Goal: Task Accomplishment & Management: Manage account settings

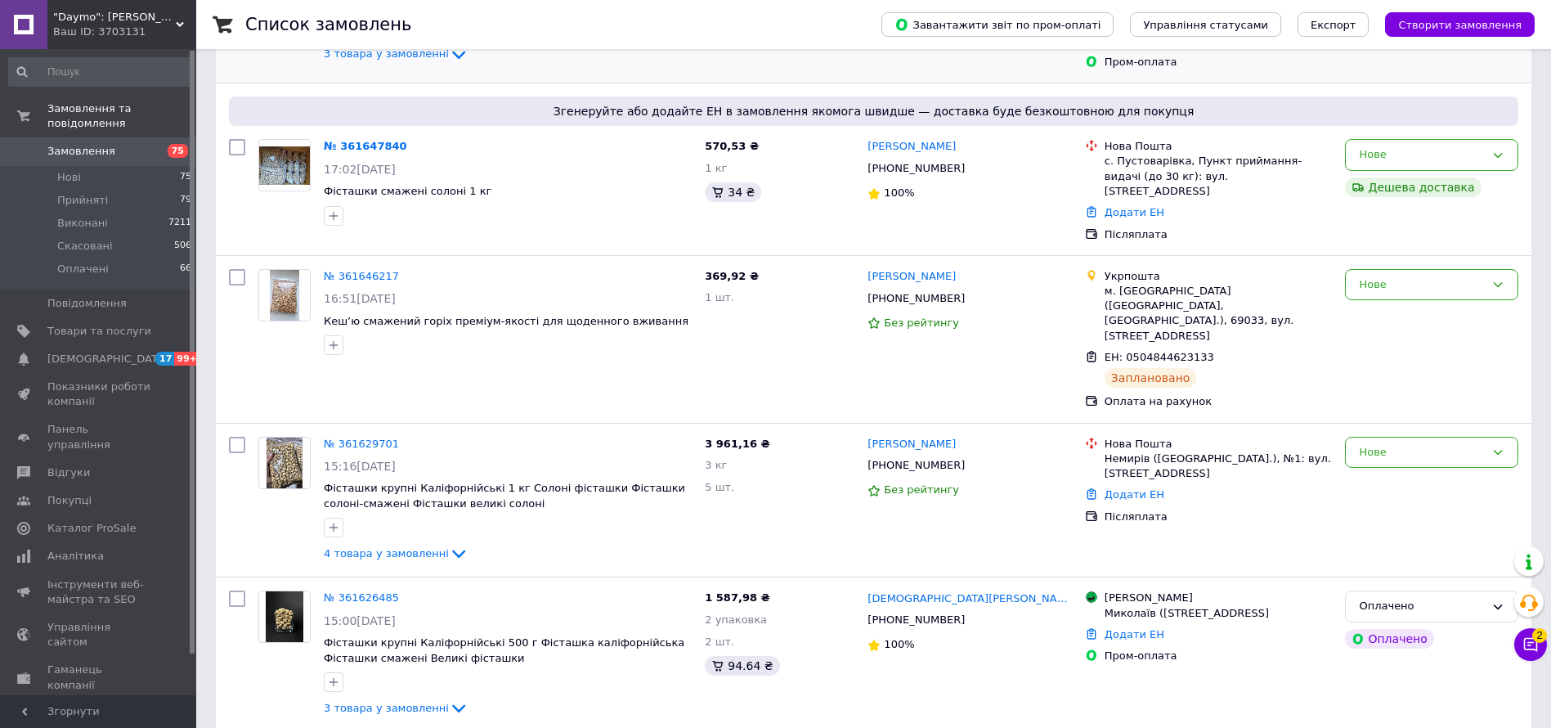
scroll to position [368, 0]
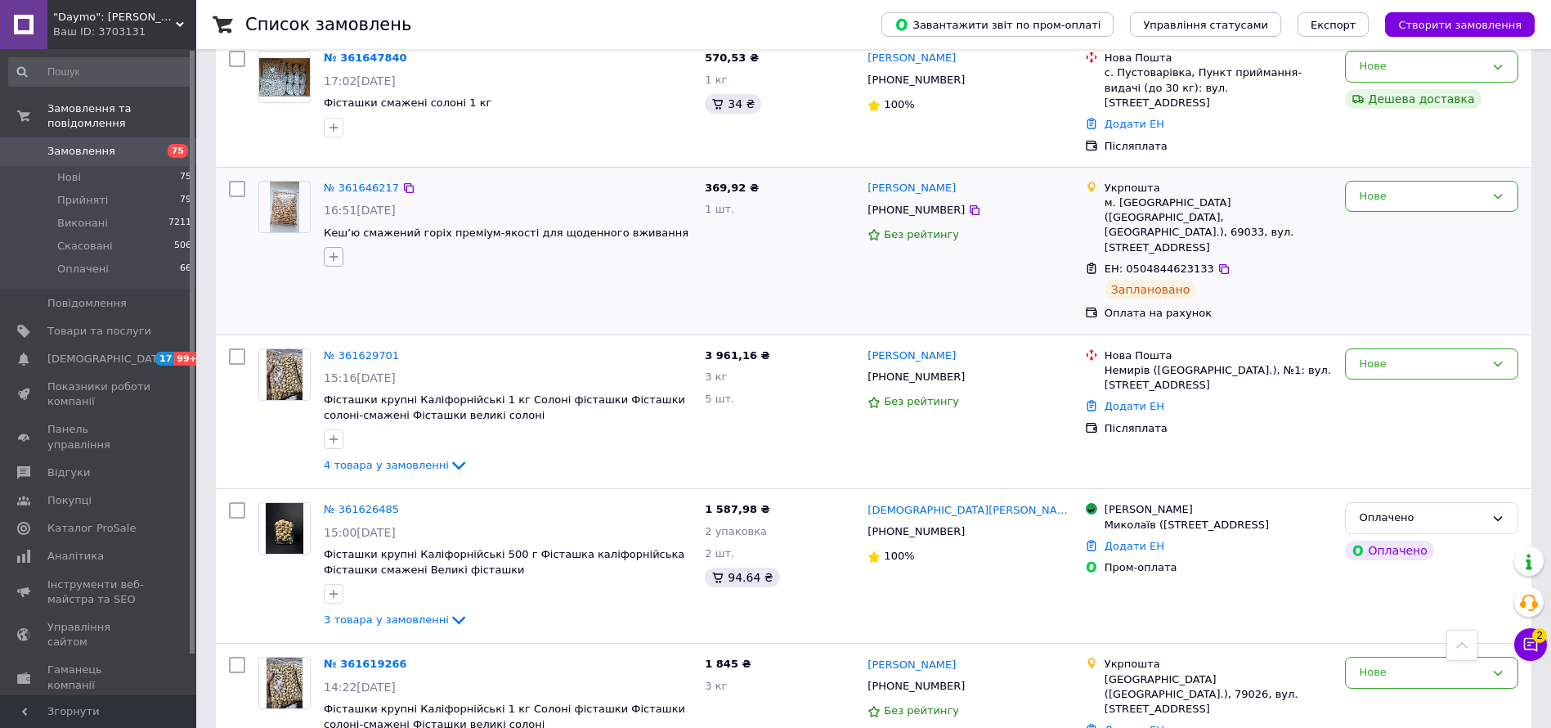
click at [337, 250] on icon "button" at bounding box center [333, 256] width 13 height 13
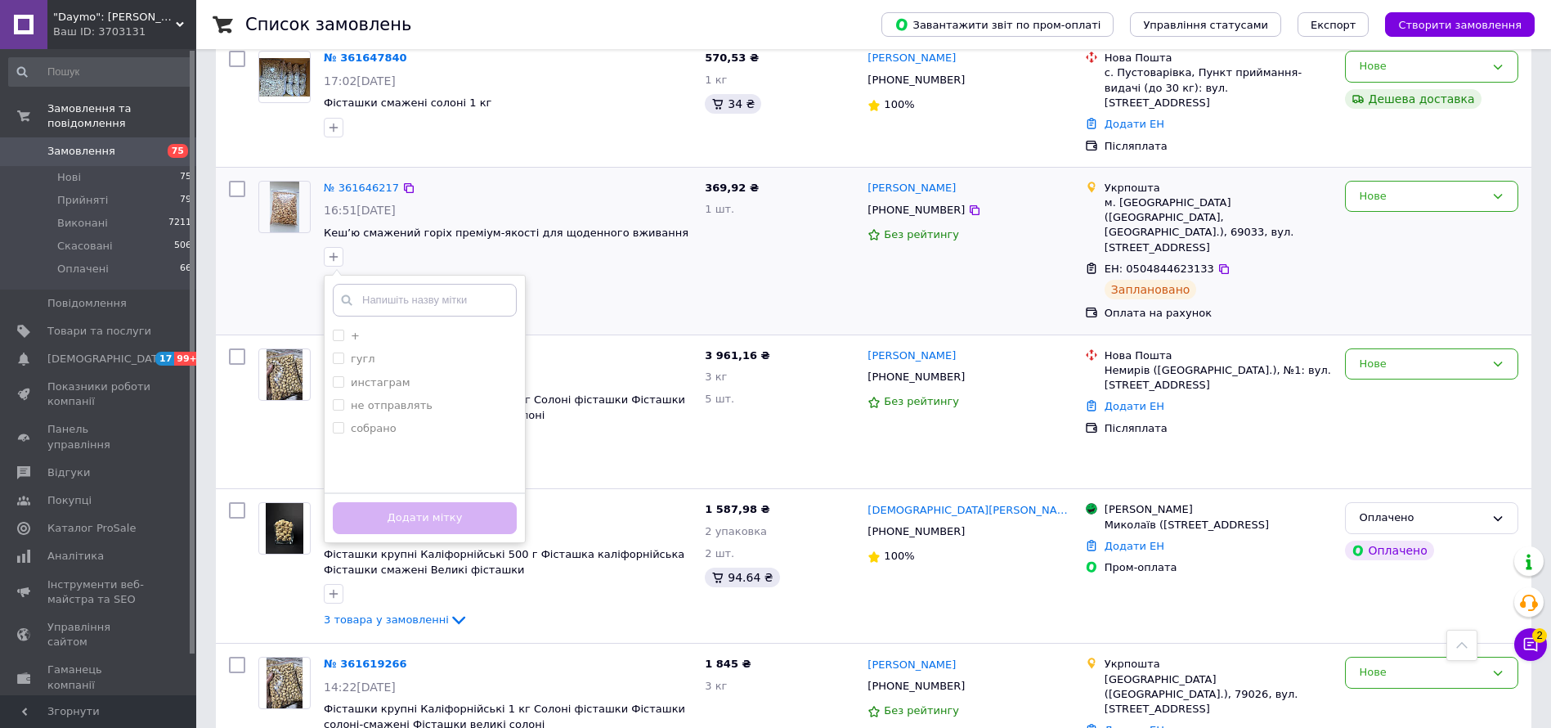
click at [399, 291] on input "text" at bounding box center [425, 300] width 184 height 33
click at [707, 212] on div "369,92 ₴ 1 шт." at bounding box center [779, 251] width 163 height 154
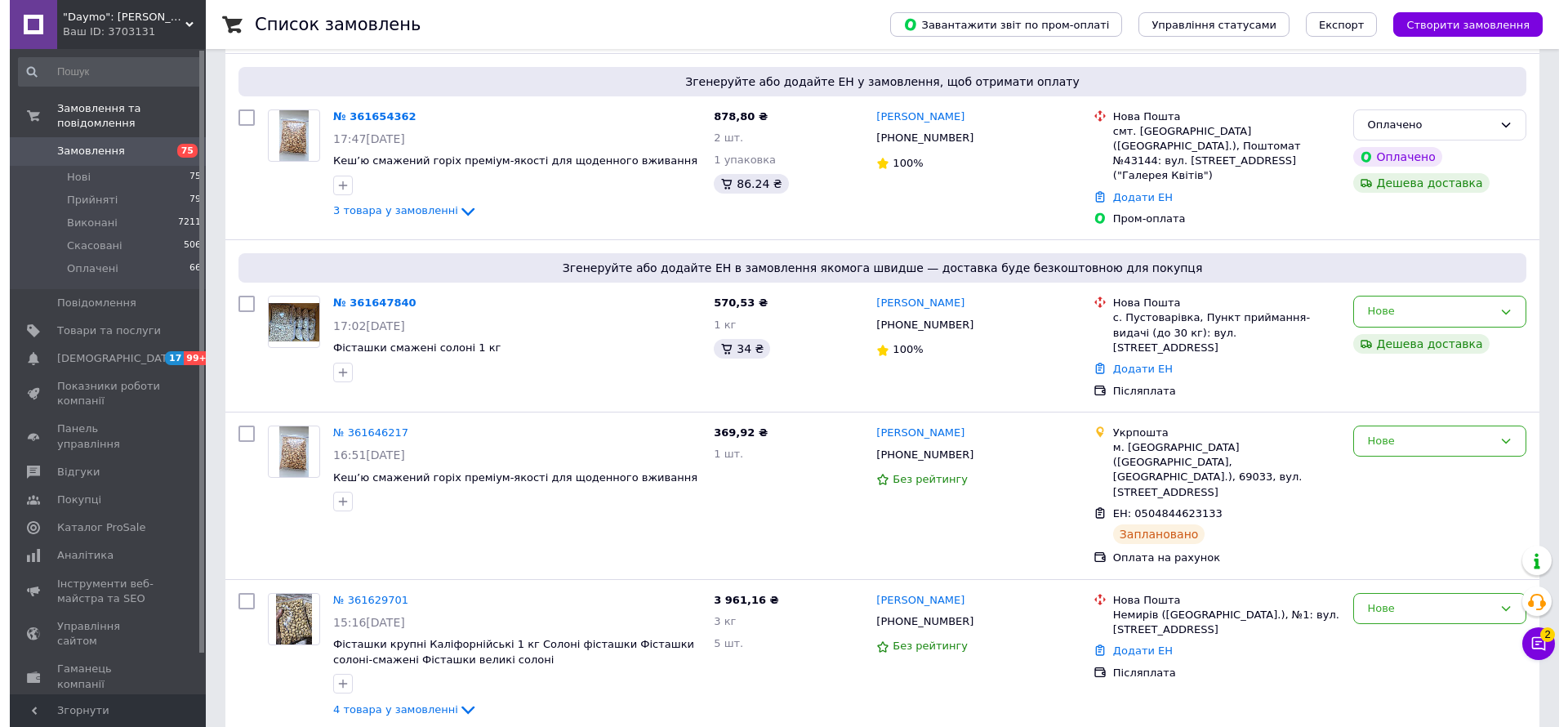
scroll to position [0, 0]
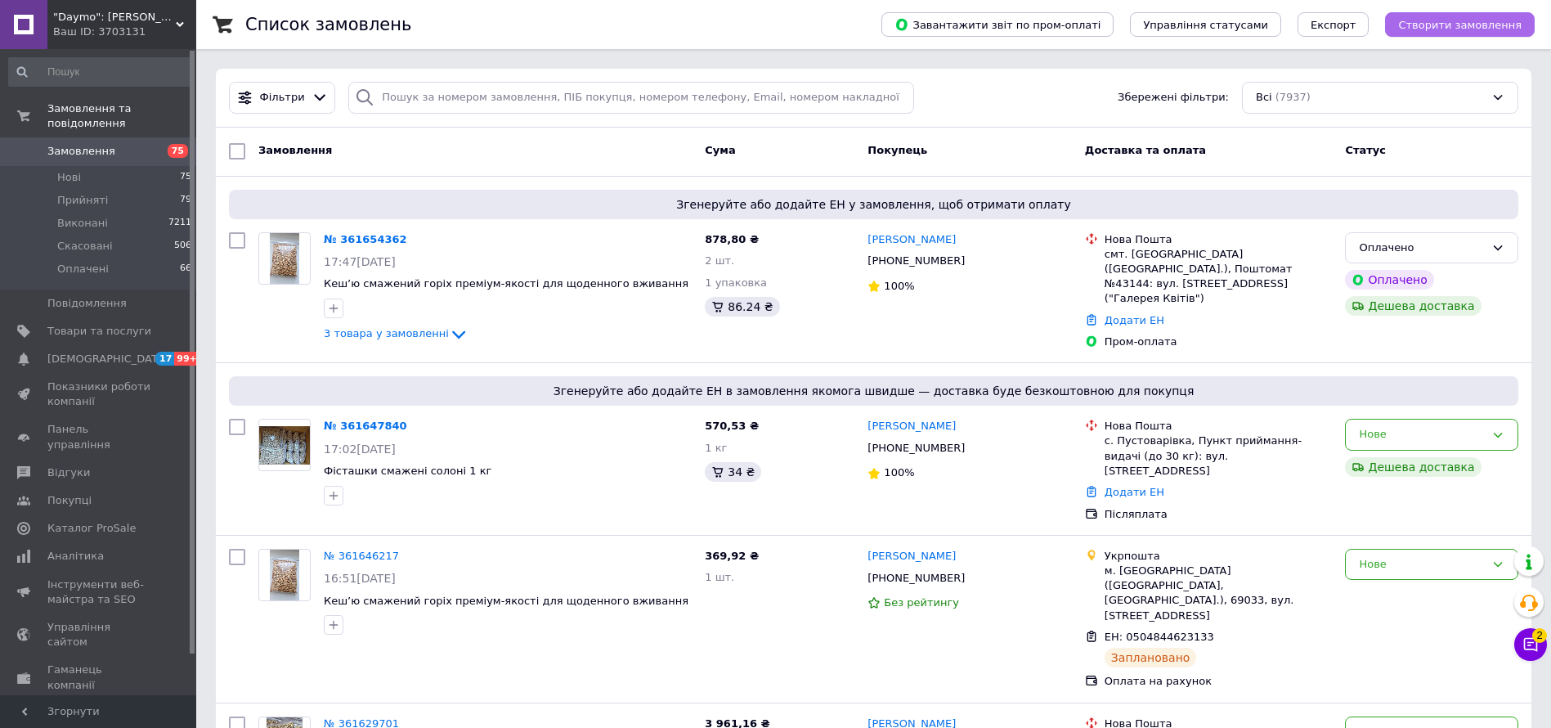
click at [1468, 14] on button "Створити замовлення" at bounding box center [1460, 24] width 150 height 25
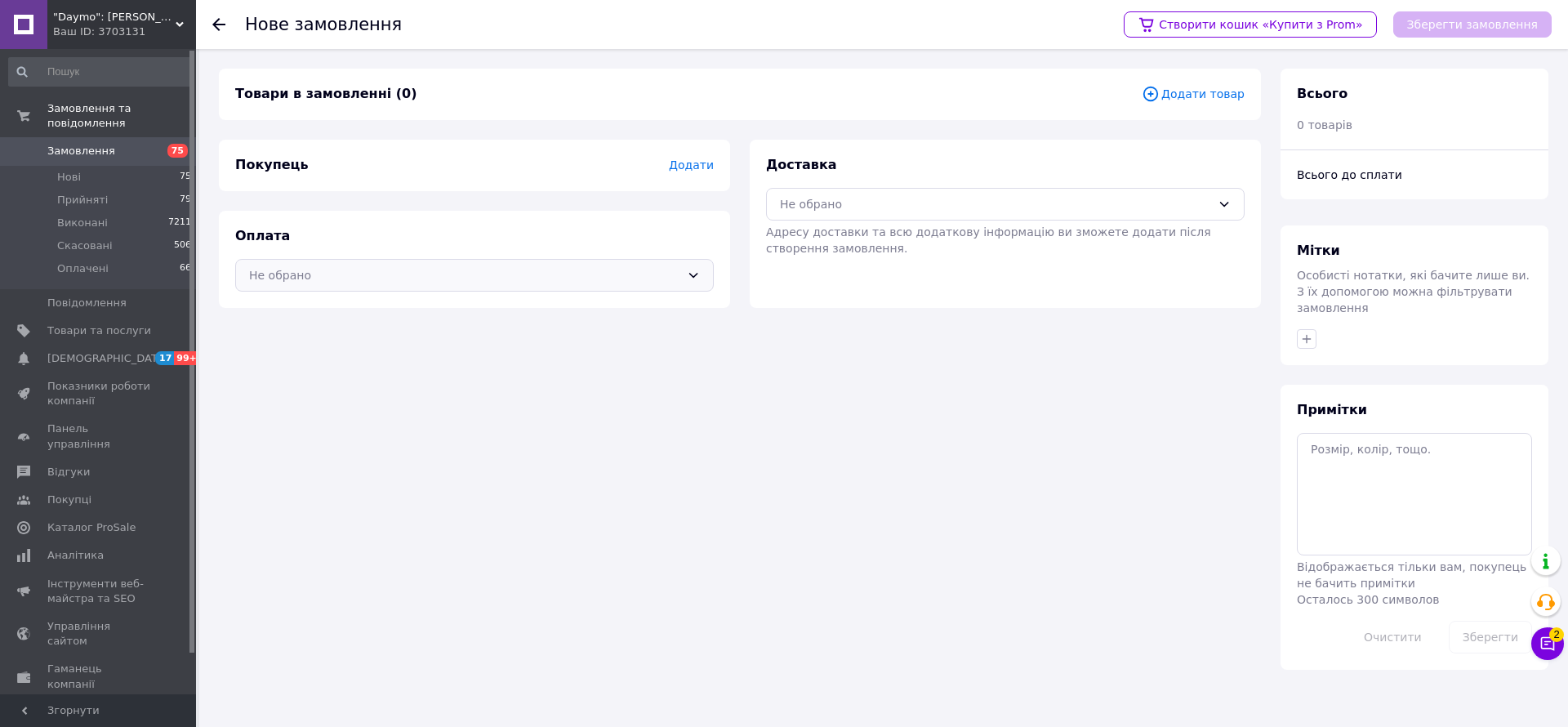
click at [434, 284] on div "Не обрано" at bounding box center [464, 276] width 431 height 18
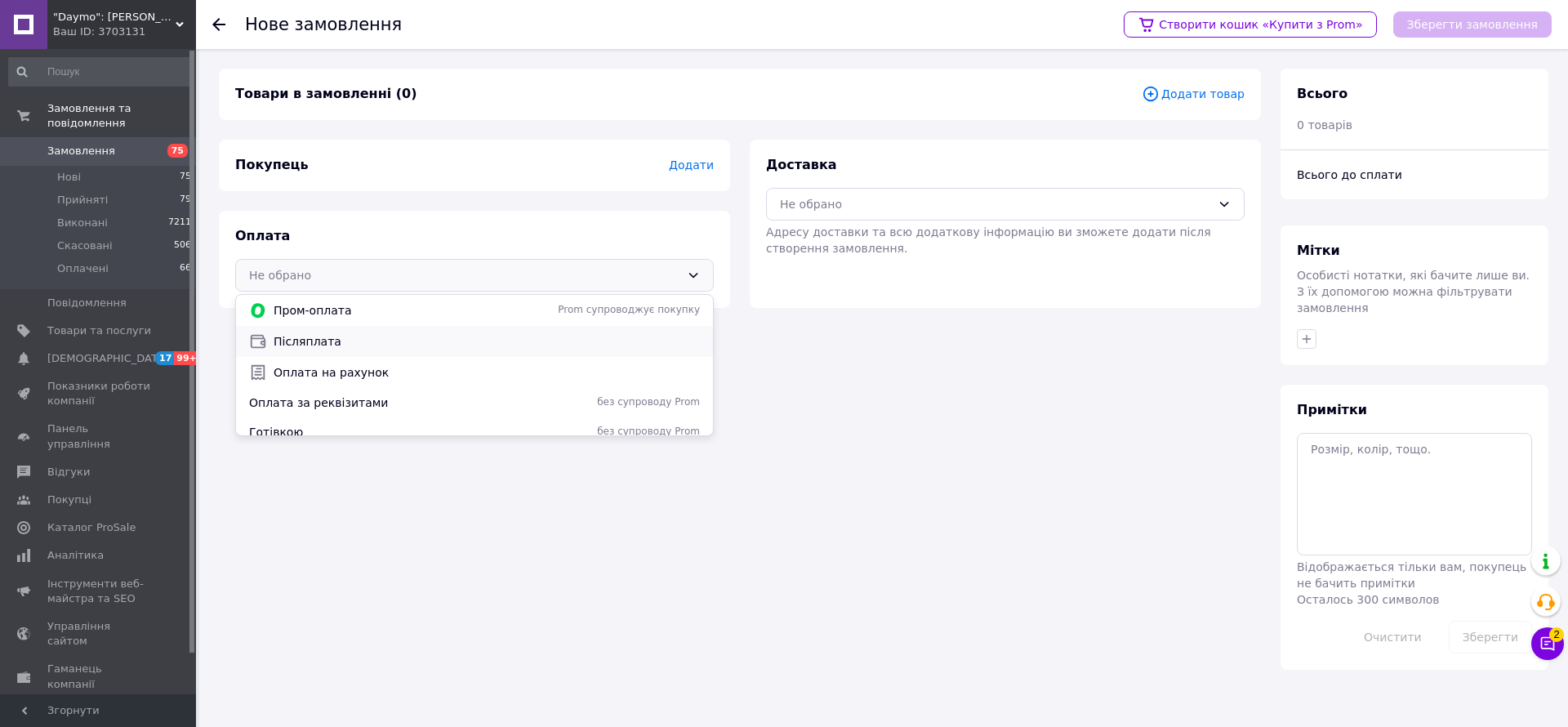
click at [380, 347] on span "Післяплата" at bounding box center [486, 342] width 426 height 16
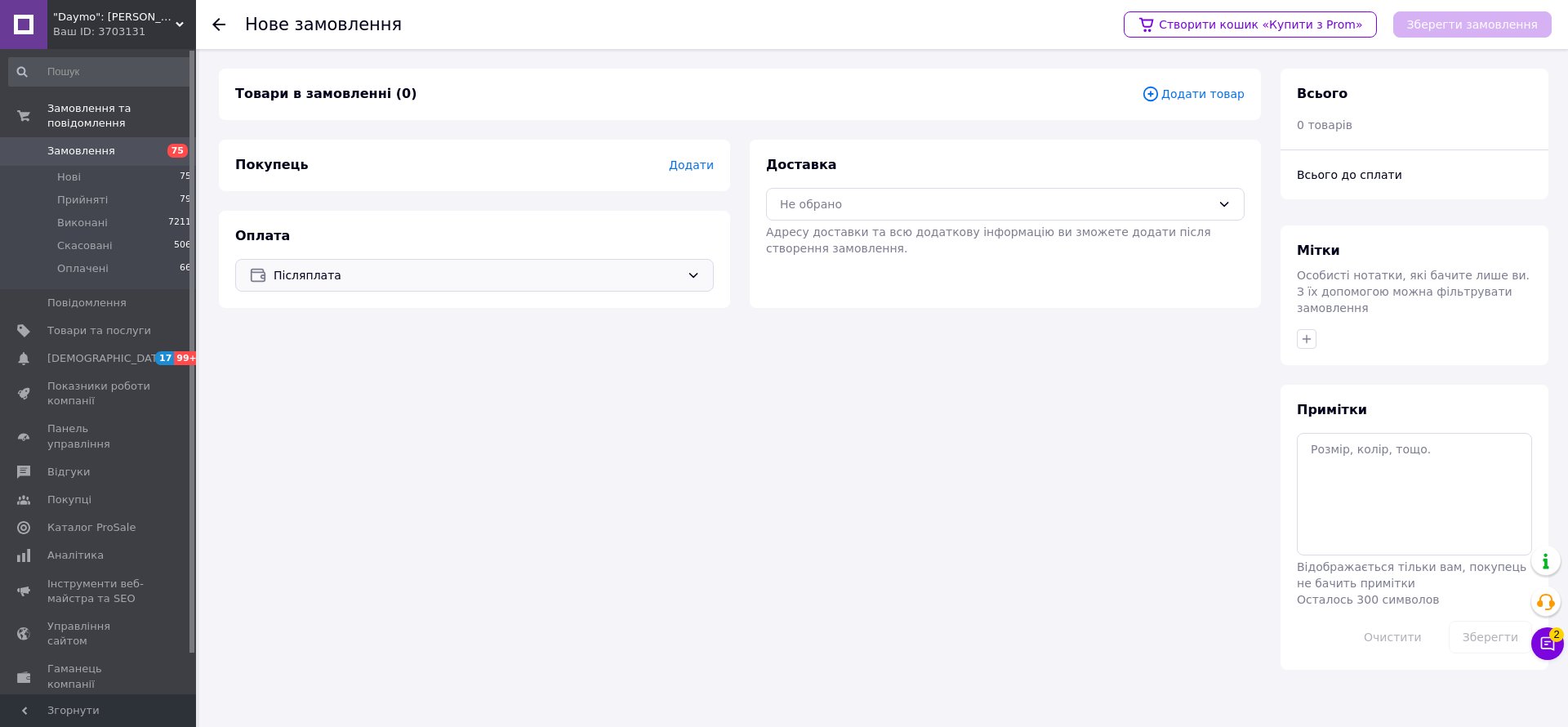
click at [701, 159] on span "Додати" at bounding box center [691, 165] width 45 height 13
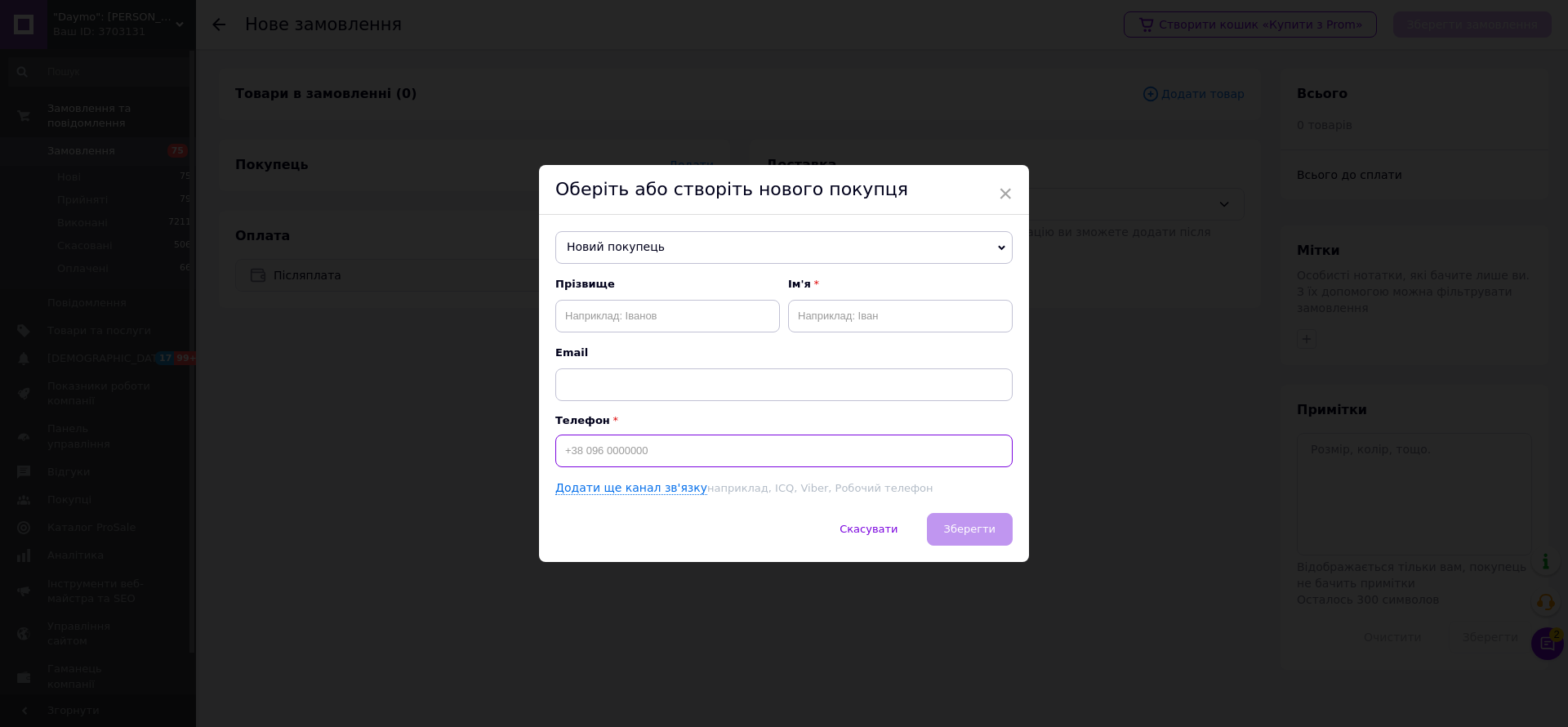
click at [692, 464] on input at bounding box center [784, 450] width 457 height 33
paste input "0967839904"
click at [555, 455] on input "0967839904" at bounding box center [784, 450] width 457 height 33
type input "[PHONE_NUMBER]"
click at [660, 323] on input "text" at bounding box center [667, 316] width 225 height 33
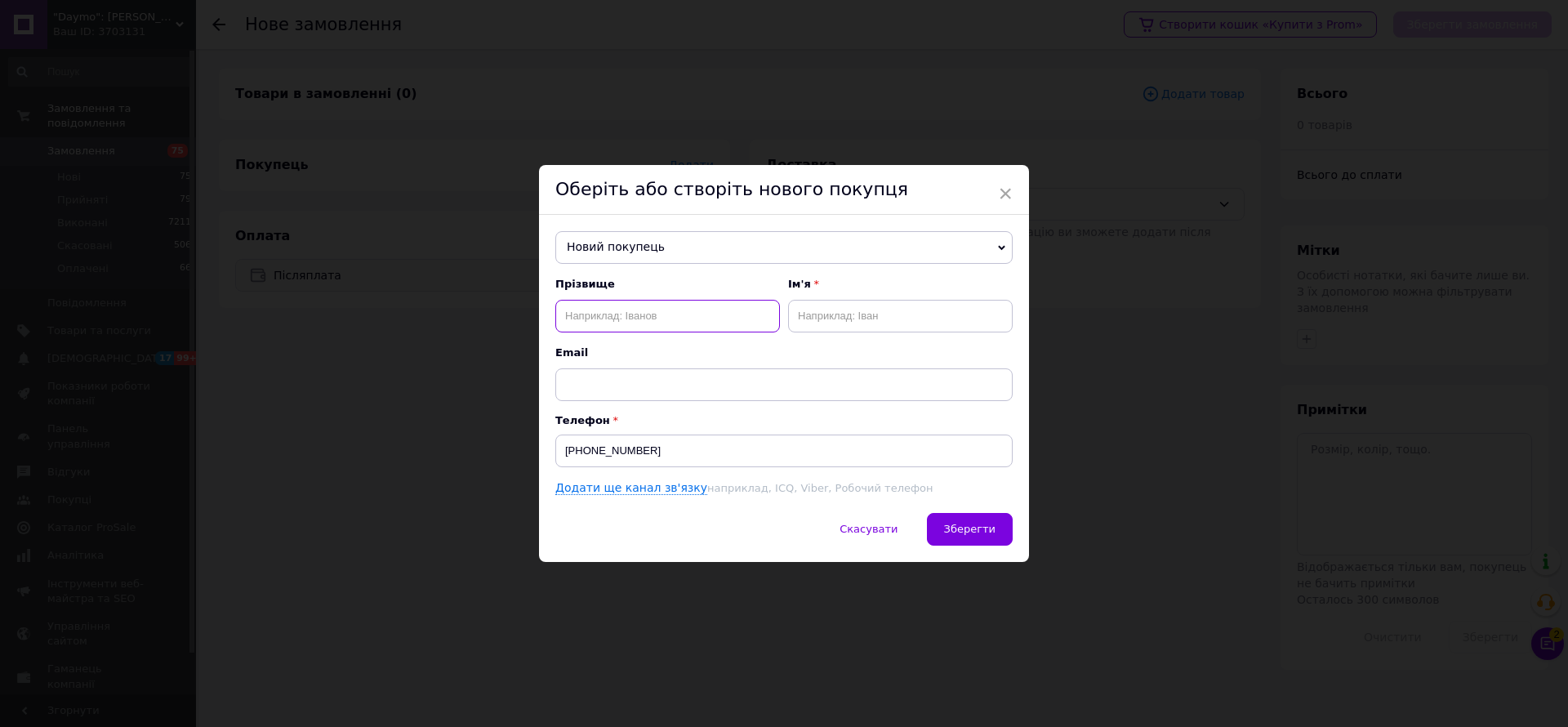
paste input "[PERSON_NAME]"
type input "[PERSON_NAME]"
click at [800, 325] on input "text" at bounding box center [900, 316] width 225 height 33
type input "[DEMOGRAPHIC_DATA]"
click at [984, 520] on button "Зберегти" at bounding box center [970, 529] width 86 height 33
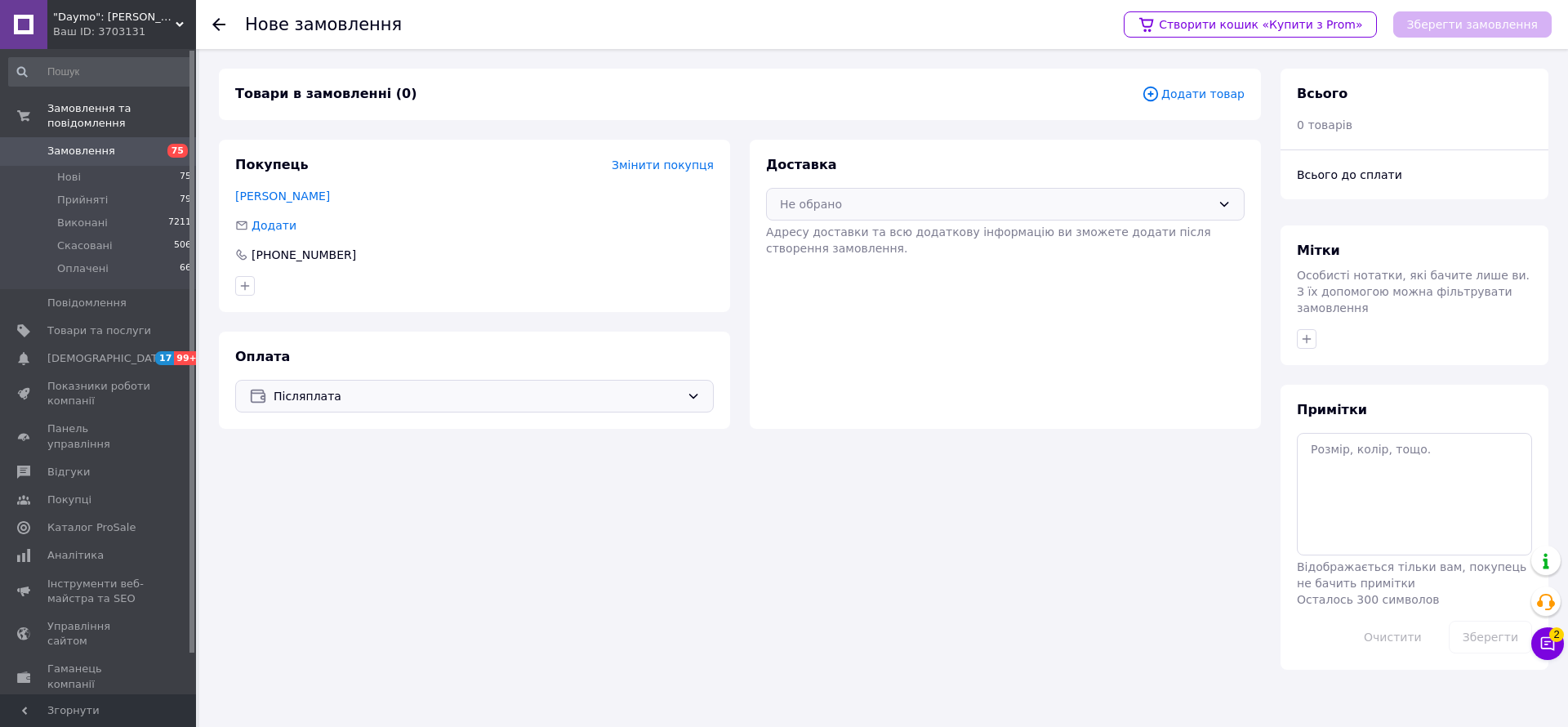
click at [966, 201] on div "Не обрано" at bounding box center [996, 204] width 431 height 18
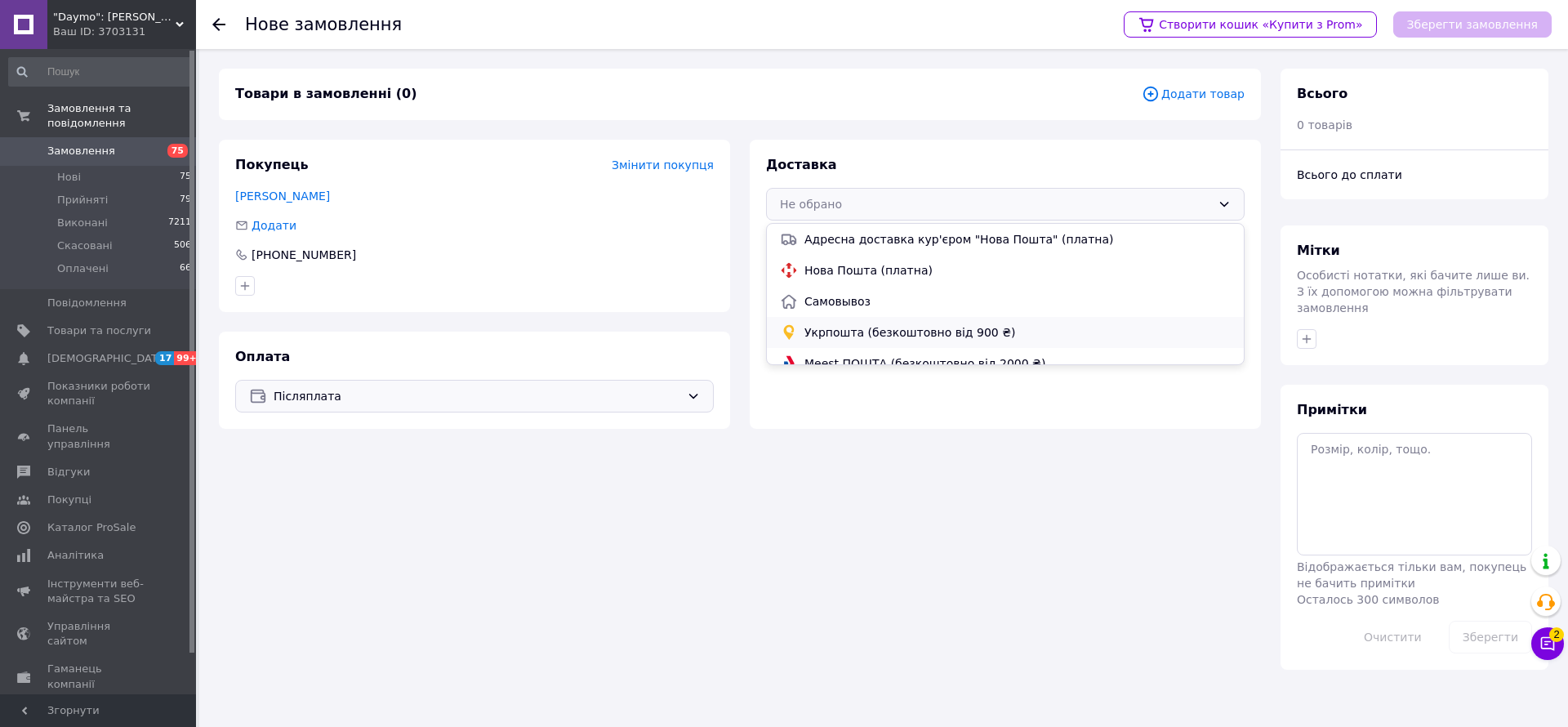
click at [877, 329] on span "Укрпошта (безкоштовно від 900 ₴)" at bounding box center [1018, 333] width 426 height 16
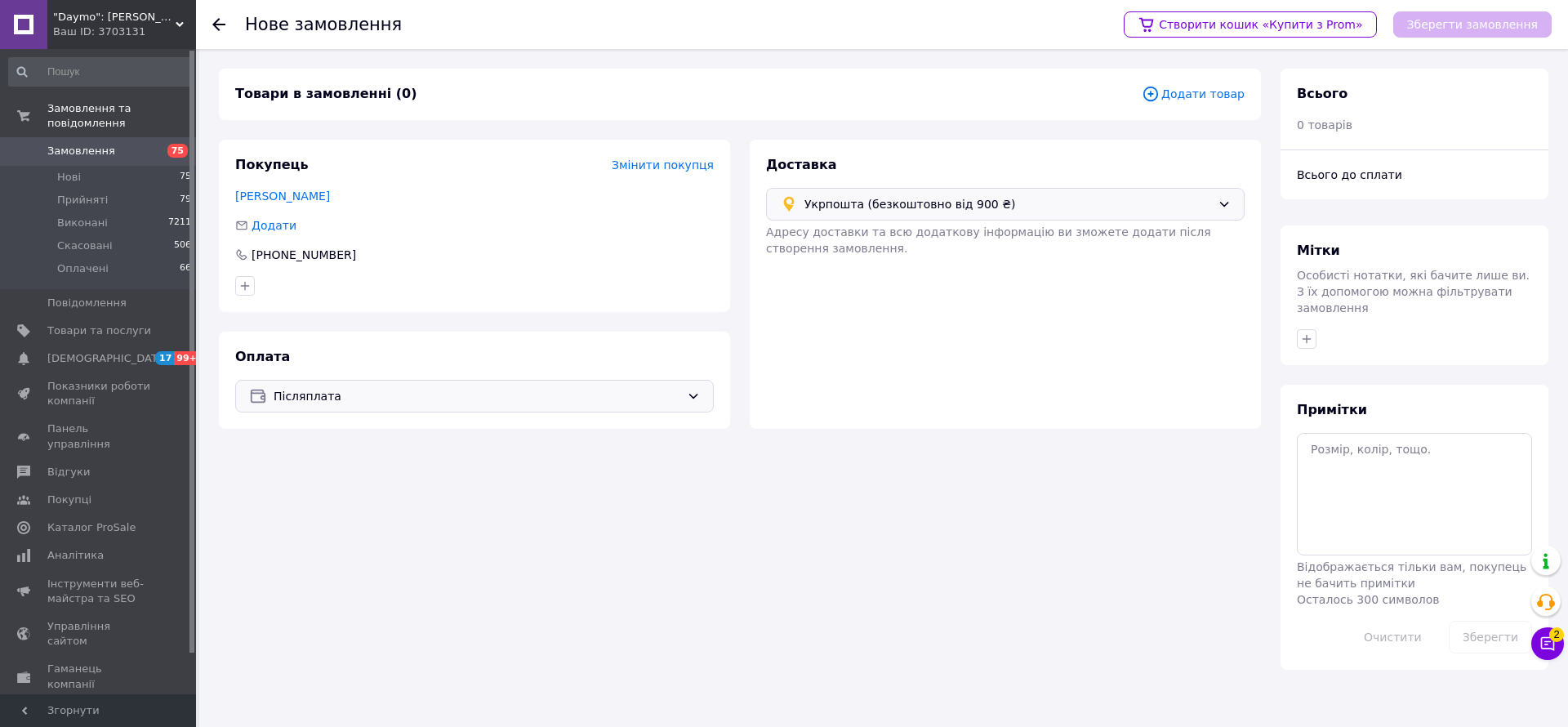
click at [1231, 92] on span "Додати товар" at bounding box center [1192, 94] width 103 height 18
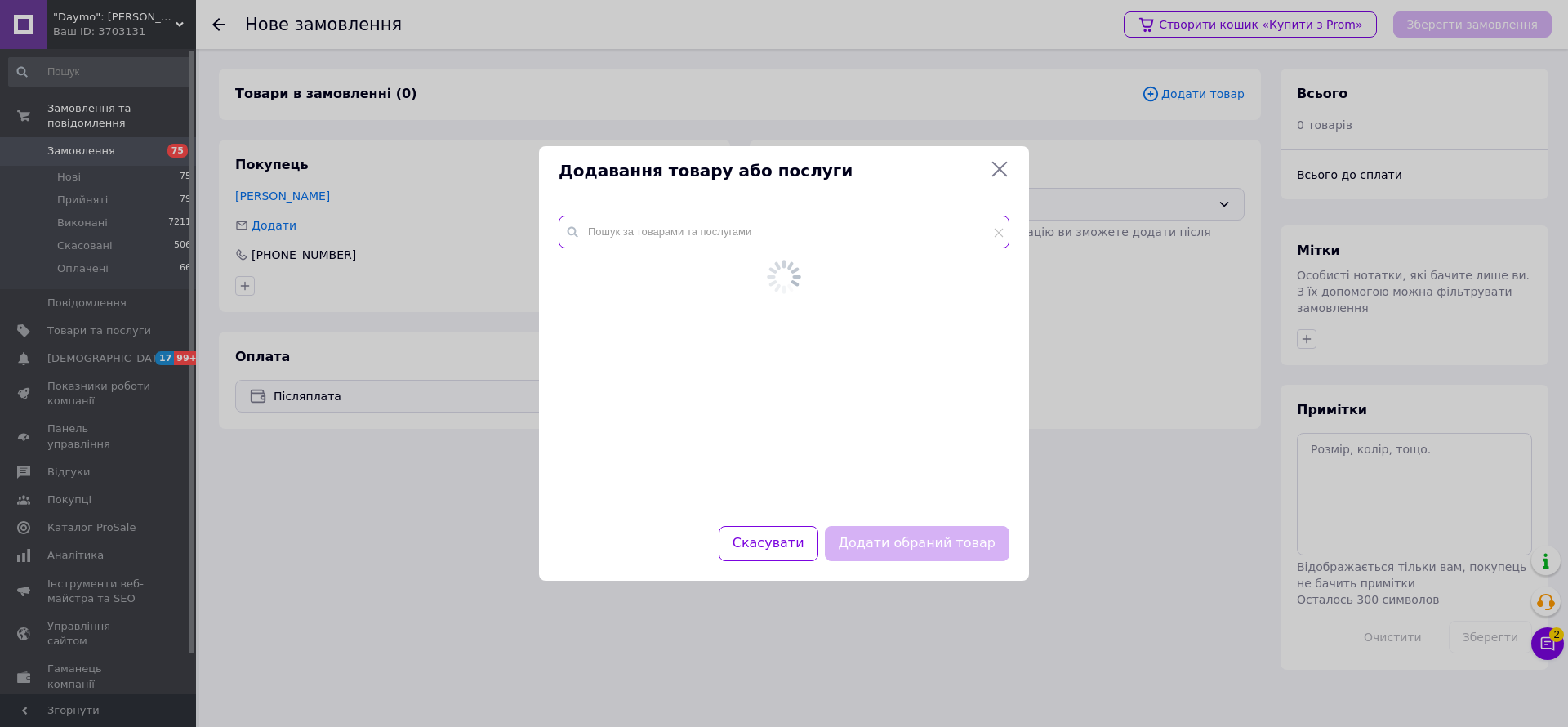
click at [684, 236] on input "text" at bounding box center [783, 232] width 450 height 33
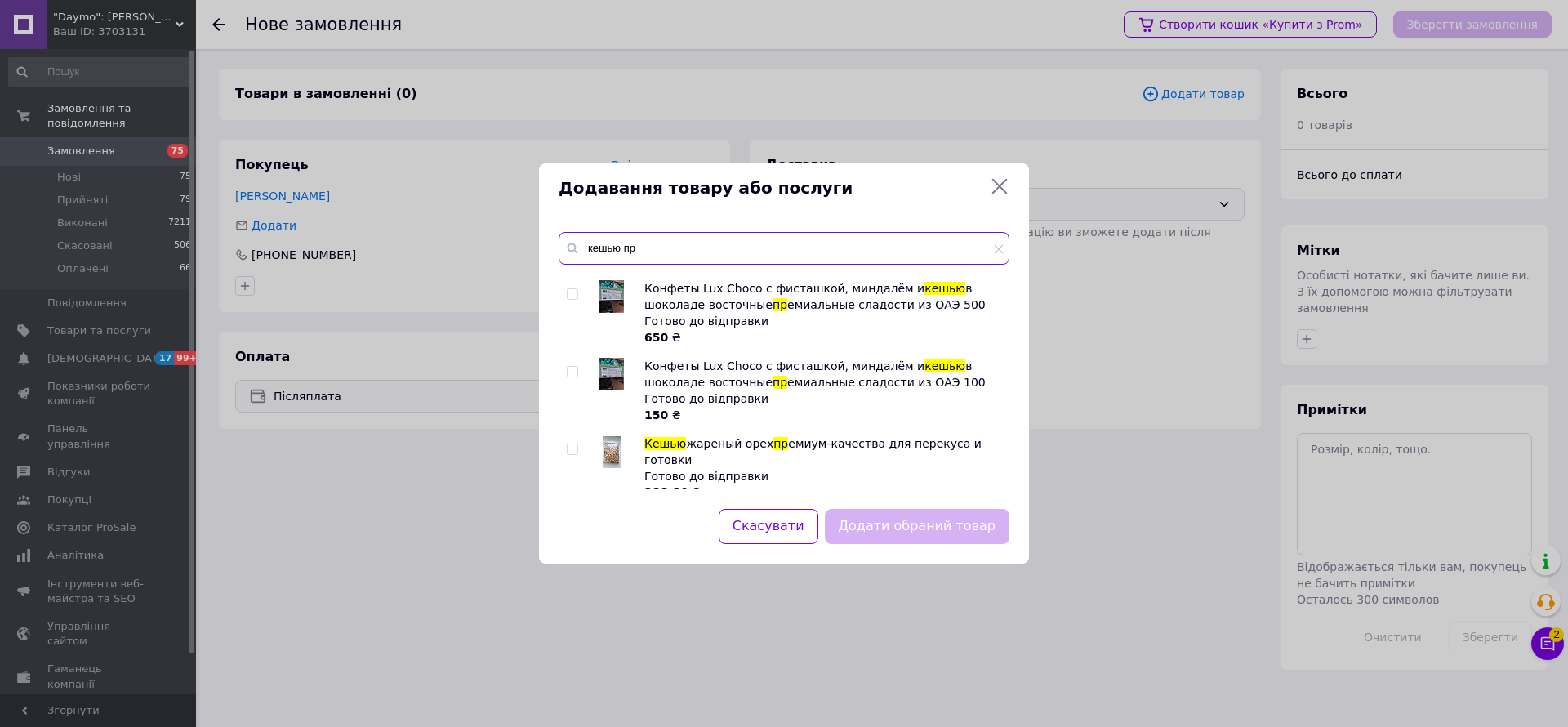
scroll to position [612, 0]
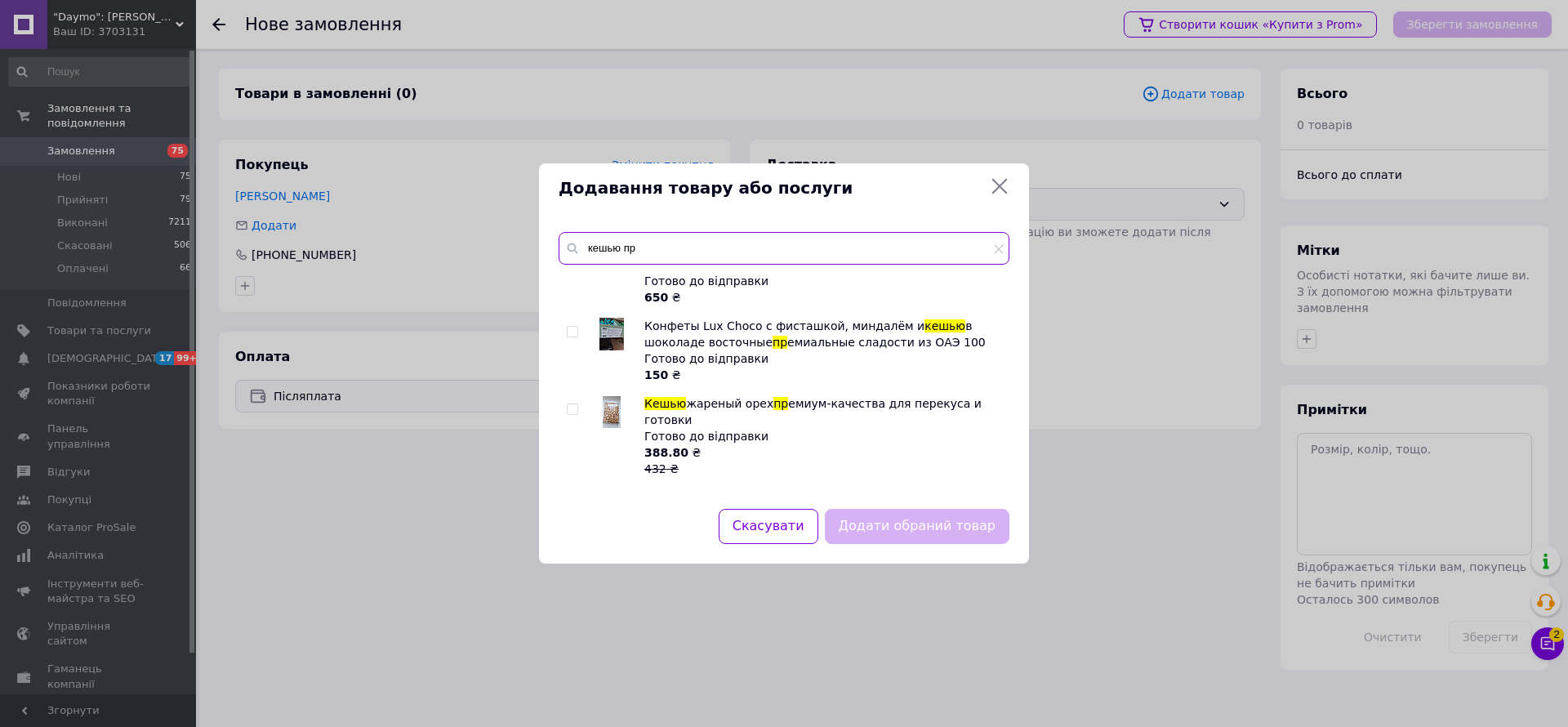
type input "кешью пр"
click at [580, 395] on div at bounding box center [575, 436] width 16 height 82
click at [571, 404] on input "checkbox" at bounding box center [572, 409] width 11 height 11
checkbox input "true"
click at [983, 519] on button "Додати обраний товар" at bounding box center [917, 525] width 185 height 35
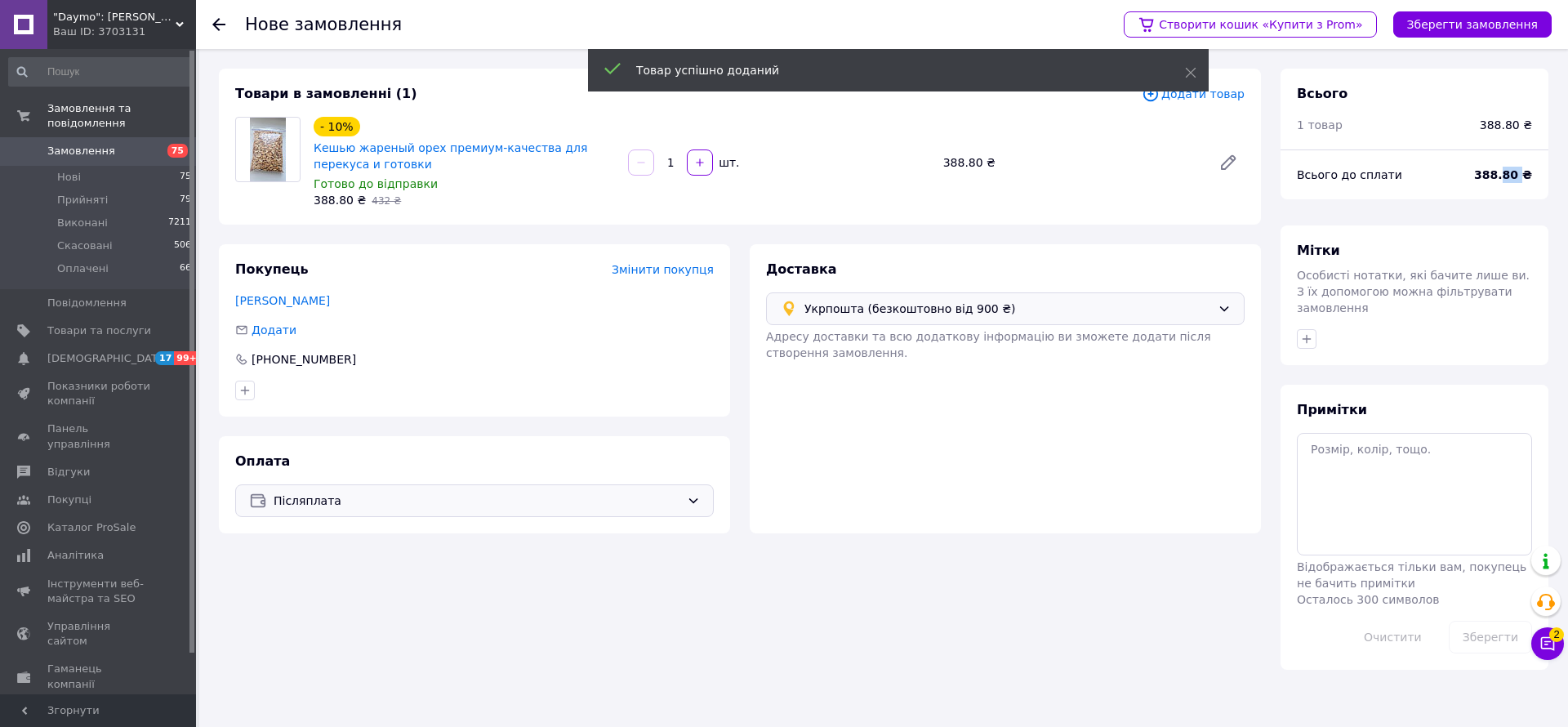
drag, startPoint x: 1511, startPoint y: 173, endPoint x: 1525, endPoint y: 177, distance: 14.6
click at [1525, 177] on span "388.80 ₴" at bounding box center [1503, 175] width 58 height 16
click at [1457, 12] on button "Зберегти замовлення" at bounding box center [1472, 24] width 159 height 26
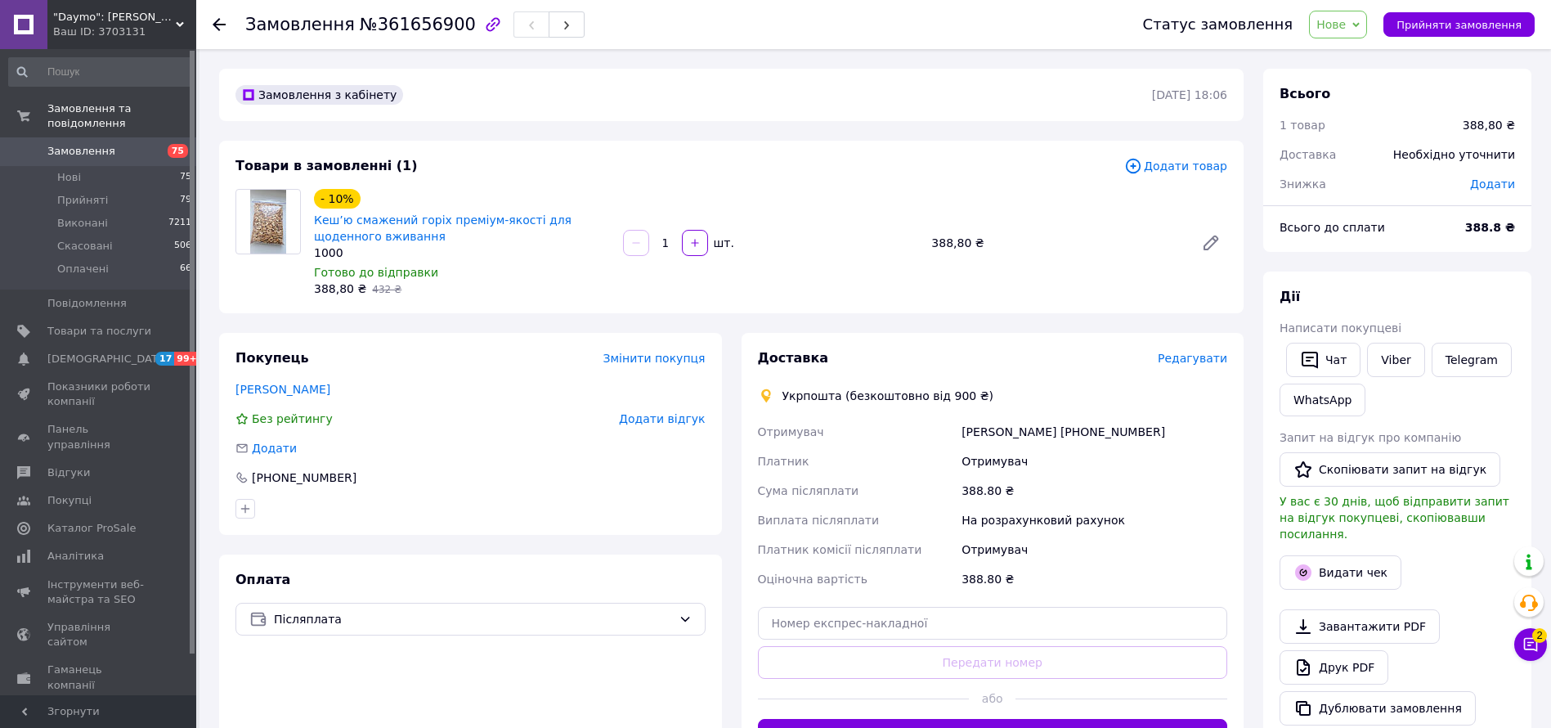
click at [1214, 352] on span "Редагувати" at bounding box center [1193, 358] width 70 height 13
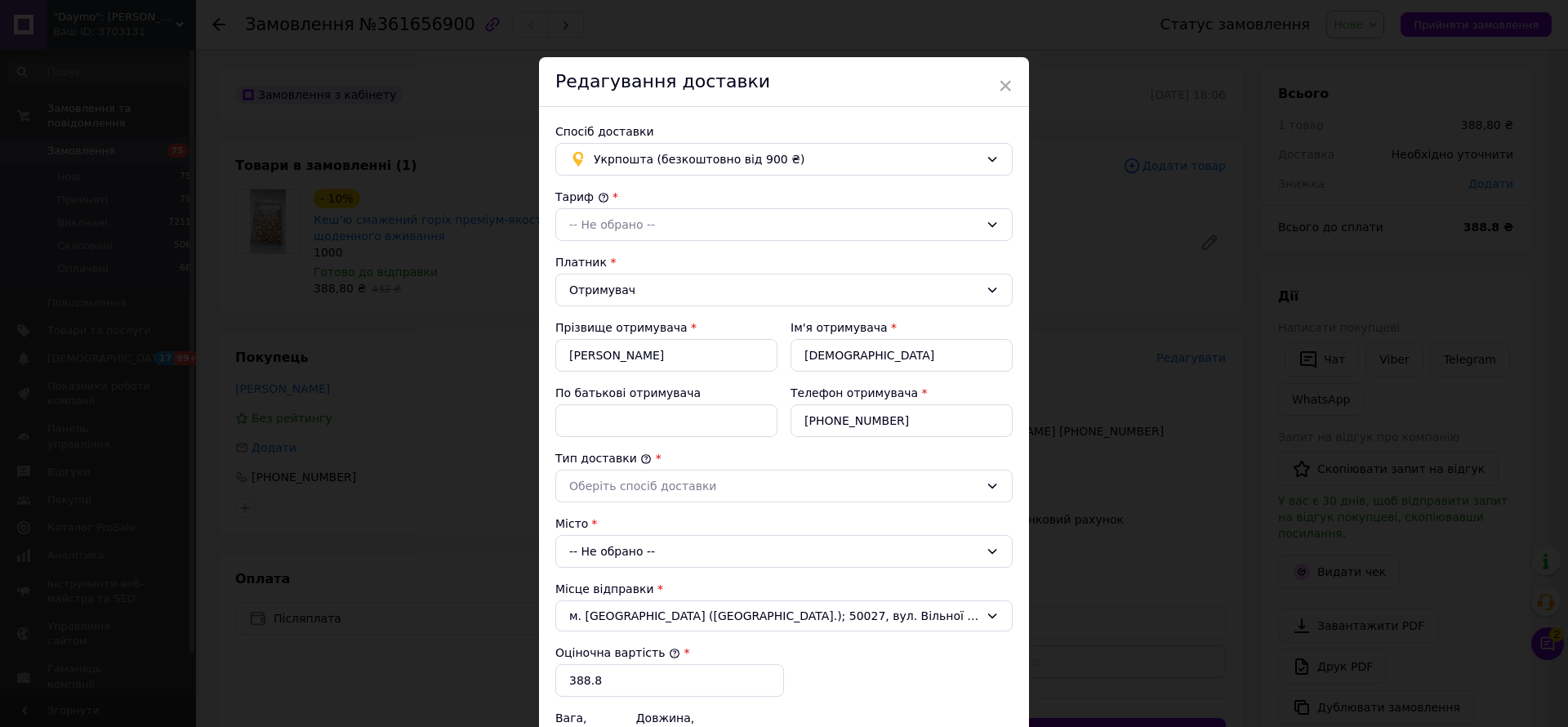
click at [1212, 352] on div "× Редагування доставки Спосіб доставки Укрпошта (безкоштовно від 900 ₴) Тариф *…" at bounding box center [784, 364] width 1568 height 727
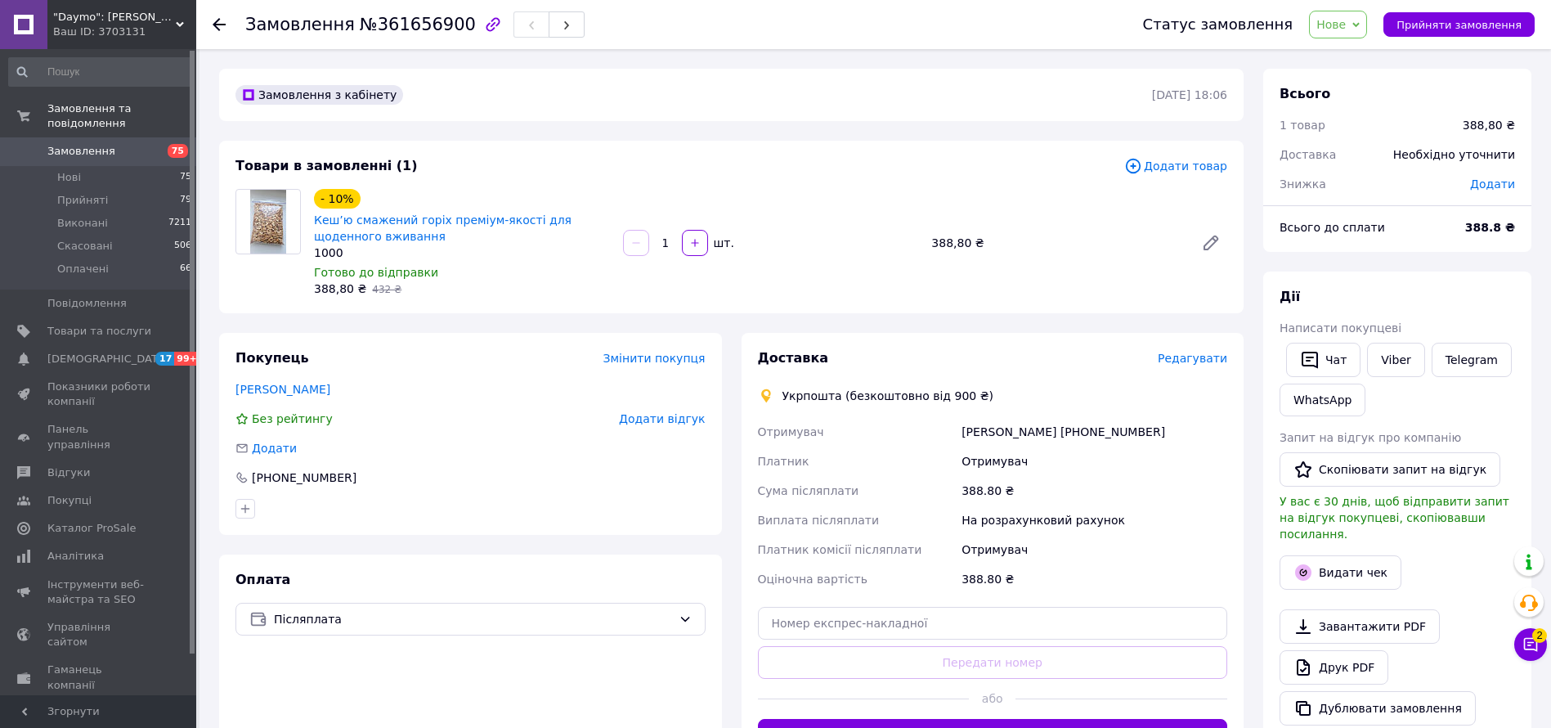
click at [1202, 365] on span "Редагувати" at bounding box center [1193, 358] width 70 height 13
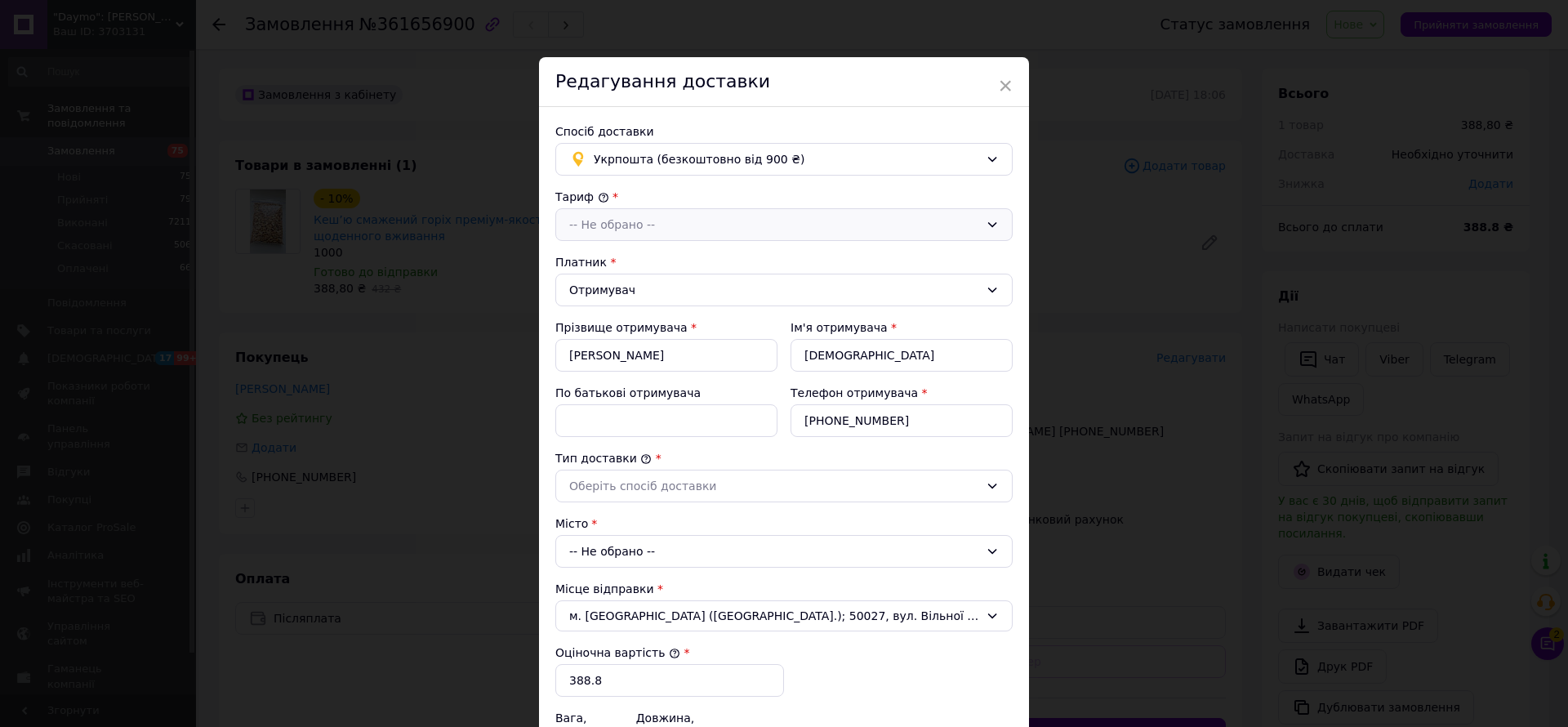
click at [758, 214] on div "-- Не обрано --" at bounding box center [784, 225] width 457 height 33
drag, startPoint x: 665, startPoint y: 246, endPoint x: 962, endPoint y: 271, distance: 298.1
click at [940, 268] on li "Стандарт" at bounding box center [784, 260] width 455 height 31
click at [1164, 293] on div "× Редагування доставки Спосіб доставки Укрпошта (безкоштовно від 900 ₴) Тариф *…" at bounding box center [784, 364] width 1568 height 727
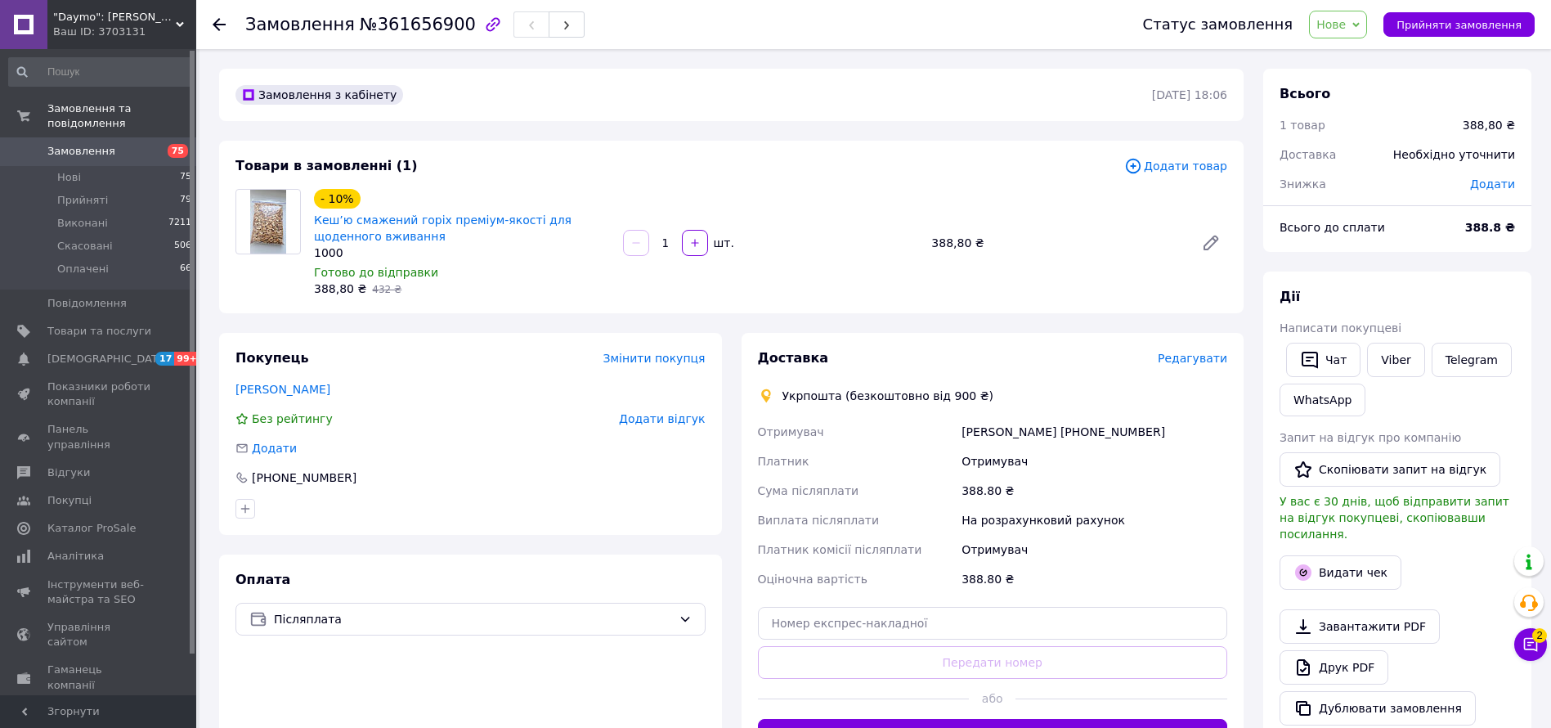
click at [1185, 355] on span "Редагувати" at bounding box center [1193, 358] width 70 height 13
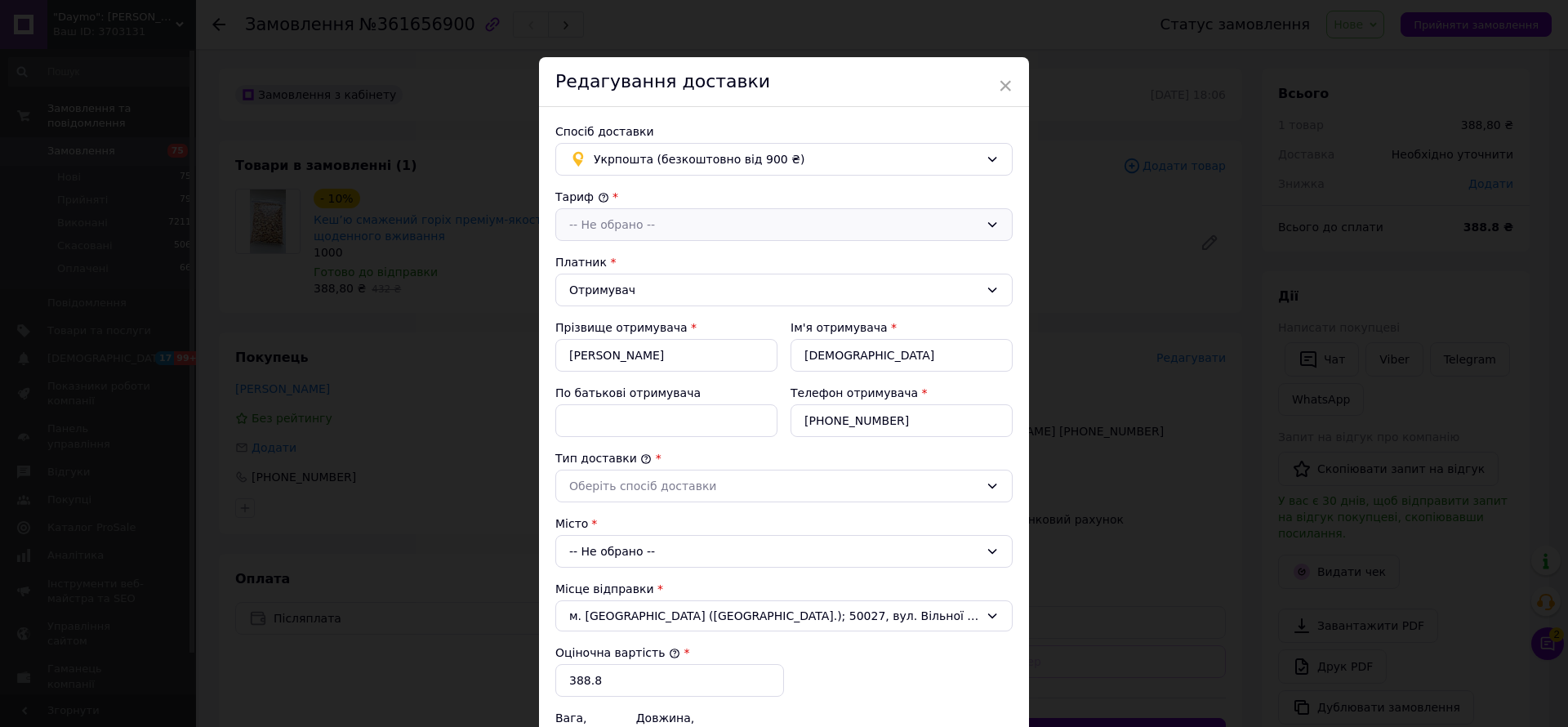
click at [691, 221] on div "-- Не обрано --" at bounding box center [774, 225] width 410 height 18
click at [652, 269] on li "Стандарт" at bounding box center [784, 260] width 455 height 31
click at [651, 292] on div "Отримувач" at bounding box center [774, 290] width 410 height 18
click at [632, 323] on li "Відправник" at bounding box center [784, 325] width 455 height 31
click at [678, 488] on div "Оберіть спосіб доставки" at bounding box center [774, 486] width 410 height 18
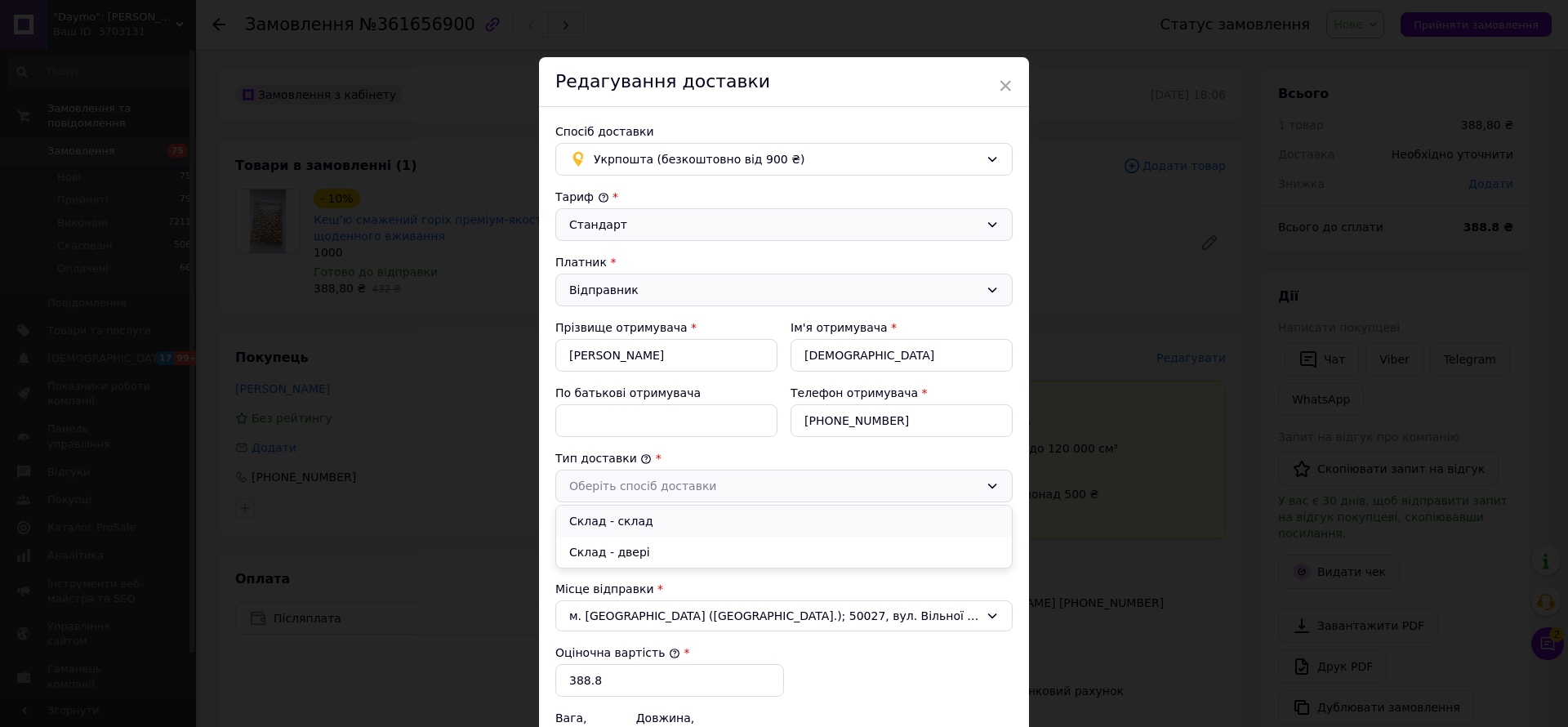
click at [673, 517] on li "Склад - склад" at bounding box center [784, 520] width 455 height 31
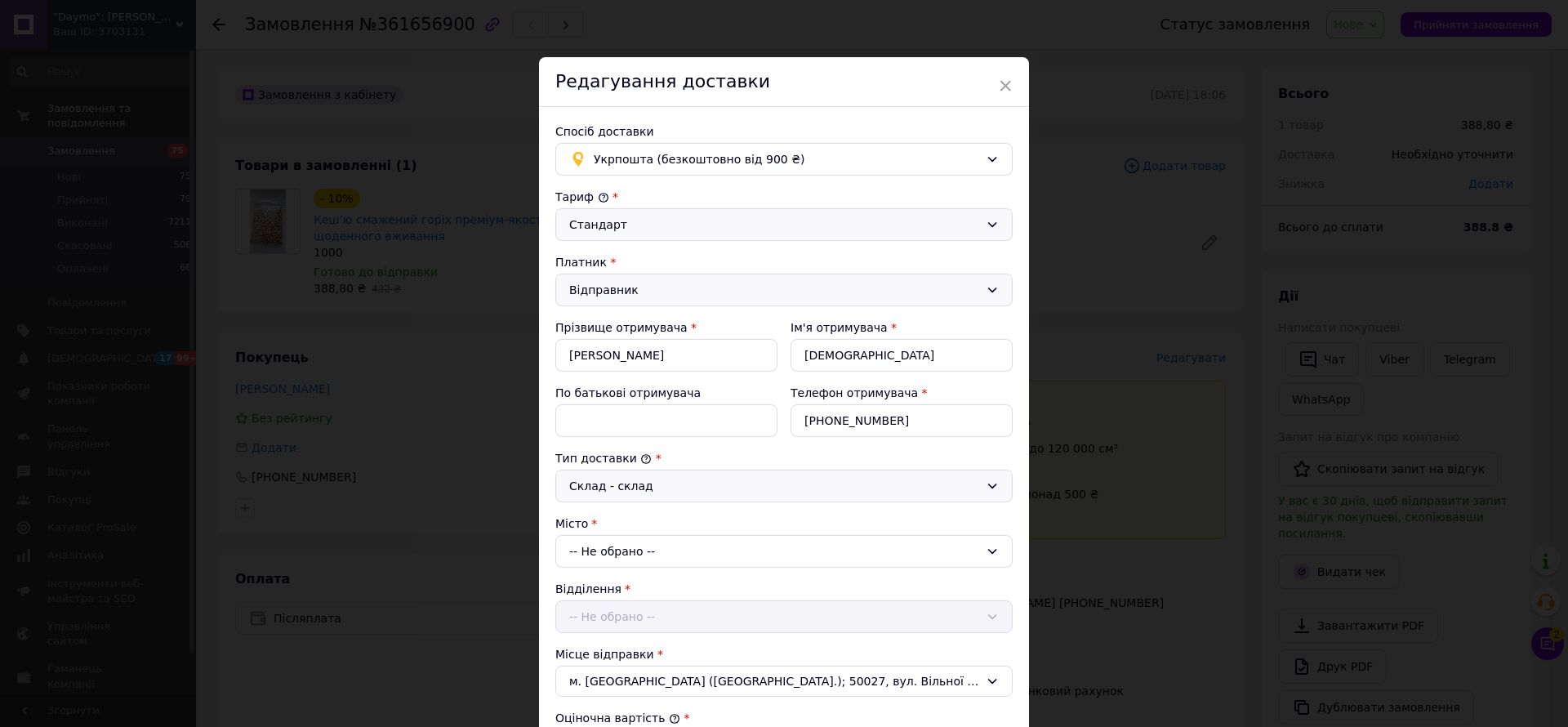
click at [648, 566] on div "-- Не обрано --" at bounding box center [784, 551] width 457 height 33
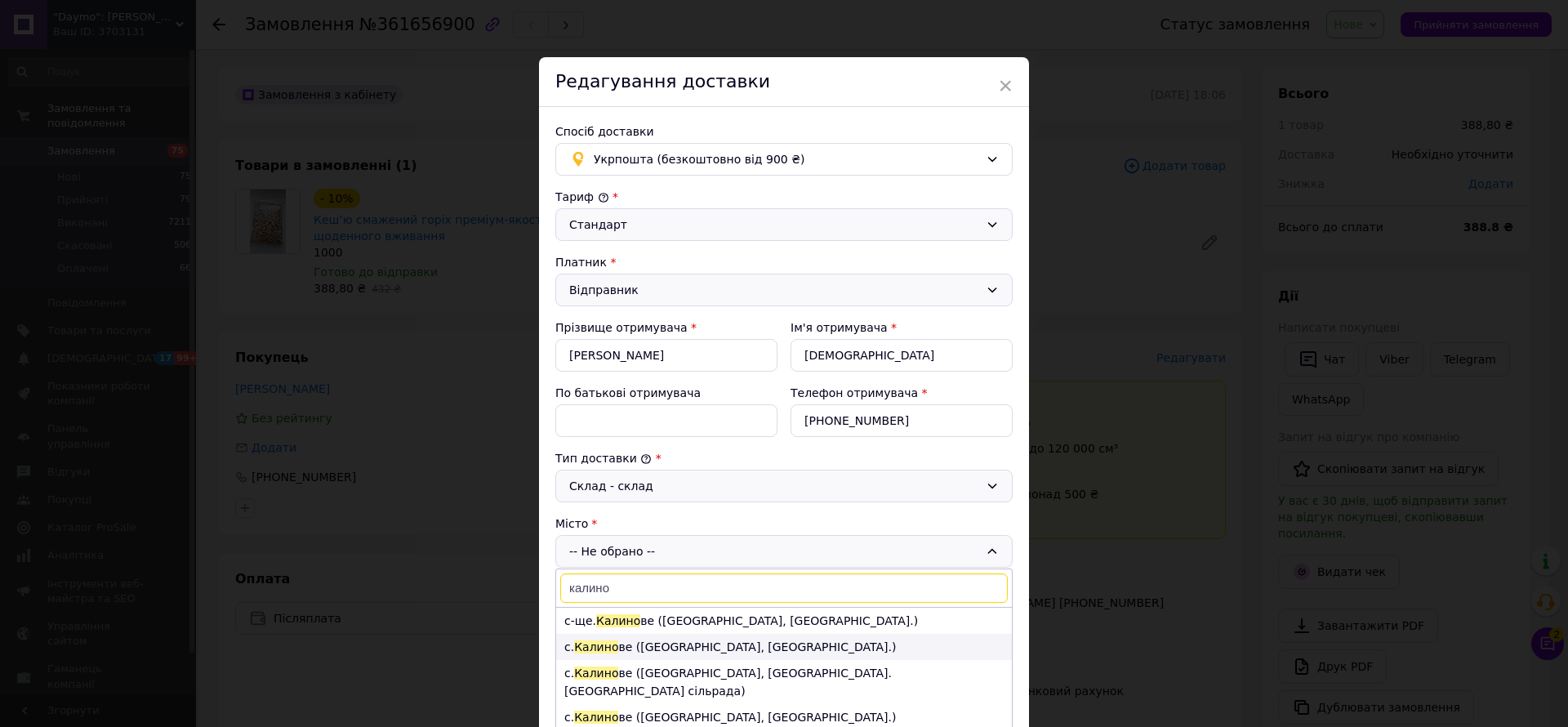
scroll to position [123, 0]
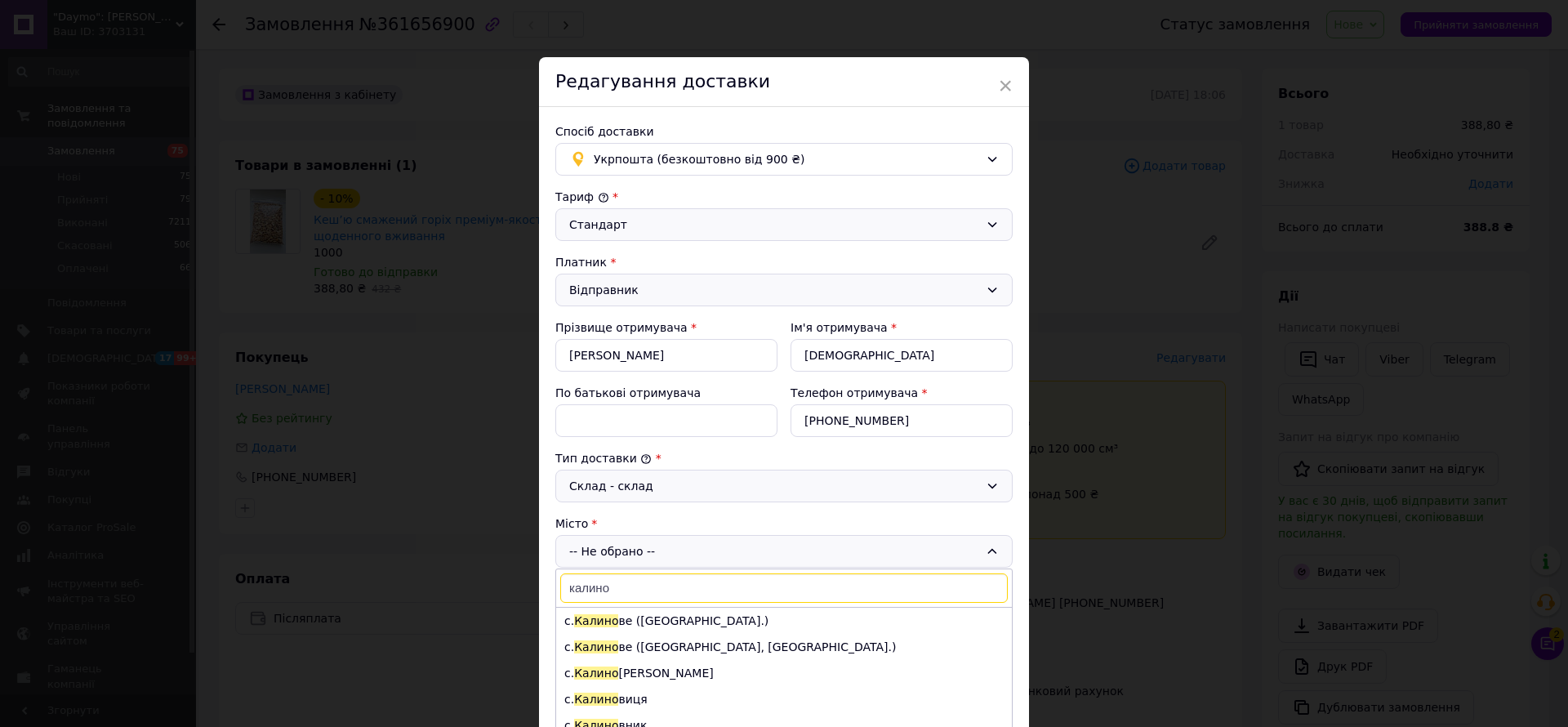
paste input "[GEOGRAPHIC_DATA]"
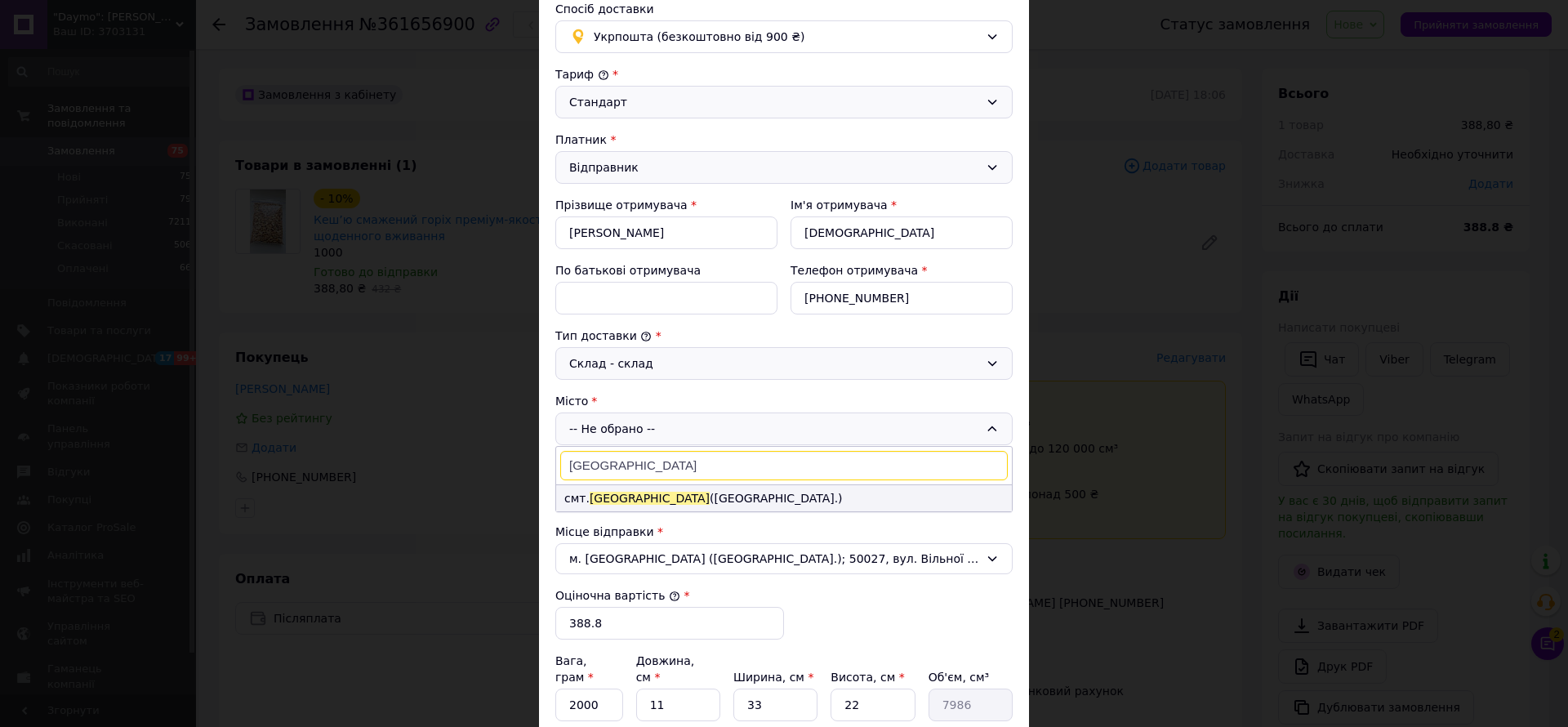
type input "[GEOGRAPHIC_DATA]"
click at [732, 504] on li "смт. [GEOGRAPHIC_DATA] ([GEOGRAPHIC_DATA].)" at bounding box center [784, 498] width 455 height 26
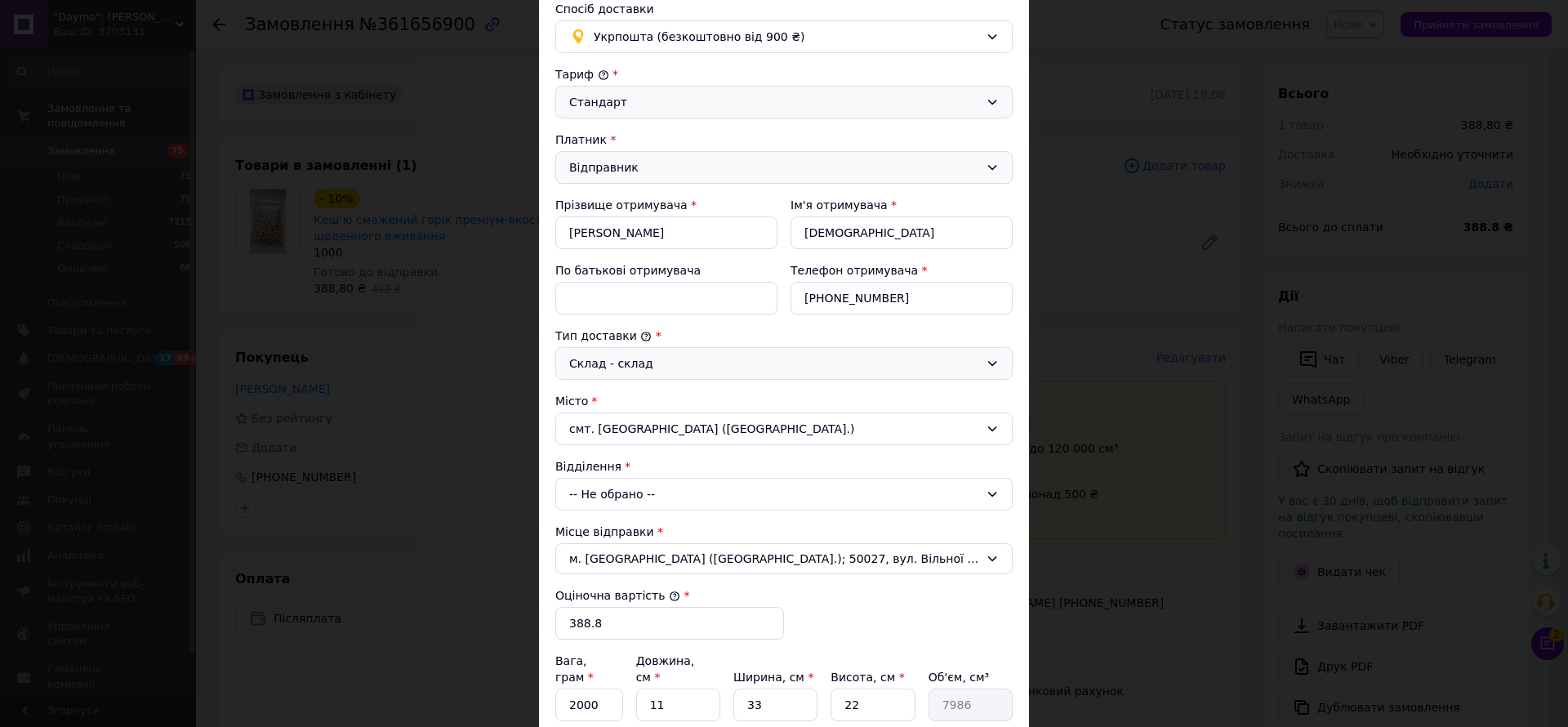
click at [739, 482] on div "-- Не обрано --" at bounding box center [784, 493] width 457 height 33
click at [711, 553] on li "20501, вул. [STREET_ADDRESS]" at bounding box center [784, 563] width 455 height 26
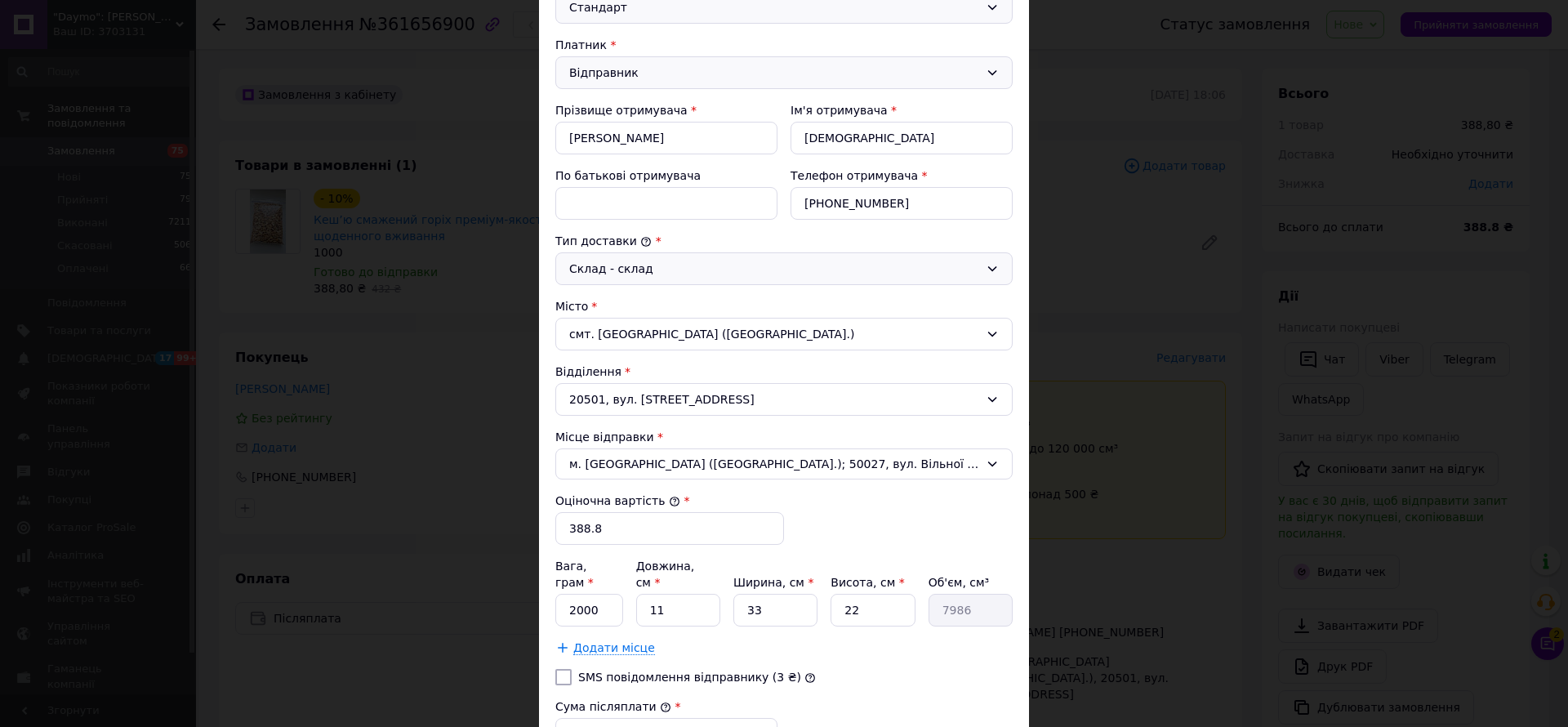
scroll to position [245, 0]
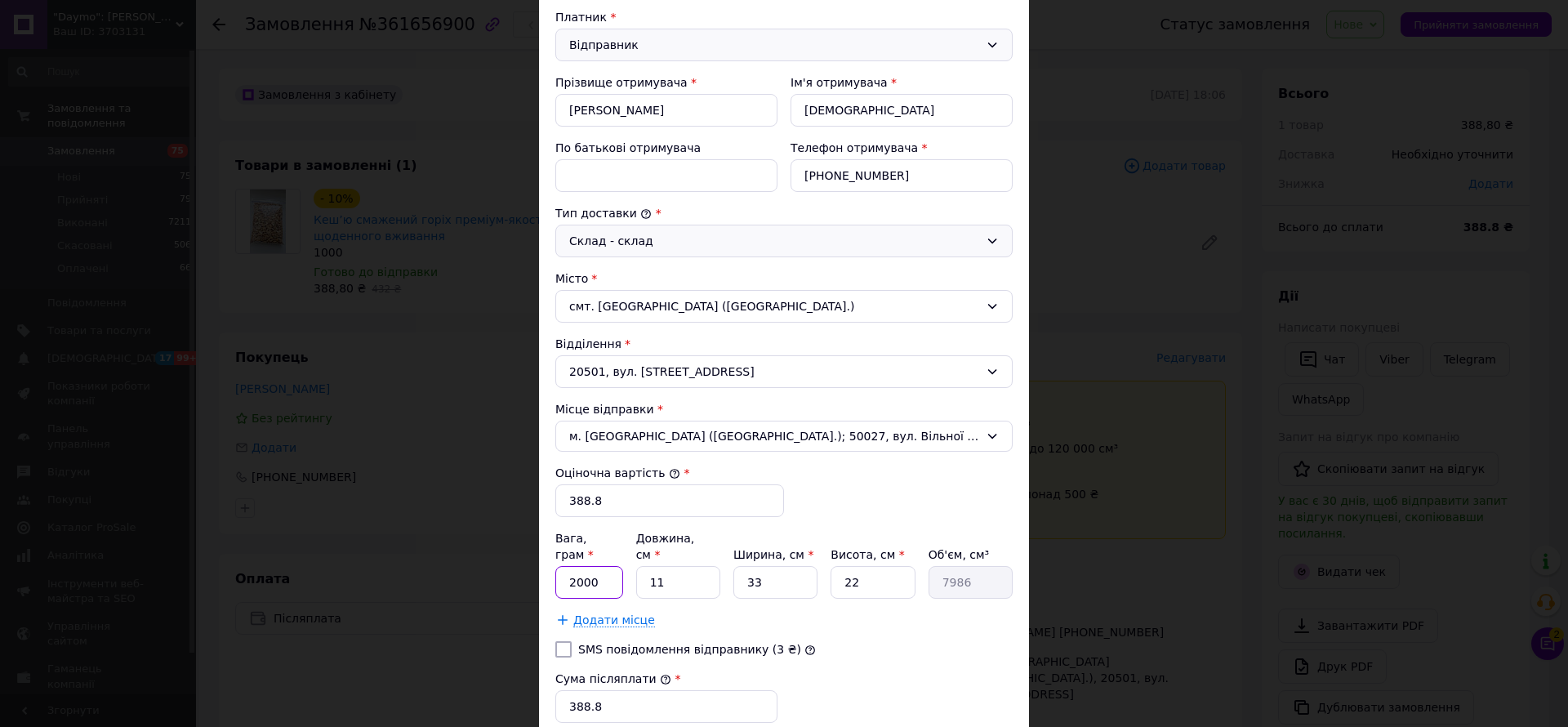
click at [573, 576] on input "2000" at bounding box center [589, 582] width 68 height 33
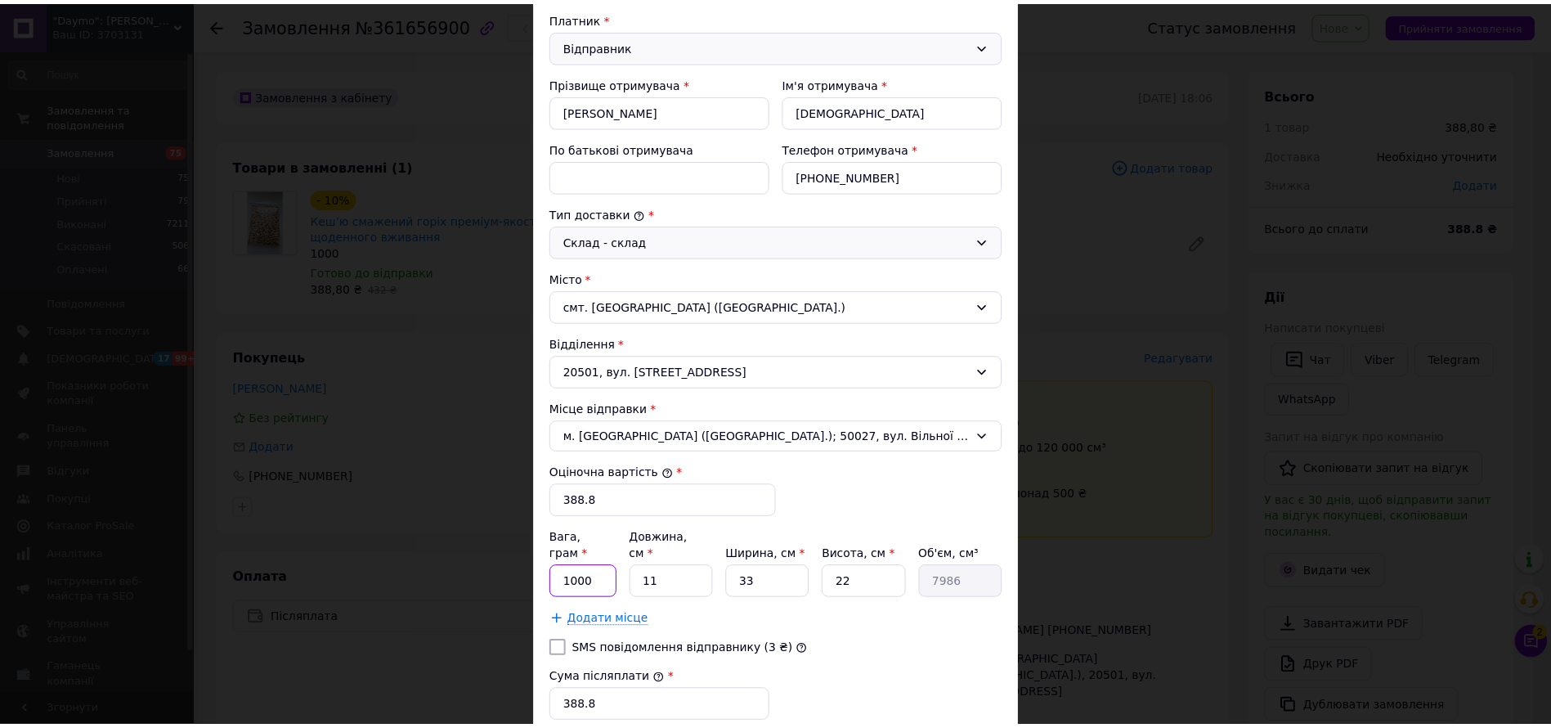
scroll to position [447, 0]
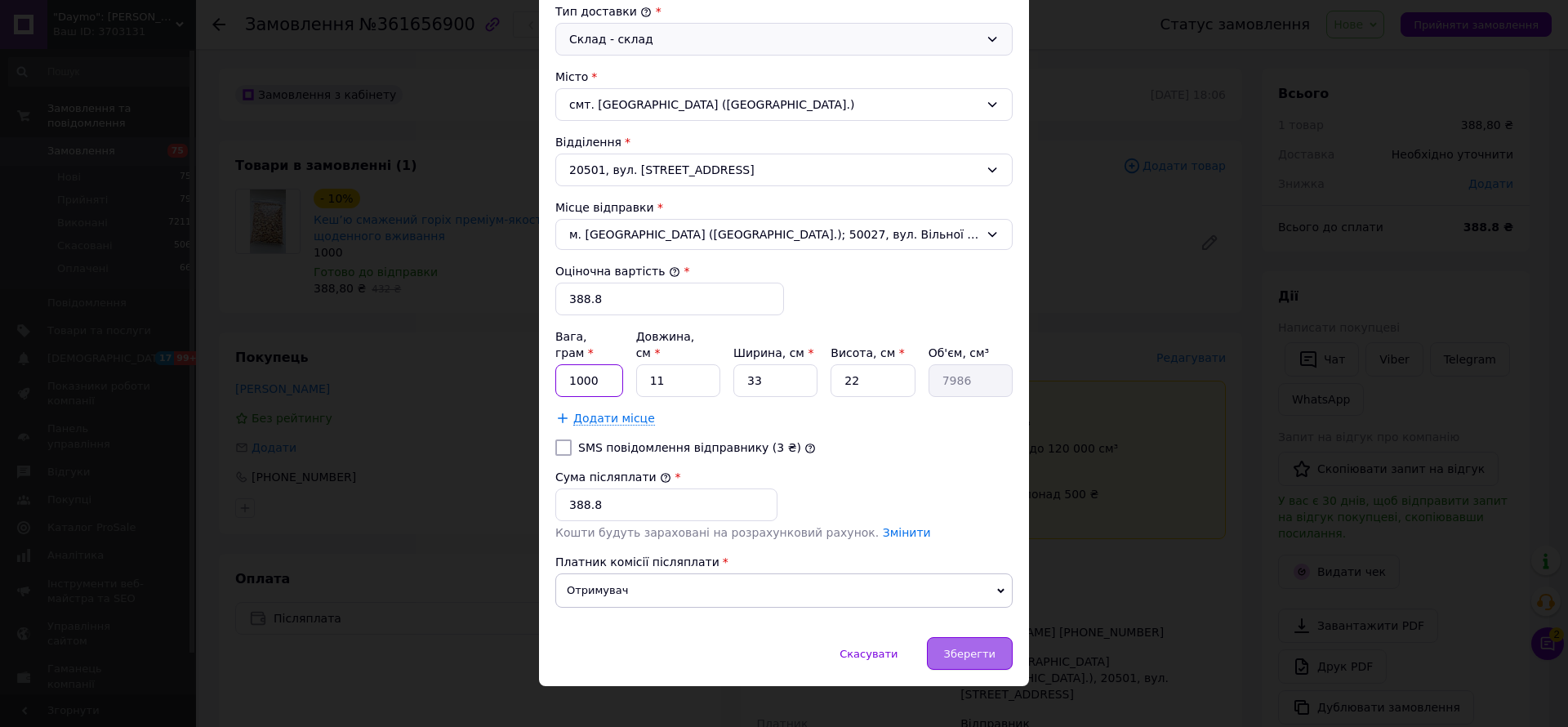
type input "1000"
click at [984, 648] on span "Зберегти" at bounding box center [970, 654] width 52 height 12
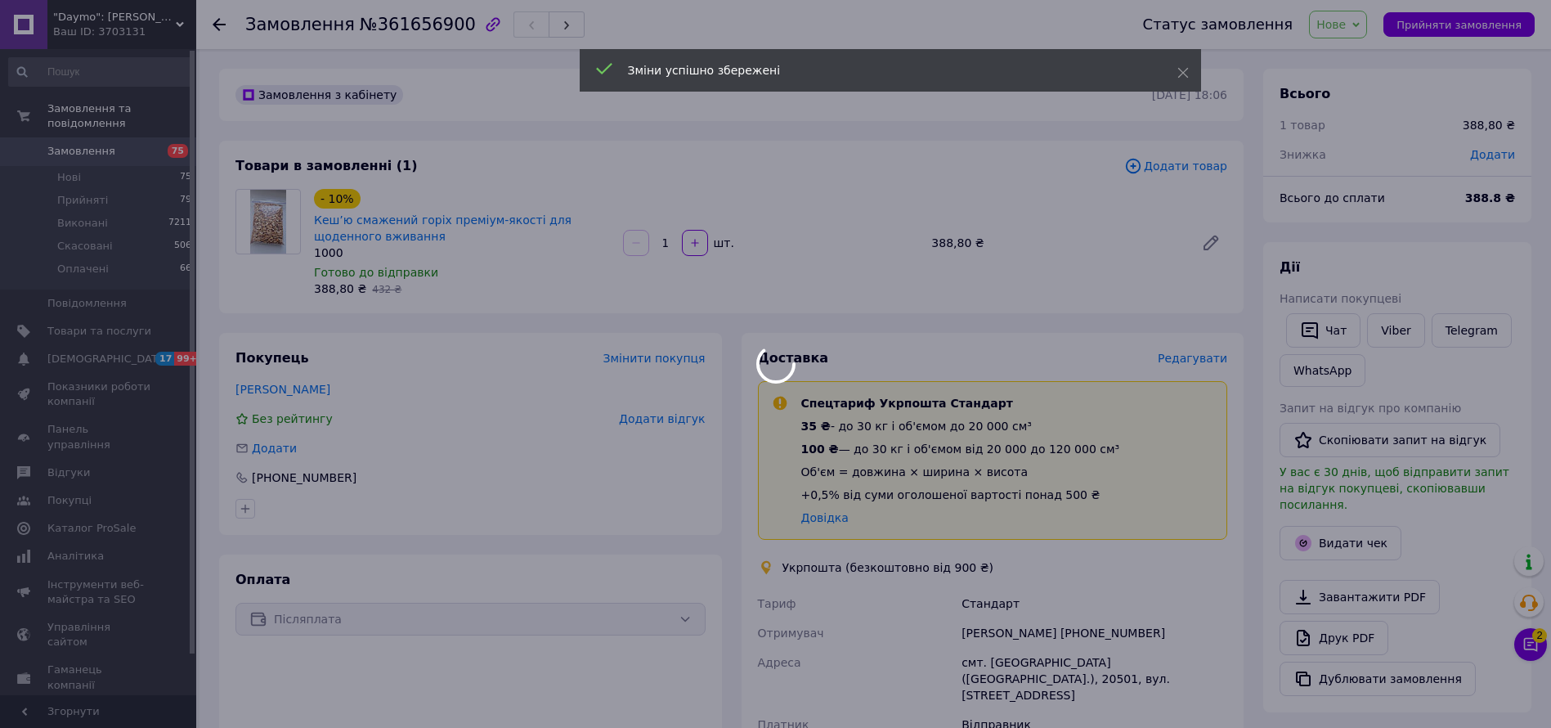
scroll to position [368, 0]
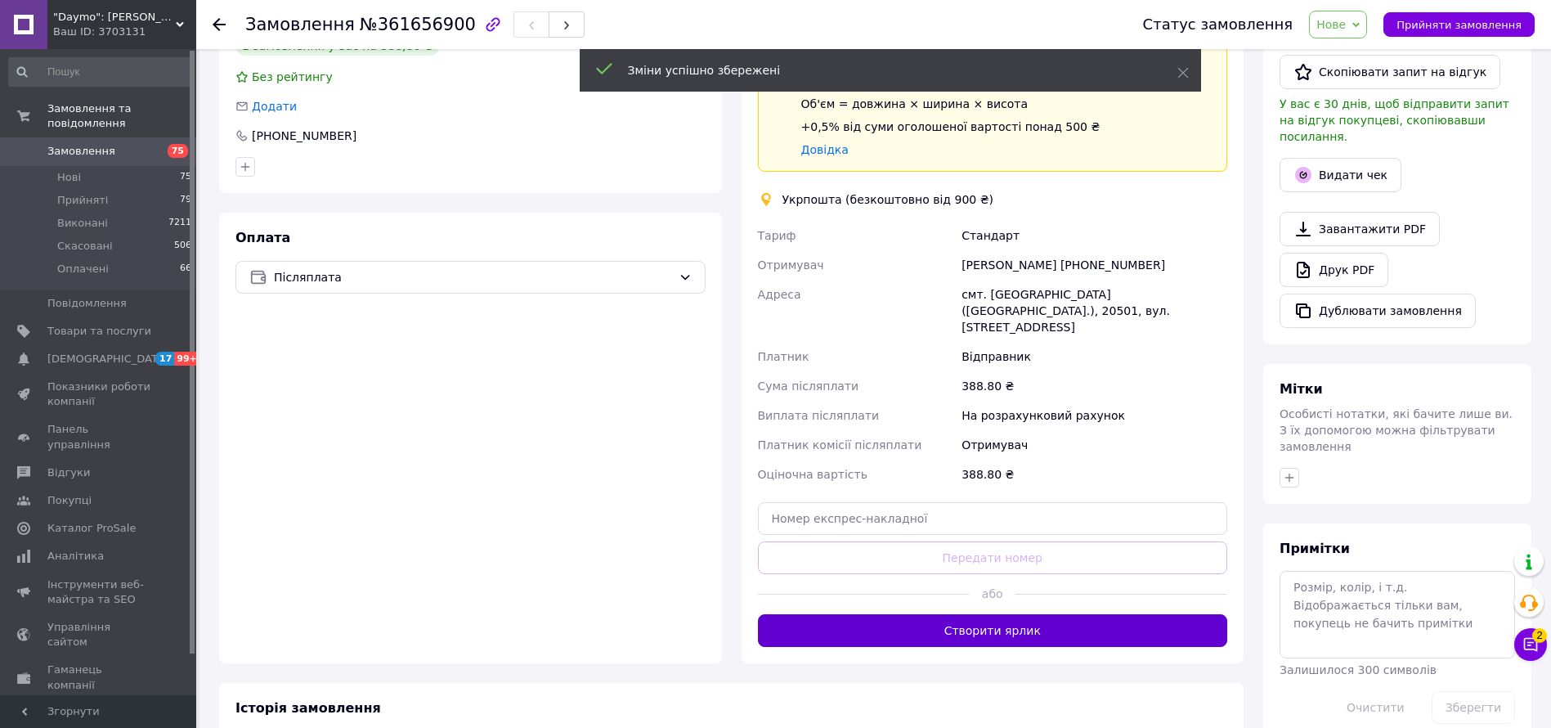
click at [985, 614] on button "Створити ярлик" at bounding box center [993, 630] width 470 height 33
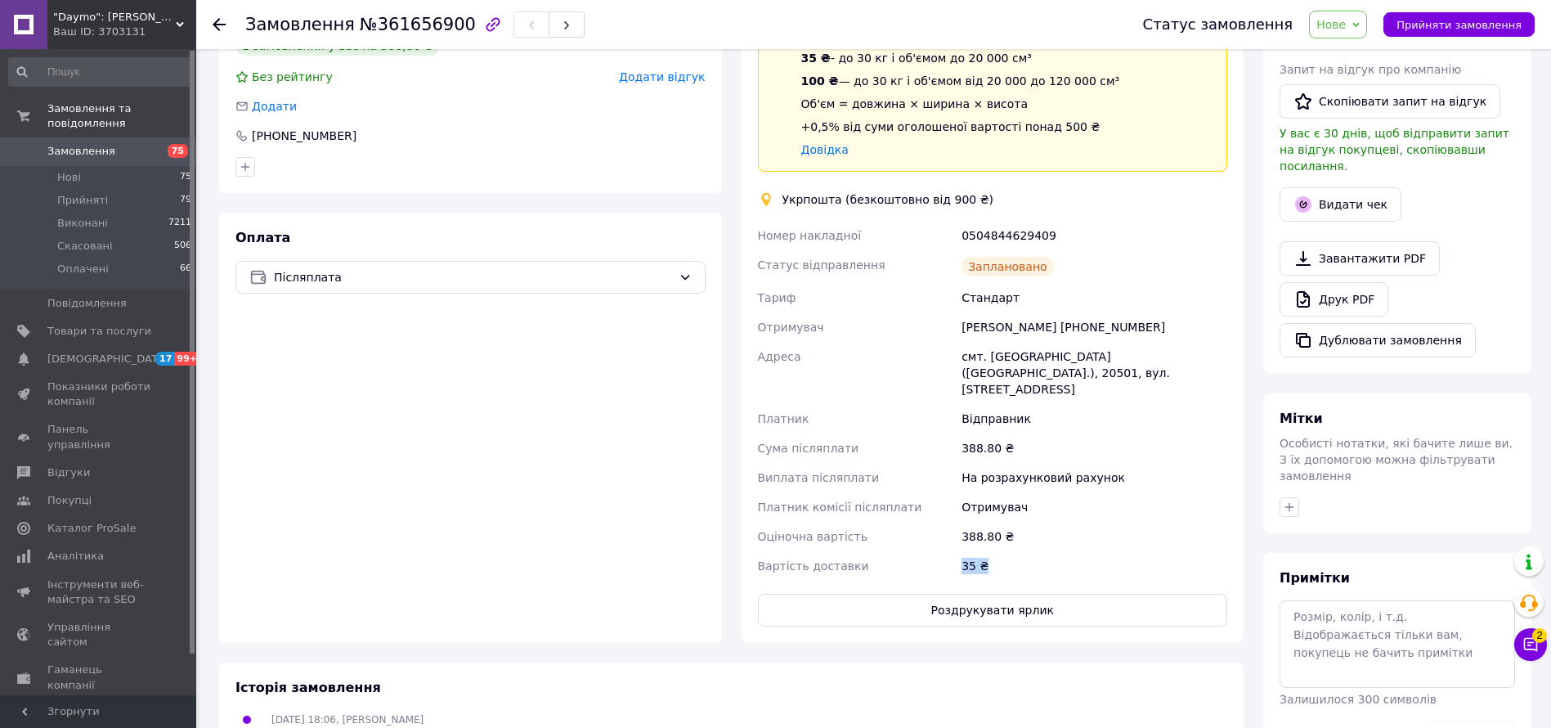
drag, startPoint x: 994, startPoint y: 553, endPoint x: 952, endPoint y: 552, distance: 42.5
click at [952, 552] on div "Номер накладної 0504844629409 Статус відправлення Заплановано Тариф Стандарт От…" at bounding box center [993, 401] width 477 height 360
click at [218, 20] on use at bounding box center [219, 24] width 13 height 13
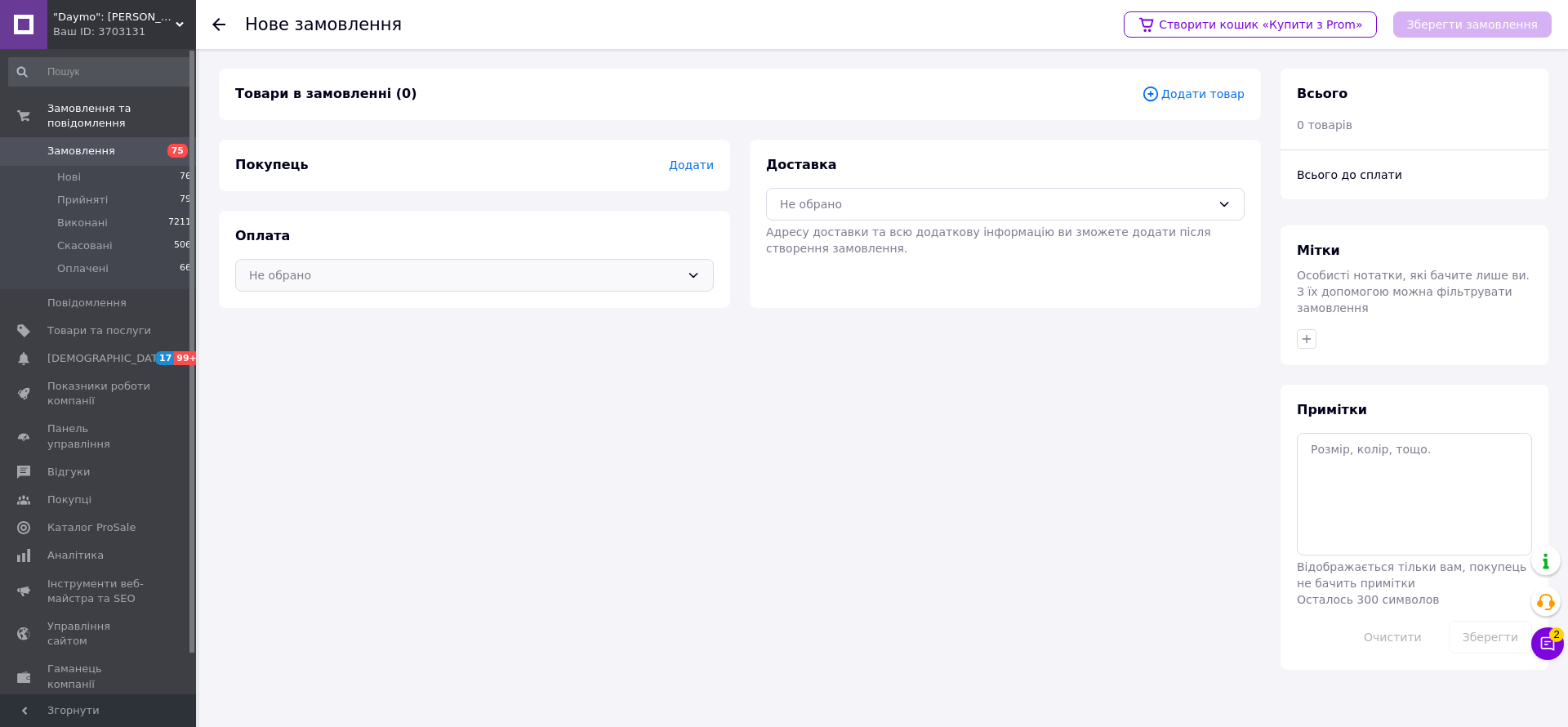
drag, startPoint x: 294, startPoint y: 285, endPoint x: 308, endPoint y: 285, distance: 14.0
click at [295, 285] on div "Не обрано" at bounding box center [474, 275] width 478 height 33
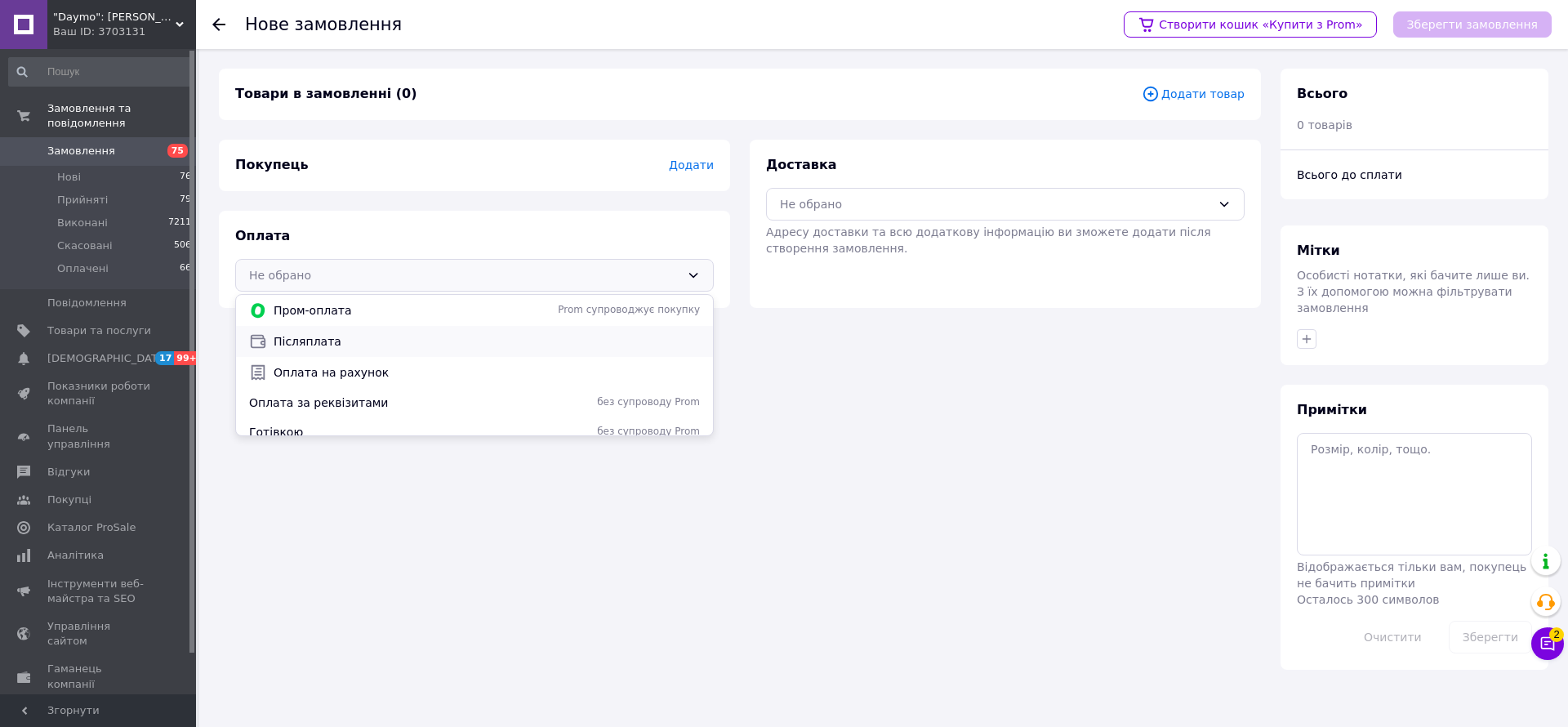
click at [341, 341] on span "Післяплата" at bounding box center [486, 342] width 426 height 16
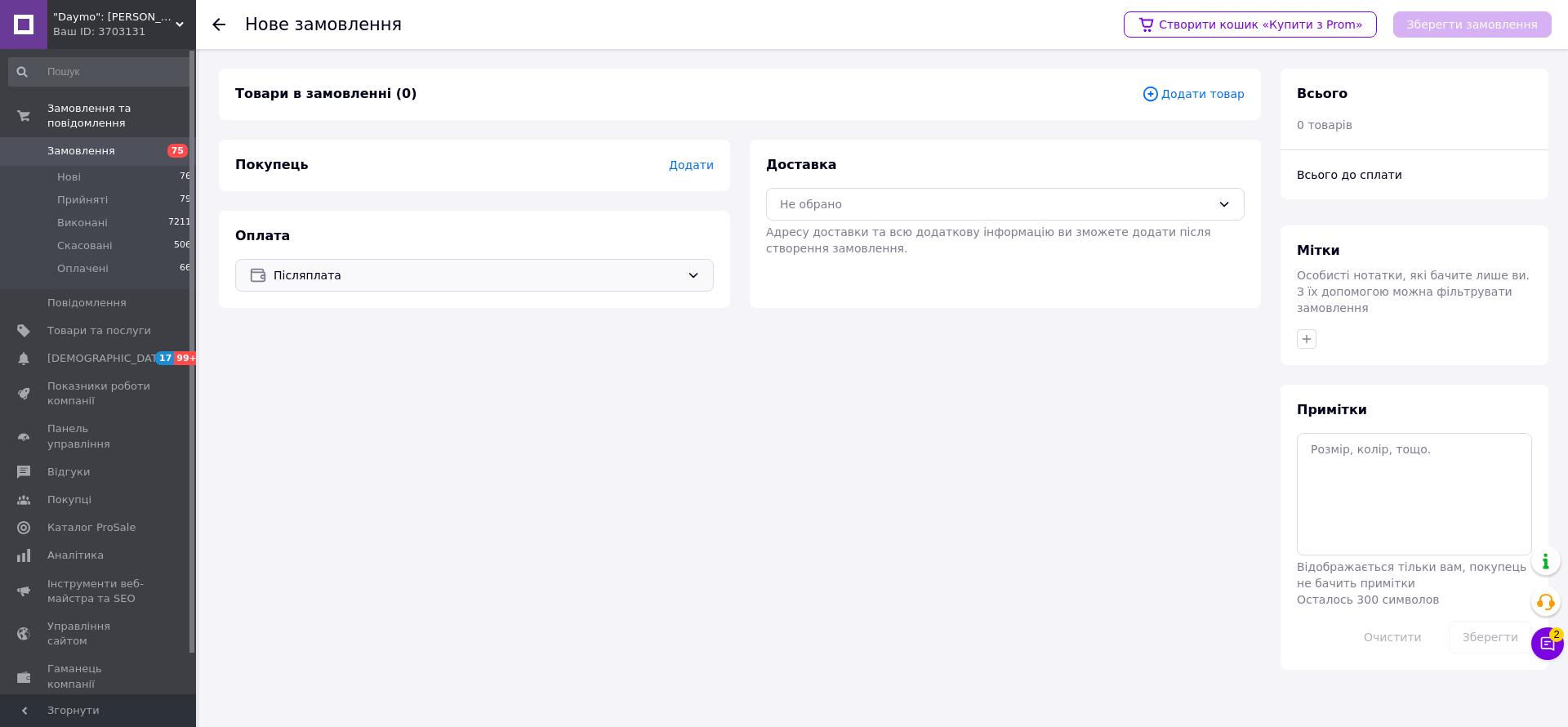
click at [704, 164] on span "Додати" at bounding box center [691, 165] width 45 height 13
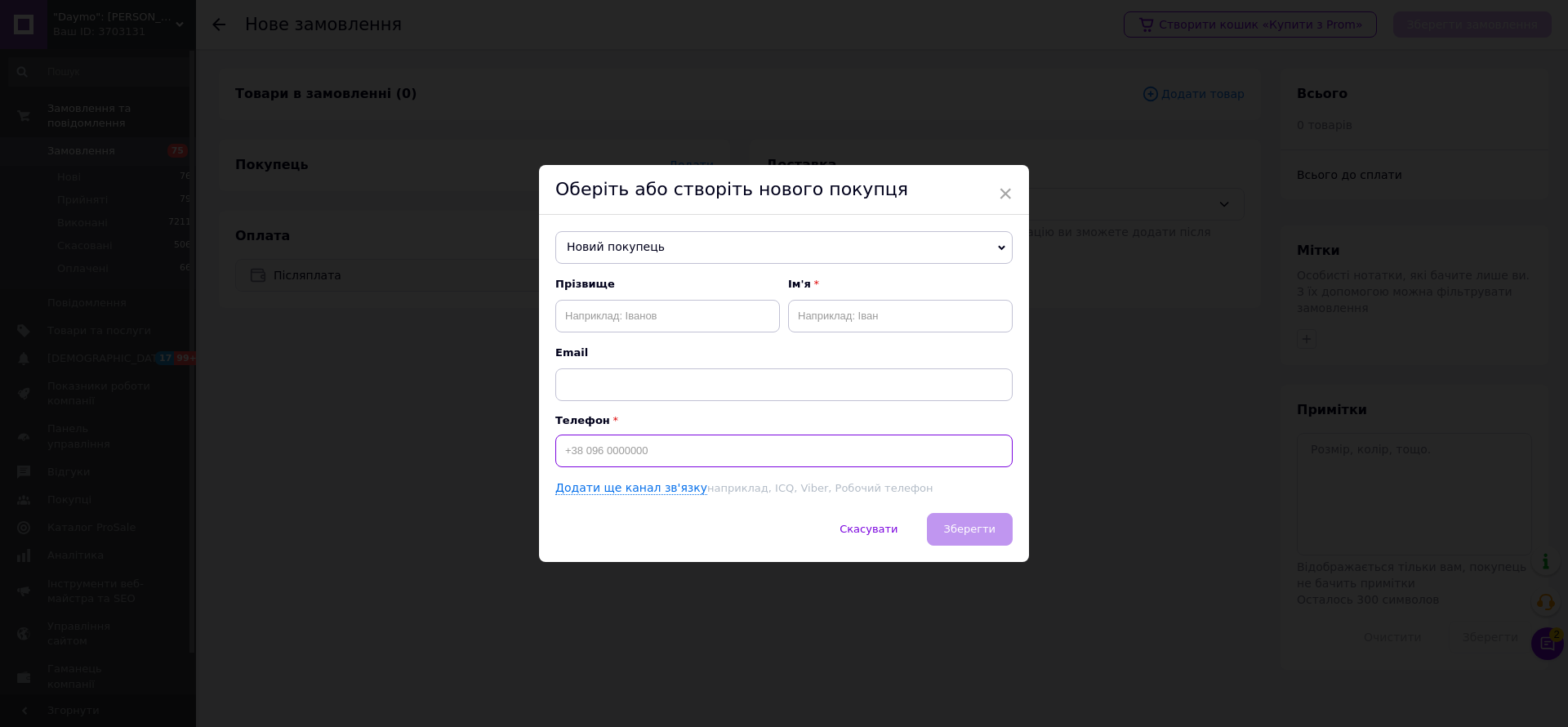
click at [651, 460] on input at bounding box center [784, 450] width 457 height 33
paste input "0950180987"
click at [562, 444] on input "0950180987" at bounding box center [784, 450] width 457 height 33
type input "[PHONE_NUMBER]"
click at [610, 307] on input "text" at bounding box center [667, 316] width 225 height 33
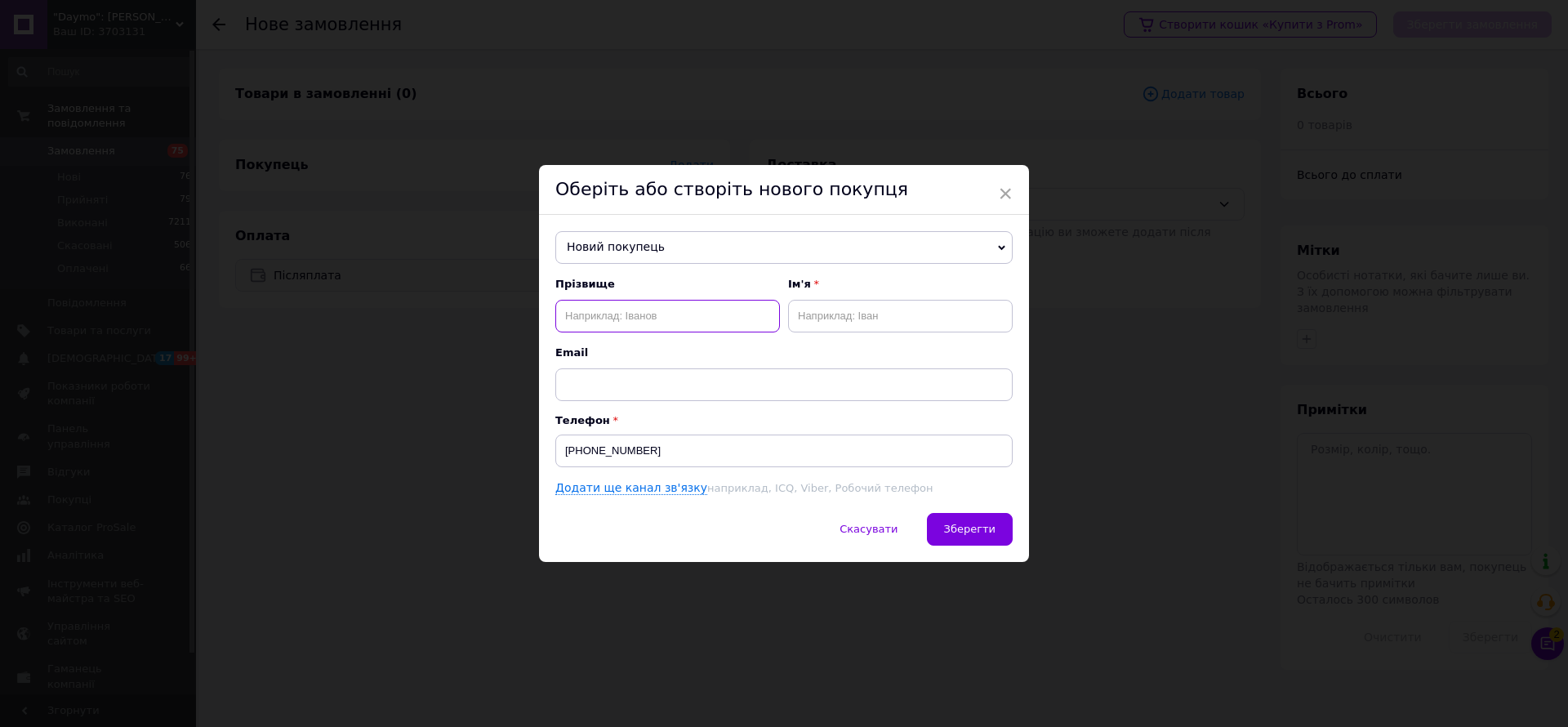
paste input "[PERSON_NAME]"
type input "[PERSON_NAME]"
click at [810, 321] on input "text" at bounding box center [900, 316] width 225 height 33
type input "[PERSON_NAME]"
click at [940, 528] on button "Зберегти" at bounding box center [970, 529] width 86 height 33
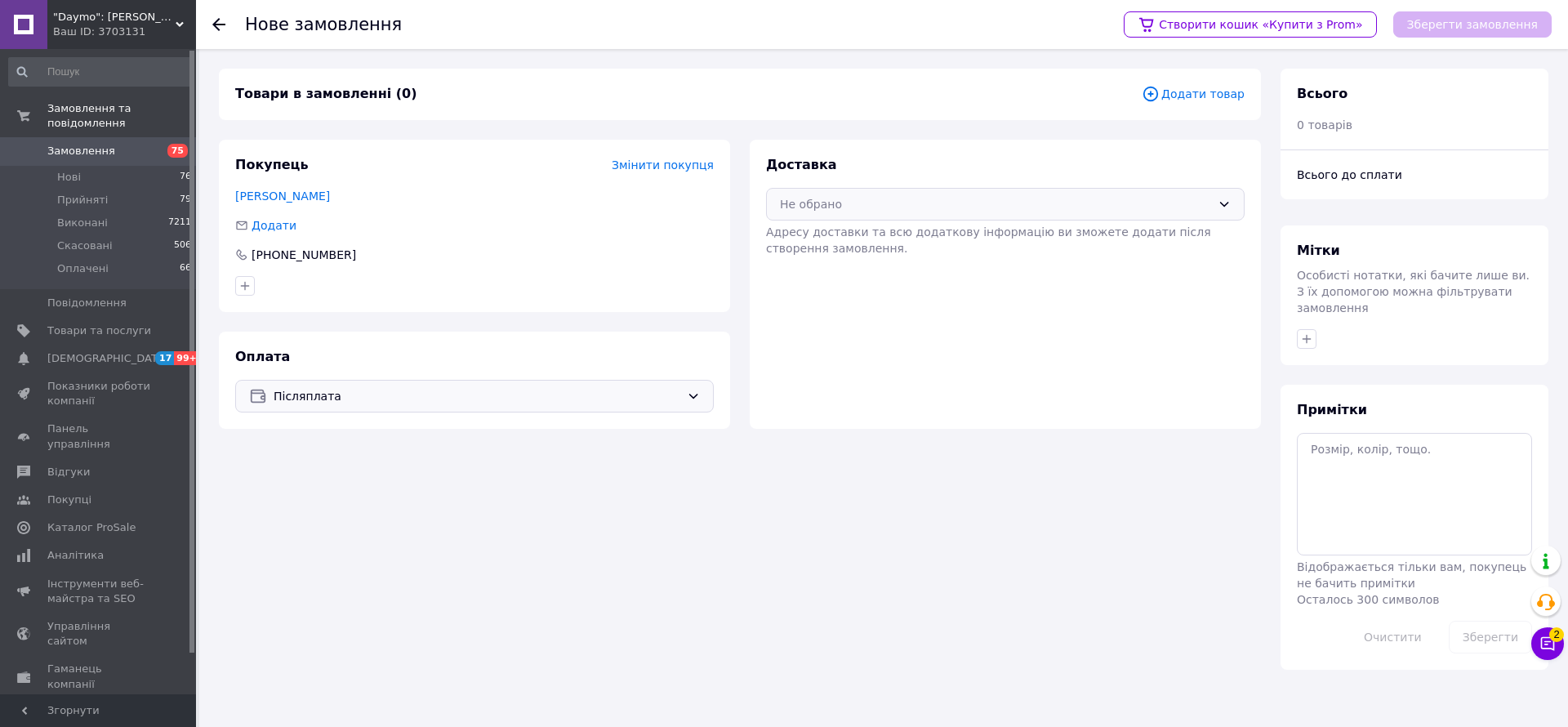
click at [847, 207] on div "Не обрано" at bounding box center [996, 204] width 431 height 18
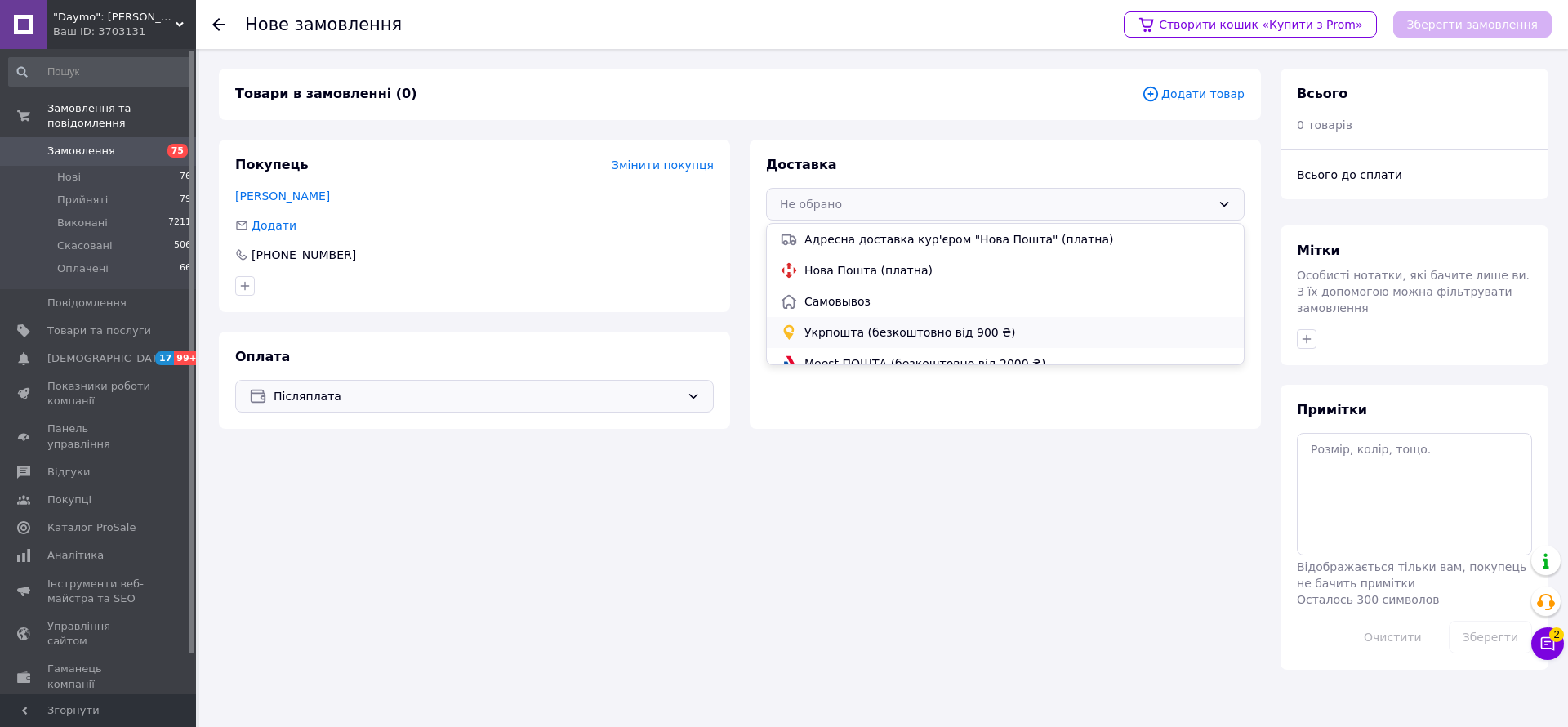
click at [921, 331] on span "Укрпошта (безкоштовно від 900 ₴)" at bounding box center [1018, 333] width 426 height 16
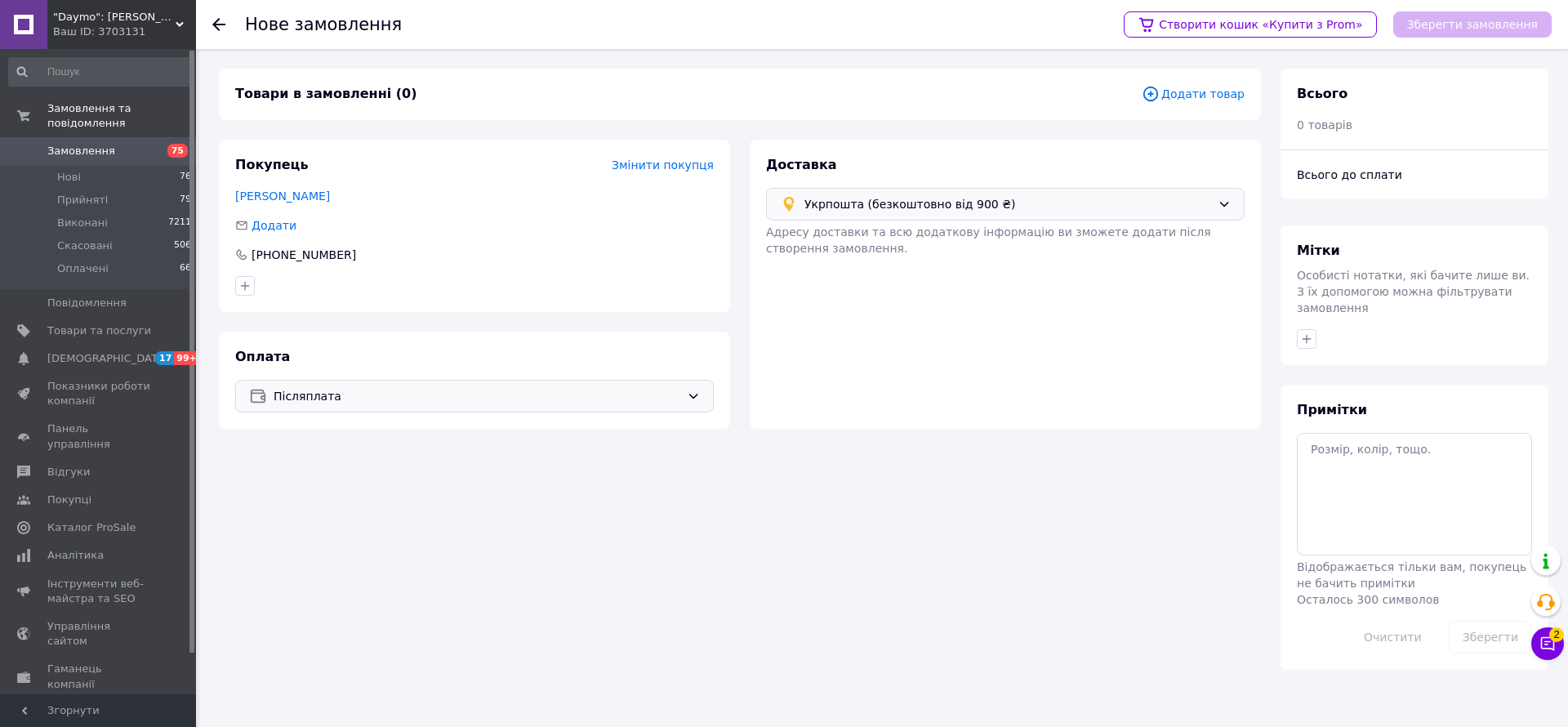
click at [1160, 92] on icon at bounding box center [1151, 94] width 18 height 18
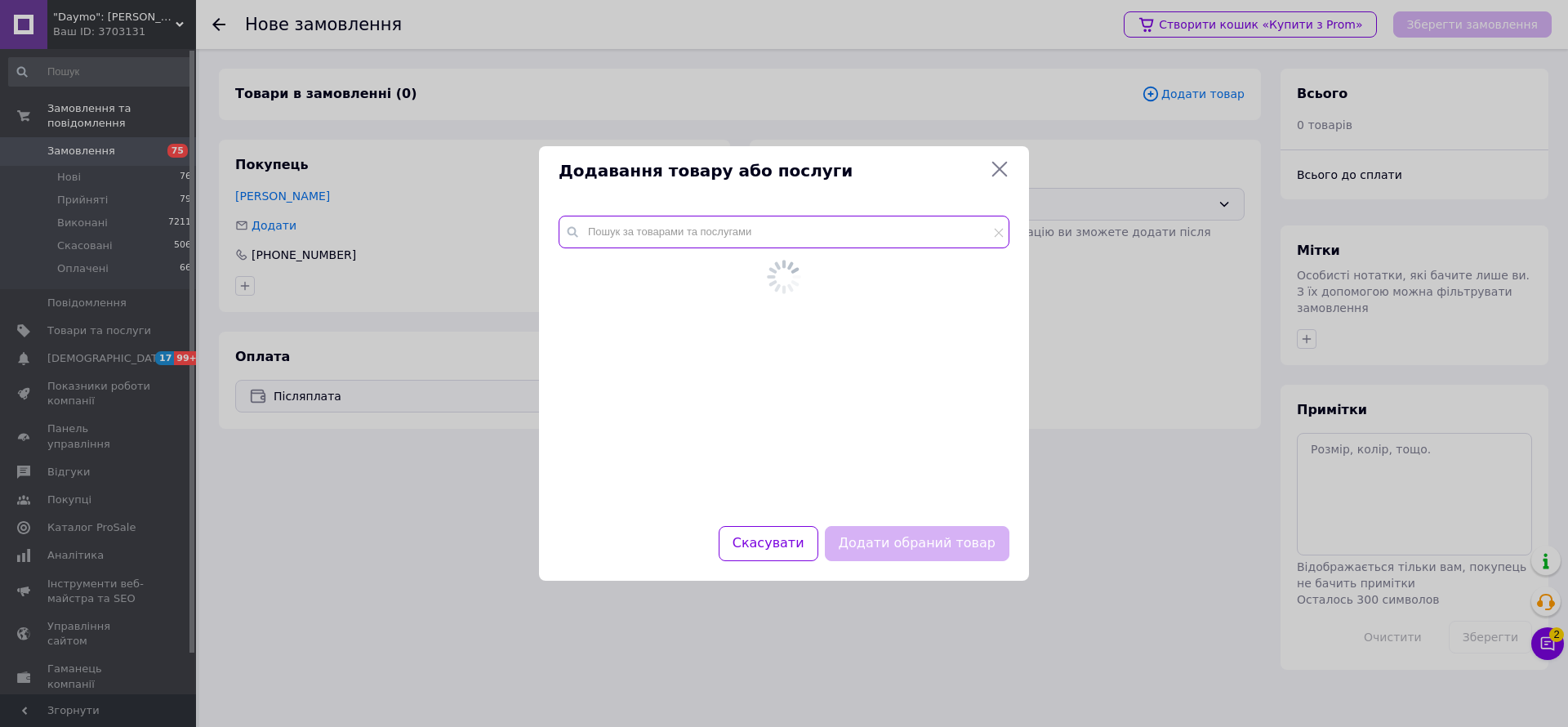
click at [634, 224] on div at bounding box center [784, 361] width 490 height 330
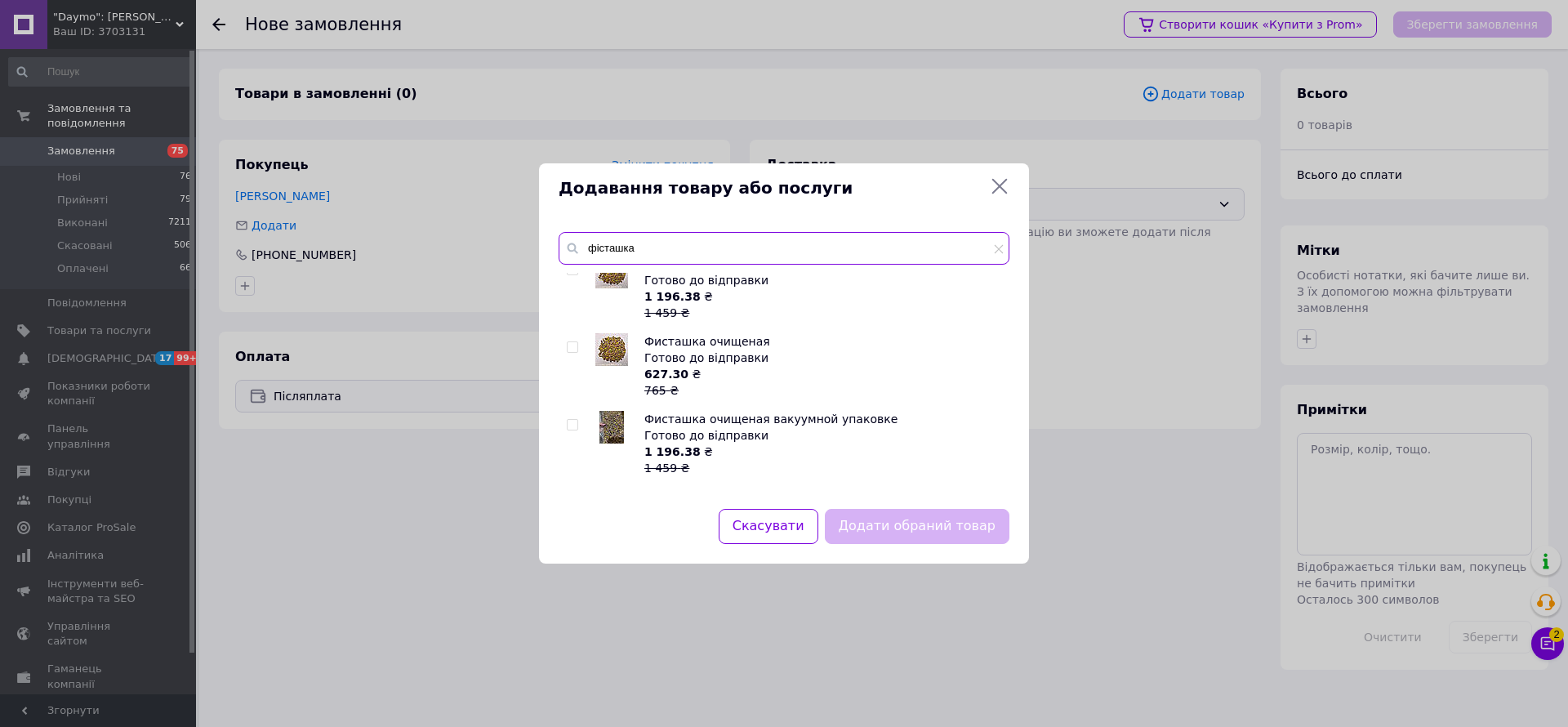
scroll to position [367, 0]
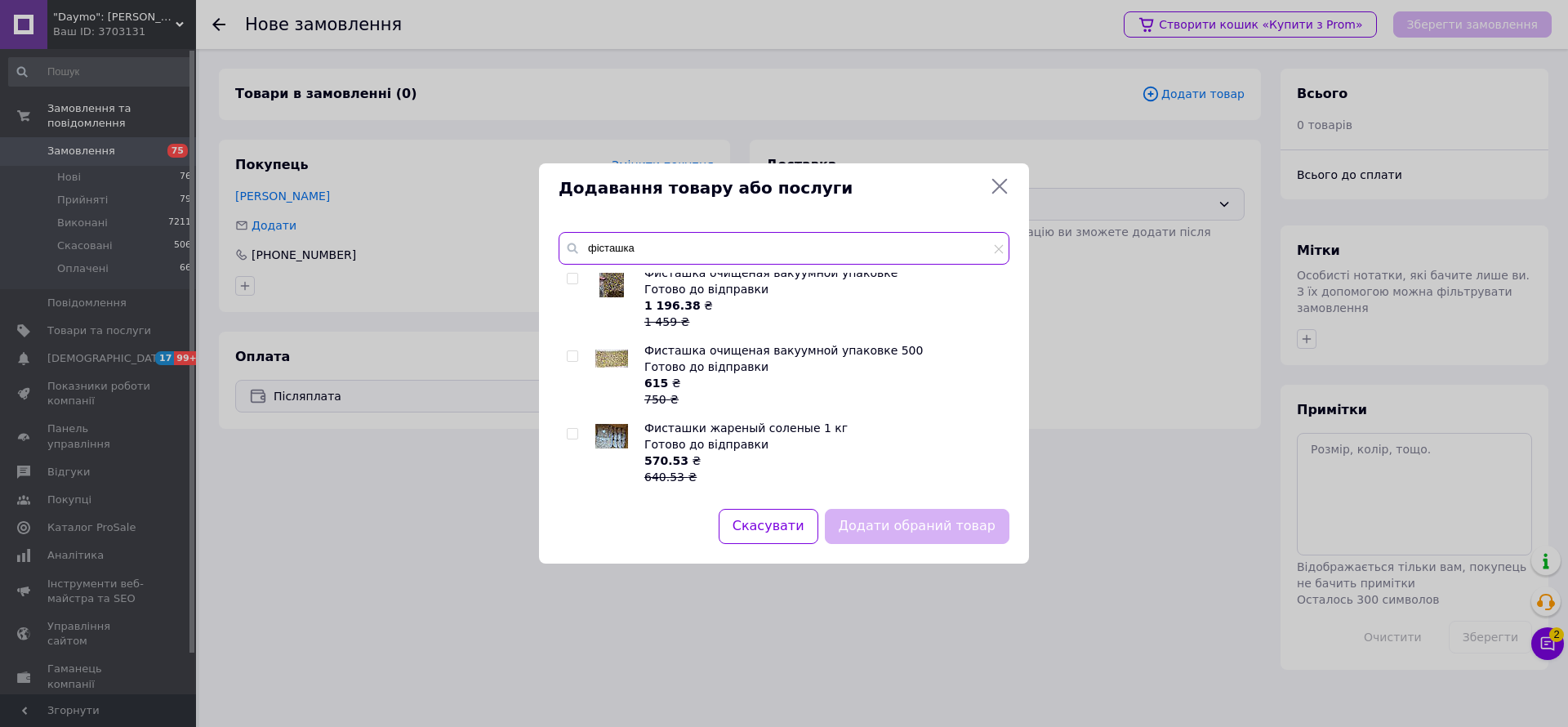
type input "фісташка"
click at [718, 421] on span "Фисташки жареный соленые 1 кг" at bounding box center [746, 427] width 204 height 13
click at [570, 428] on input "checkbox" at bounding box center [572, 433] width 11 height 11
checkbox input "true"
click at [979, 534] on button "Додати обраний товар" at bounding box center [917, 525] width 185 height 35
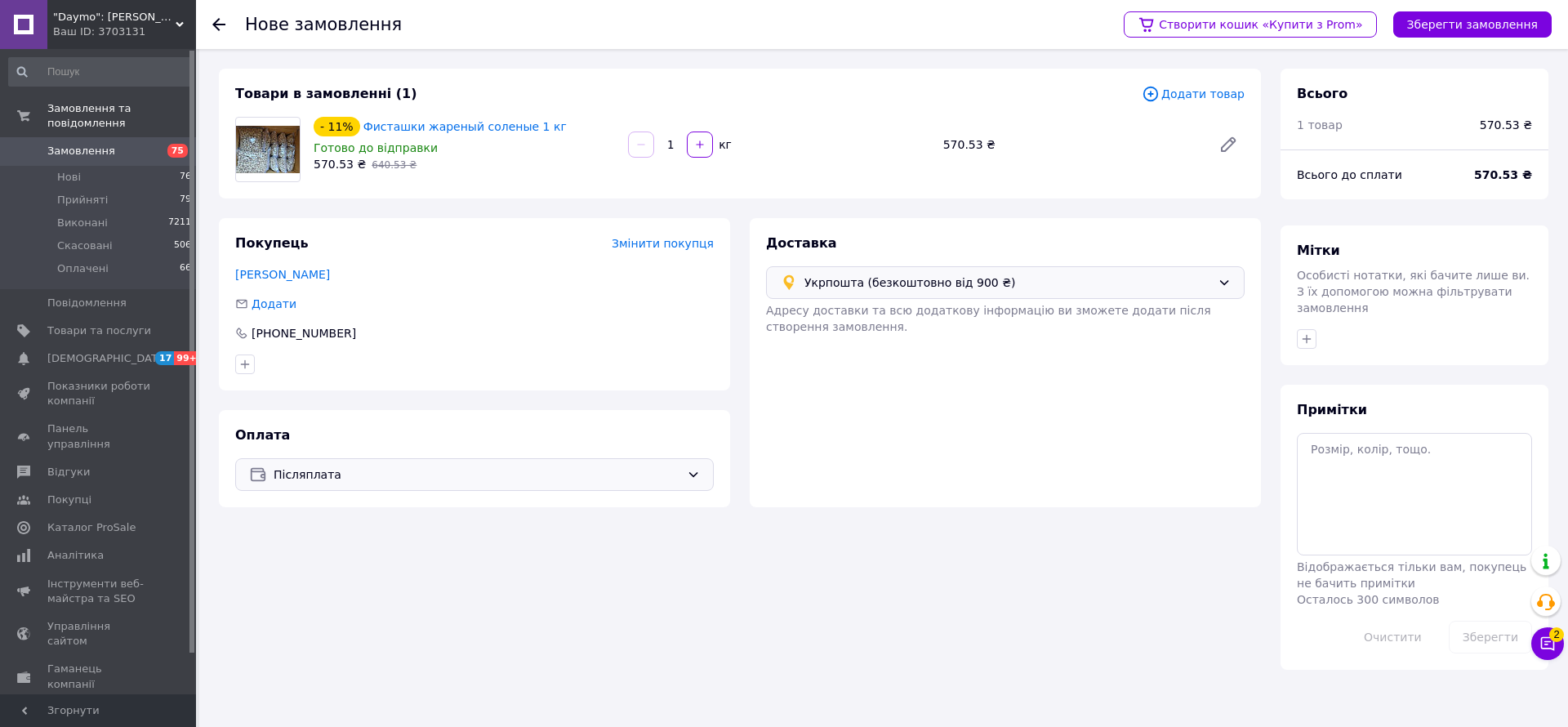
click at [1202, 92] on span "Додати товар" at bounding box center [1192, 94] width 103 height 18
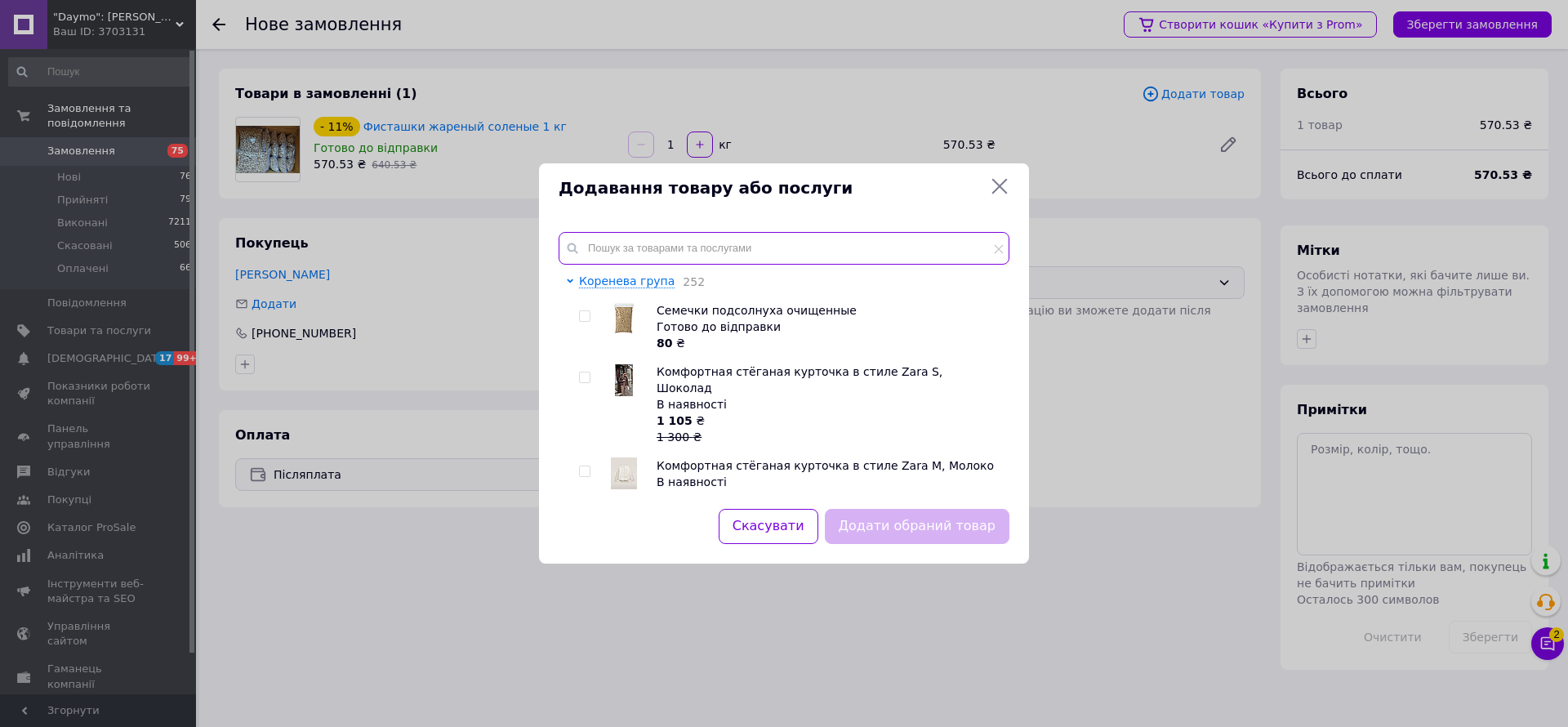
click at [618, 243] on input "text" at bounding box center [783, 248] width 450 height 33
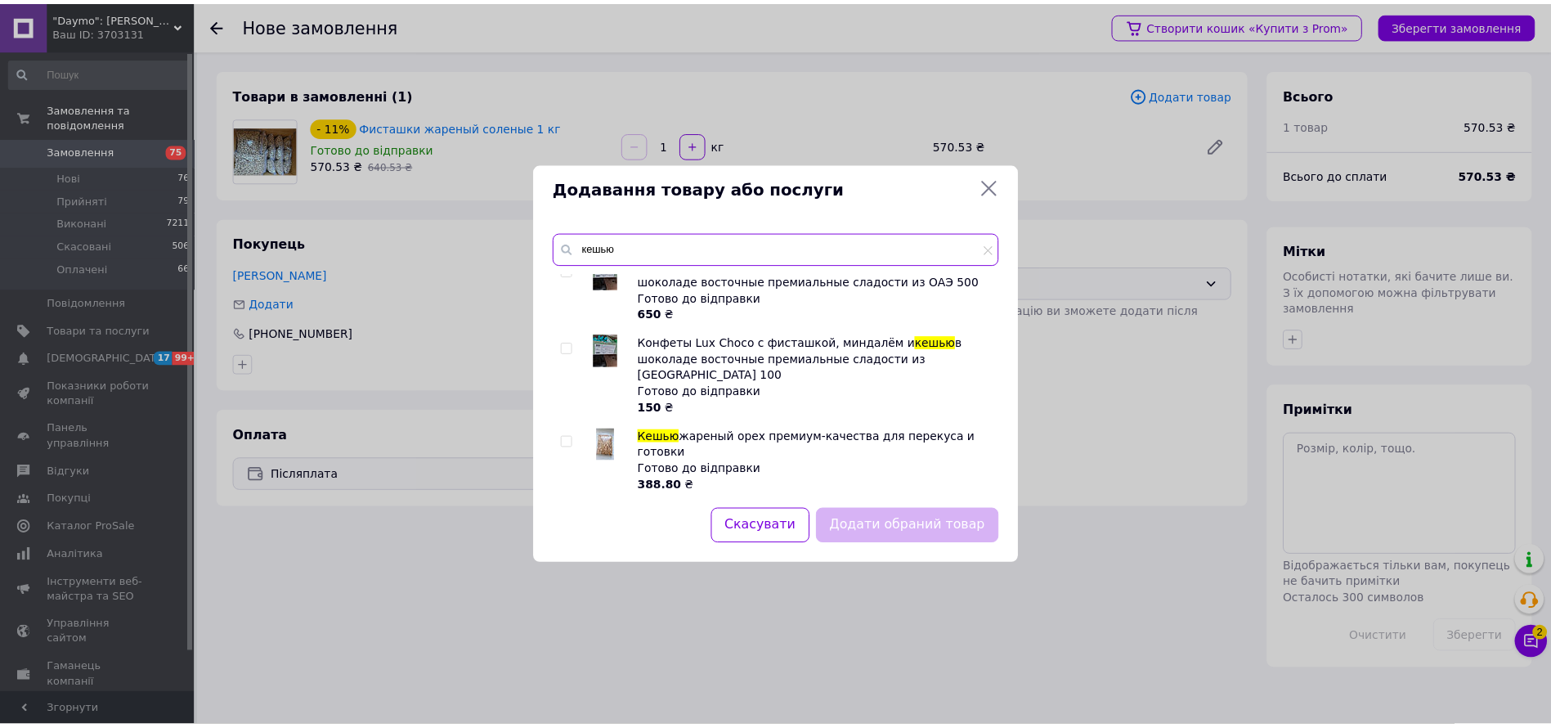
scroll to position [2098, 0]
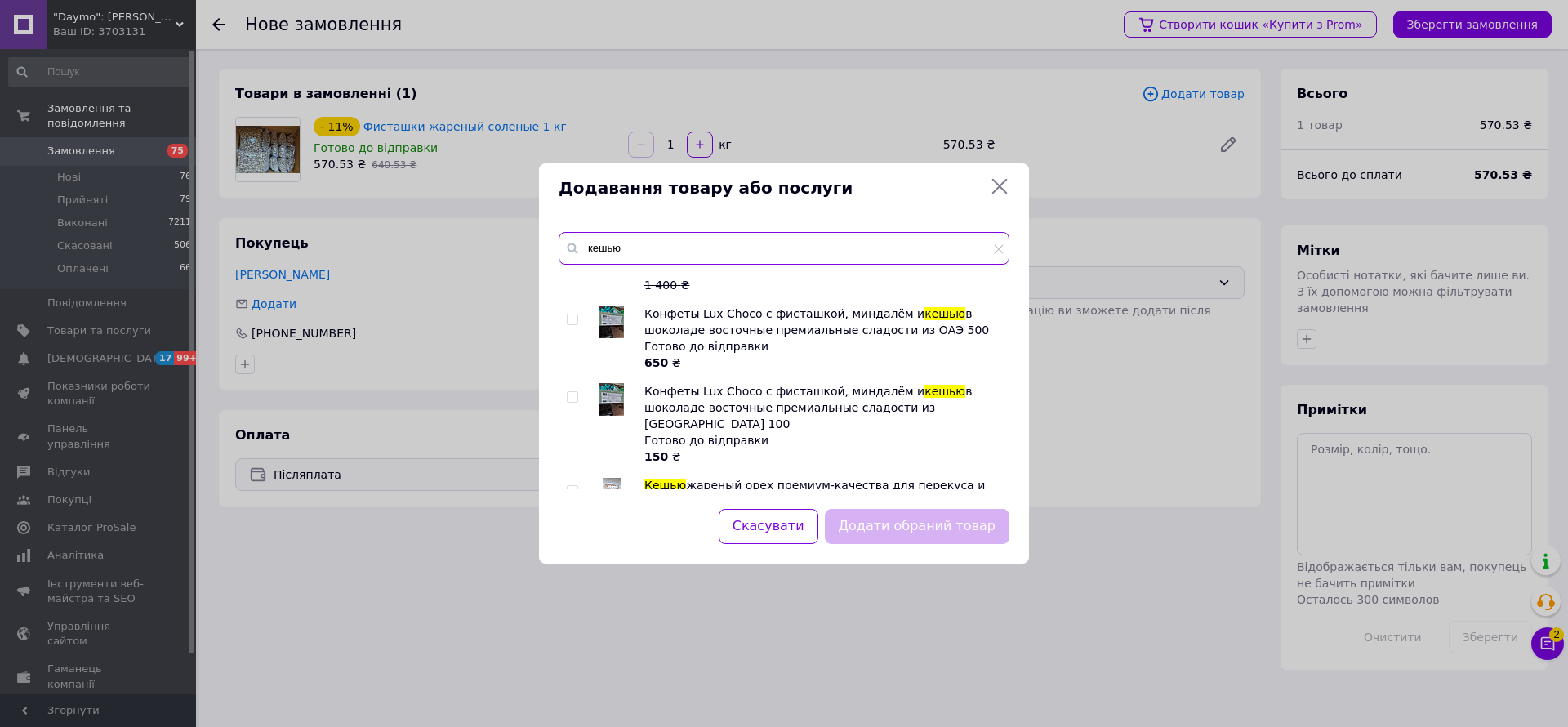
type input "кешью"
click at [570, 486] on input "checkbox" at bounding box center [572, 491] width 11 height 11
checkbox input "true"
click at [974, 513] on button "Додати обраний товар" at bounding box center [917, 525] width 185 height 35
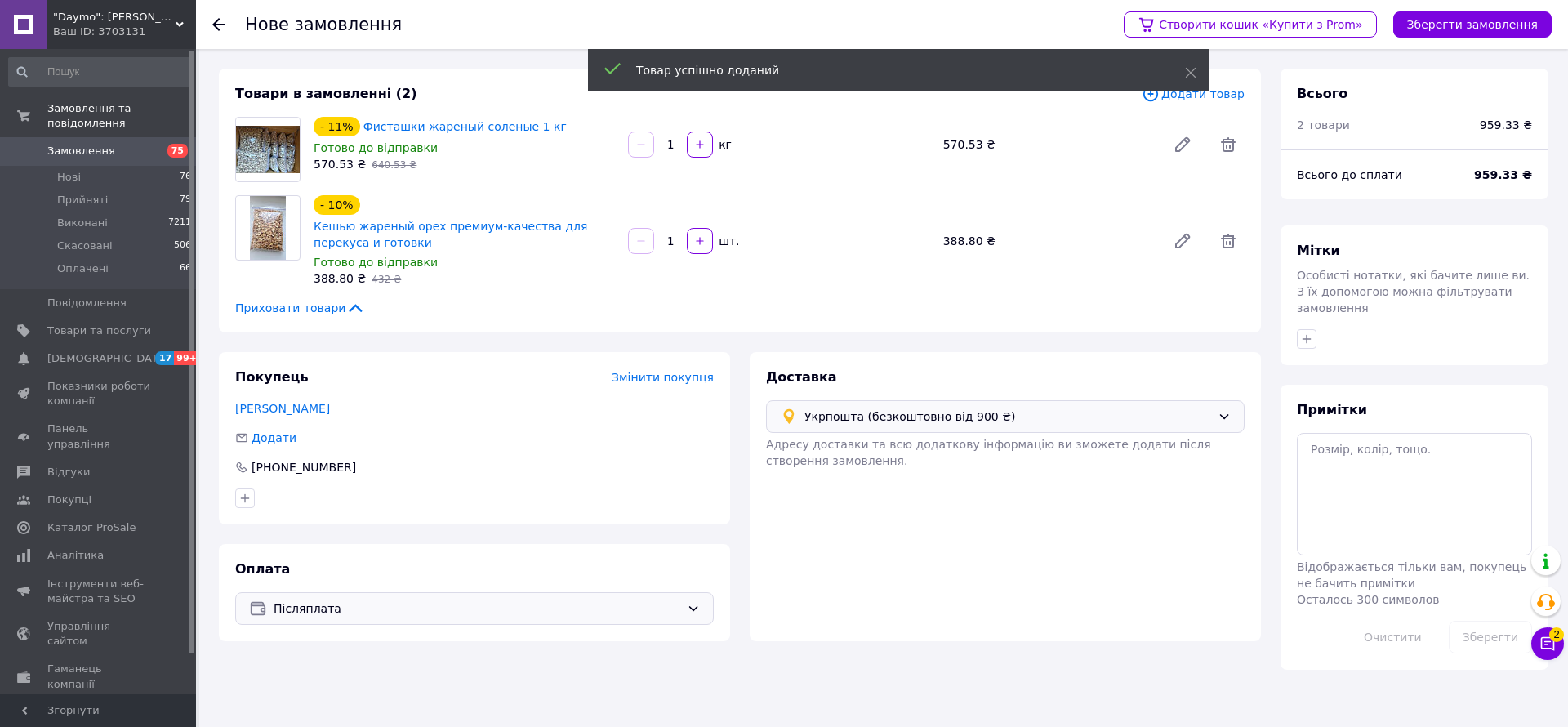
click at [1218, 86] on span "Додати товар" at bounding box center [1192, 94] width 103 height 18
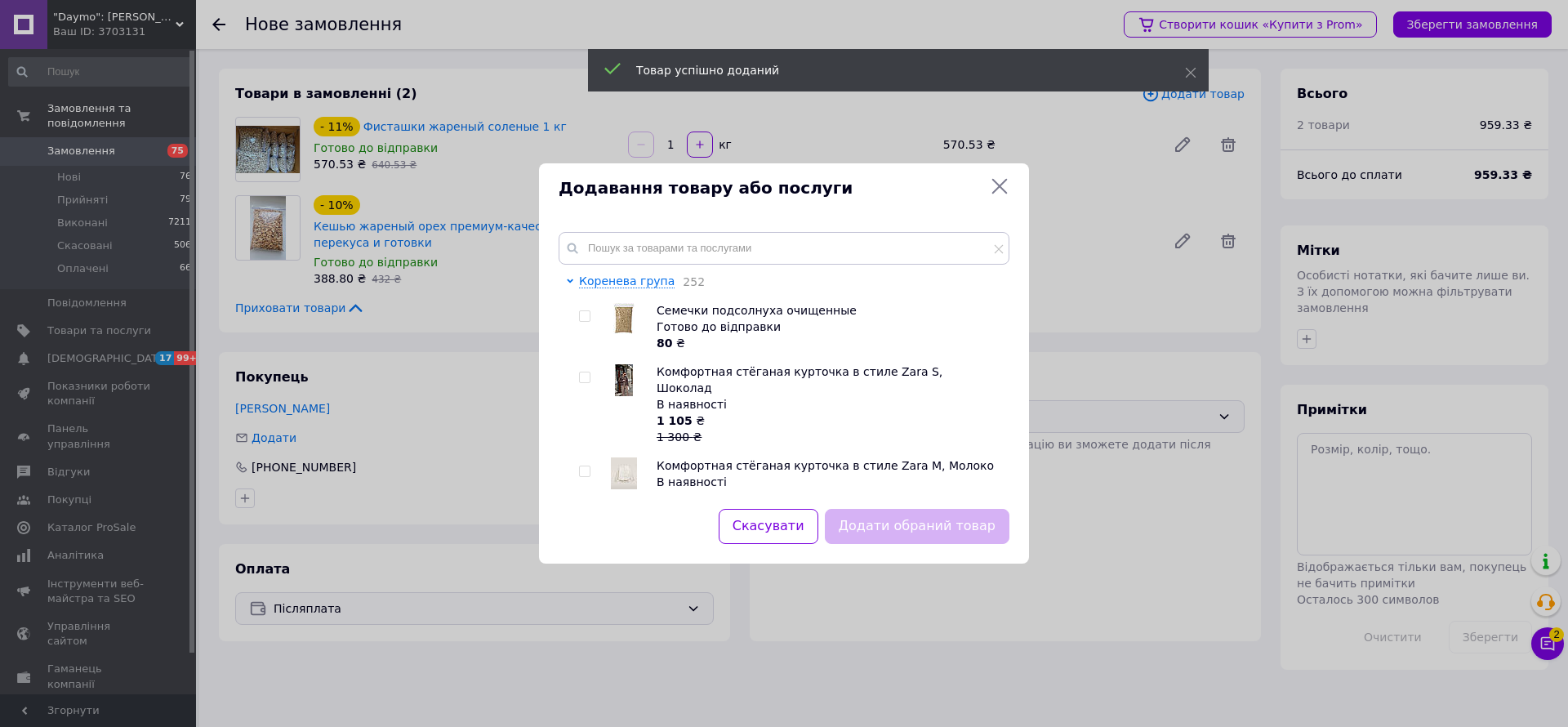
click at [1146, 357] on div "Додавання товару або послуги Коренева група 252 Семечки подсолнуха очищенные Го…" at bounding box center [784, 364] width 1568 height 727
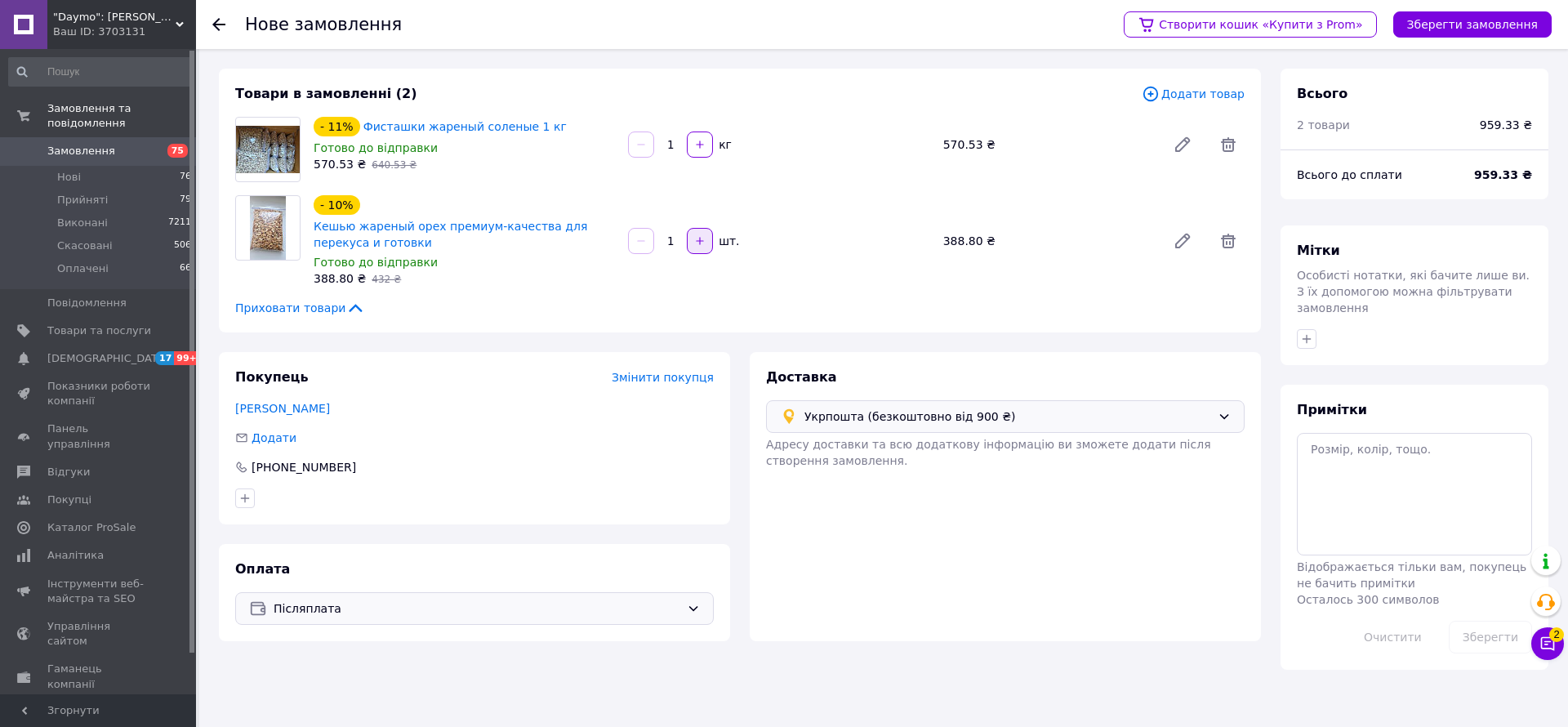
click at [704, 236] on icon "button" at bounding box center [699, 241] width 11 height 11
type input "2"
click at [1490, 20] on button "Зберегти замовлення" at bounding box center [1472, 24] width 159 height 26
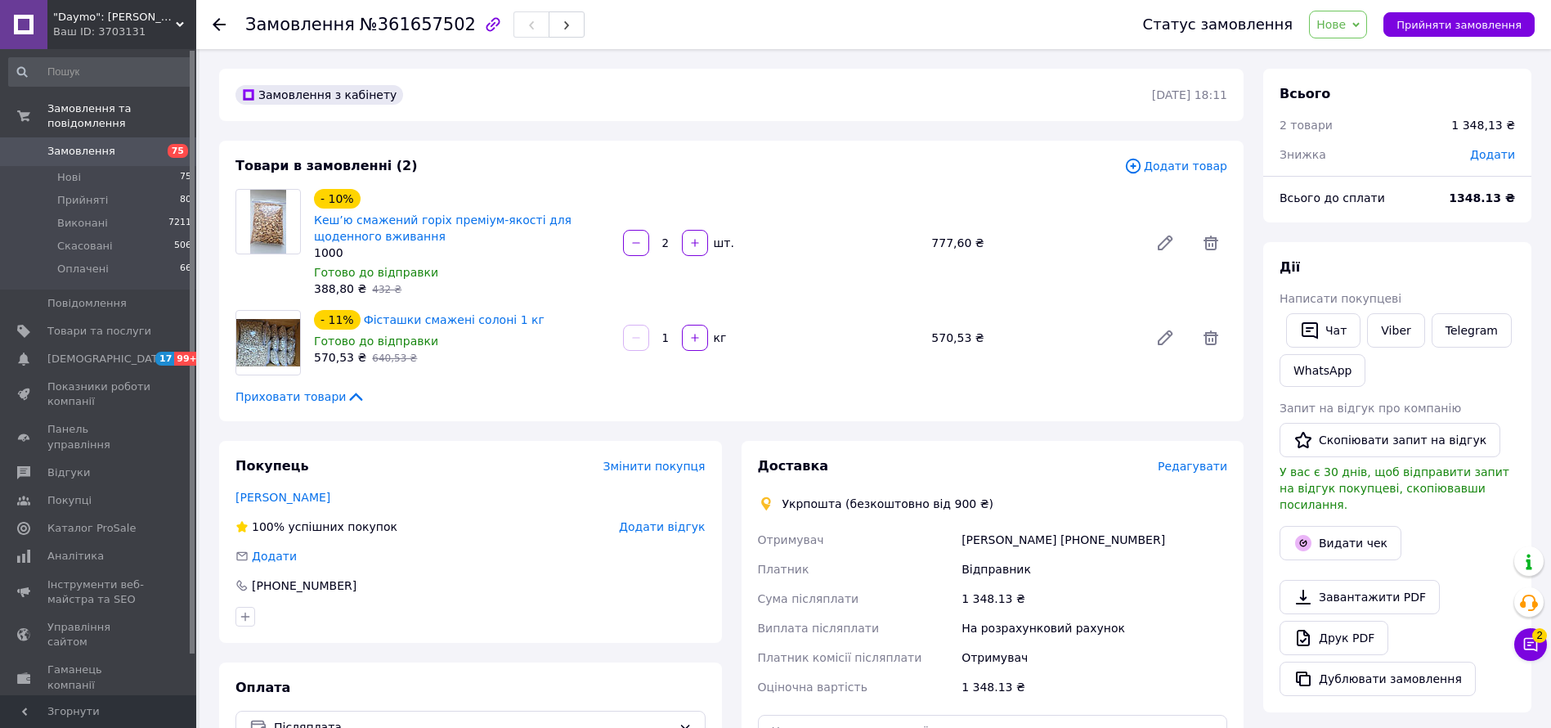
click at [1488, 151] on span "Додати" at bounding box center [1492, 154] width 45 height 13
click at [1370, 221] on input "text" at bounding box center [1380, 220] width 97 height 33
type input "42.13"
click at [1461, 258] on button "Зберегти" at bounding box center [1462, 266] width 82 height 33
click at [1209, 468] on span "Редагувати" at bounding box center [1193, 466] width 70 height 13
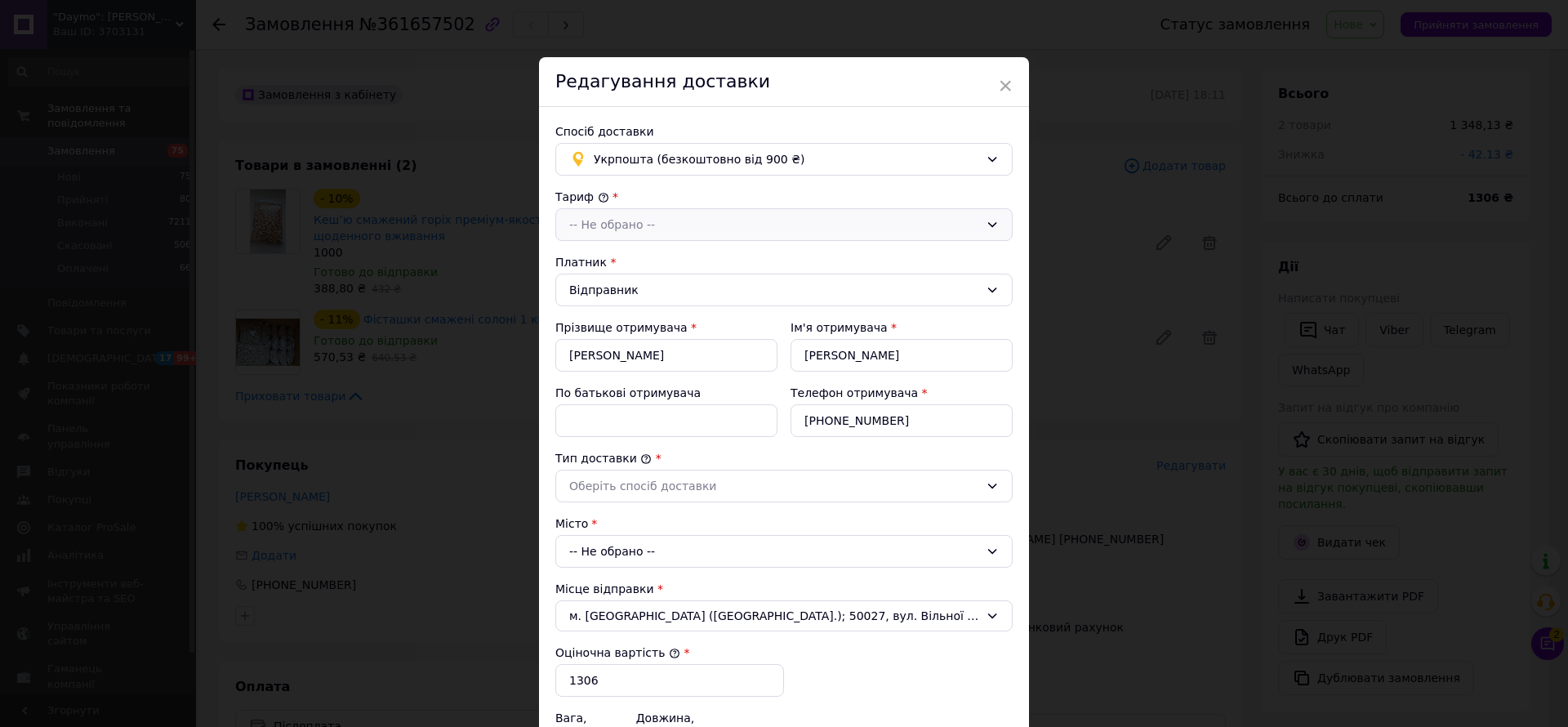
click at [639, 210] on div "-- Не обрано --" at bounding box center [784, 225] width 457 height 33
click at [626, 262] on li "Стандарт" at bounding box center [784, 260] width 455 height 31
click at [743, 481] on div "Оберіть спосіб доставки" at bounding box center [774, 486] width 410 height 18
click at [674, 524] on li "Склад - склад" at bounding box center [784, 520] width 455 height 31
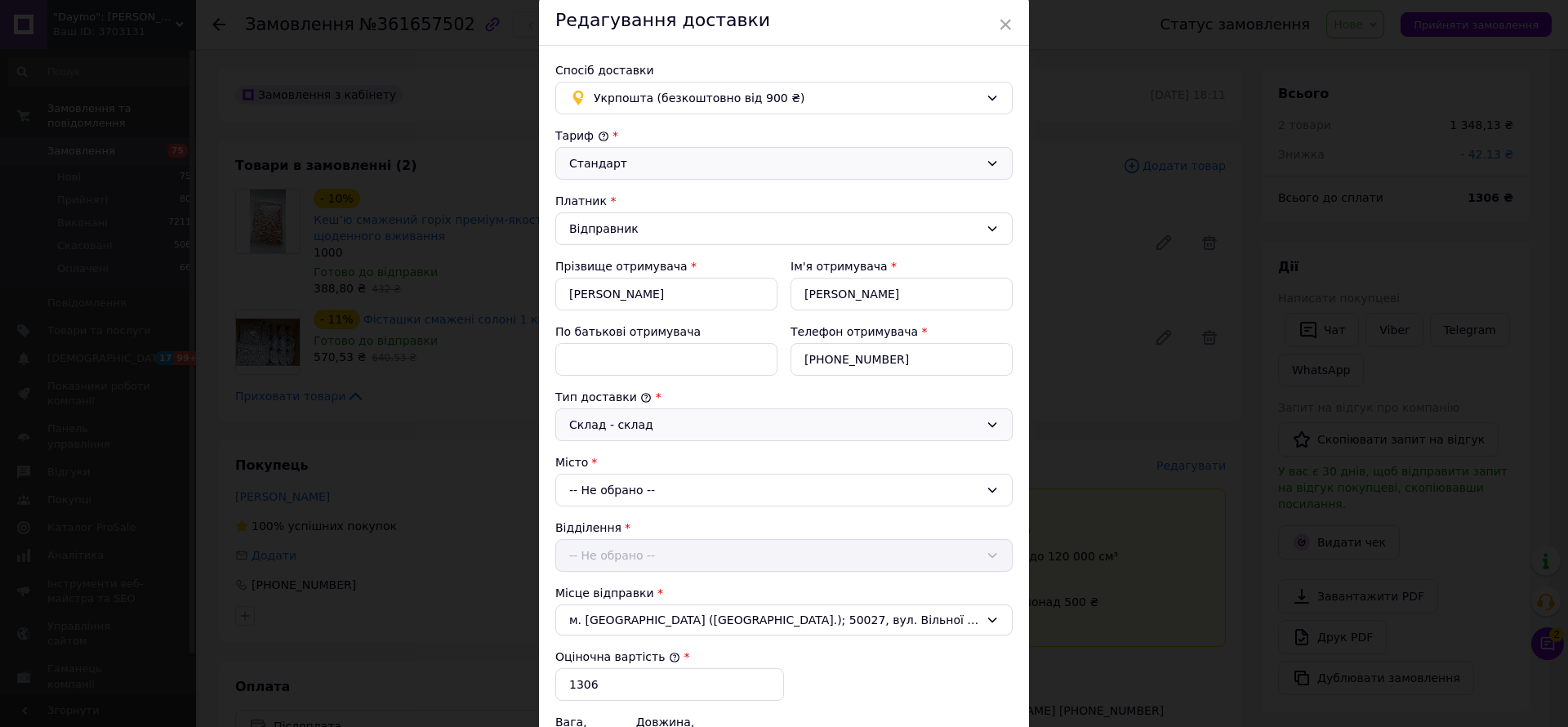
scroll to position [245, 0]
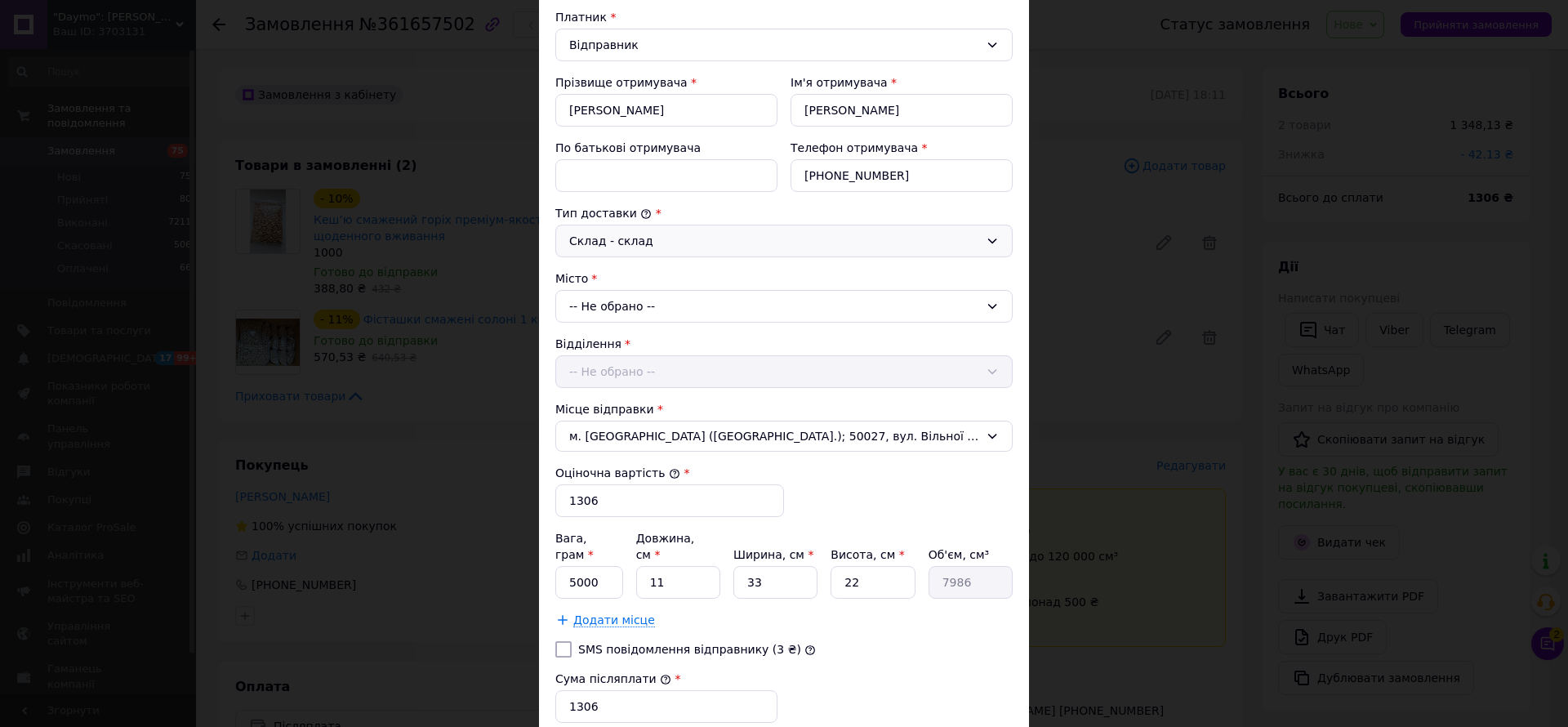
click at [643, 300] on div "-- Не обрано --" at bounding box center [784, 306] width 457 height 33
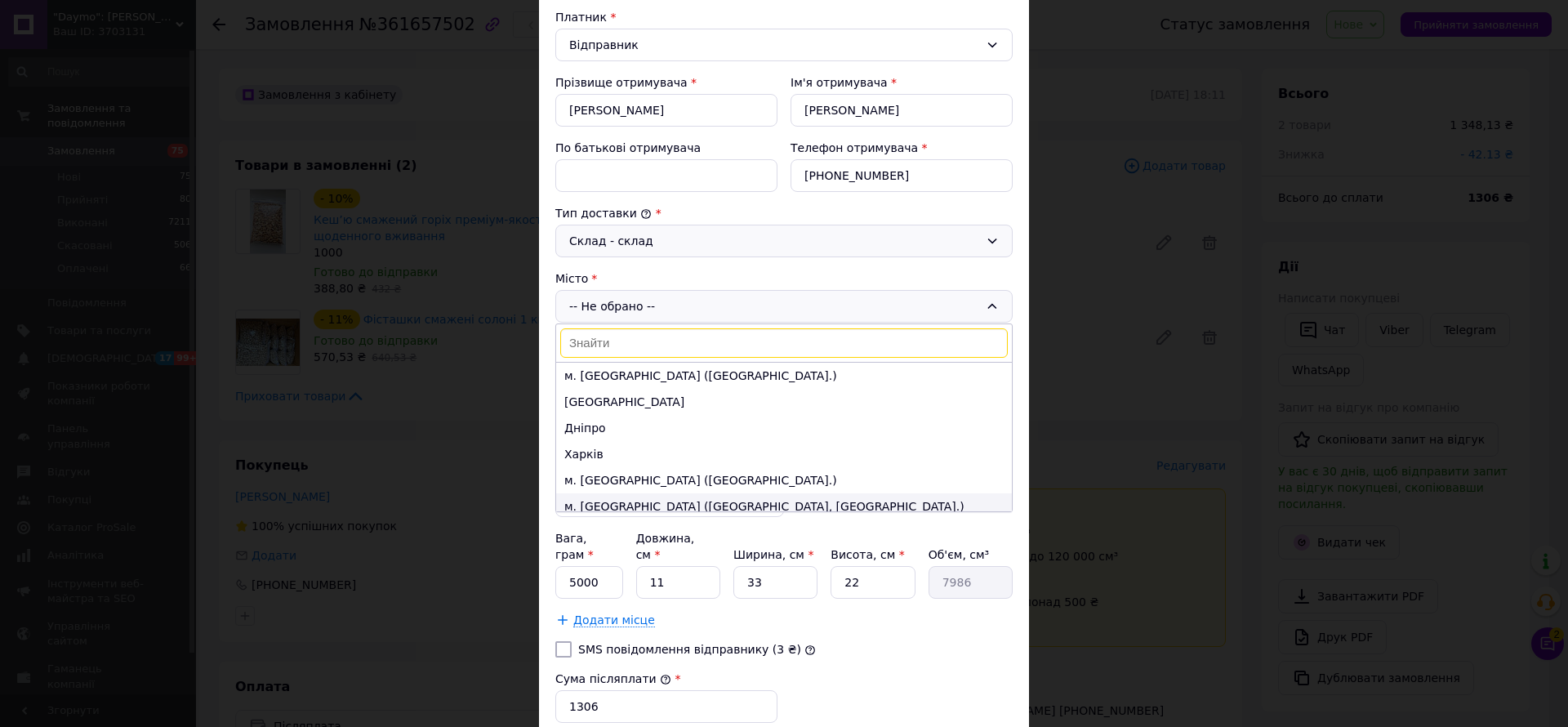
click at [636, 499] on li "м. [GEOGRAPHIC_DATA] ([GEOGRAPHIC_DATA], [GEOGRAPHIC_DATA].)" at bounding box center [784, 506] width 455 height 26
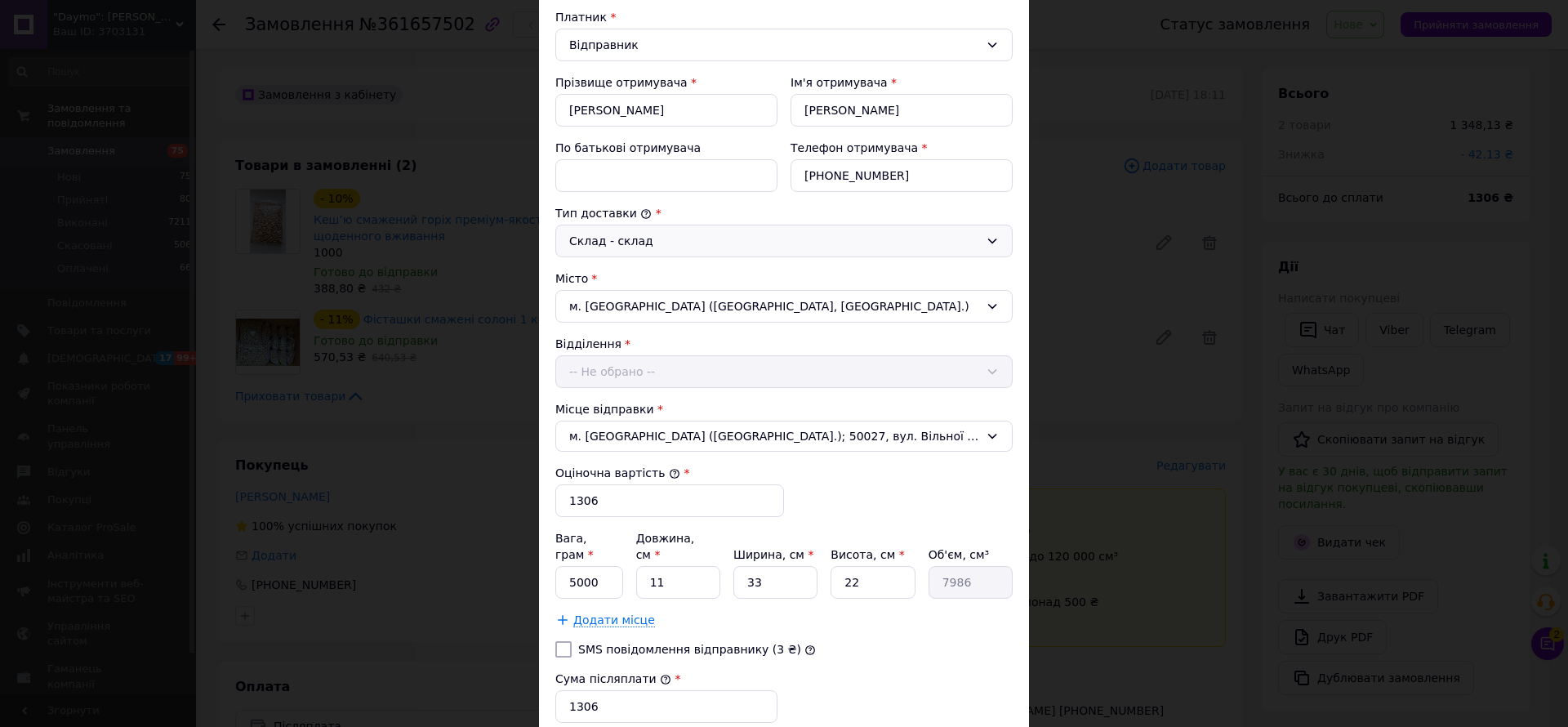
click at [633, 366] on div "Відділення -- Не обрано --" at bounding box center [784, 362] width 457 height 52
click at [628, 377] on div "-- Не обрано --" at bounding box center [784, 371] width 457 height 33
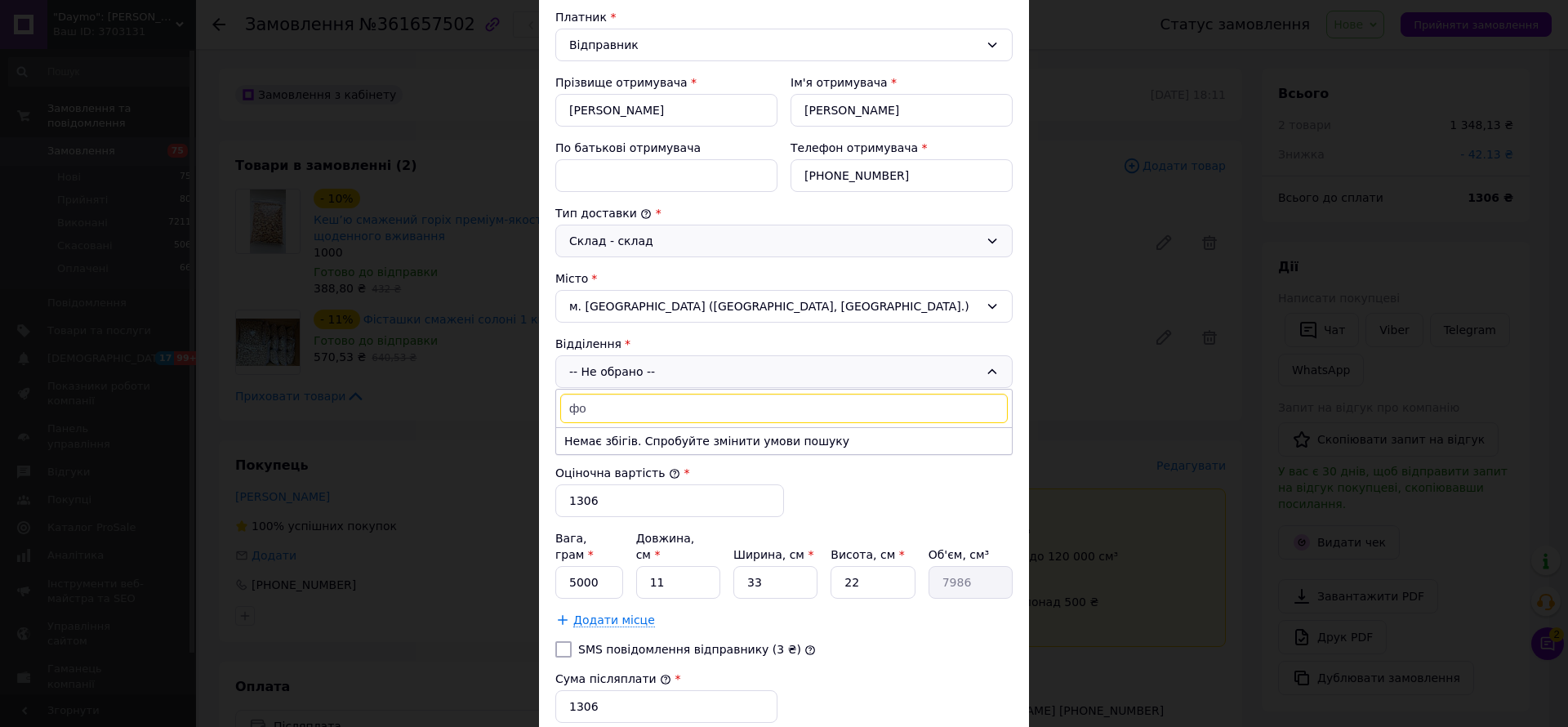
type input "ф"
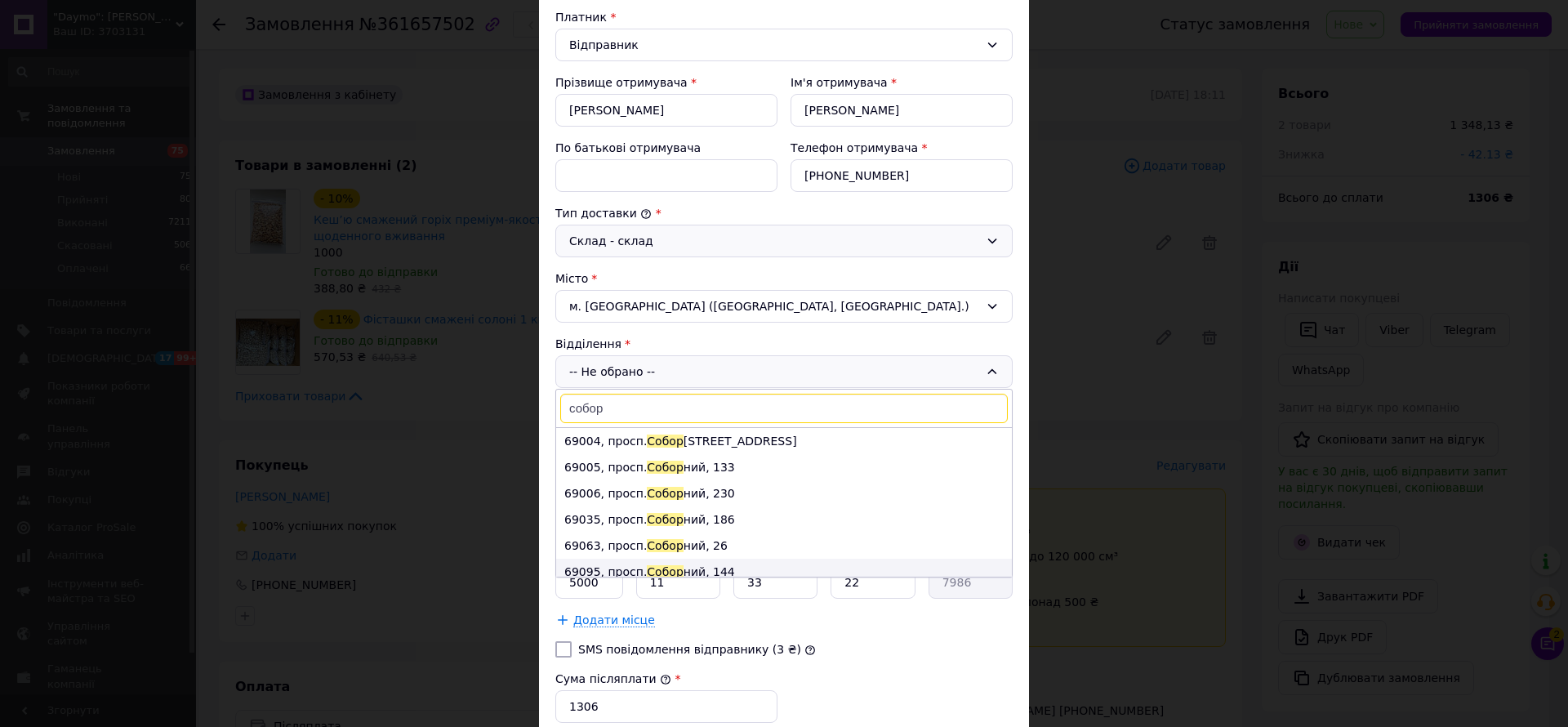
type input "собор"
click at [719, 565] on li "69095, просп. Собор ний, 144" at bounding box center [784, 571] width 455 height 26
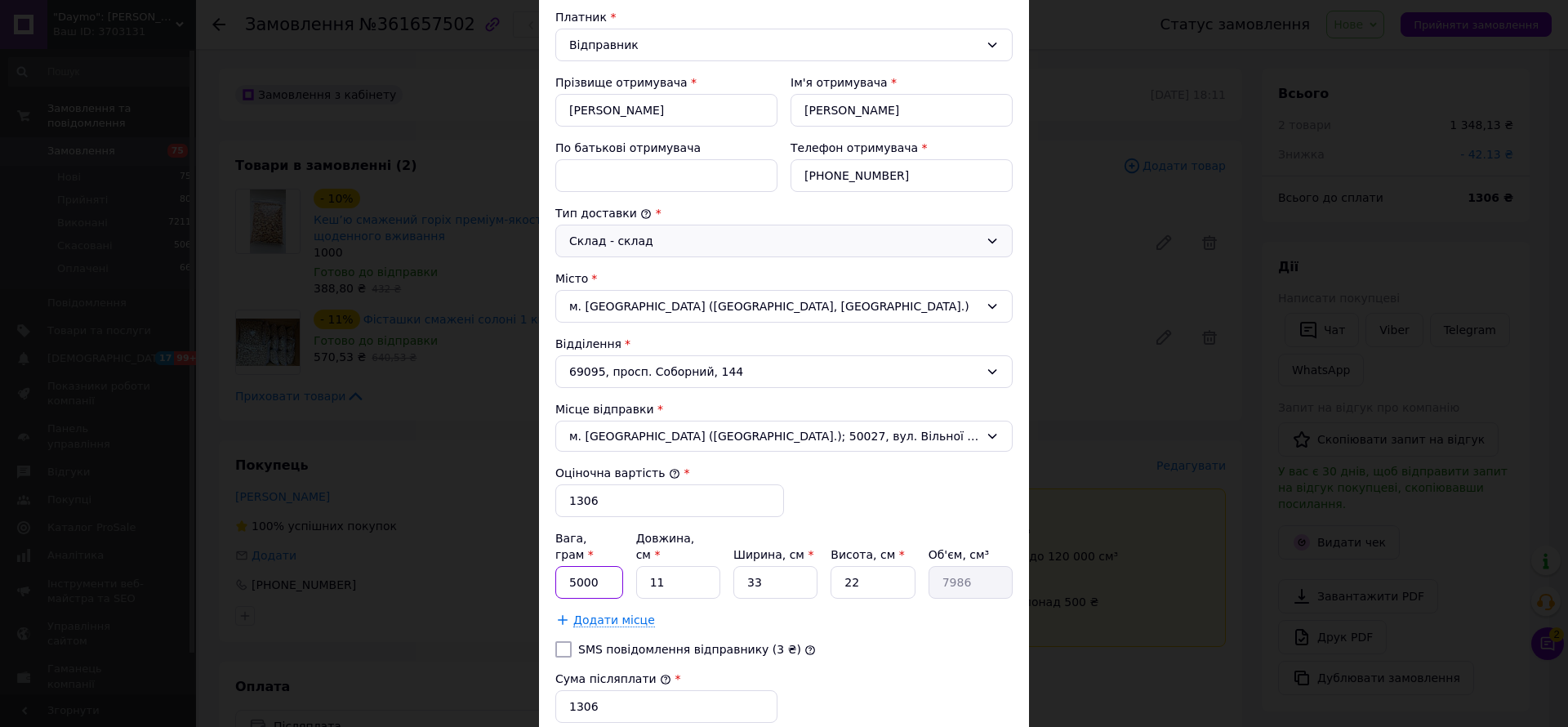
click at [569, 572] on input "5000" at bounding box center [589, 582] width 68 height 33
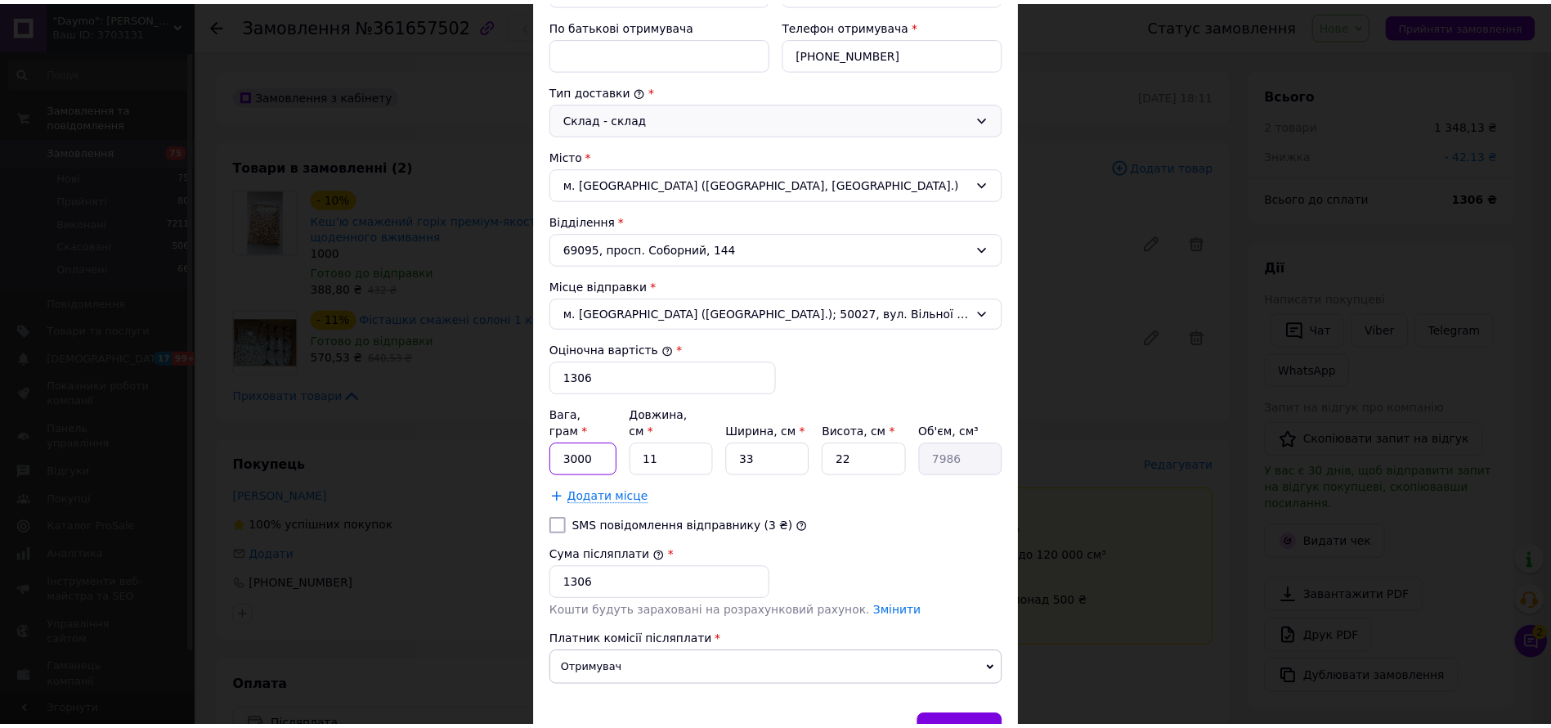
scroll to position [447, 0]
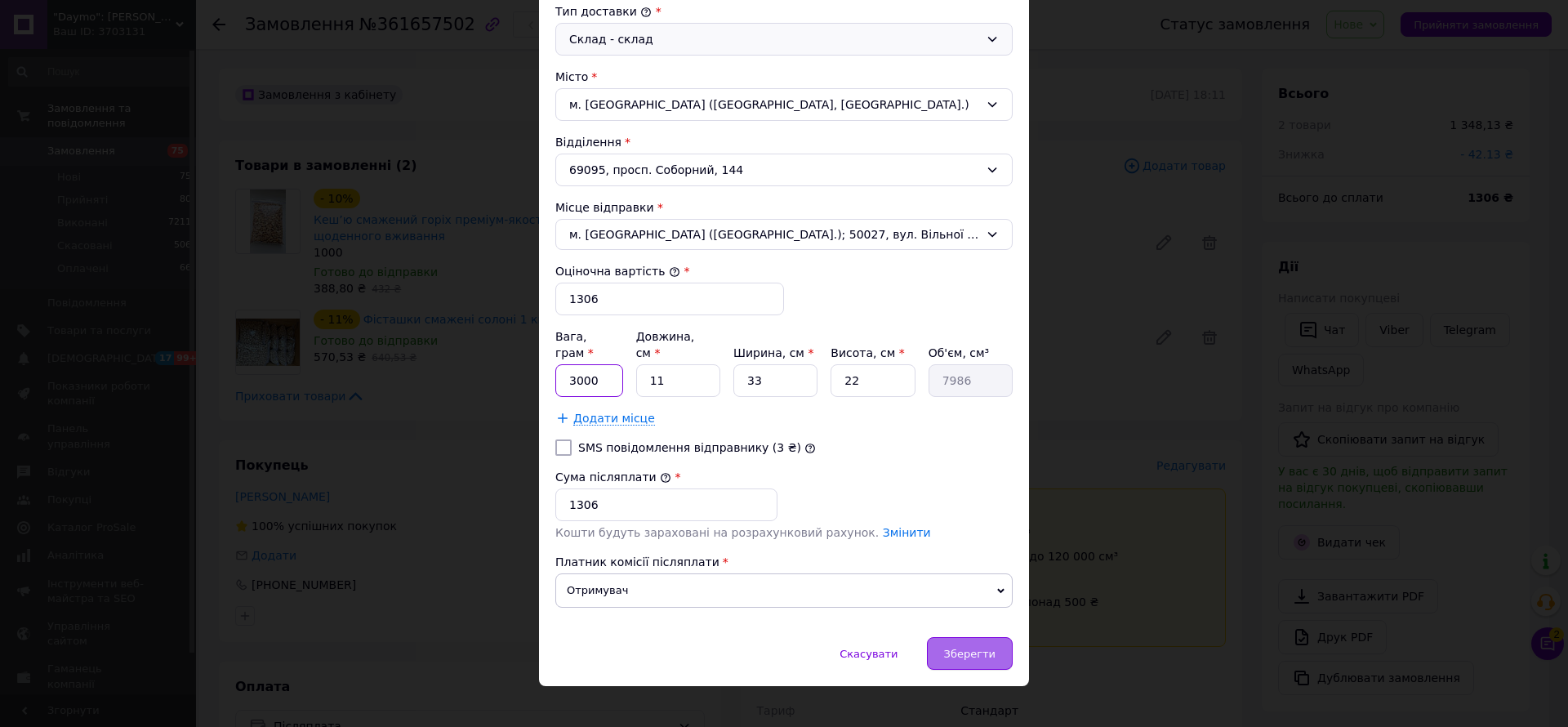
type input "3000"
click at [961, 648] on span "Зберегти" at bounding box center [970, 654] width 52 height 12
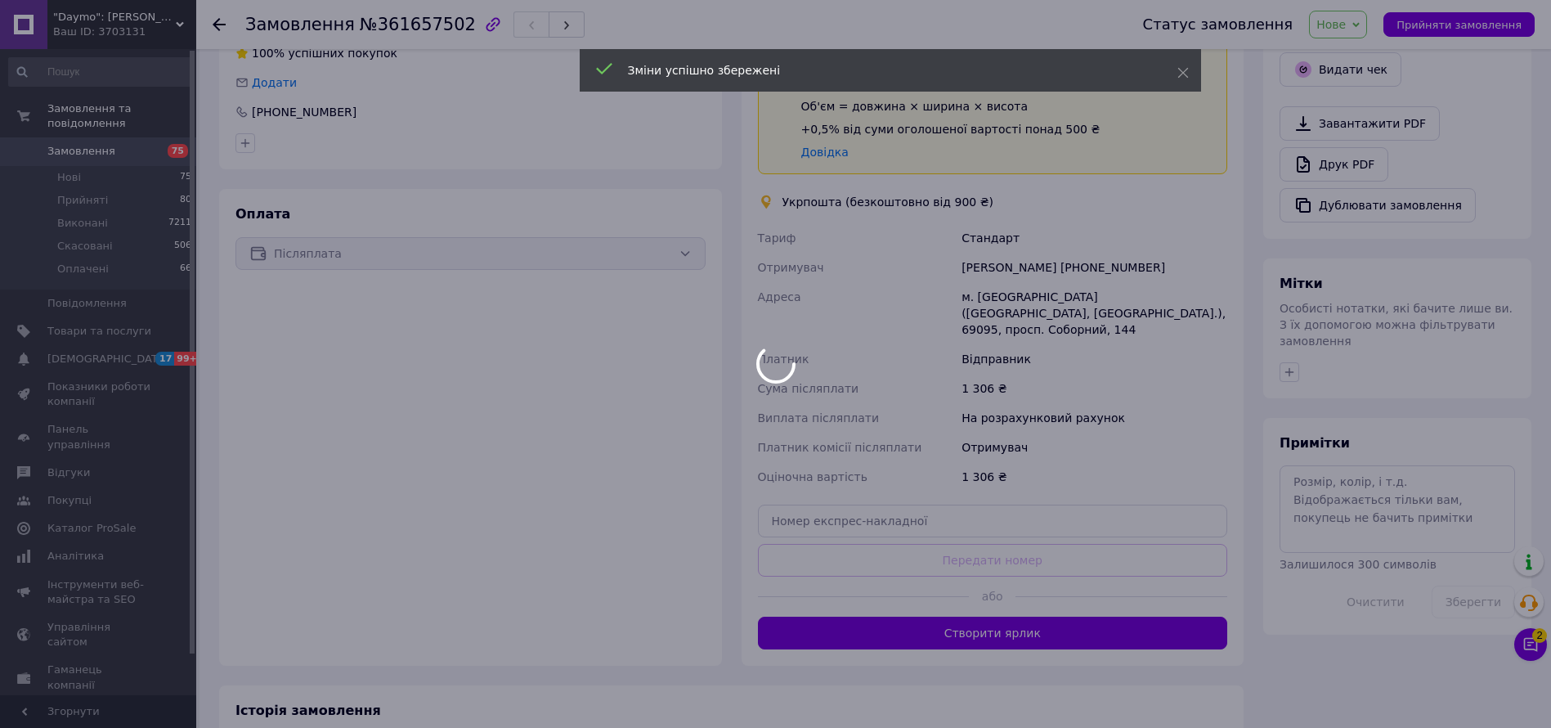
scroll to position [491, 0]
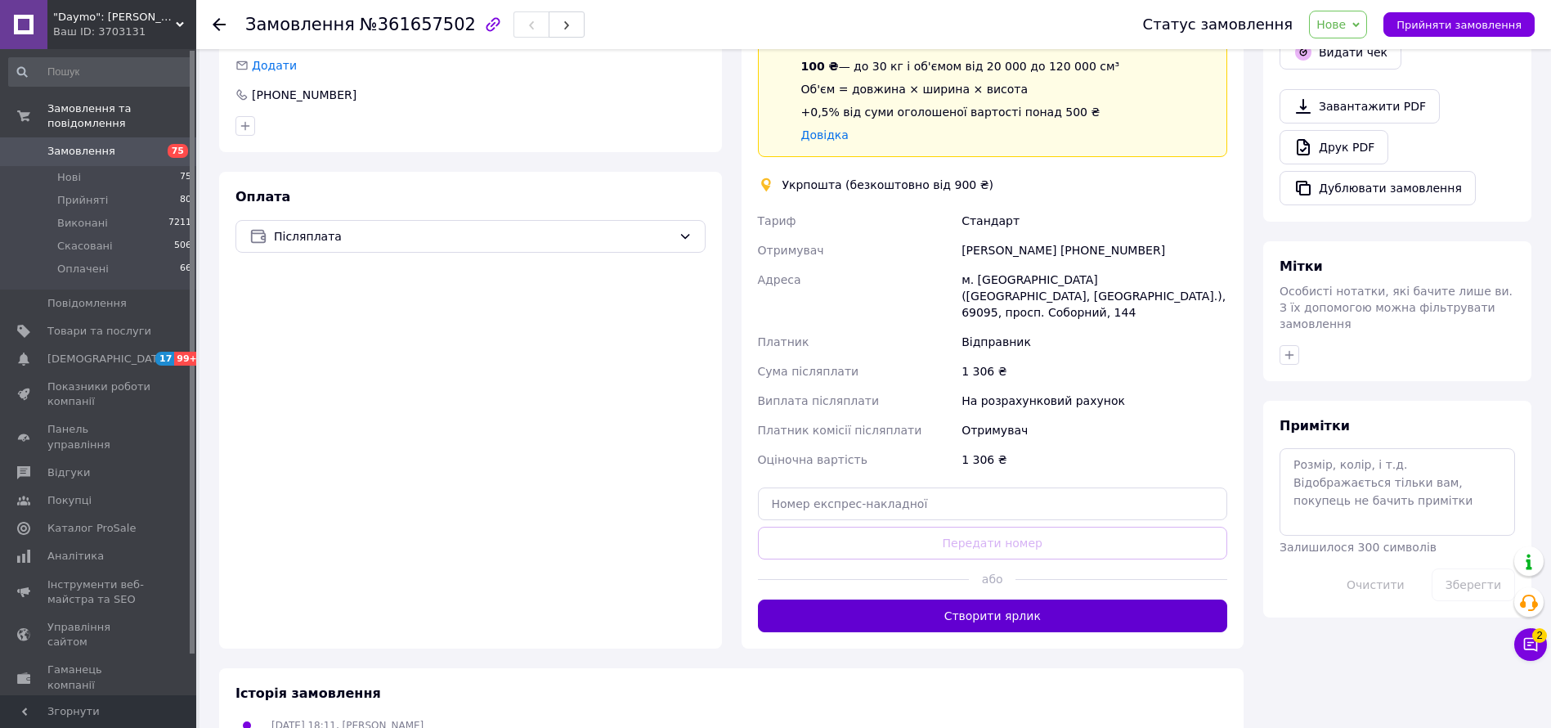
click at [1044, 600] on button "Створити ярлик" at bounding box center [993, 615] width 470 height 33
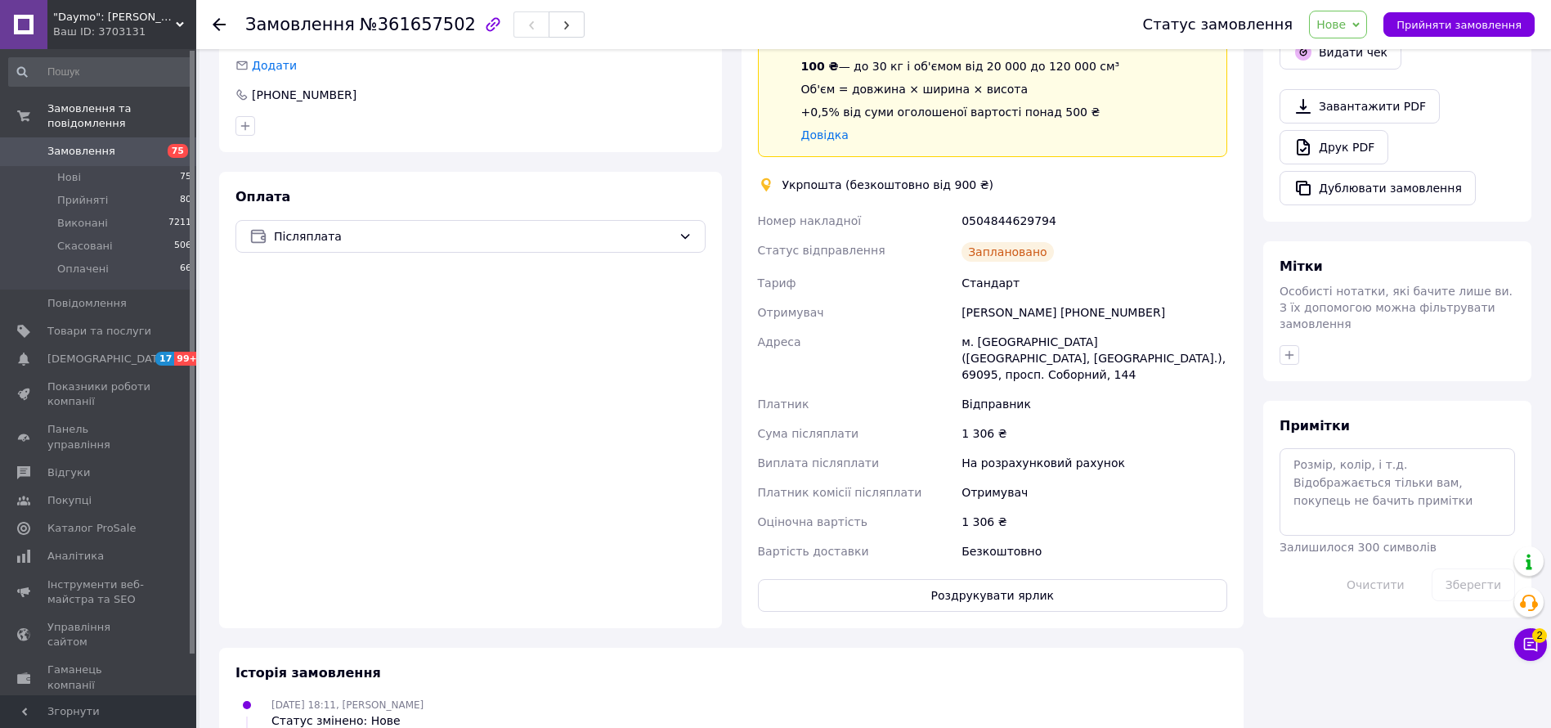
click at [95, 144] on span "Замовлення" at bounding box center [81, 151] width 68 height 15
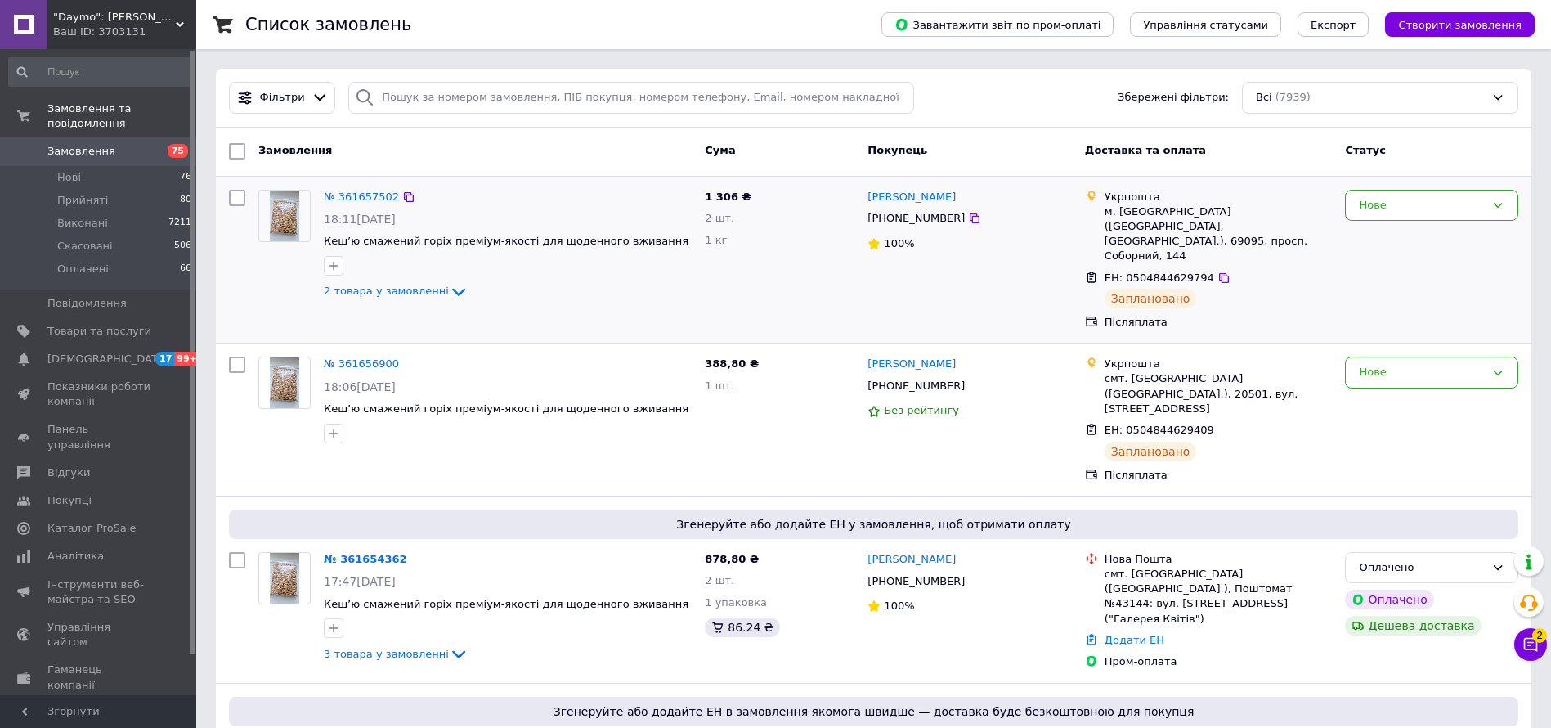
click at [239, 190] on input "checkbox" at bounding box center [237, 198] width 16 height 16
checkbox input "true"
click at [238, 206] on div at bounding box center [236, 260] width 29 height 154
click at [236, 357] on input "checkbox" at bounding box center [237, 365] width 16 height 16
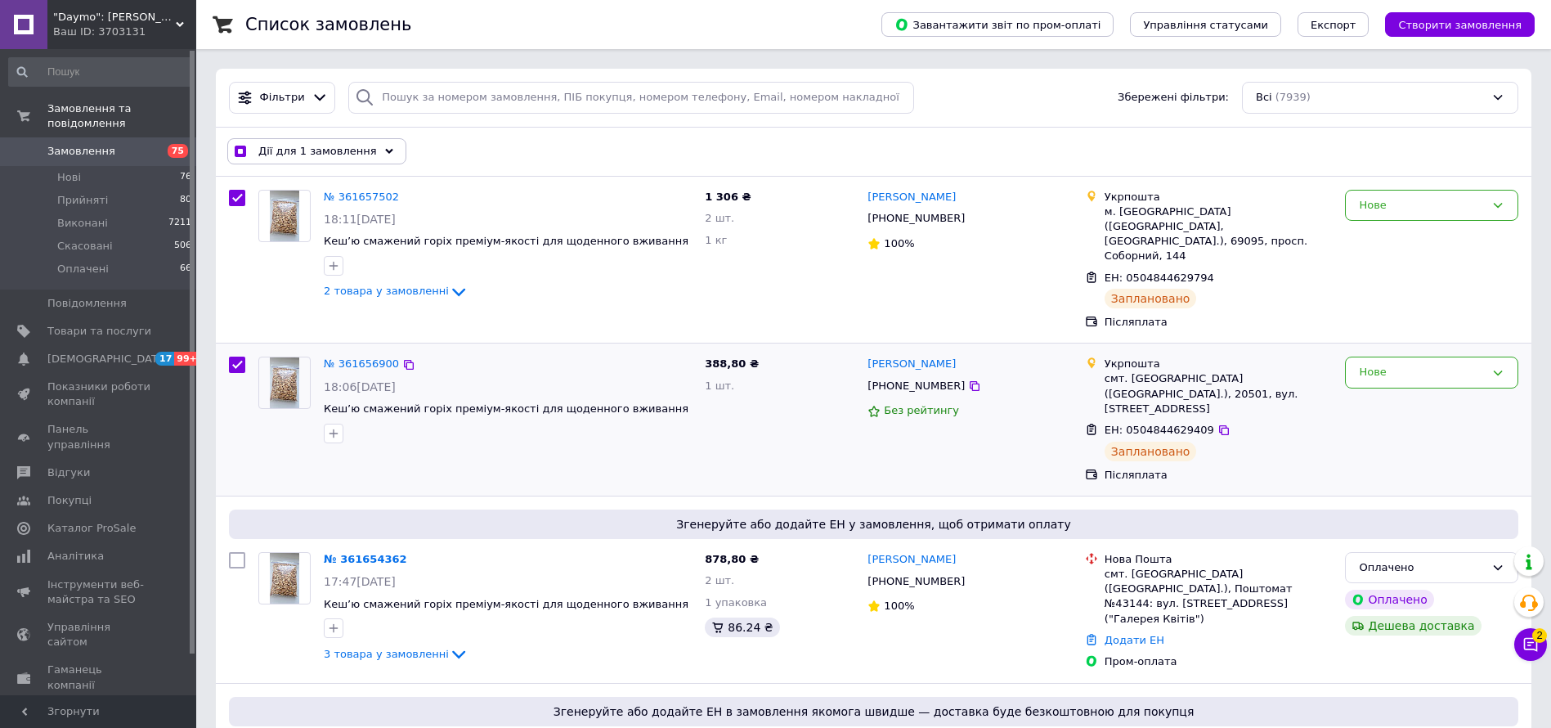
checkbox input "true"
click at [293, 153] on span "Дії для 2 замовлень" at bounding box center [313, 151] width 111 height 15
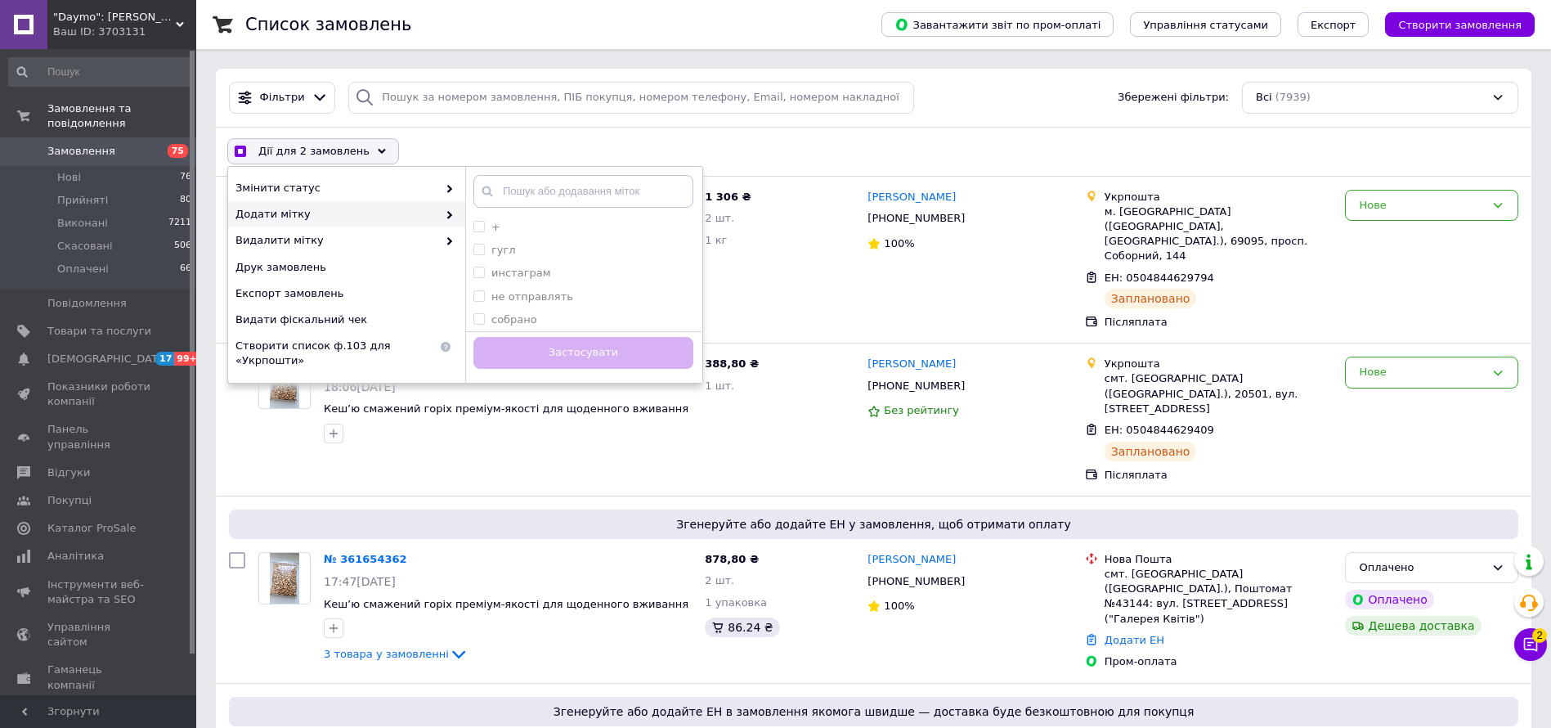
click at [302, 221] on span "Додати мітку" at bounding box center [337, 214] width 202 height 15
checkbox input "true"
click at [524, 270] on label "инстаграм" at bounding box center [522, 273] width 60 height 12
checkbox input "true"
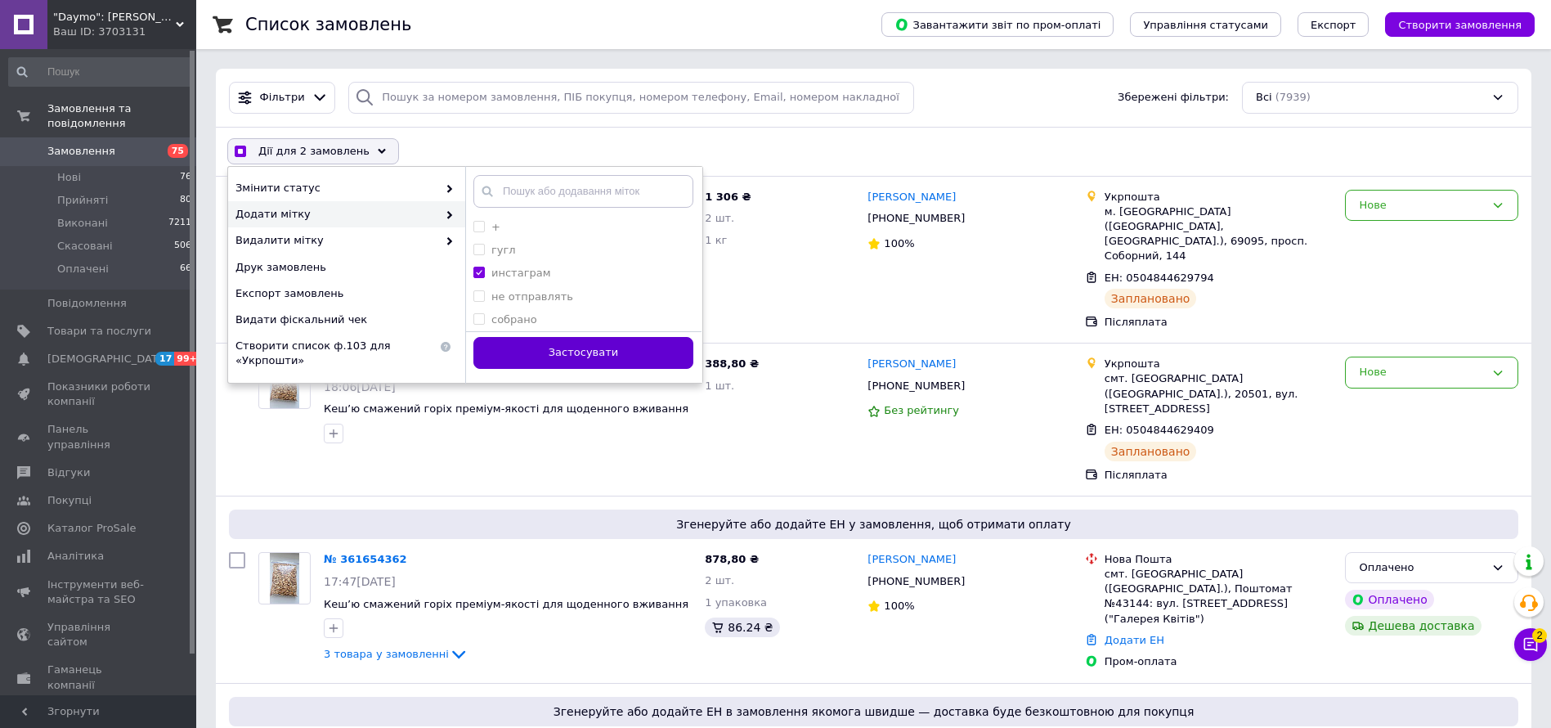
click at [551, 341] on button "Застосувати" at bounding box center [584, 353] width 220 height 32
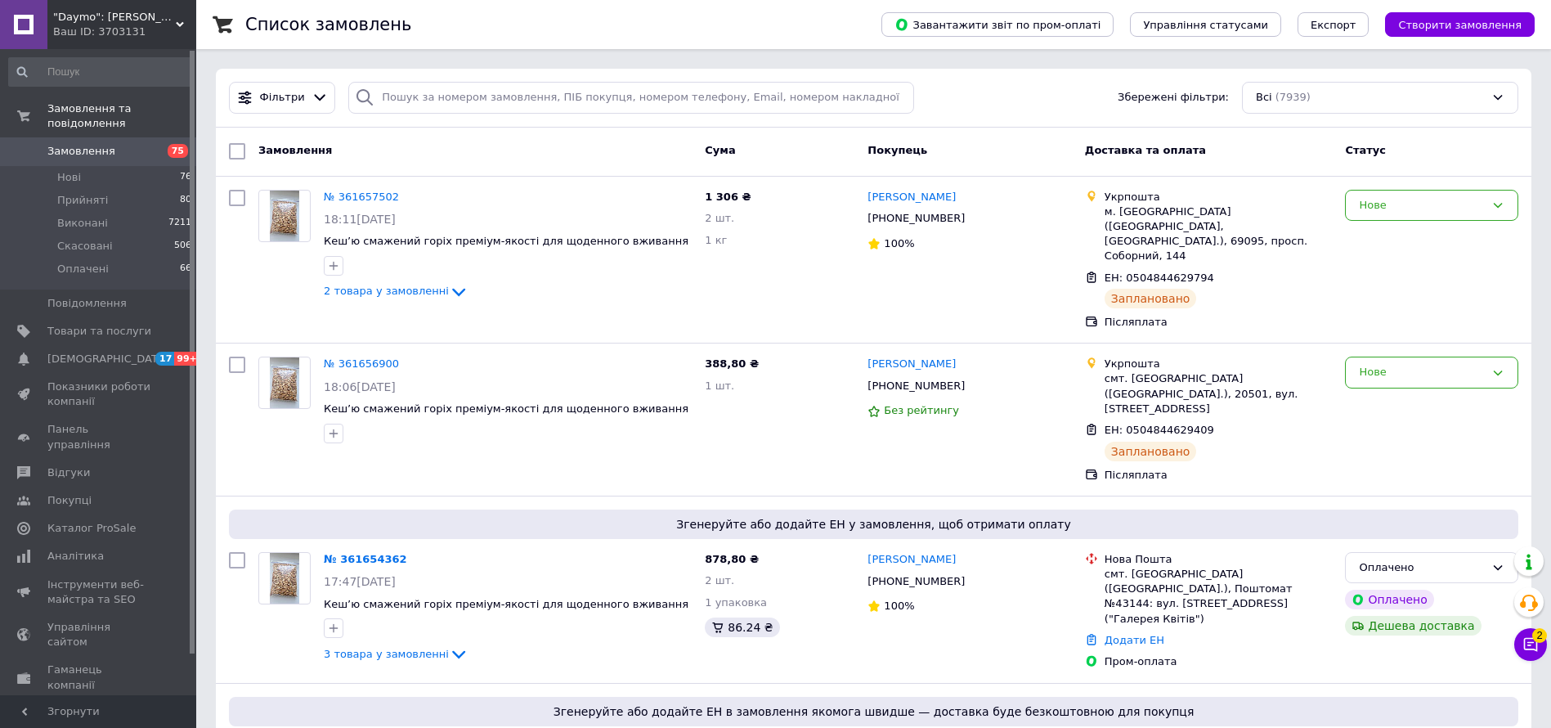
checkbox input "false"
click at [1515, 22] on span "Створити замовлення" at bounding box center [1459, 25] width 123 height 12
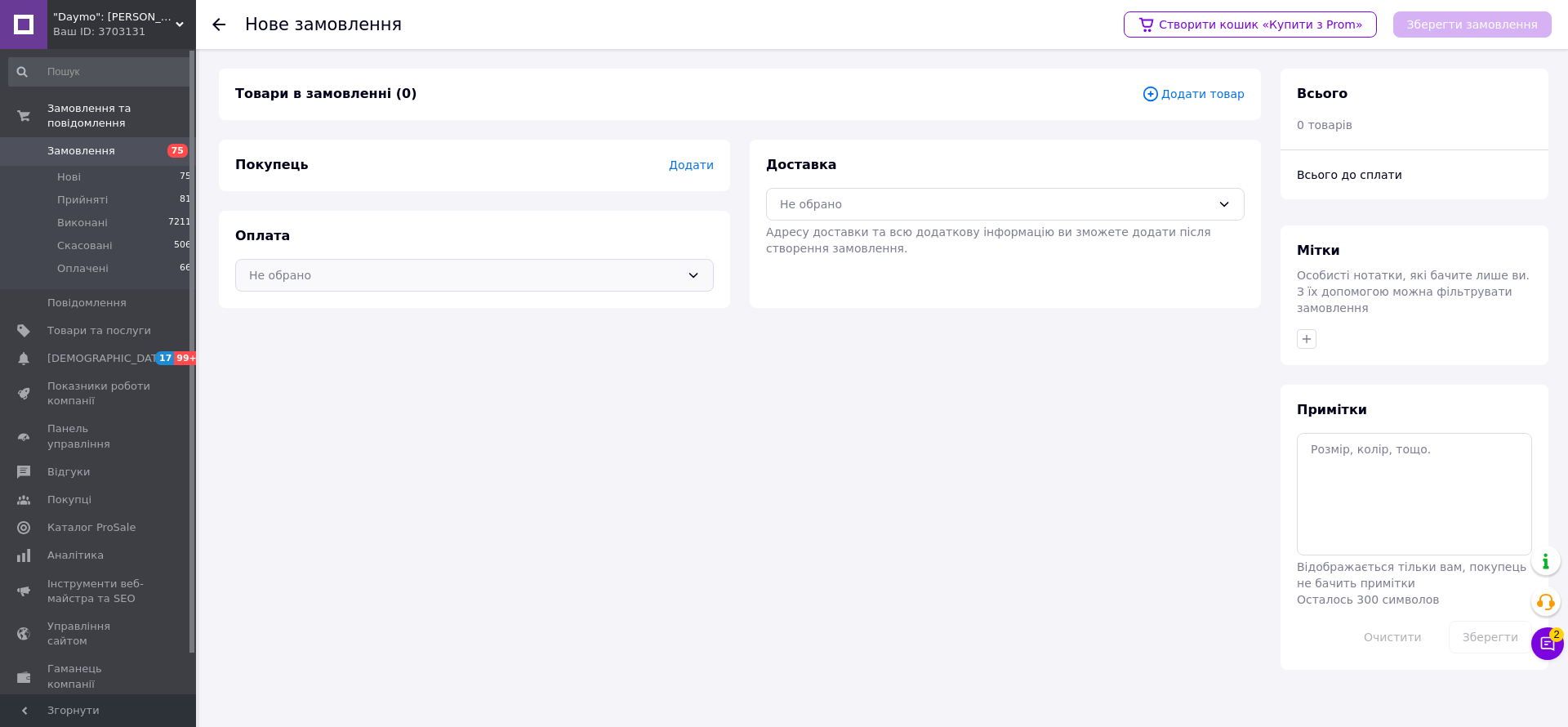
click at [347, 277] on div "Не обрано" at bounding box center [464, 276] width 431 height 18
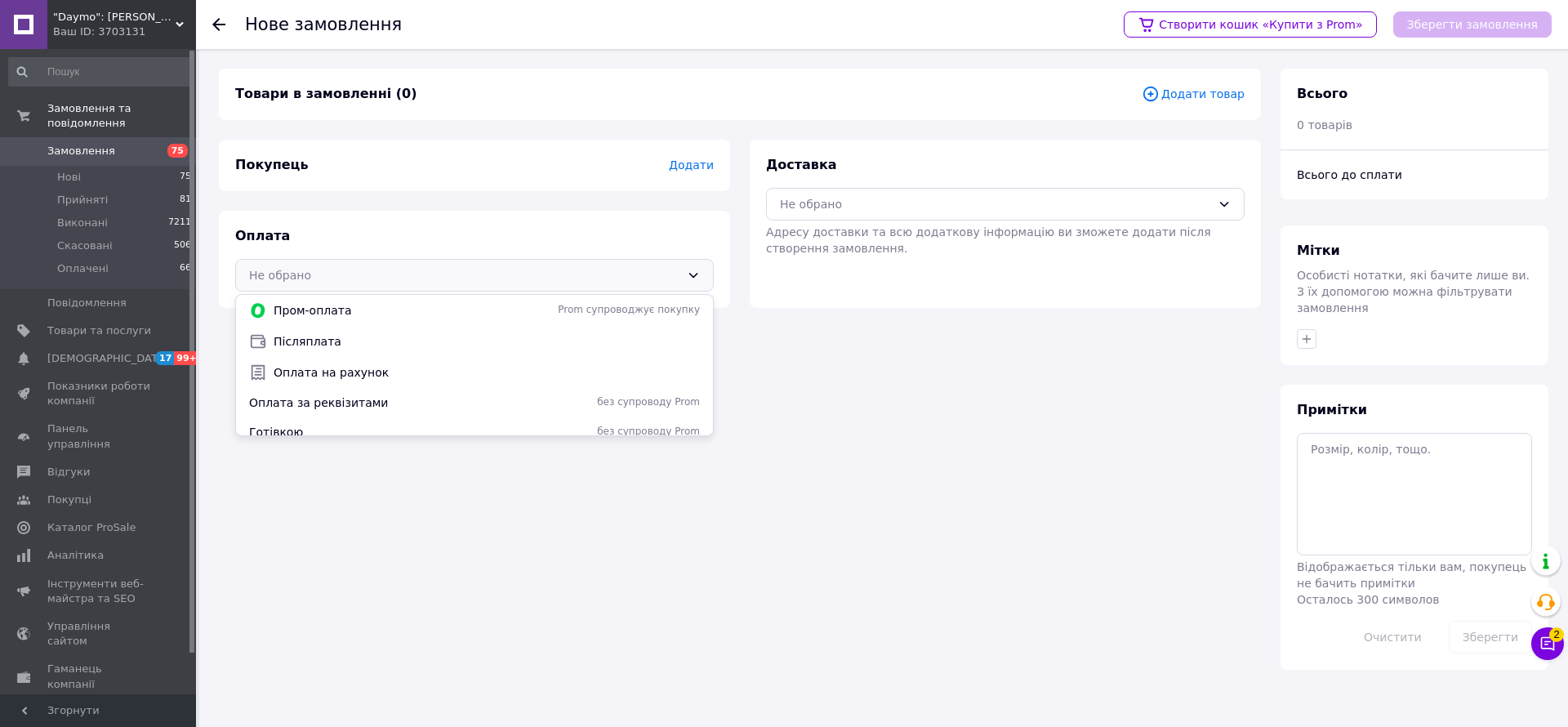
click at [1004, 444] on div "Товари в замовленні (0) Додати товар Покупець Додати Оплата Не обрано Пром-опла…" at bounding box center [739, 369] width 1062 height 601
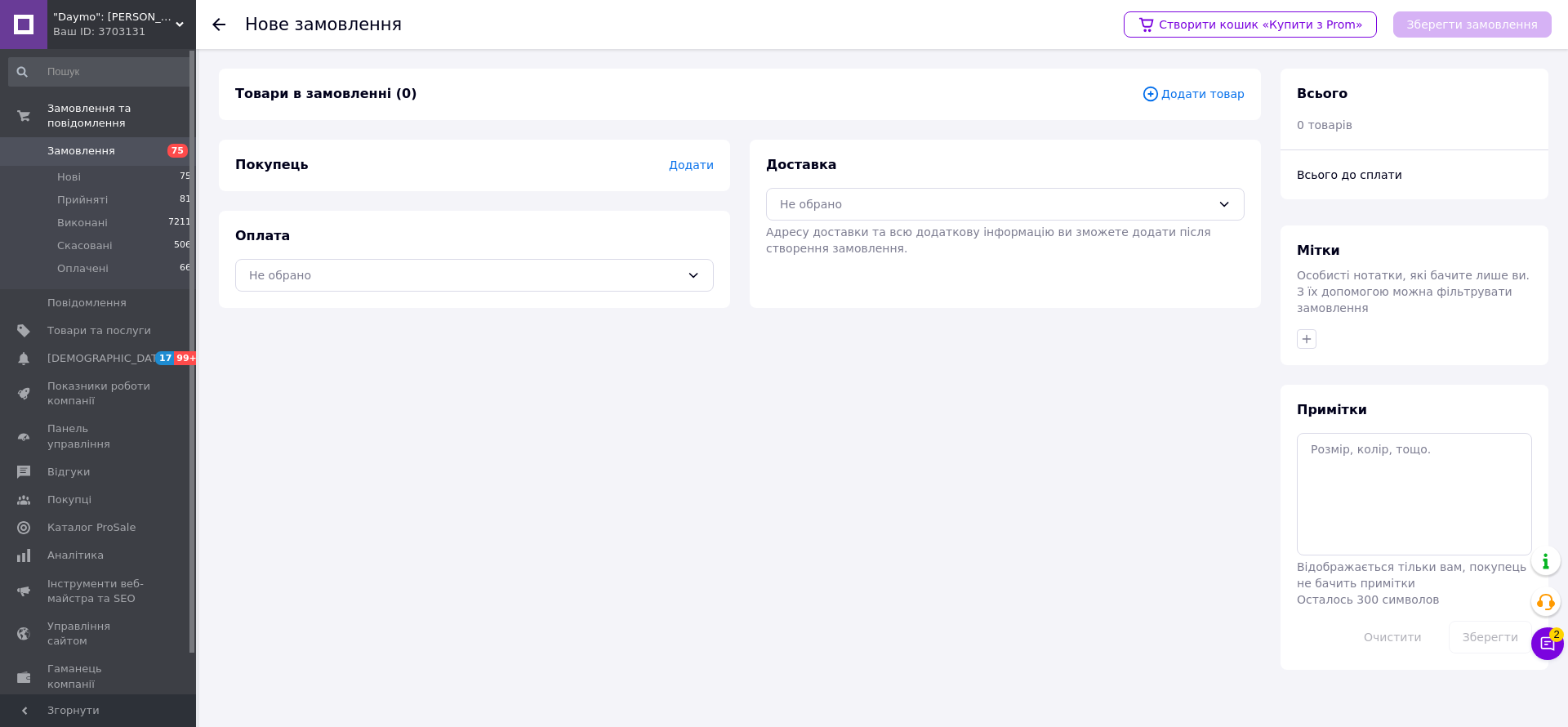
click at [694, 169] on span "Додати" at bounding box center [691, 165] width 45 height 13
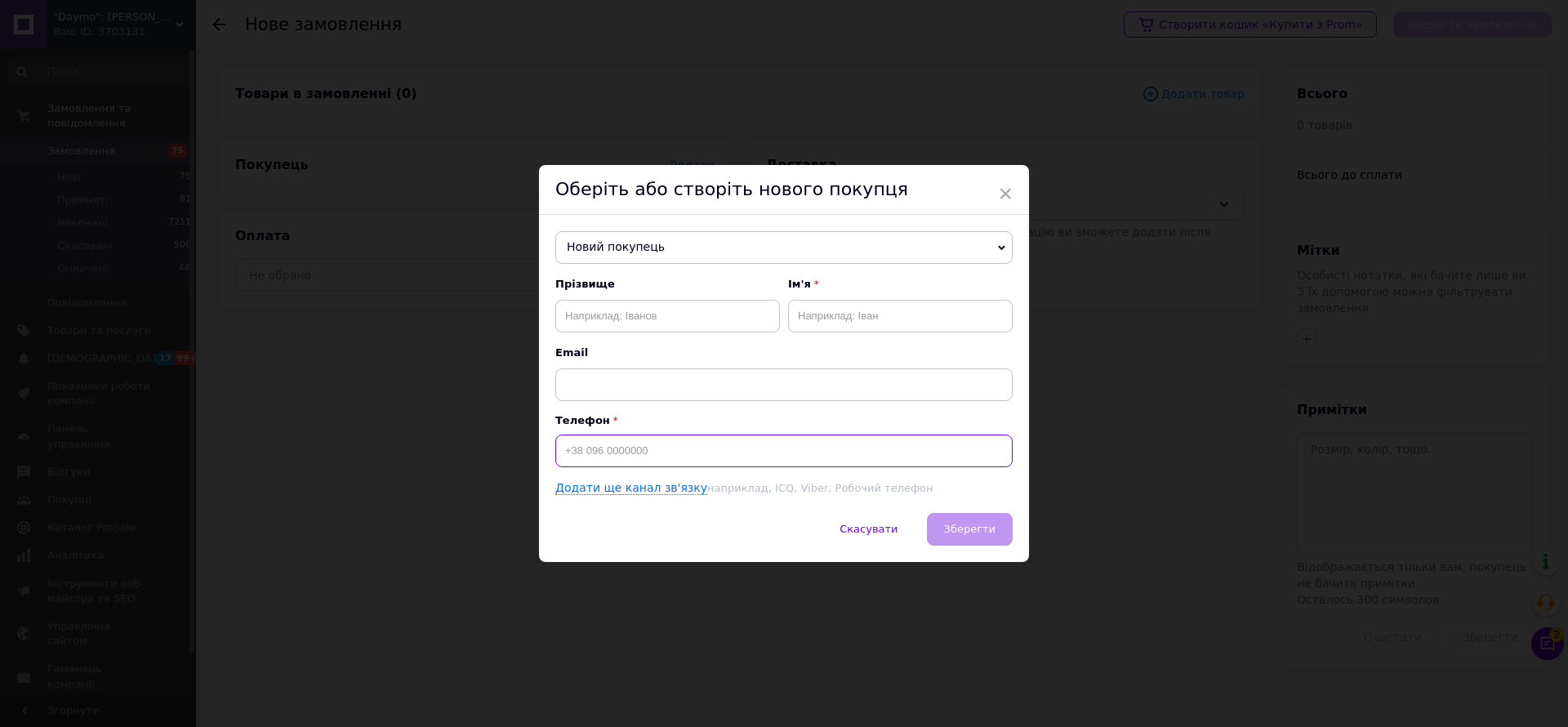
click at [643, 454] on input at bounding box center [784, 450] width 457 height 33
paste input "[PHONE_NUMBER]"
click at [586, 450] on input "[PHONE_NUMBER]" at bounding box center [784, 450] width 457 height 33
click at [621, 325] on input "text" at bounding box center [667, 316] width 225 height 33
click at [628, 447] on input "[PHONE_NUMBER]" at bounding box center [784, 450] width 457 height 33
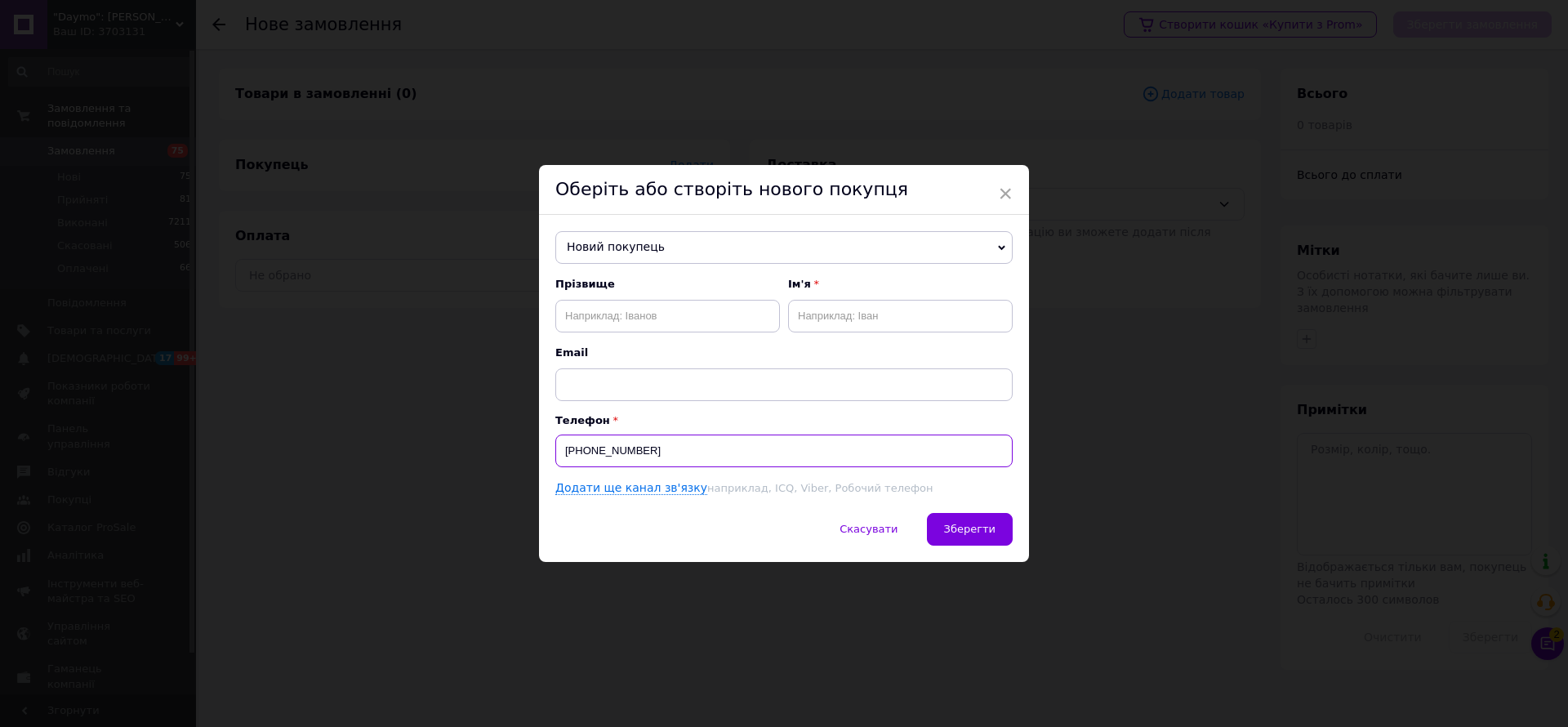
type input "[PHONE_NUMBER]"
click at [622, 313] on input "text" at bounding box center [667, 316] width 225 height 33
paste input "[PERSON_NAME]"
type input "[PERSON_NAME]"
click at [825, 312] on input "text" at bounding box center [900, 316] width 225 height 33
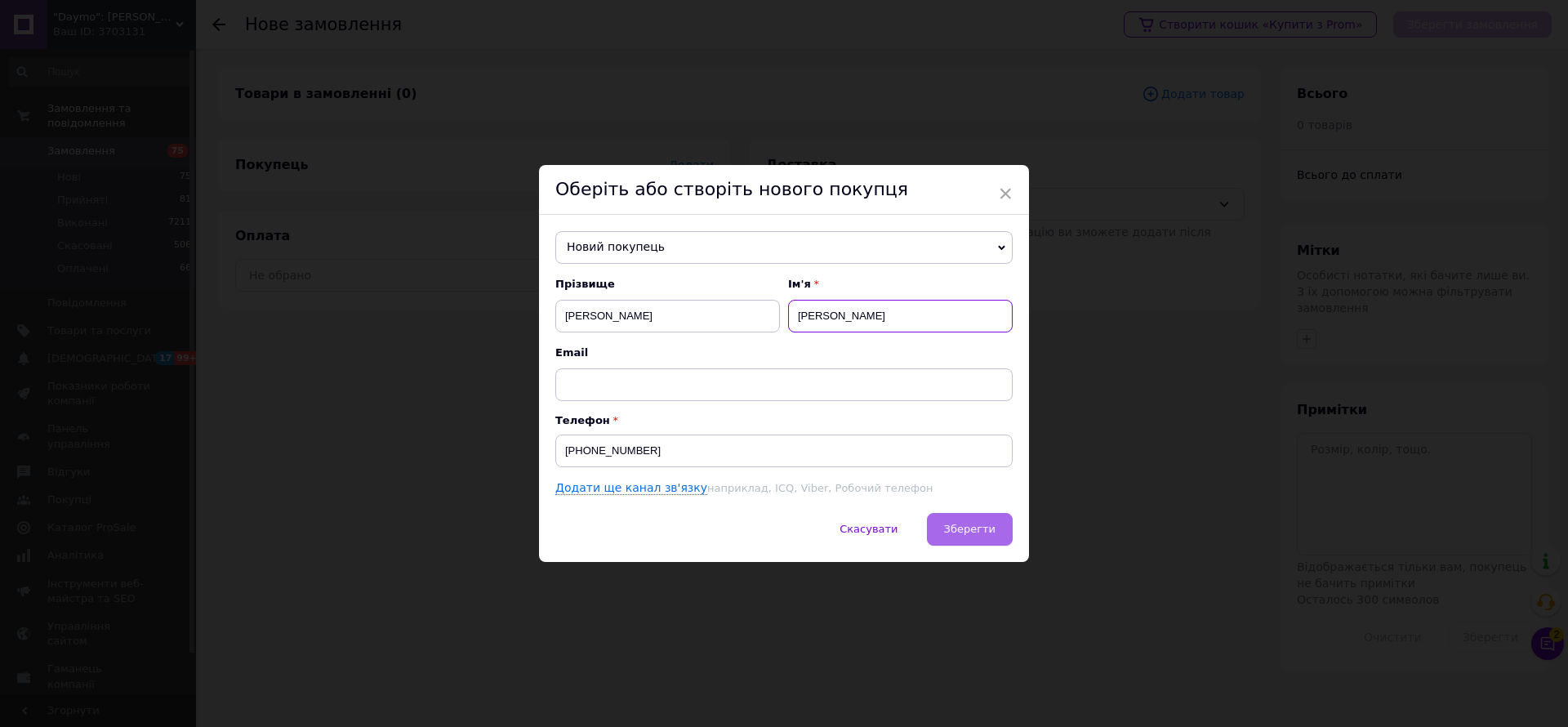
type input "[PERSON_NAME]"
click at [965, 527] on span "Зберегти" at bounding box center [970, 528] width 52 height 12
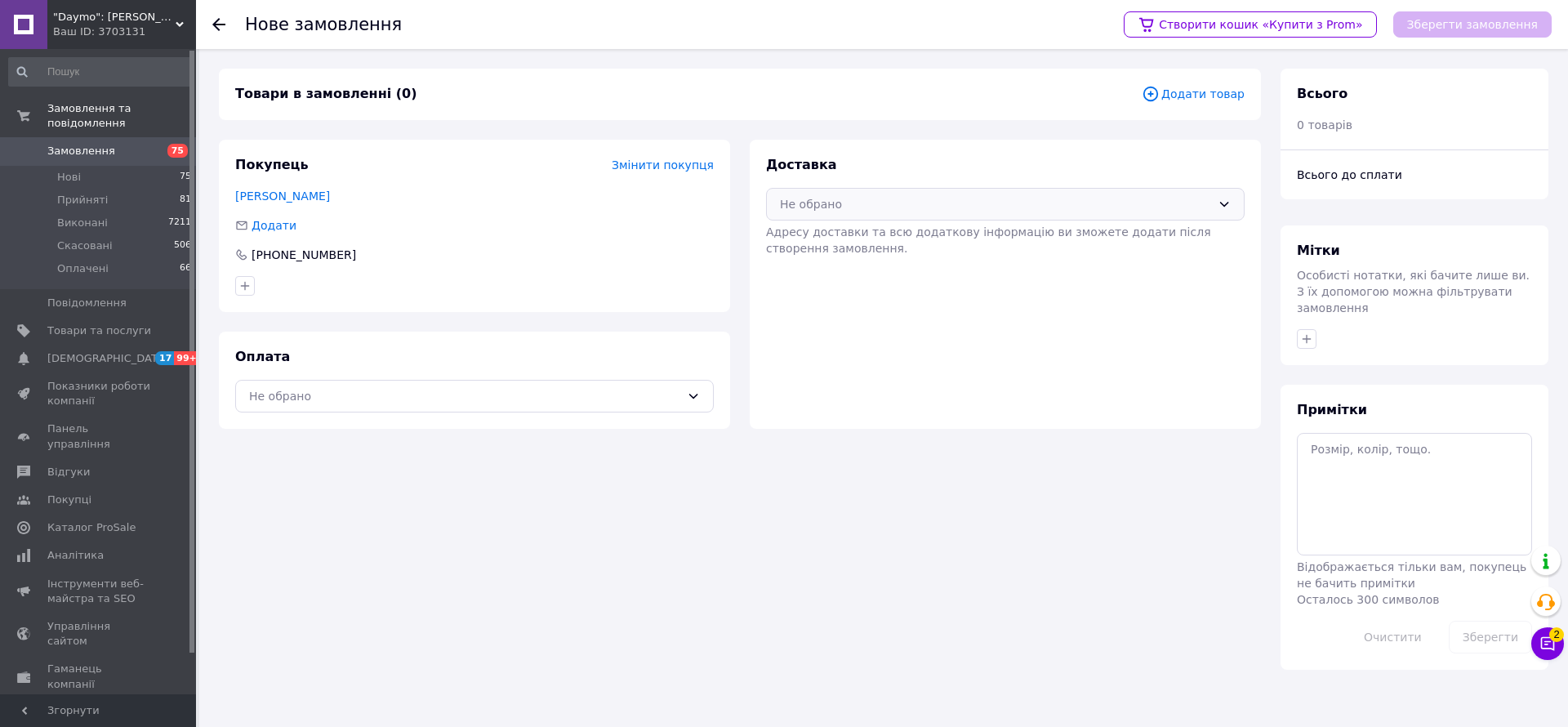
click at [832, 204] on div "Не обрано" at bounding box center [996, 204] width 431 height 18
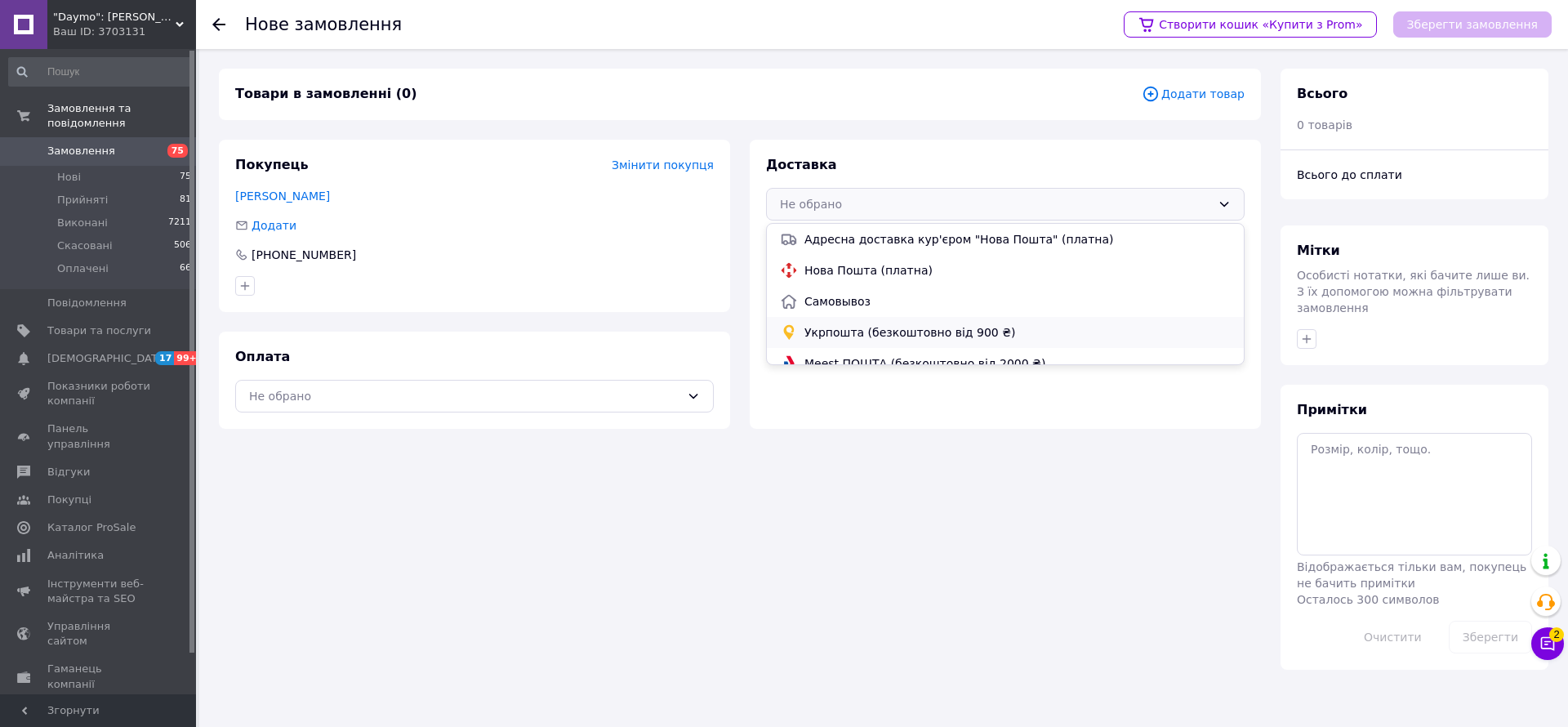
click at [873, 322] on div "Укрпошта (безкоштовно від 900 ₴)" at bounding box center [1006, 332] width 477 height 31
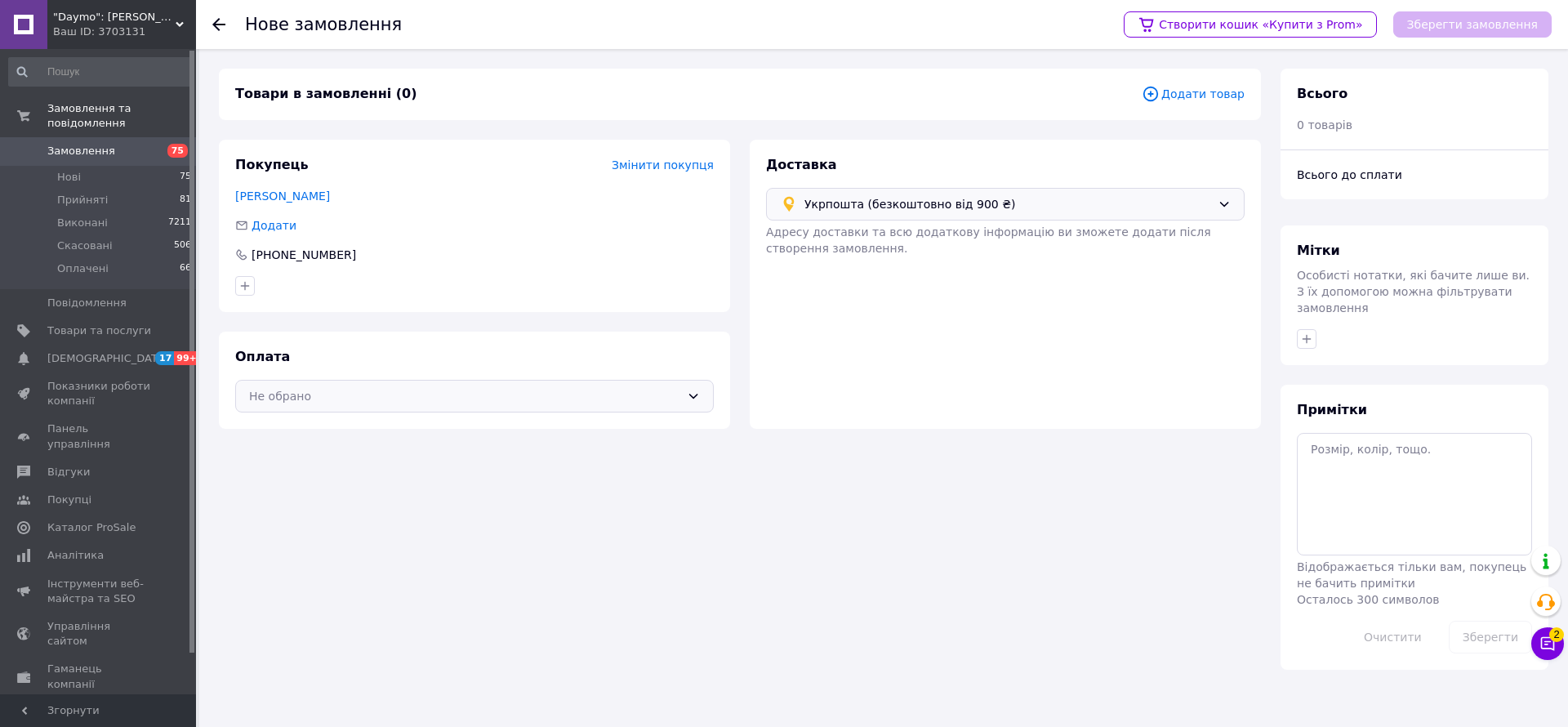
click at [302, 389] on div "Не обрано" at bounding box center [464, 396] width 431 height 18
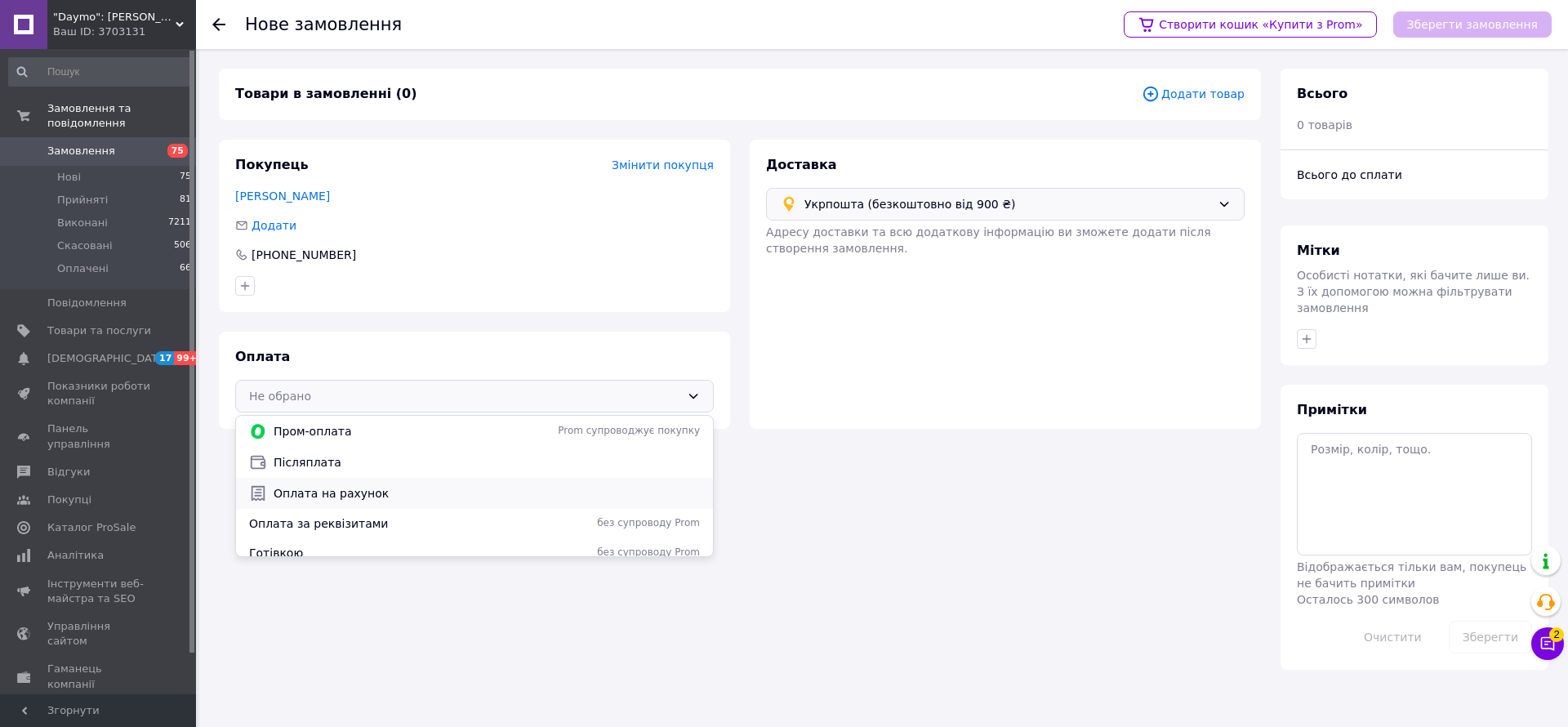
click at [372, 485] on span "Оплата на рахунок" at bounding box center [486, 493] width 426 height 16
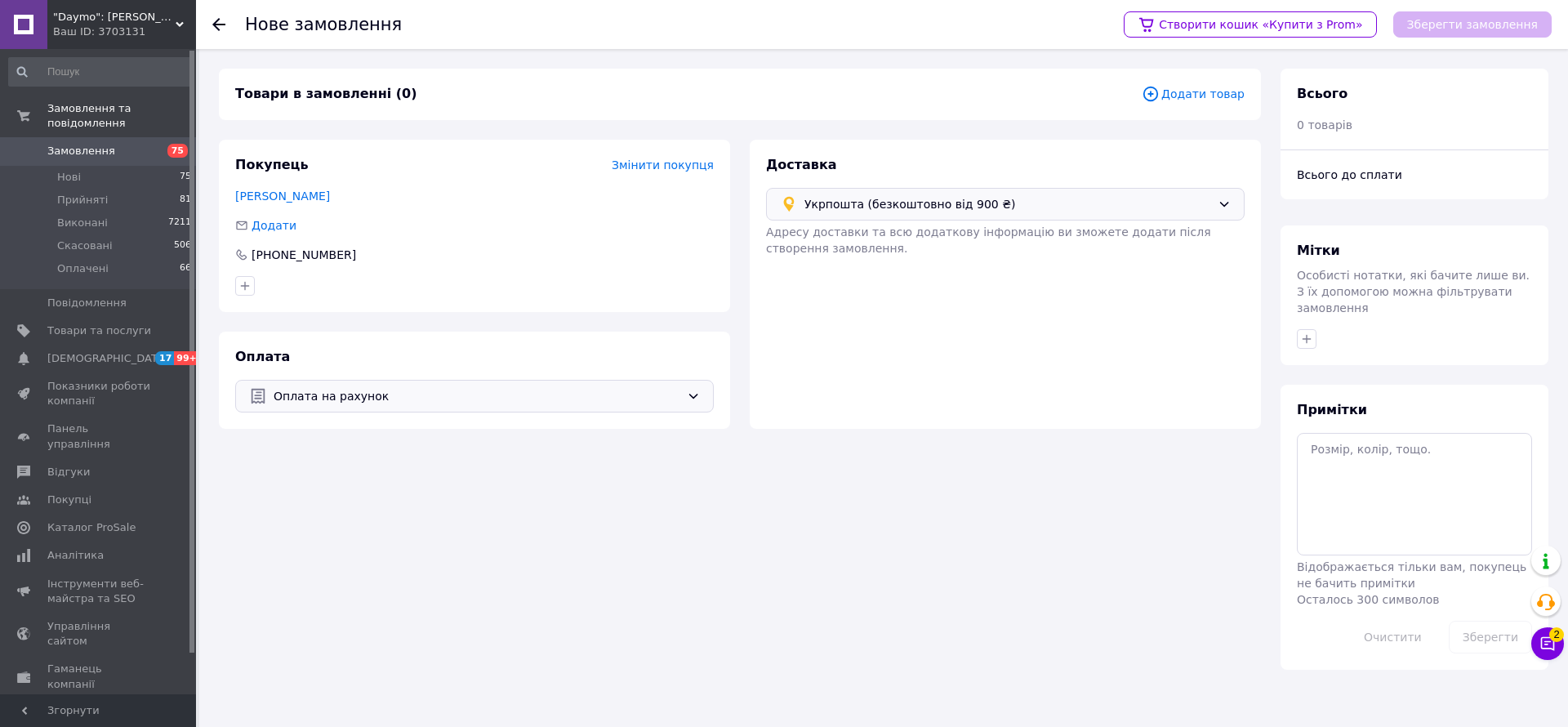
click at [1185, 95] on span "Додати товар" at bounding box center [1192, 94] width 103 height 18
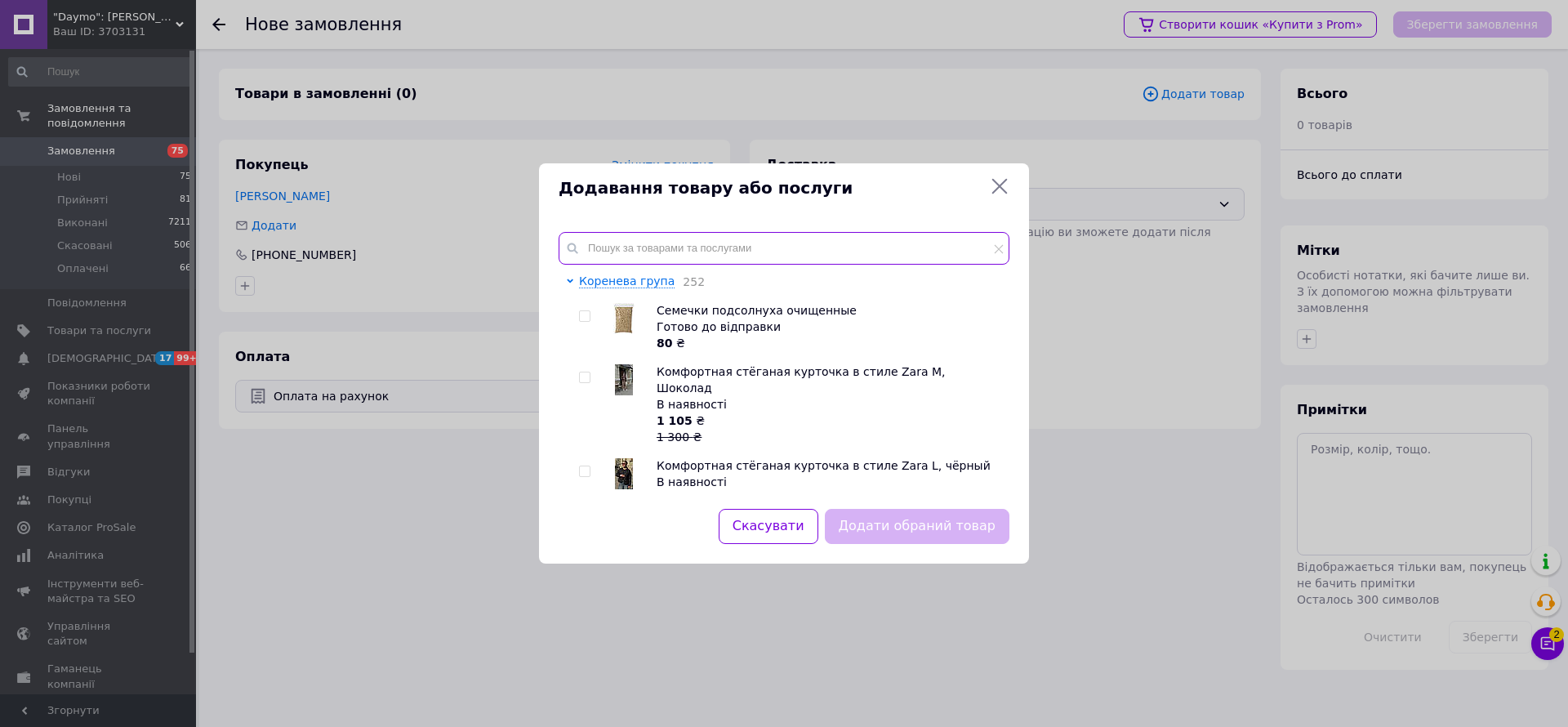
click at [640, 242] on input "text" at bounding box center [783, 248] width 450 height 33
type input "[PERSON_NAME]"
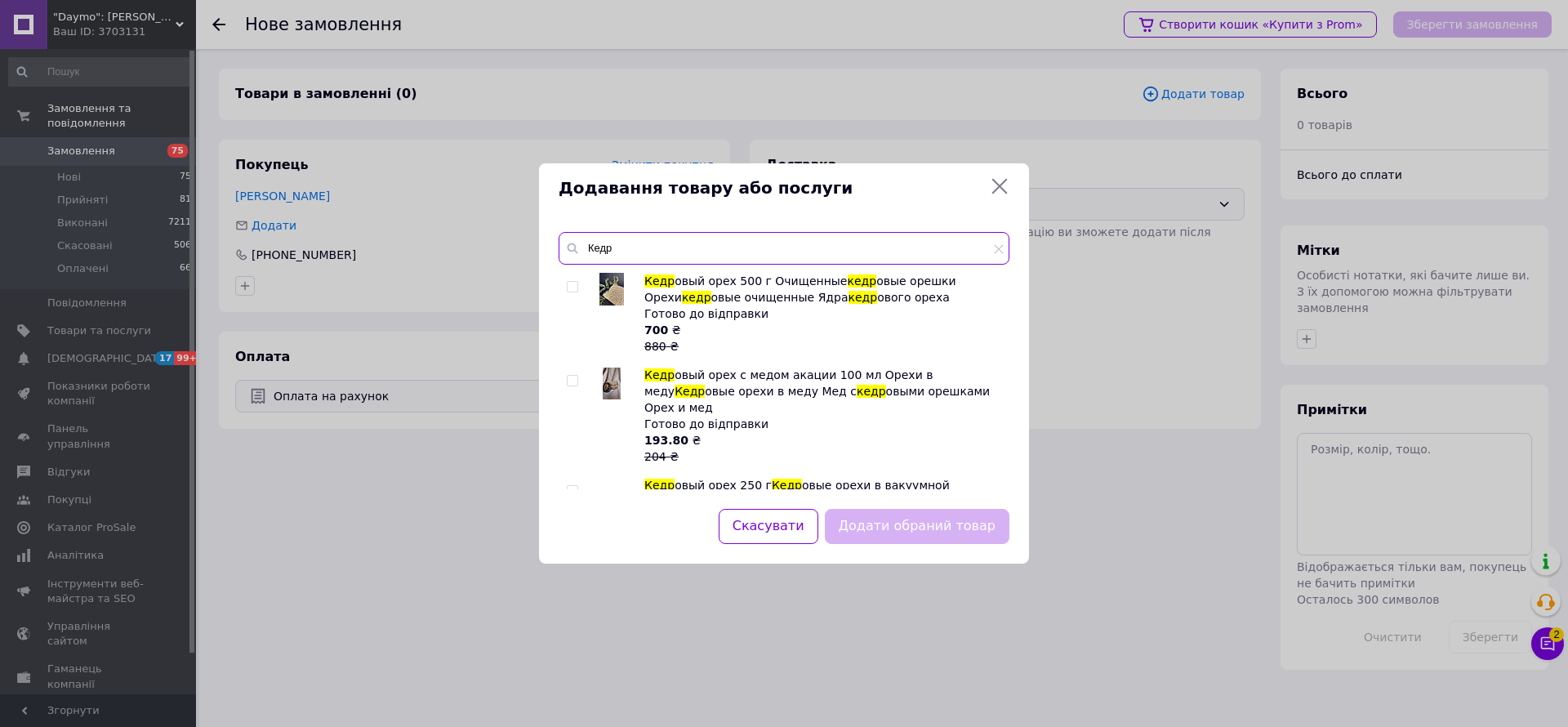
type input "Кедр"
click at [574, 289] on input "checkbox" at bounding box center [572, 287] width 11 height 11
checkbox input "true"
click at [945, 530] on button "Додати обраний товар" at bounding box center [917, 525] width 185 height 35
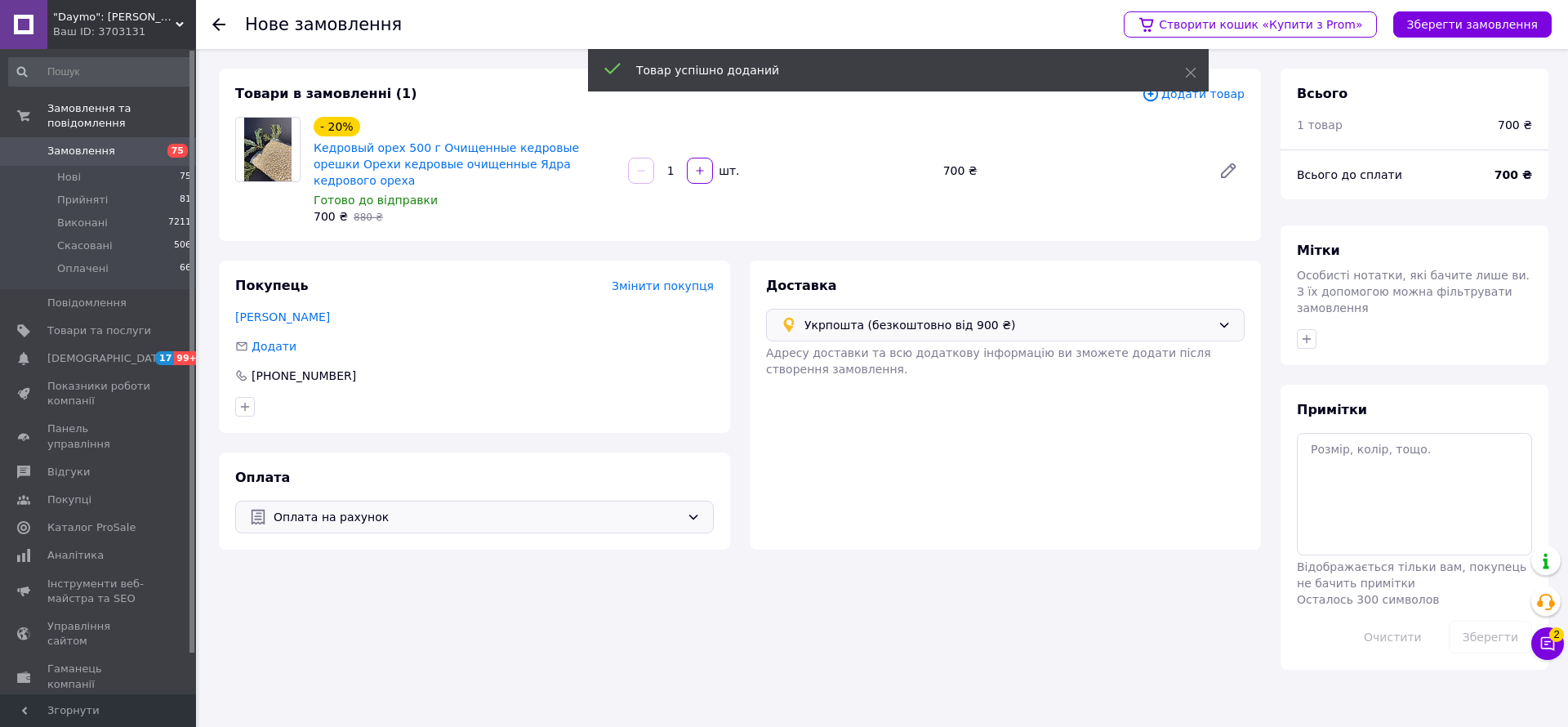
click at [1235, 92] on span "Додати товар" at bounding box center [1192, 94] width 103 height 18
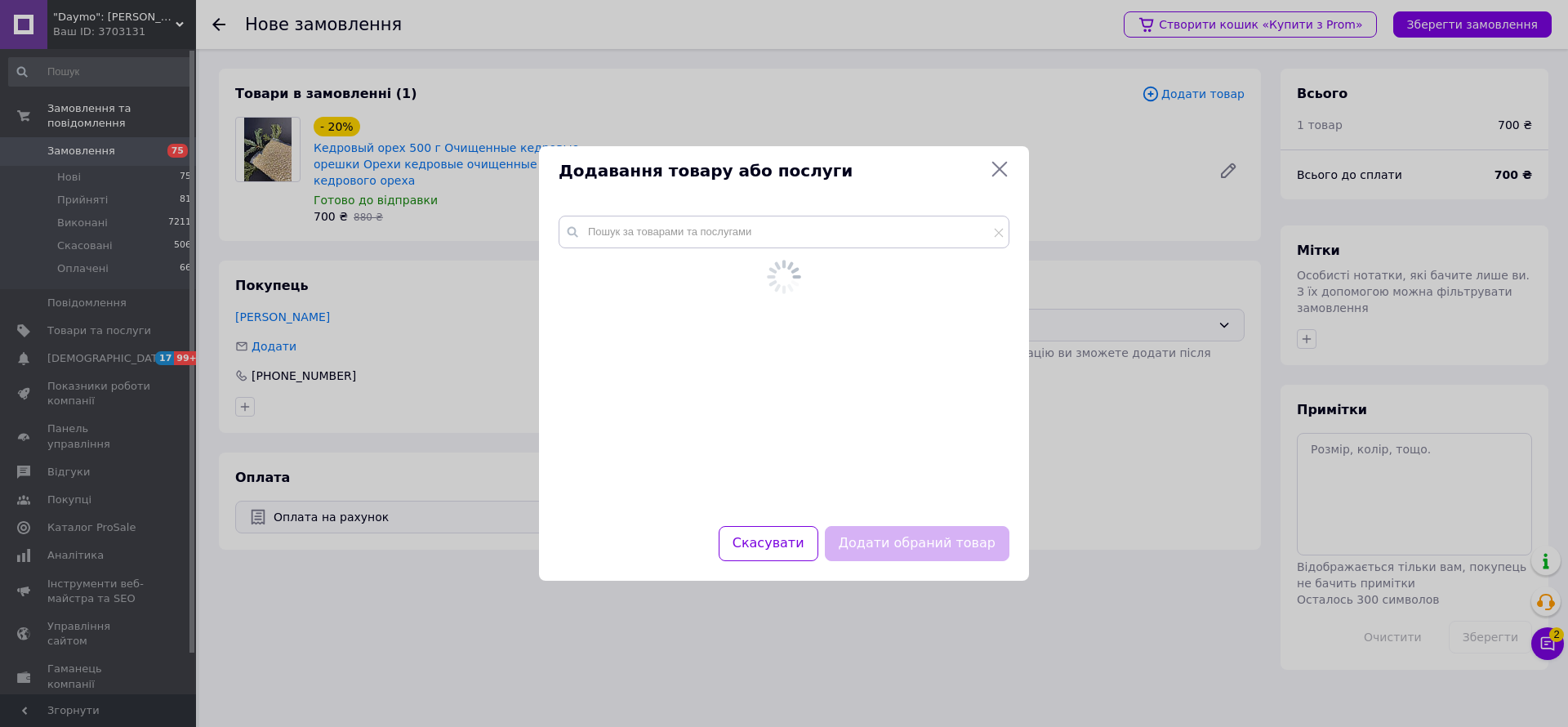
click at [672, 226] on div at bounding box center [784, 361] width 490 height 330
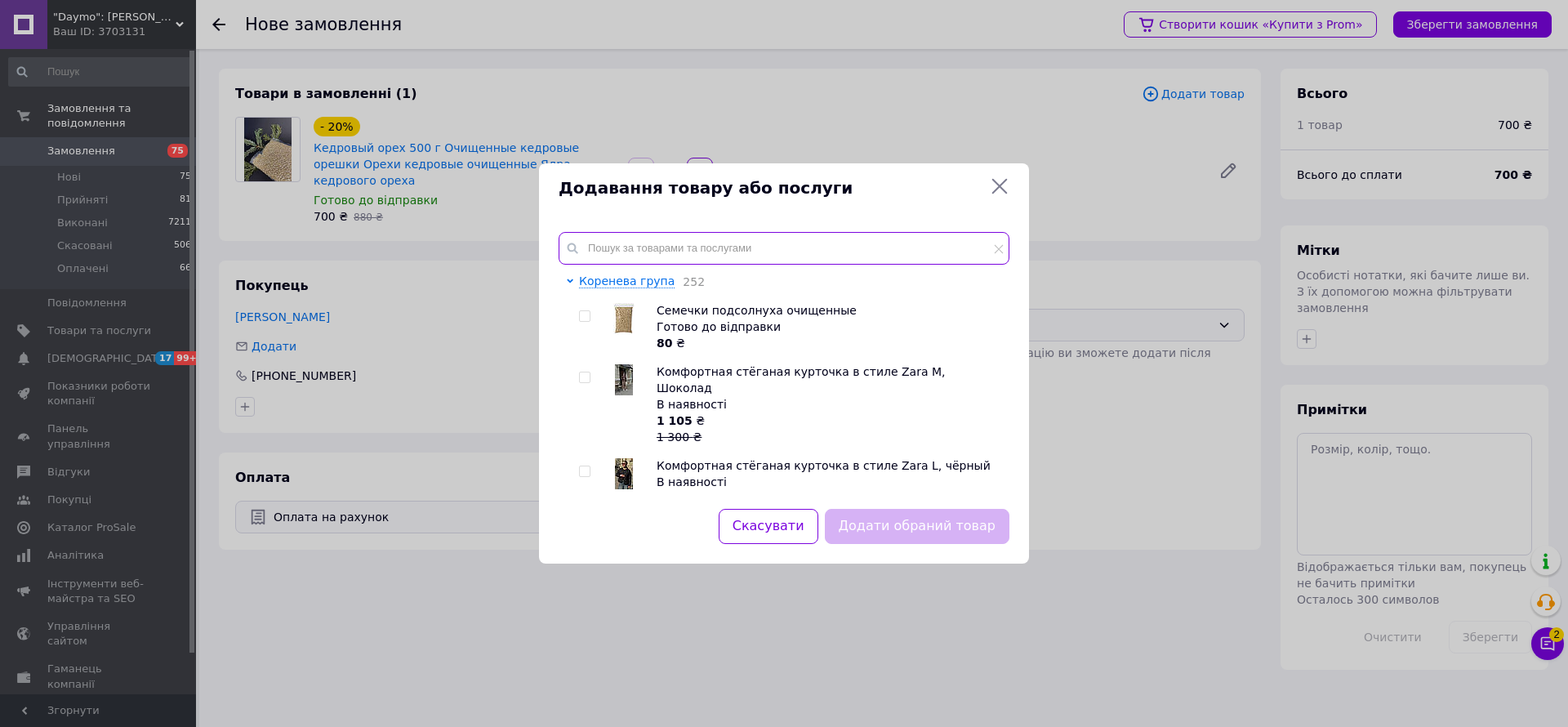
click at [709, 240] on input "text" at bounding box center [783, 248] width 450 height 33
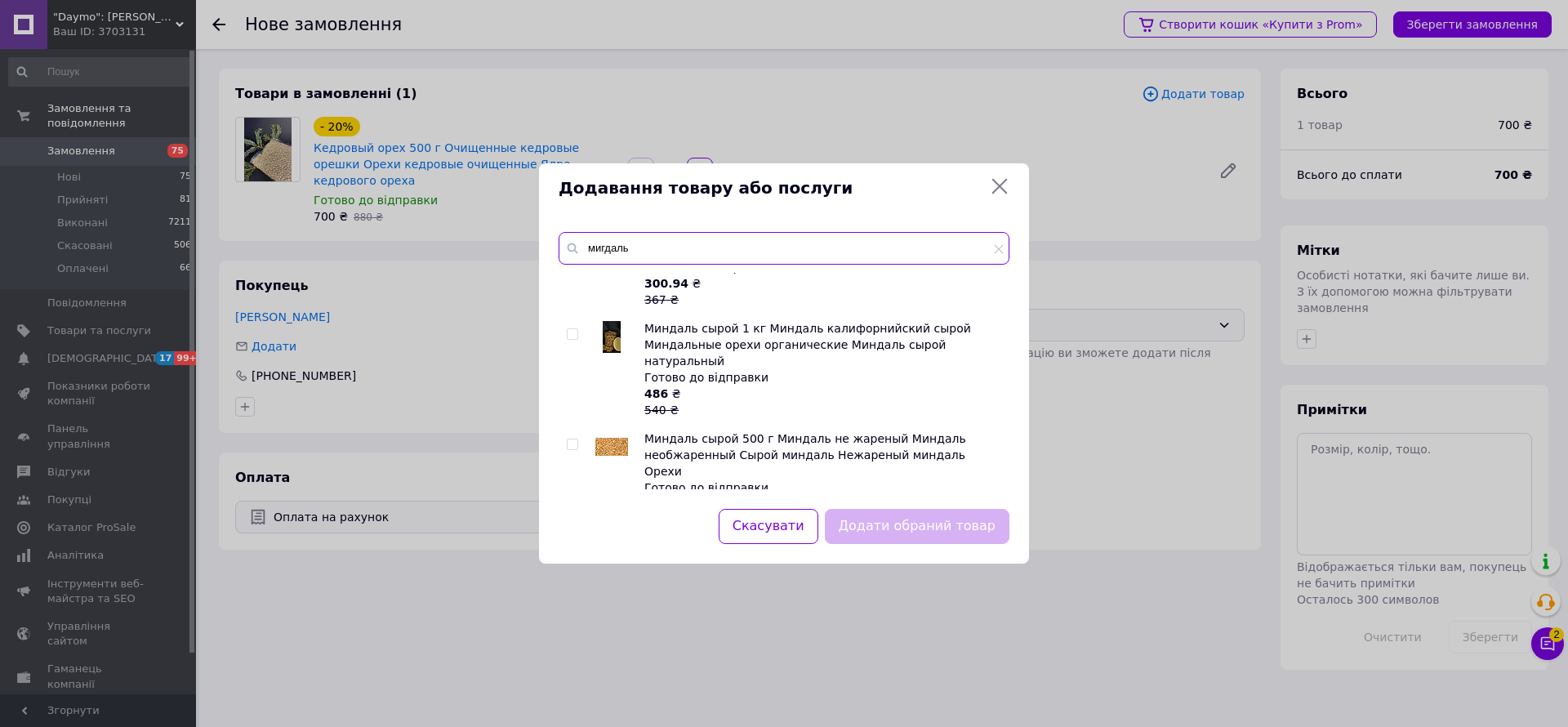
scroll to position [490, 0]
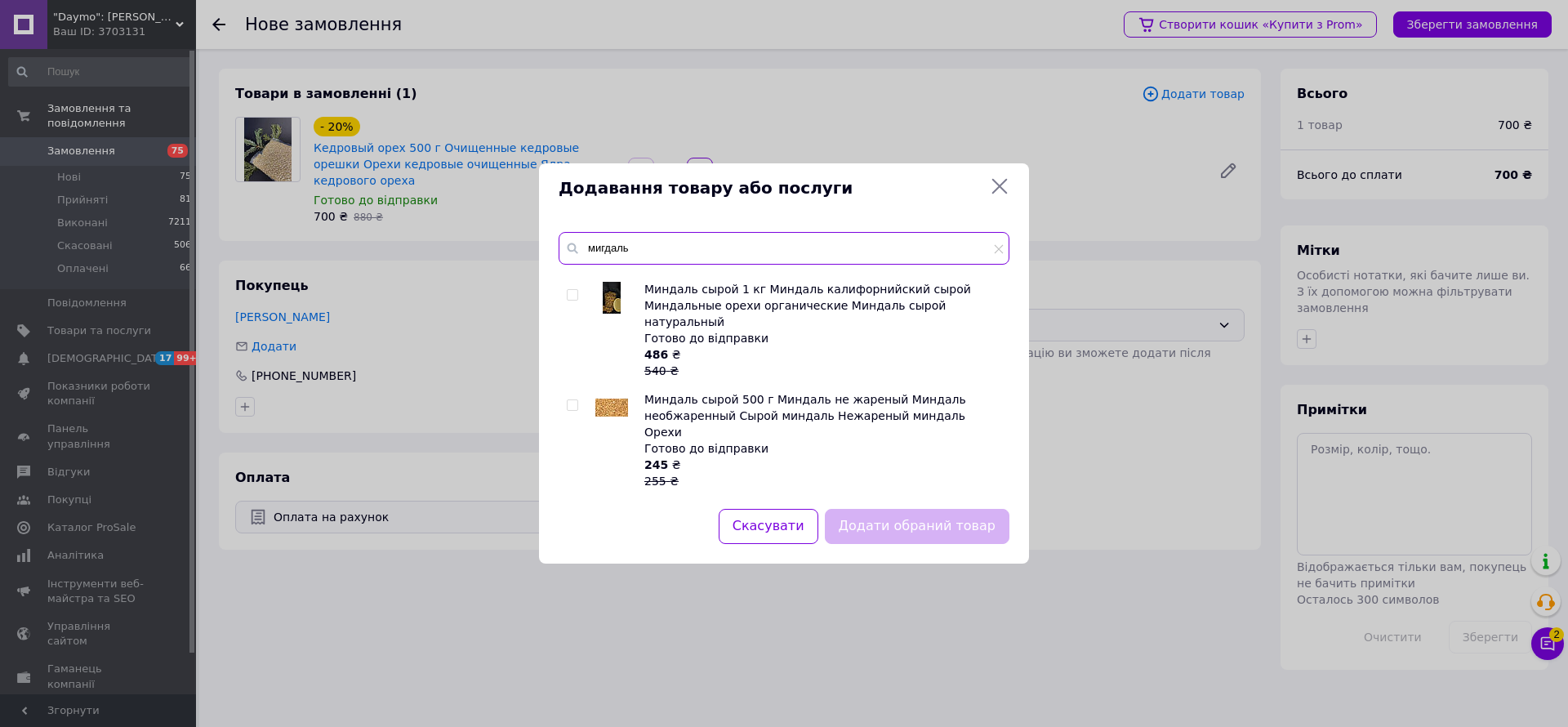
type input "мигдаль"
click at [575, 400] on input "checkbox" at bounding box center [572, 405] width 11 height 11
checkbox input "true"
click at [648, 246] on input "мигдаль" at bounding box center [783, 248] width 450 height 33
type input "м"
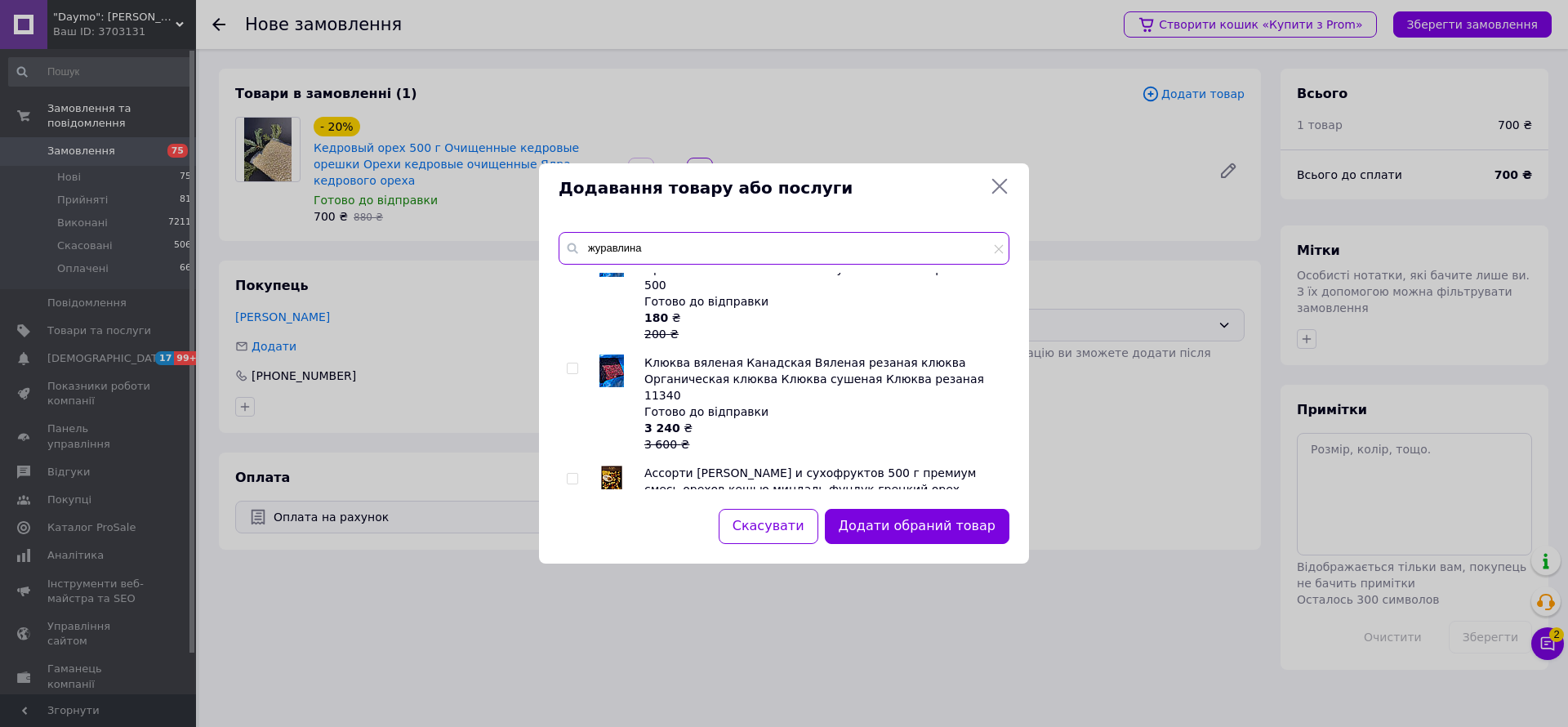
scroll to position [0, 0]
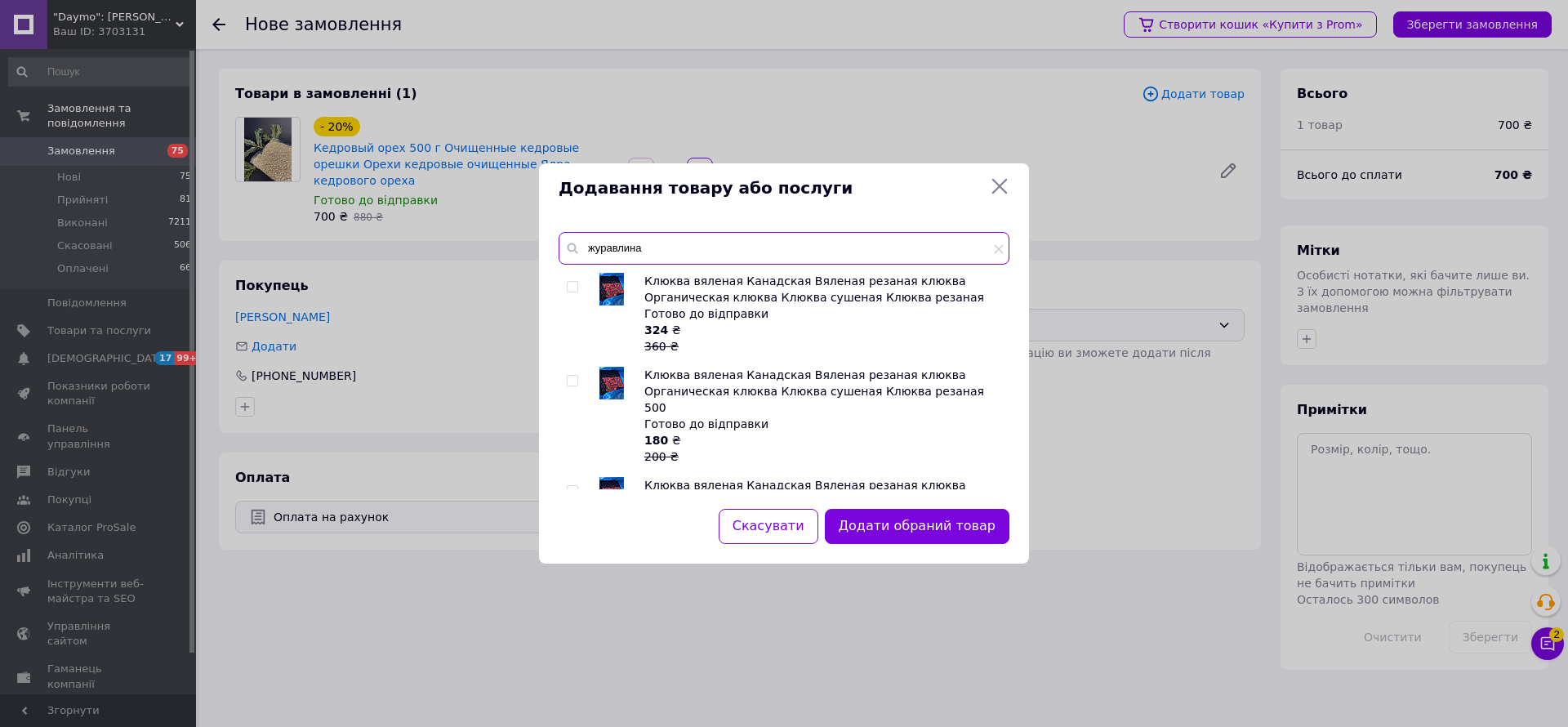
type input "журавлина"
click at [572, 282] on input "checkbox" at bounding box center [572, 287] width 11 height 11
checkbox input "true"
click at [646, 244] on input "журавлина" at bounding box center [783, 248] width 450 height 33
click at [647, 241] on input "журавлина" at bounding box center [783, 248] width 450 height 33
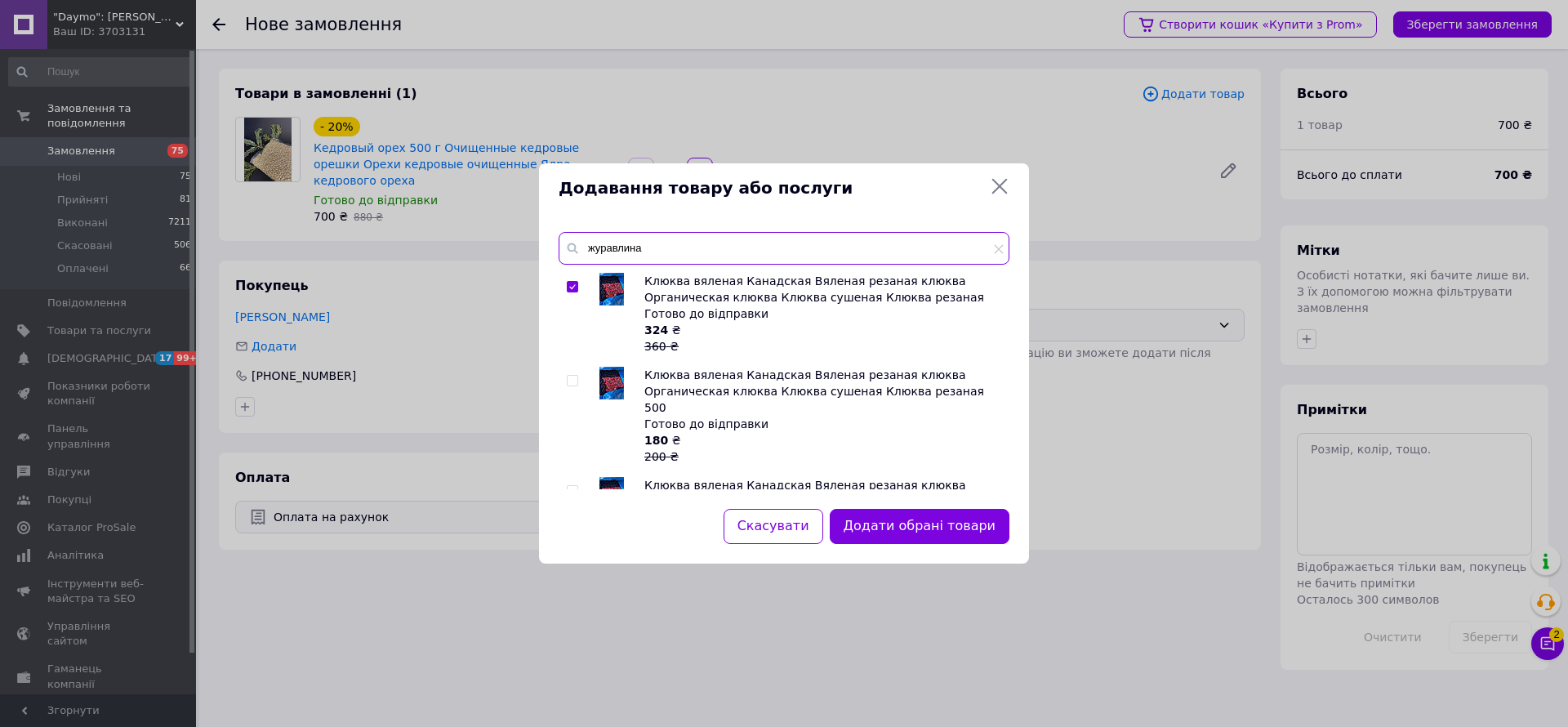
click at [647, 241] on input "журавлина" at bounding box center [783, 248] width 450 height 33
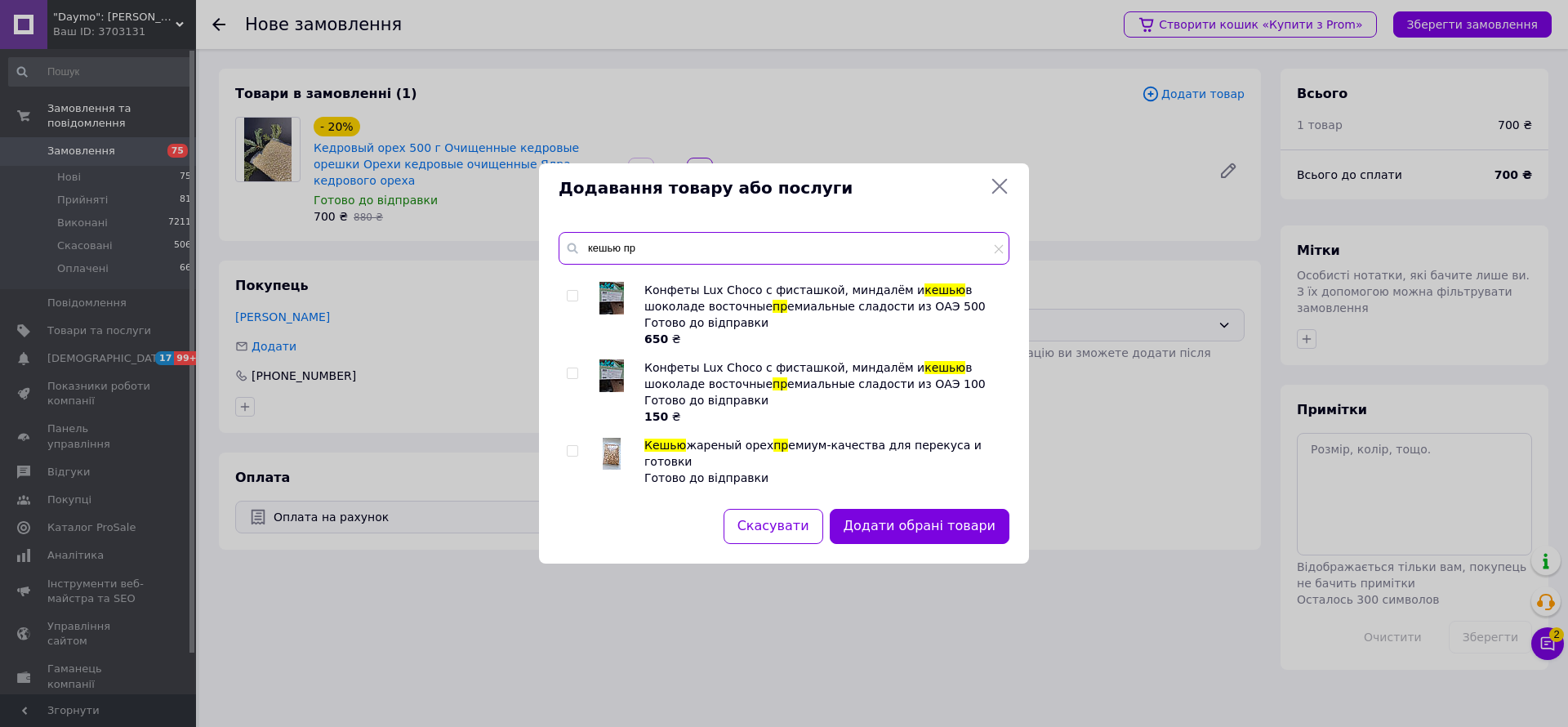
scroll to position [612, 0]
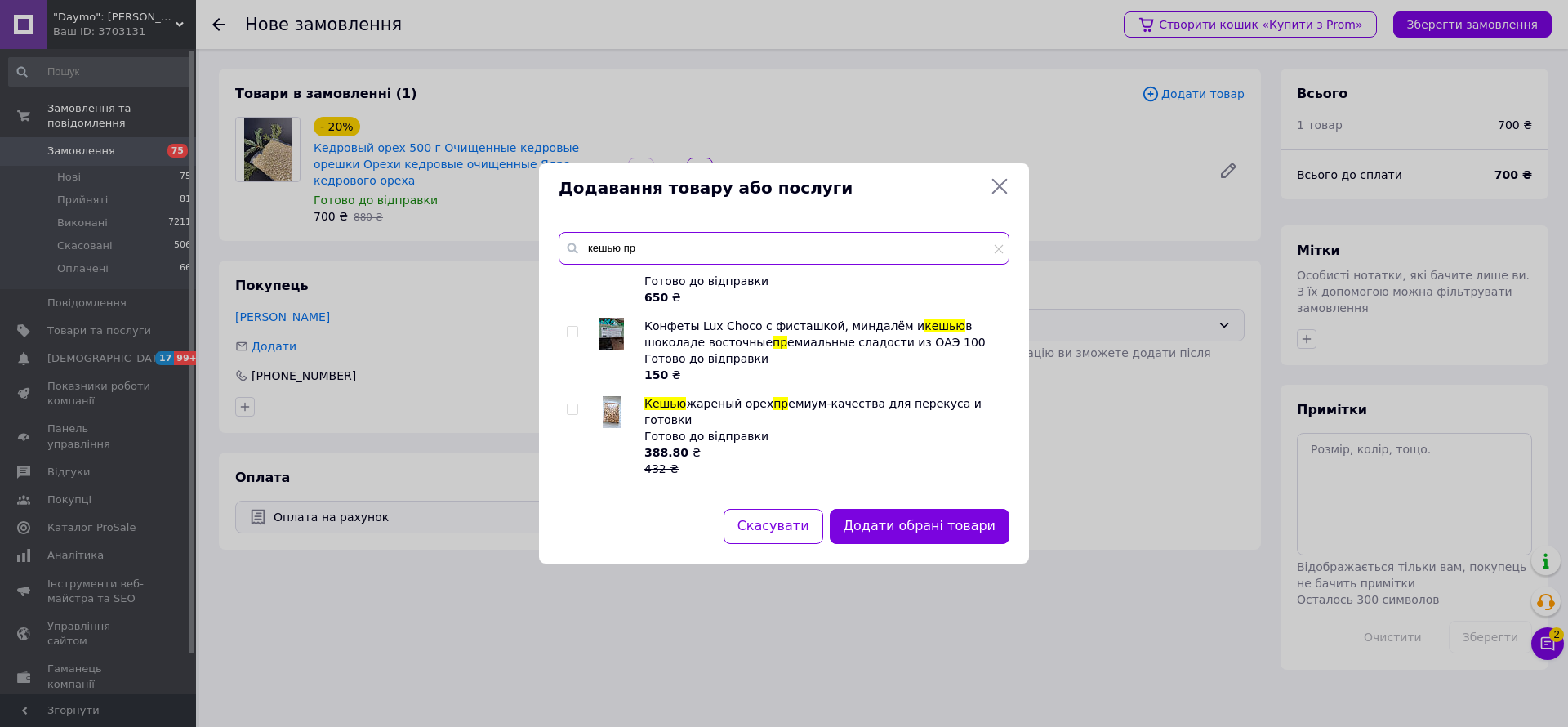
type input "кешью пр"
click at [567, 404] on input "checkbox" at bounding box center [572, 409] width 11 height 11
checkbox input "true"
click at [677, 239] on input "кешью пр" at bounding box center [783, 248] width 450 height 33
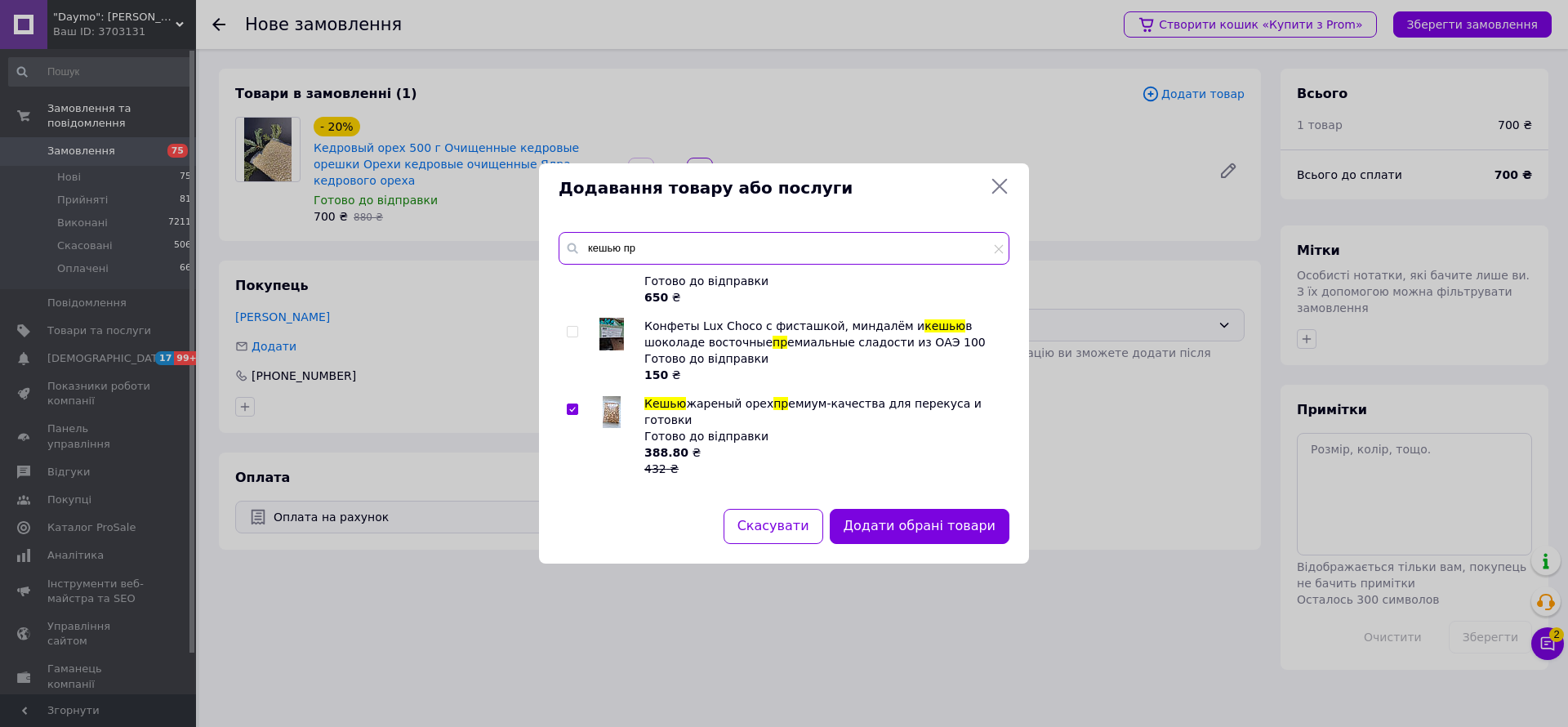
click at [677, 239] on input "кешью пр" at bounding box center [783, 248] width 450 height 33
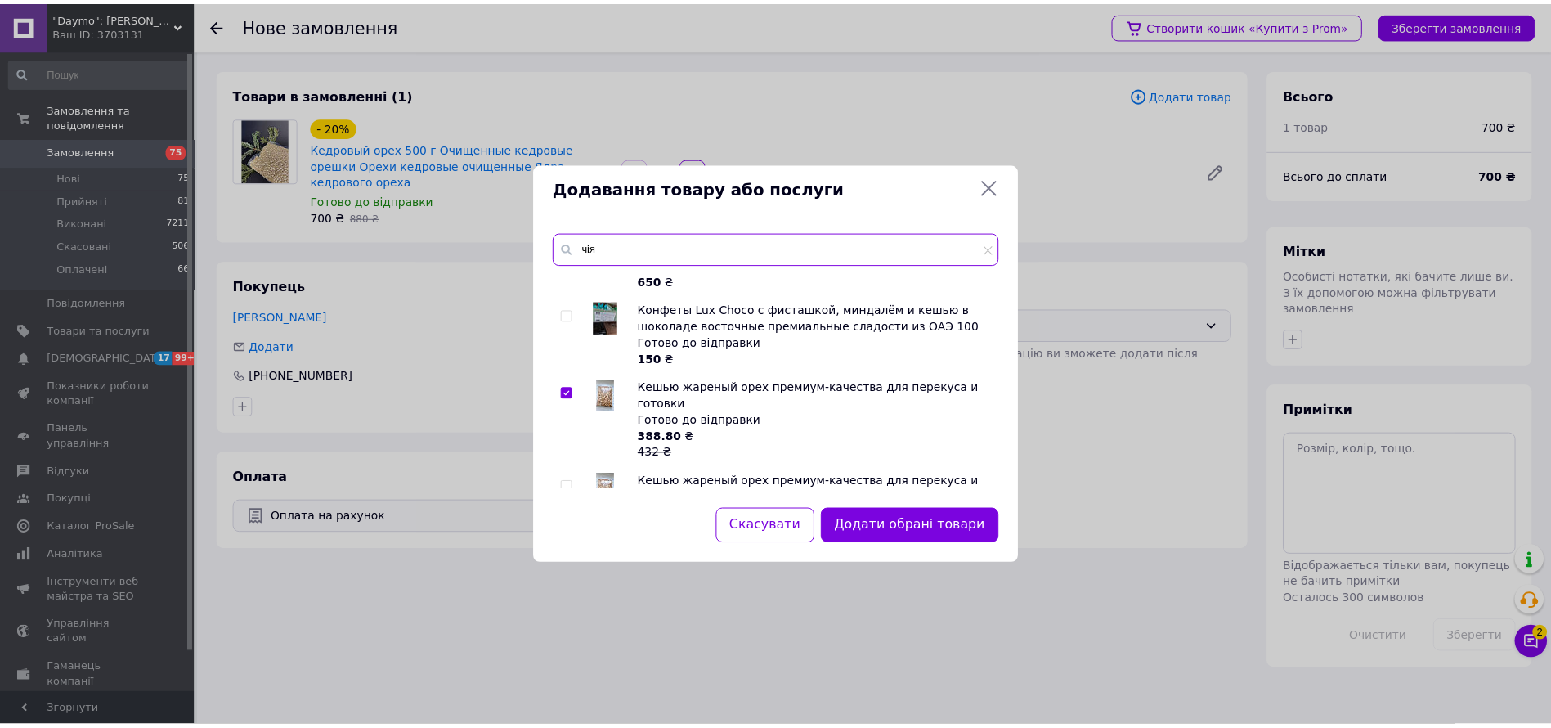
scroll to position [0, 0]
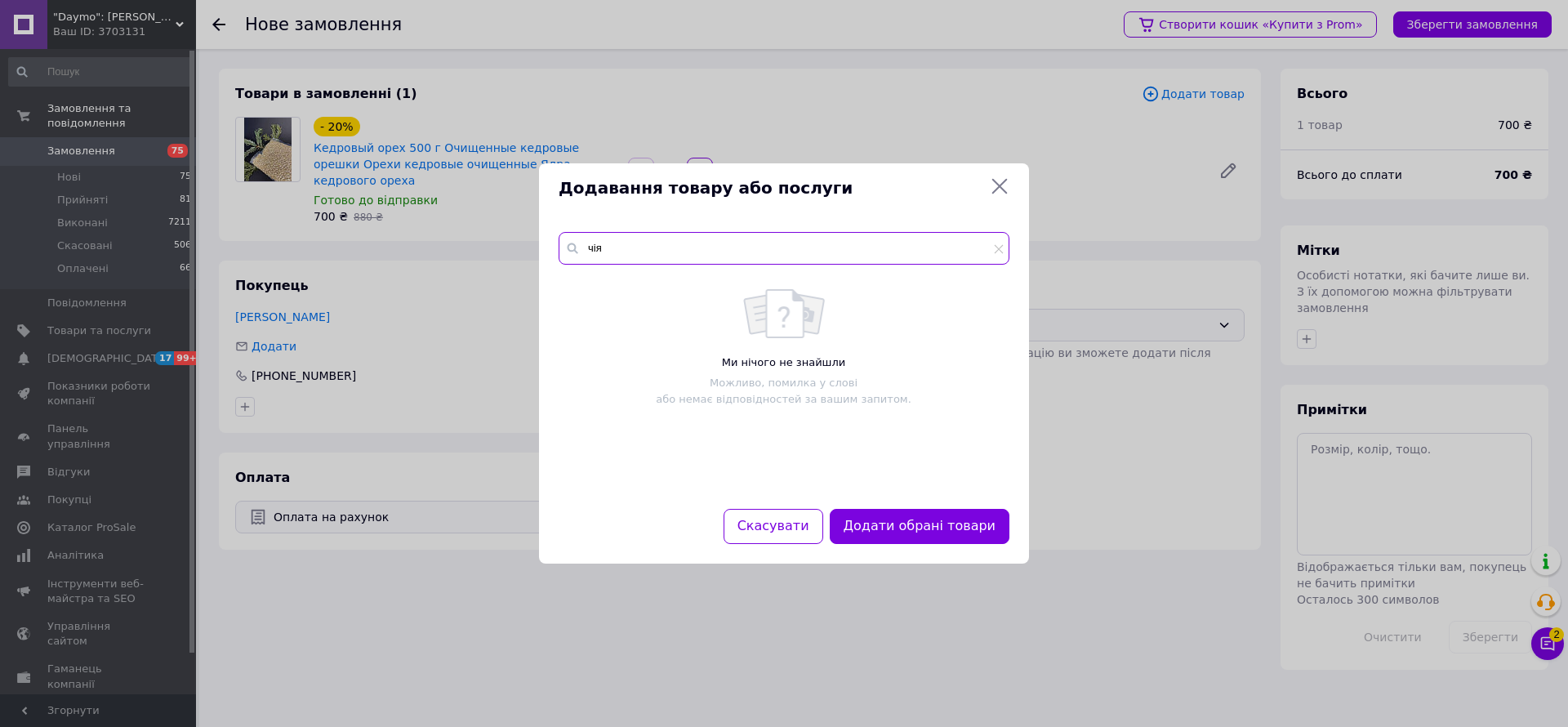
click at [659, 249] on input "чія" at bounding box center [783, 248] width 450 height 33
type input "чиа"
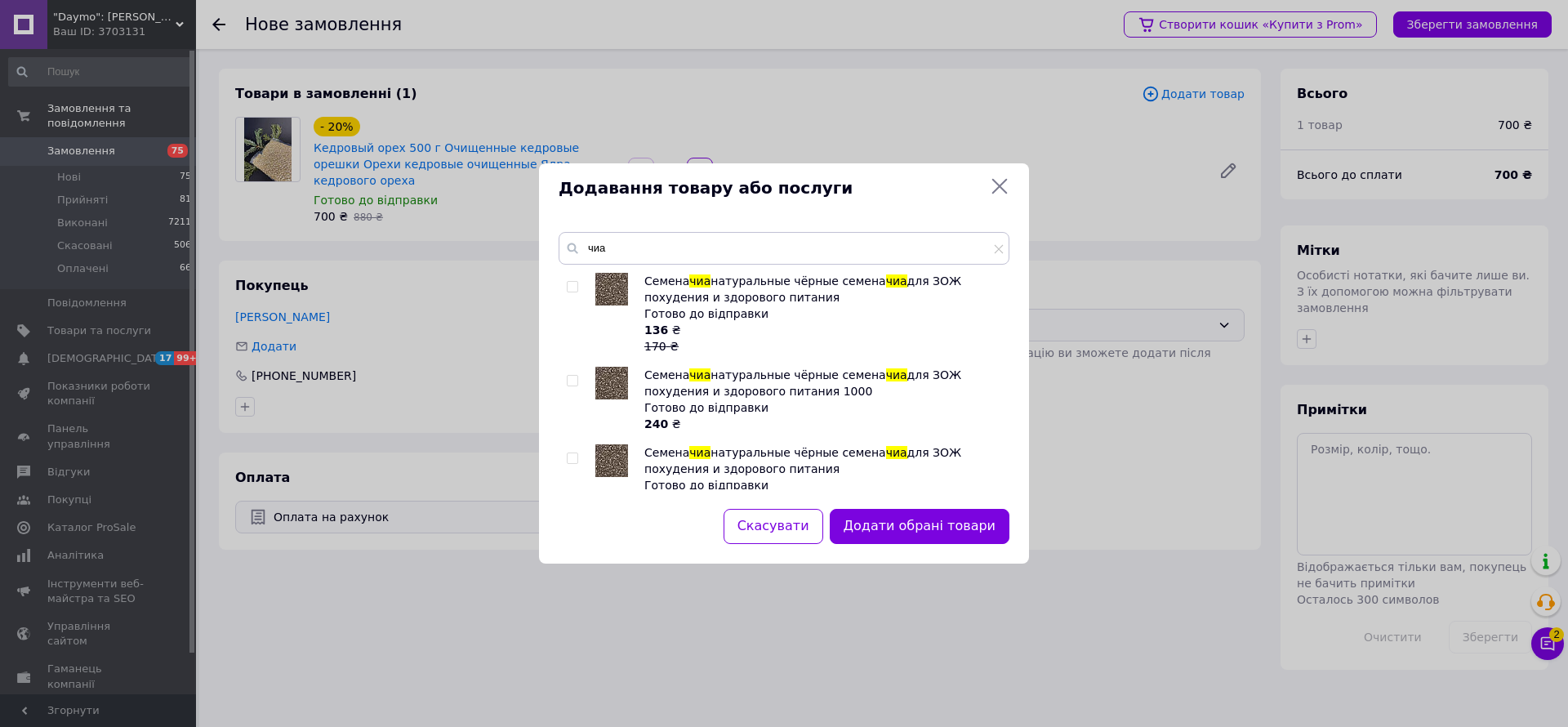
click at [568, 287] on input "checkbox" at bounding box center [572, 287] width 11 height 11
checkbox input "true"
click at [684, 253] on input "чиа" at bounding box center [783, 248] width 450 height 33
click at [957, 535] on button "Додати обрані товари" at bounding box center [920, 525] width 180 height 35
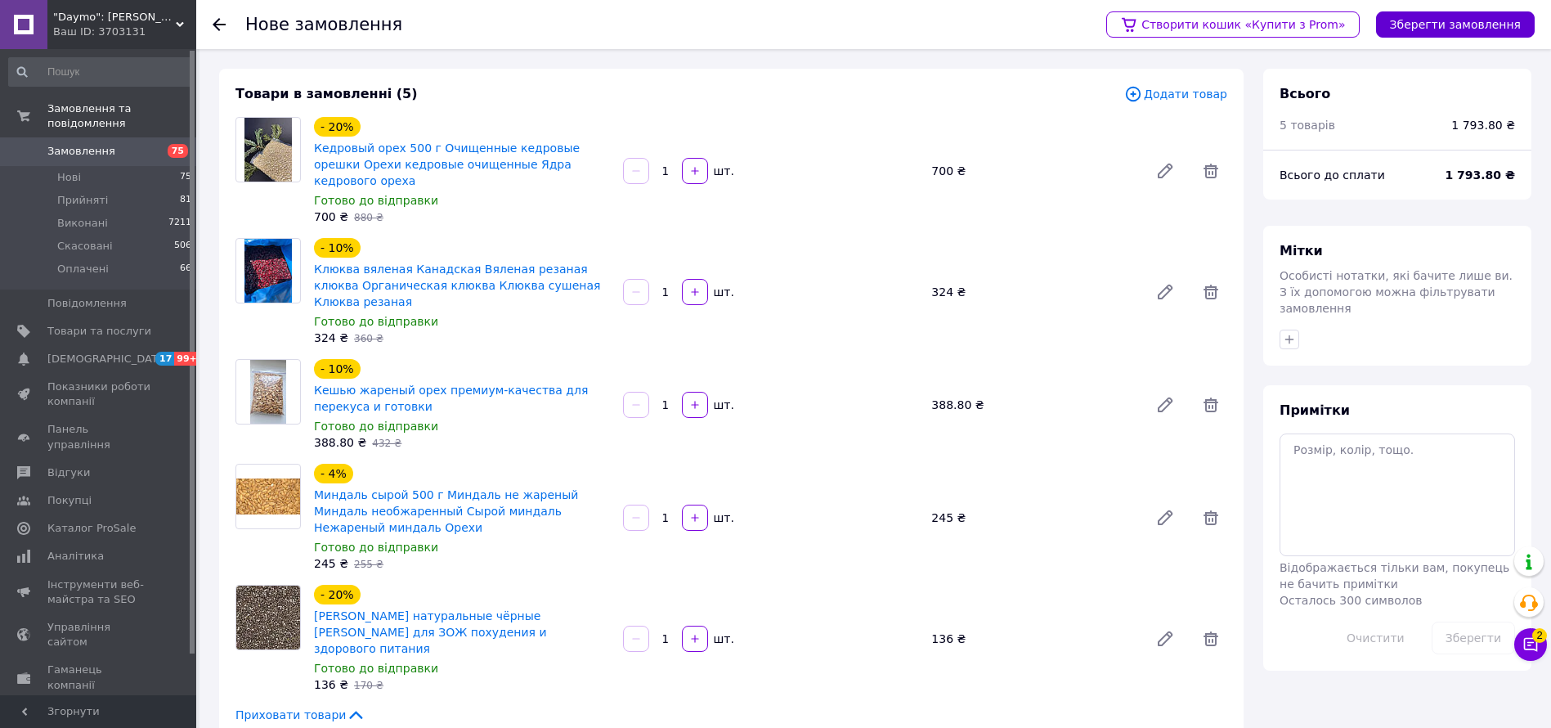
click at [1507, 13] on button "Зберегти замовлення" at bounding box center [1455, 24] width 159 height 26
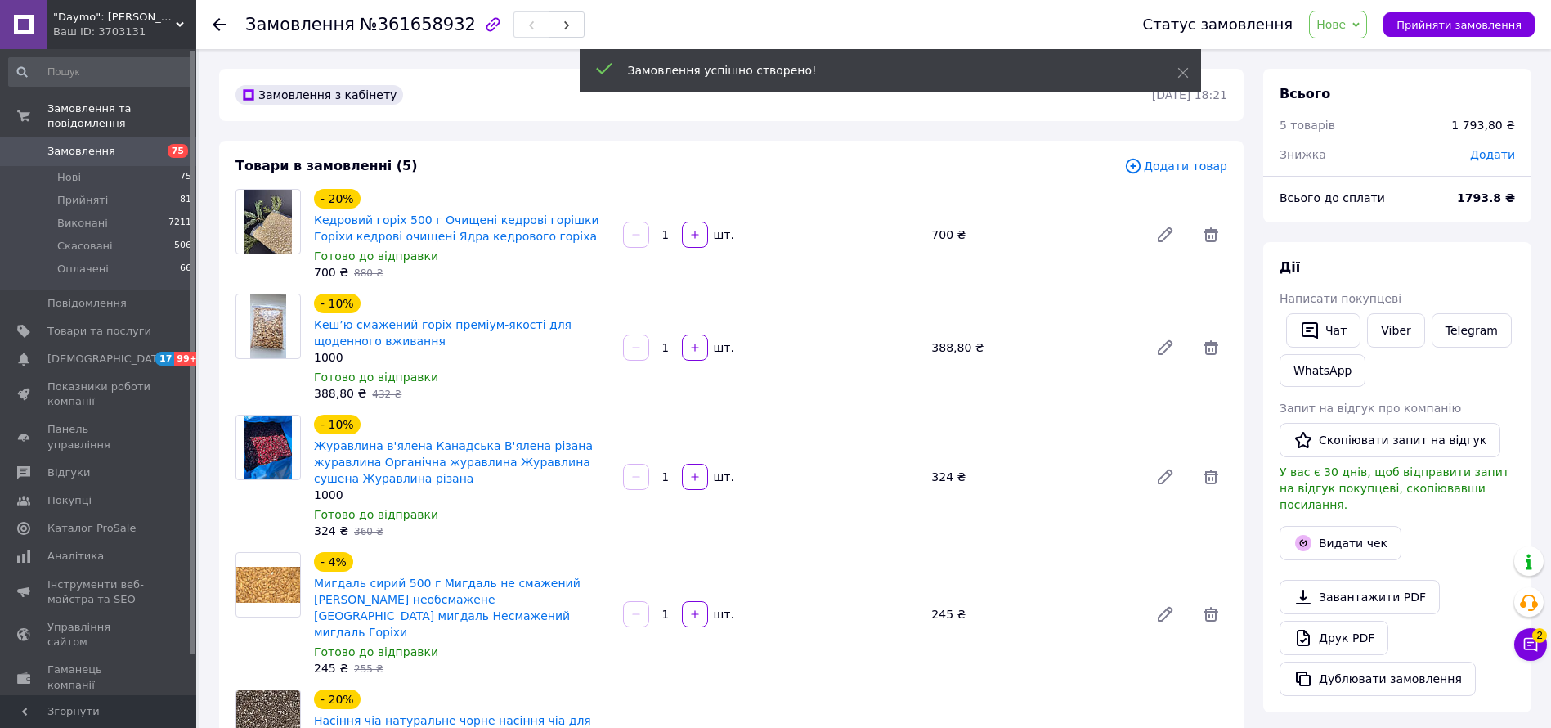
click at [1504, 161] on span "Додати" at bounding box center [1492, 154] width 45 height 13
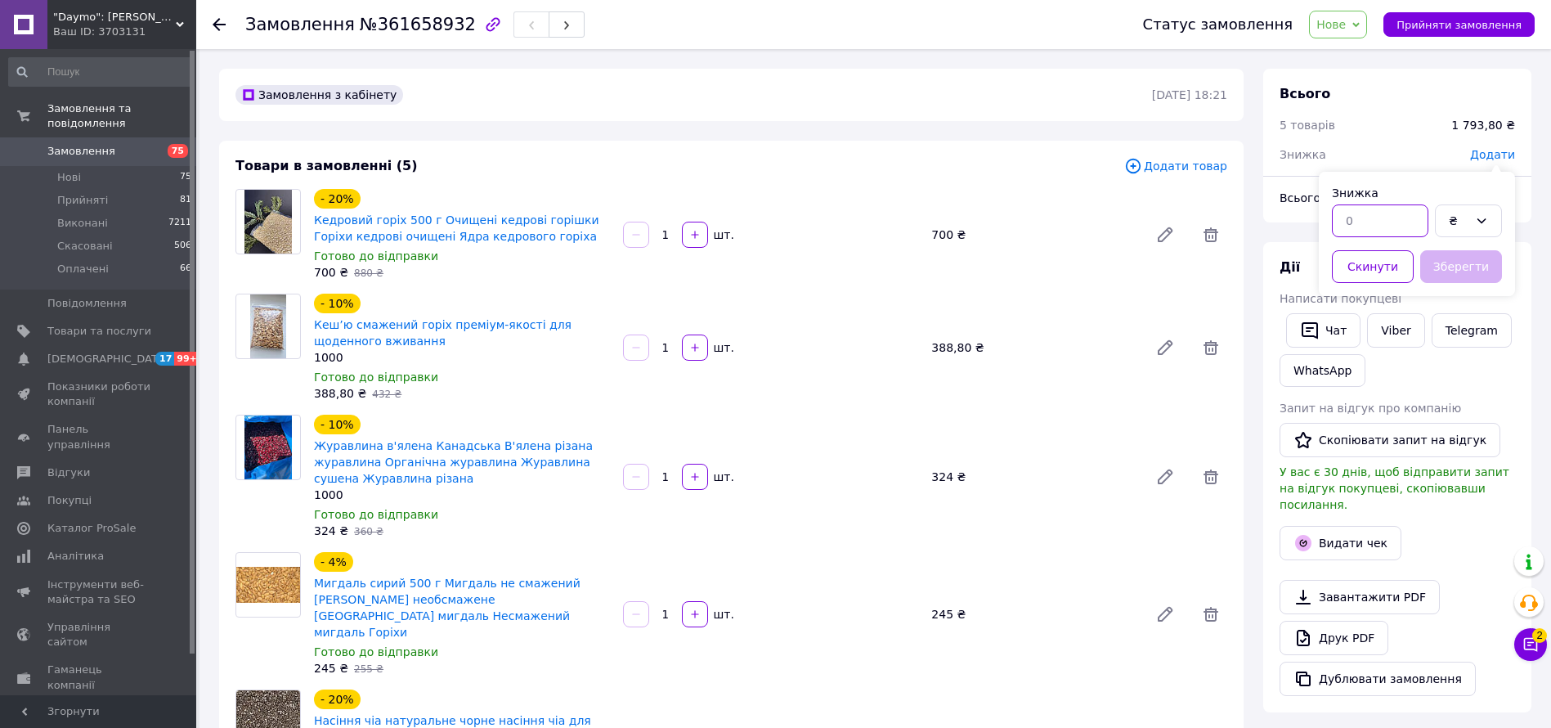
click at [1393, 236] on input "text" at bounding box center [1380, 220] width 97 height 33
type input "54.80"
click at [1475, 260] on button "Зберегти" at bounding box center [1462, 266] width 82 height 33
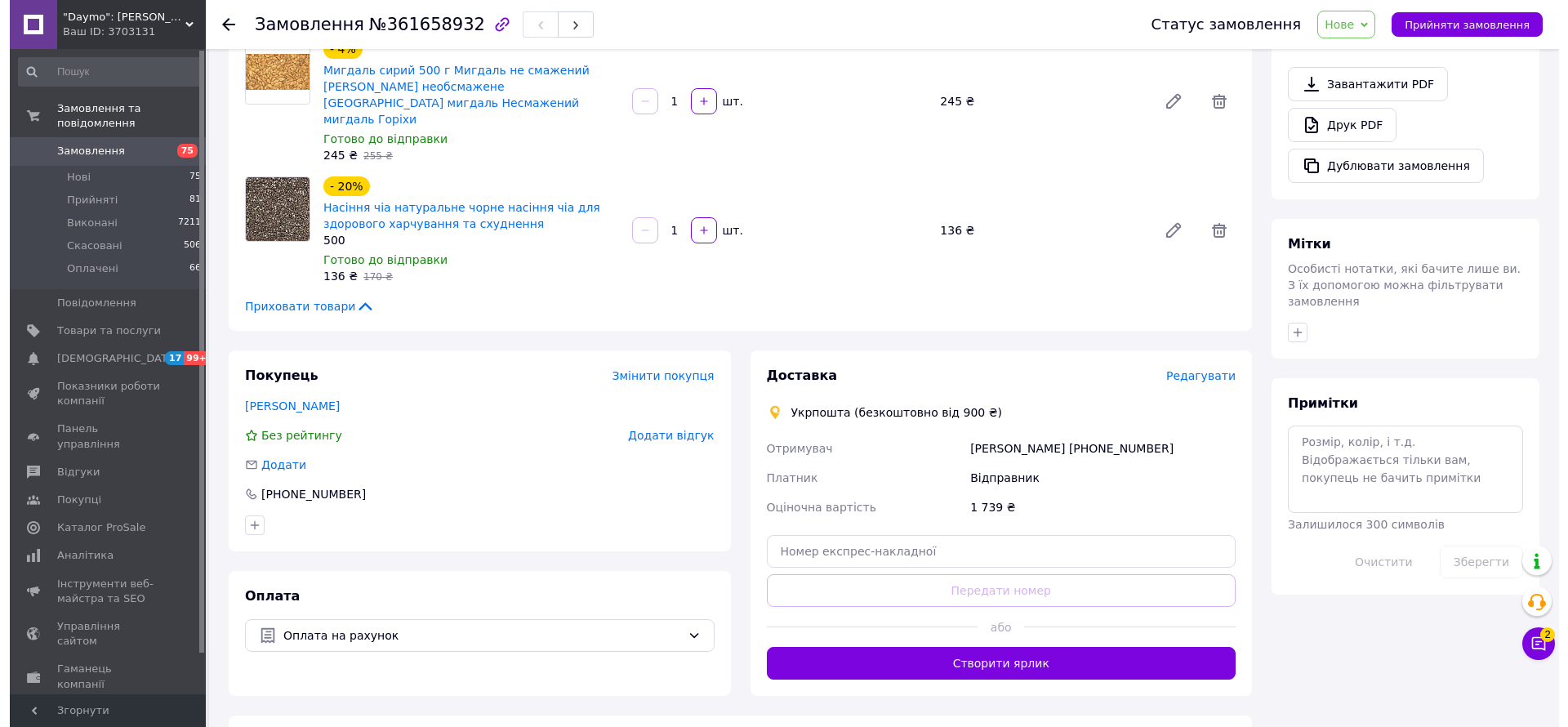
scroll to position [612, 0]
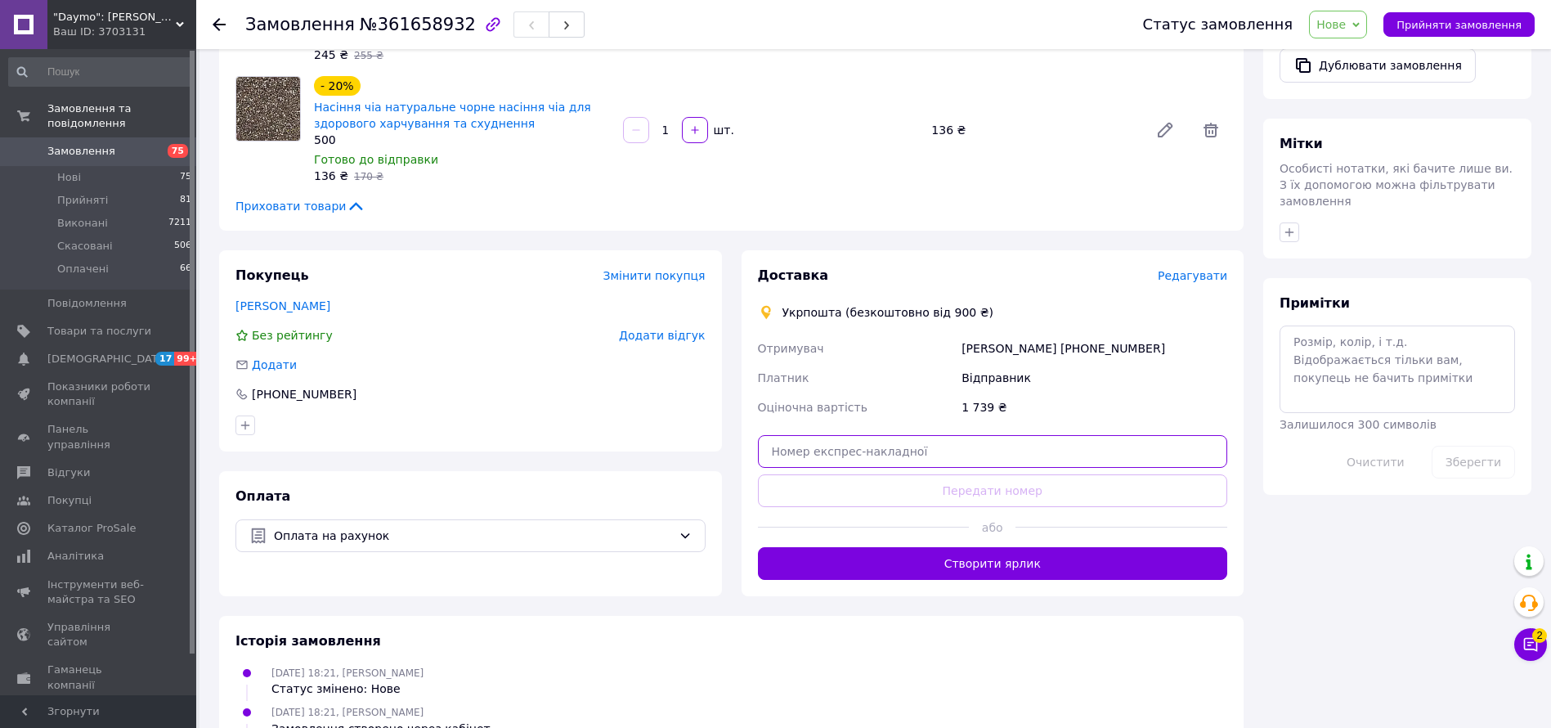
click at [835, 442] on input "text" at bounding box center [993, 451] width 470 height 33
click at [1213, 269] on span "Редагувати" at bounding box center [1193, 275] width 70 height 13
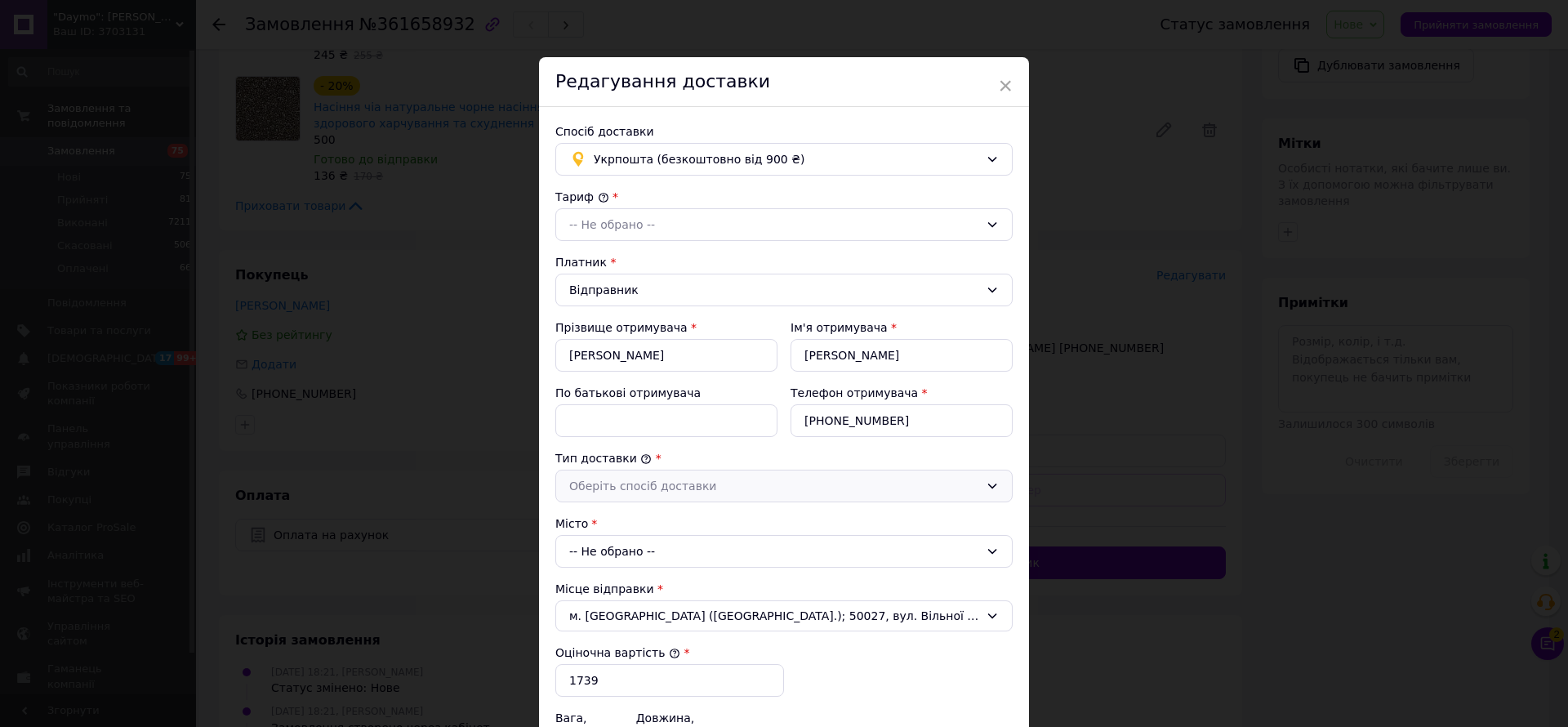
click at [648, 471] on div "Оберіть спосіб доставки" at bounding box center [784, 485] width 457 height 33
click at [646, 520] on li "Склад - склад" at bounding box center [784, 520] width 455 height 31
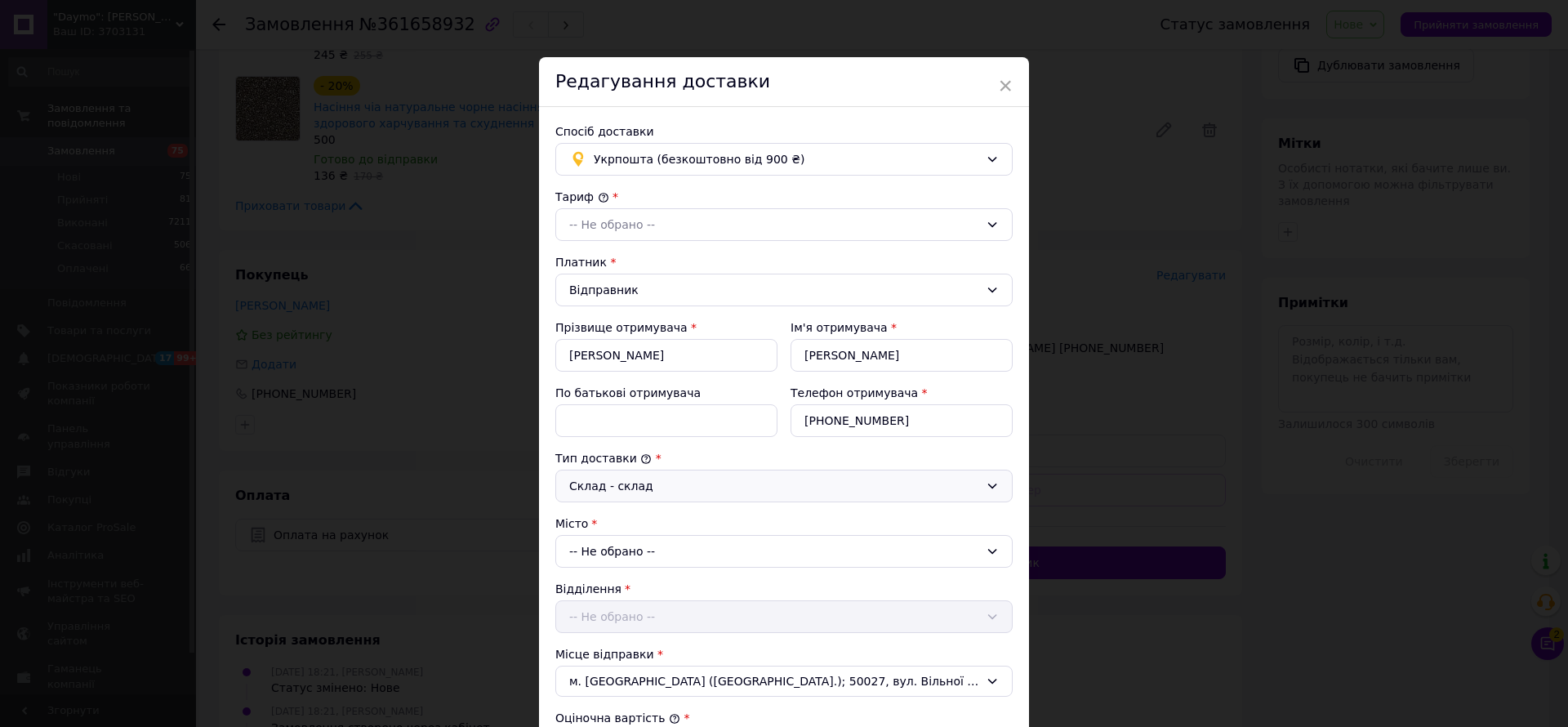
click at [623, 242] on div "Тариф * -- Не обрано -- Платник * Відправник Прізвище отримувача * [PERSON_NAME…" at bounding box center [784, 581] width 457 height 786
click at [623, 234] on div "-- Не обрано --" at bounding box center [784, 225] width 457 height 33
click at [629, 269] on li "Стандарт" at bounding box center [784, 260] width 455 height 31
click at [645, 560] on div "-- Не обрано --" at bounding box center [784, 551] width 457 height 33
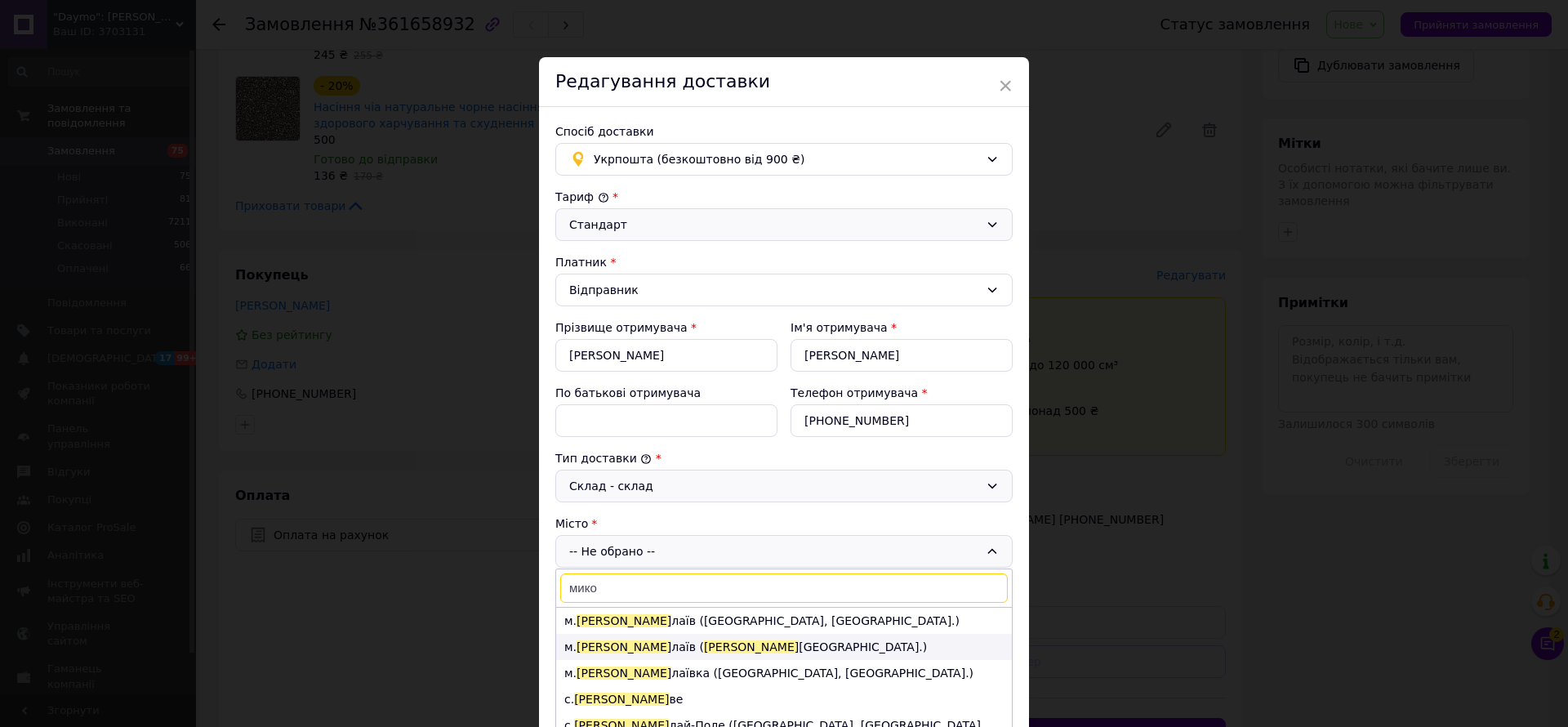
type input "мико"
click at [603, 643] on span "[PERSON_NAME]" at bounding box center [623, 646] width 95 height 13
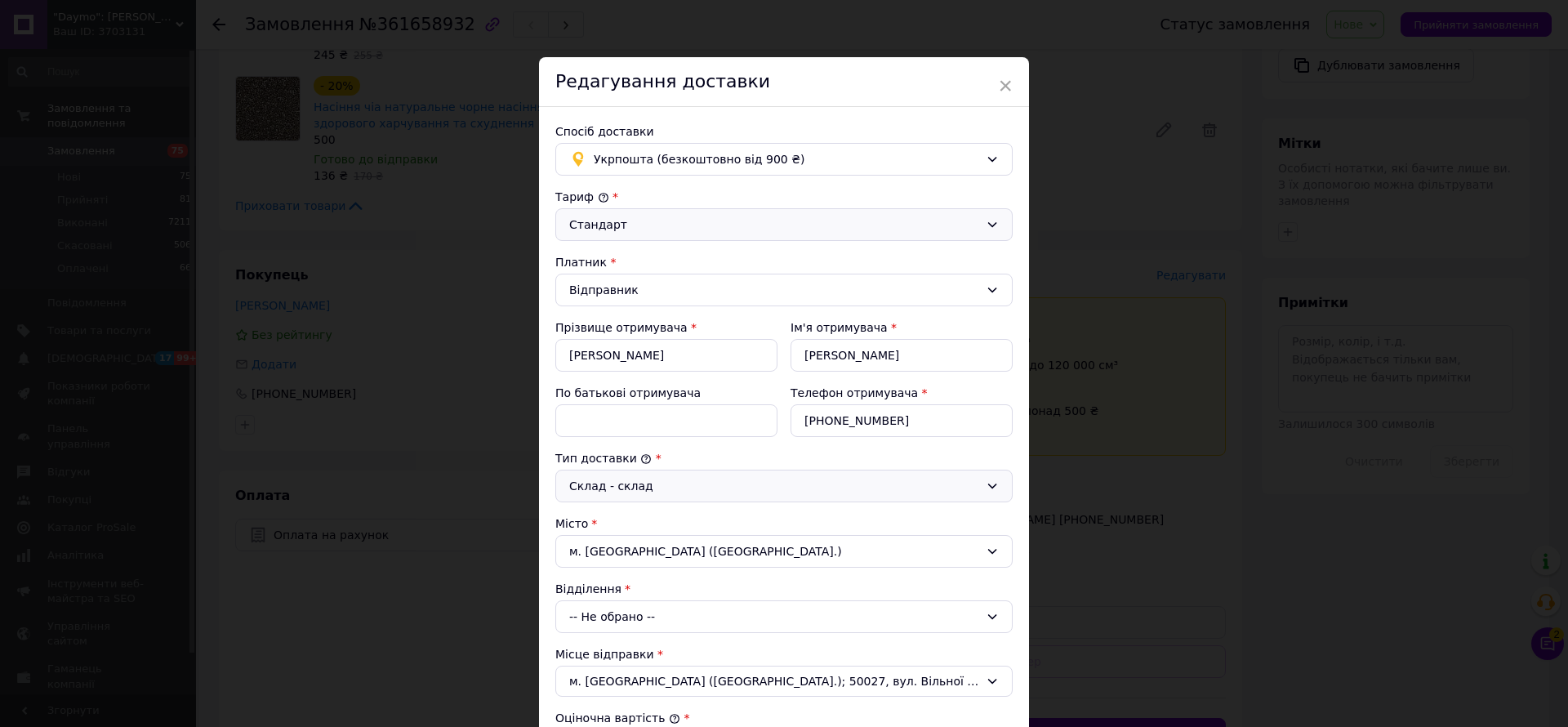
click at [652, 624] on div "-- Не обрано --" at bounding box center [784, 616] width 457 height 33
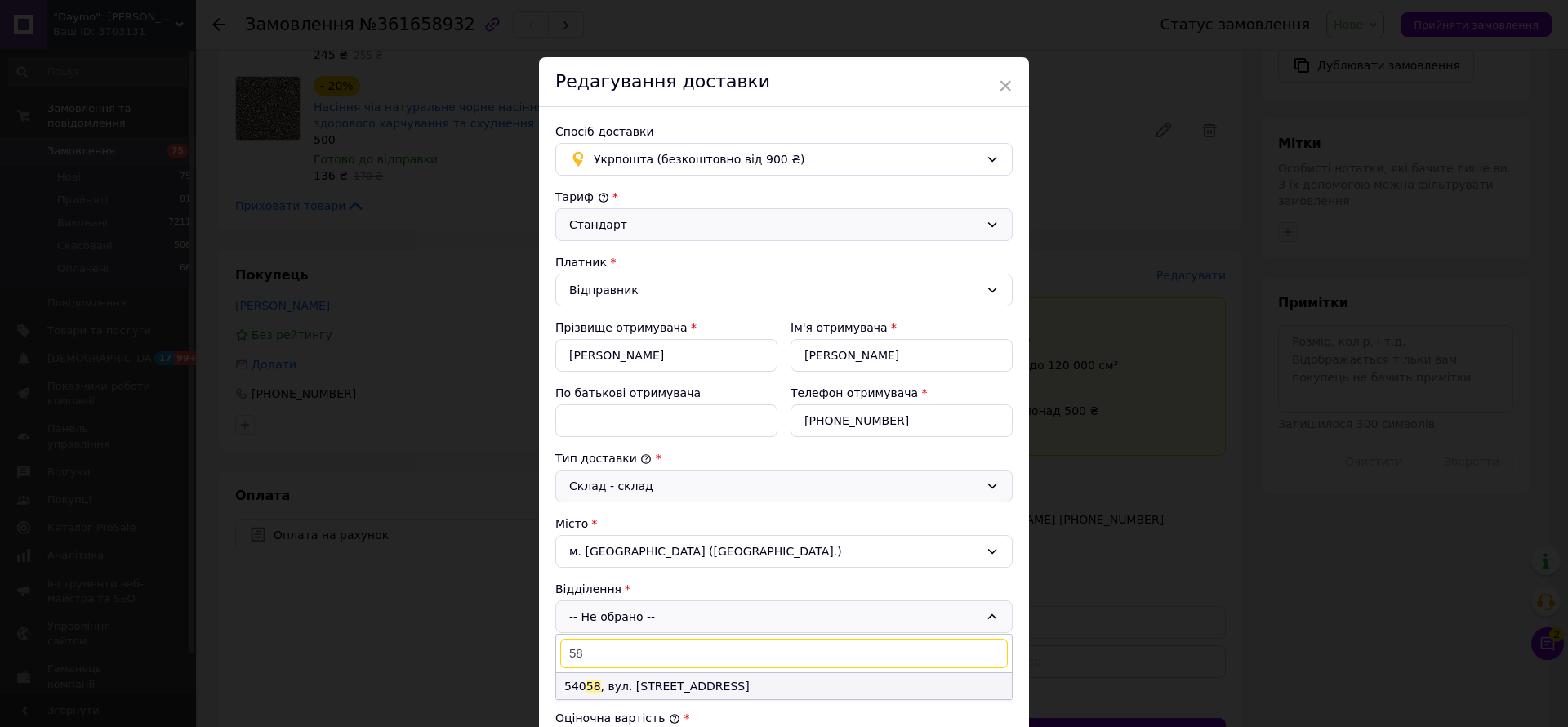
type input "58"
click at [691, 692] on li "540 58 , вул. [STREET_ADDRESS]" at bounding box center [784, 686] width 455 height 26
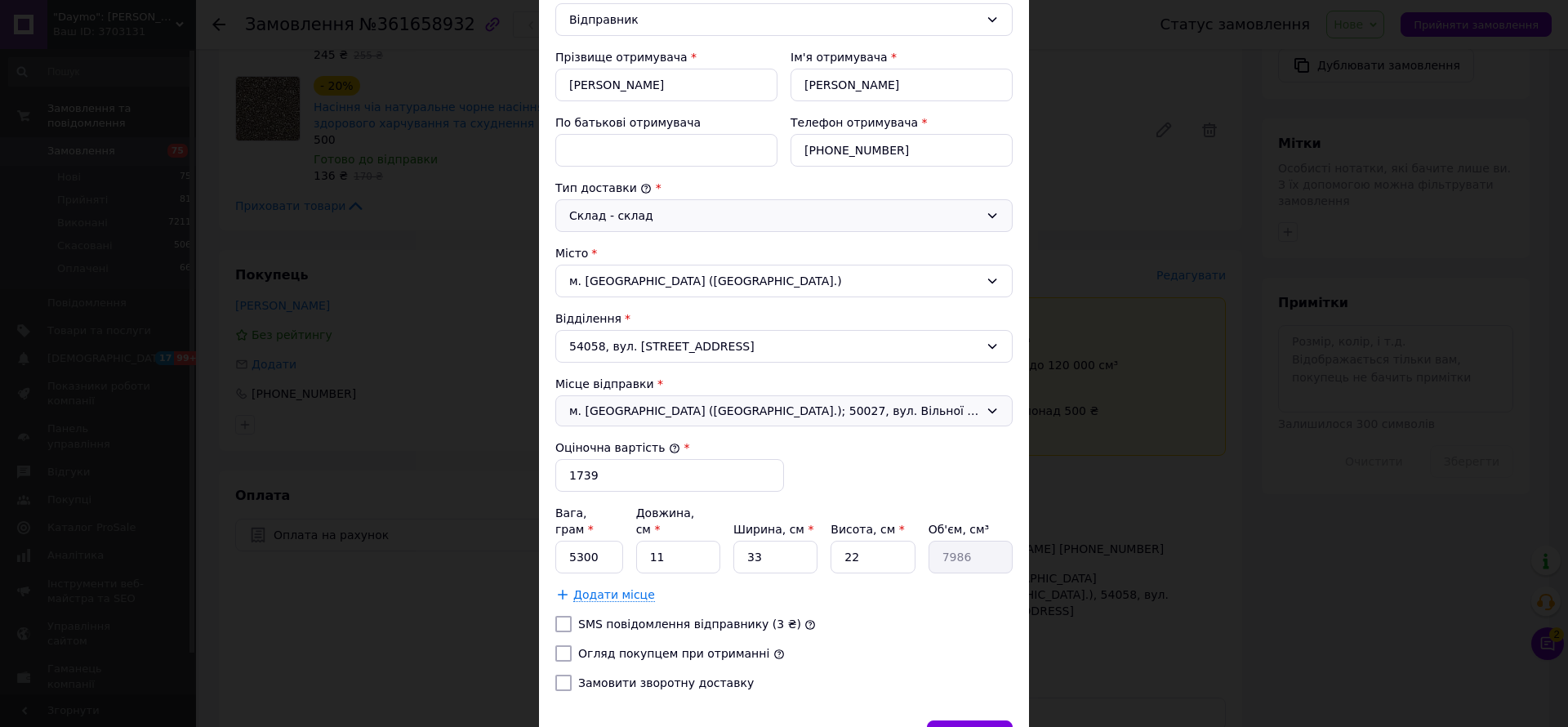
scroll to position [231, 0]
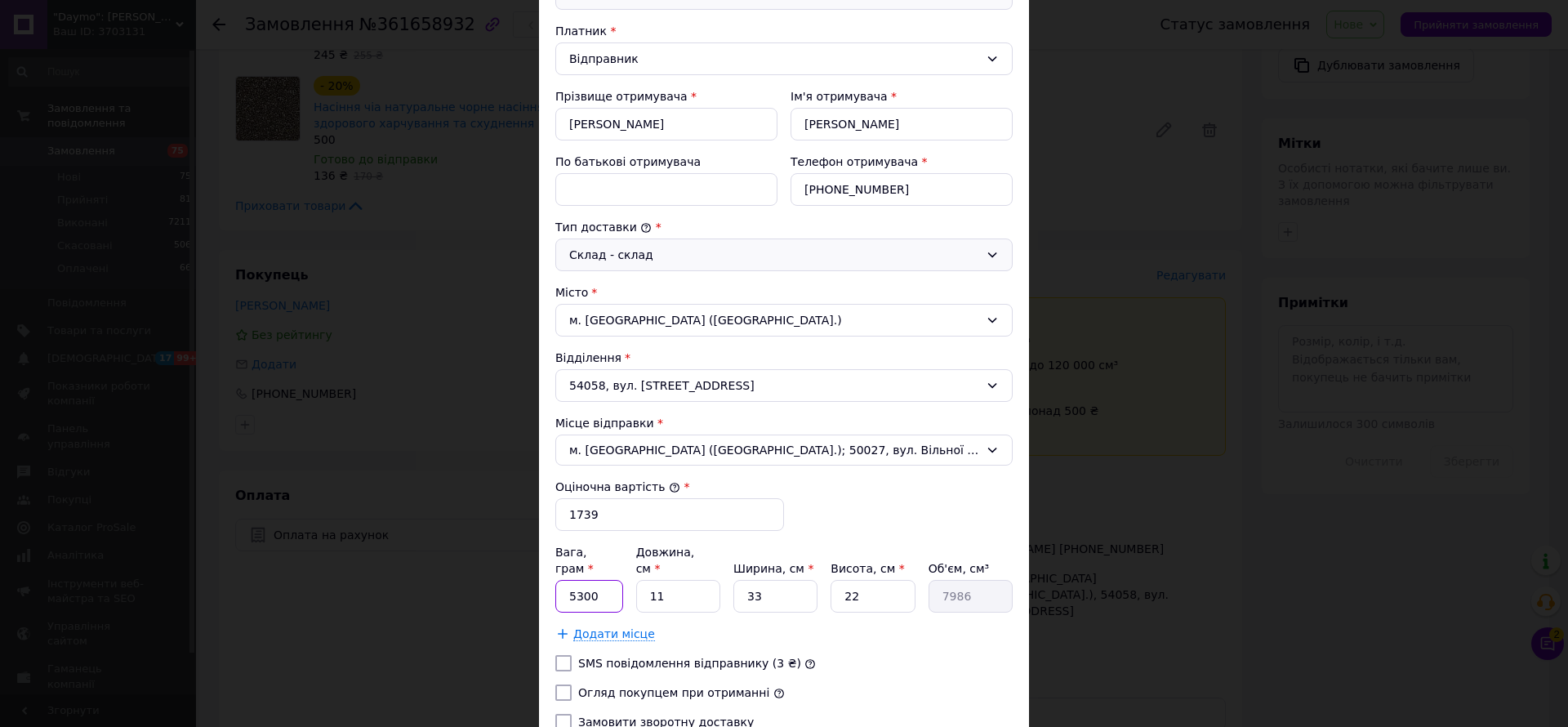
click at [602, 584] on input "5300" at bounding box center [589, 596] width 68 height 33
type input "5"
type input "1000"
click at [917, 361] on div "Відділення" at bounding box center [784, 358] width 457 height 16
click at [570, 684] on div at bounding box center [563, 692] width 23 height 16
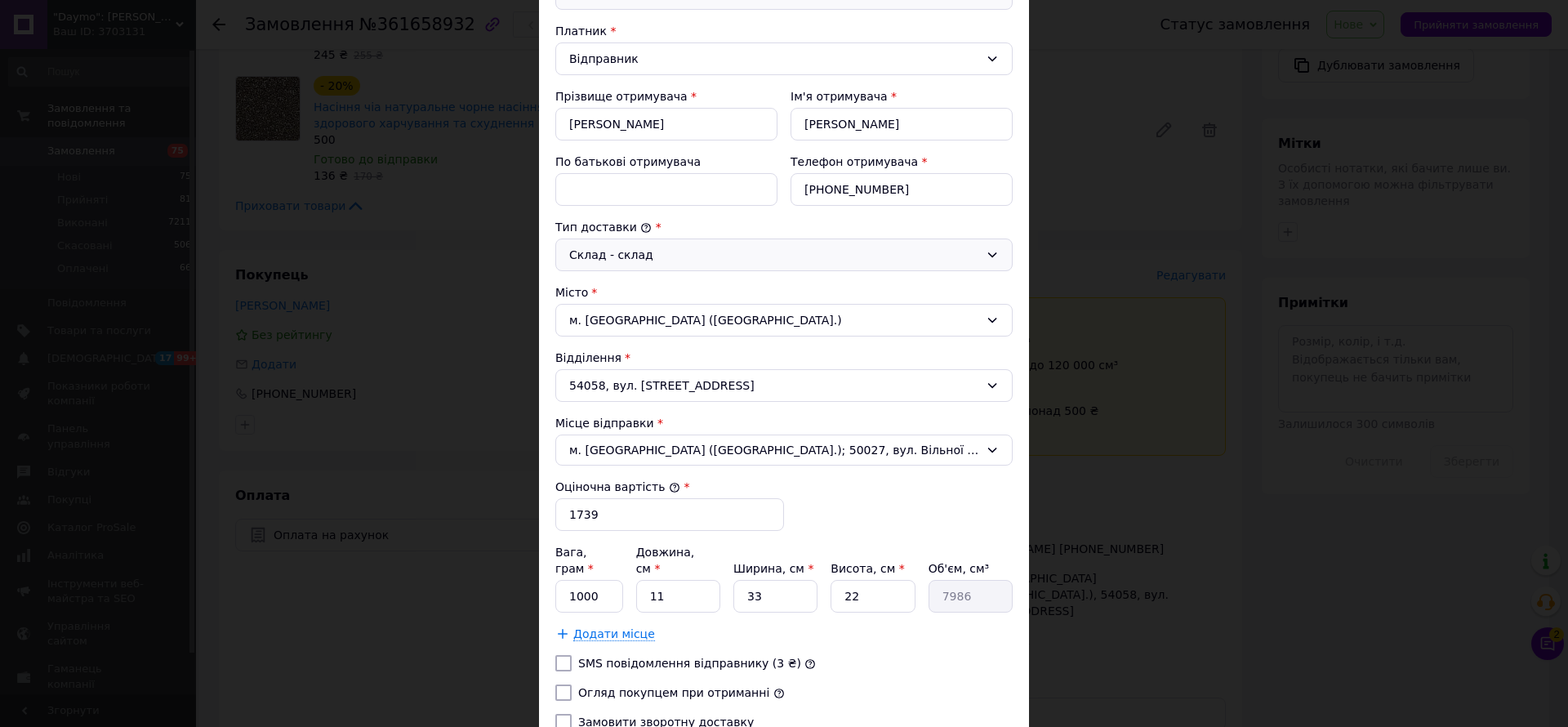
click at [565, 684] on input "Огляд покупцем при отриманні" at bounding box center [563, 692] width 16 height 16
checkbox input "true"
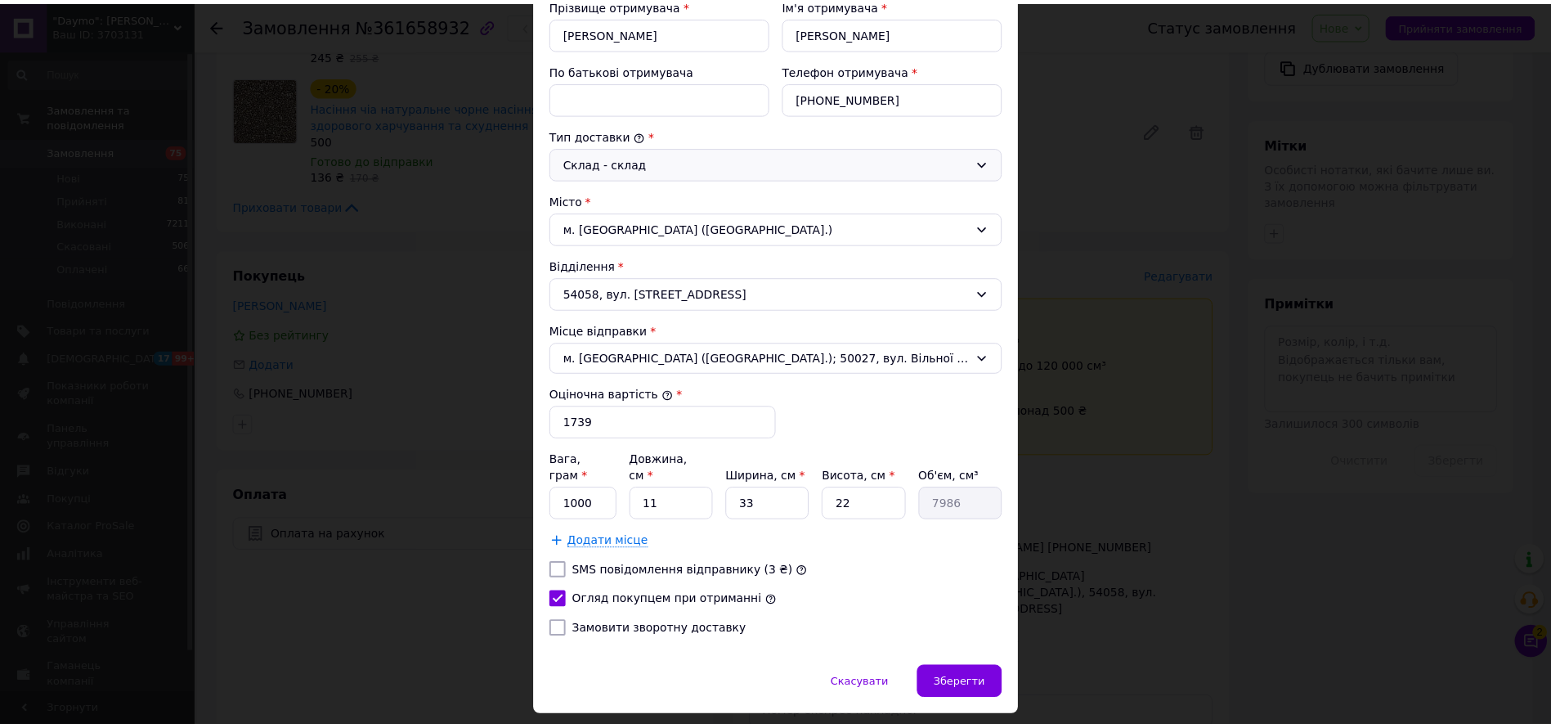
scroll to position [354, 0]
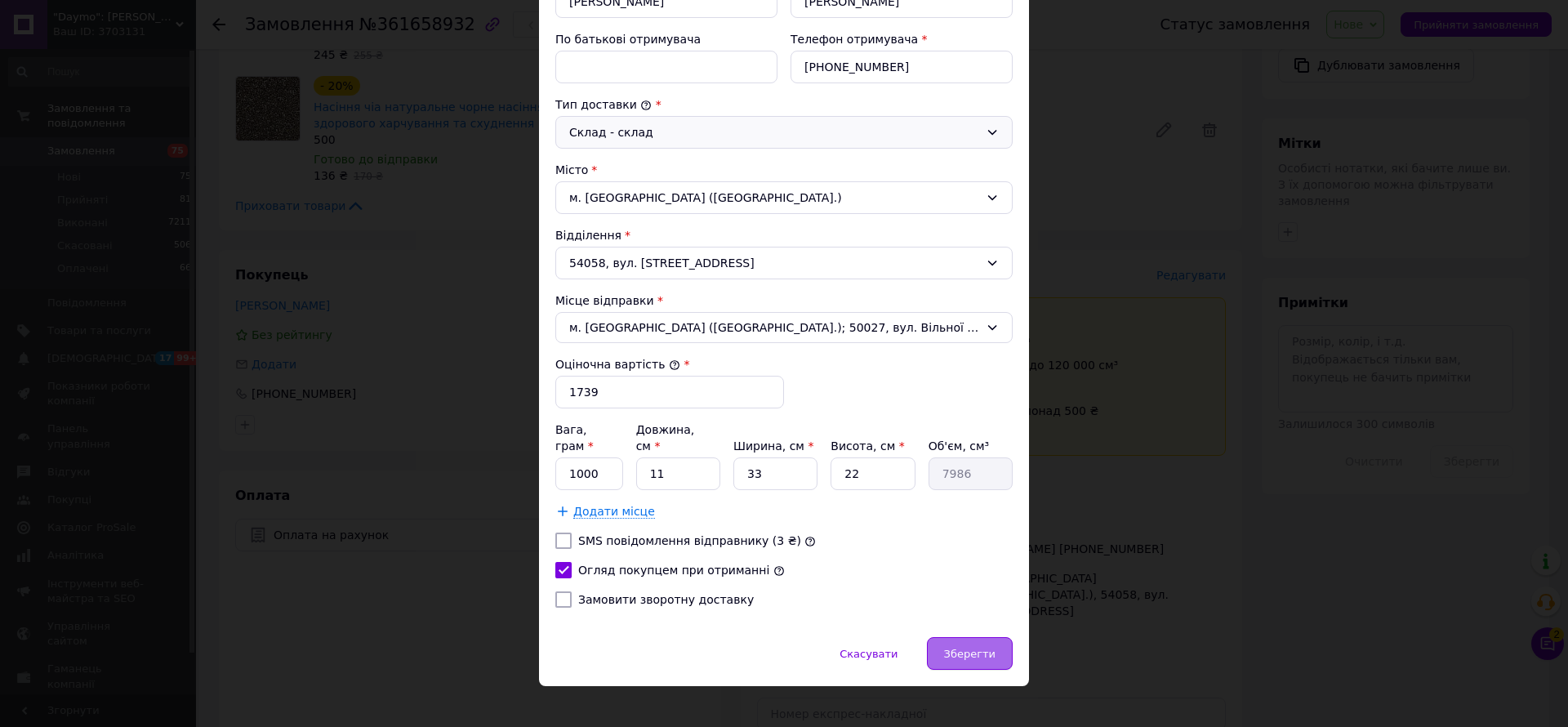
click at [976, 648] on span "Зберегти" at bounding box center [970, 654] width 52 height 12
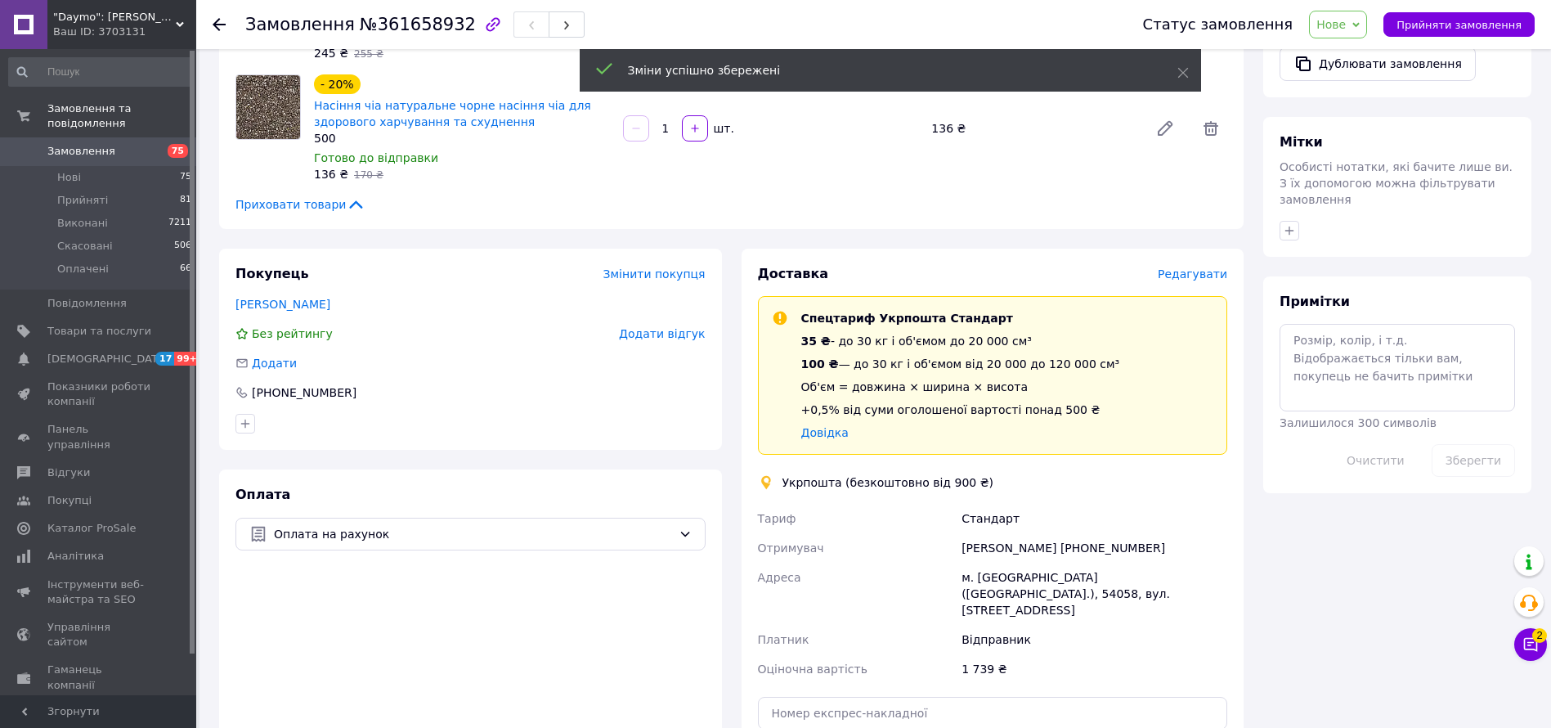
scroll to position [736, 0]
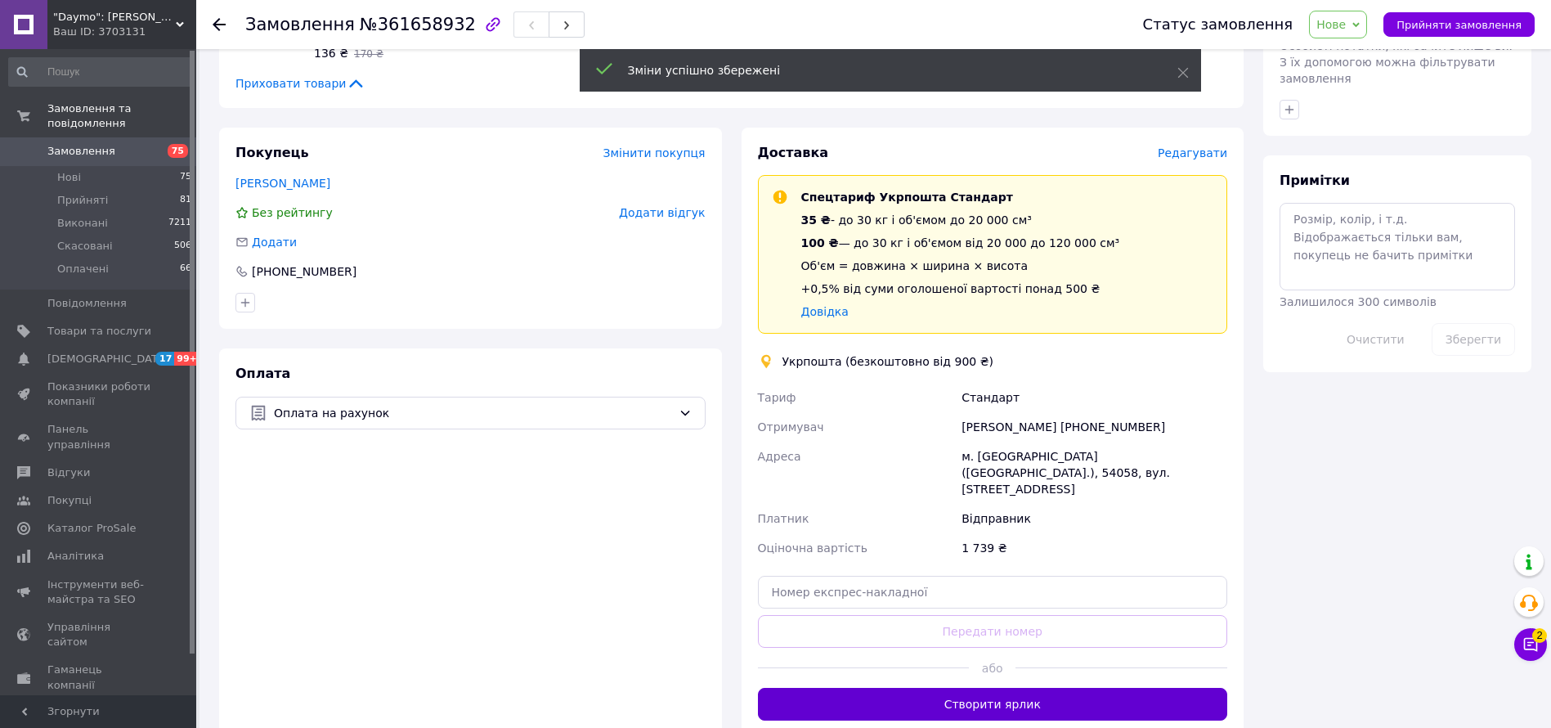
click at [1025, 688] on button "Створити ярлик" at bounding box center [993, 704] width 470 height 33
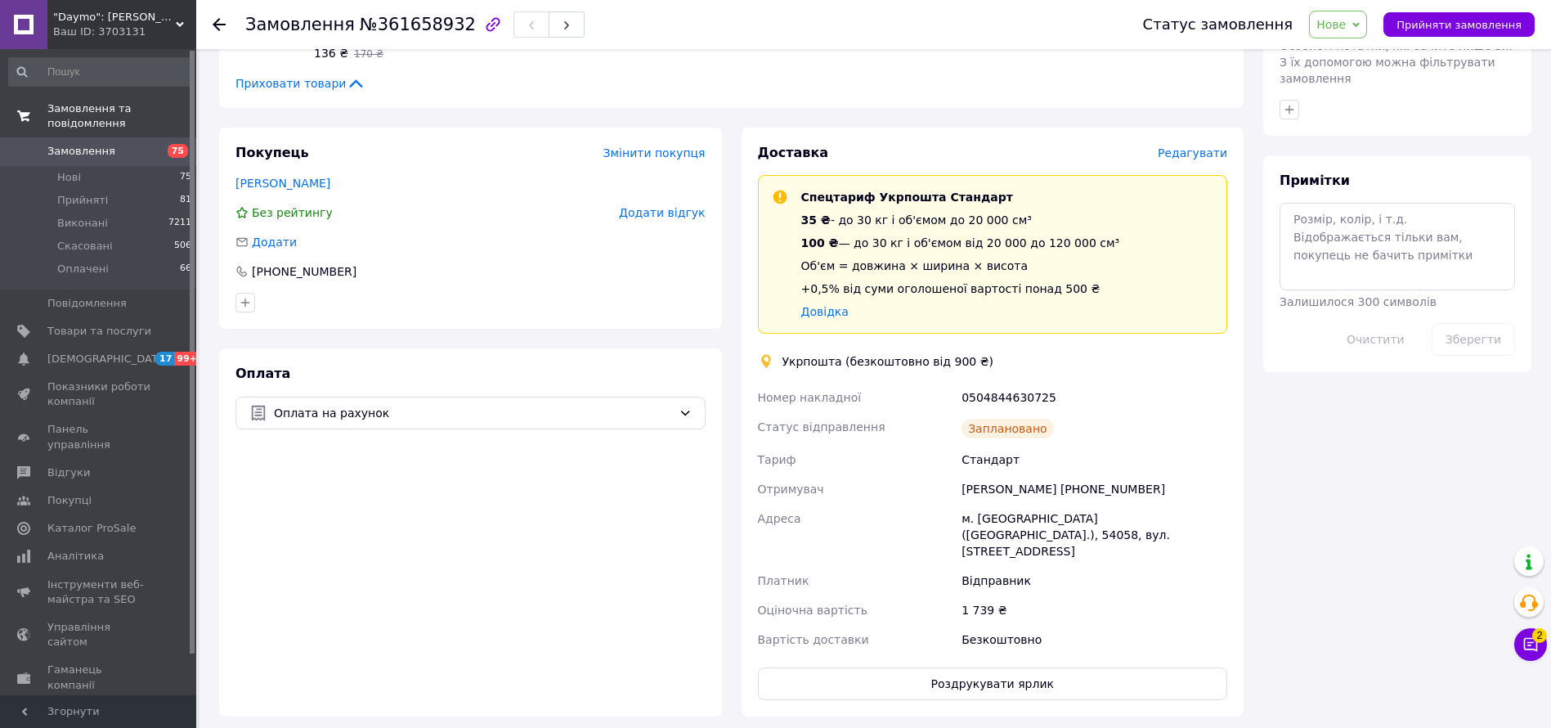
click at [79, 104] on span "Замовлення та повідомлення" at bounding box center [121, 115] width 149 height 29
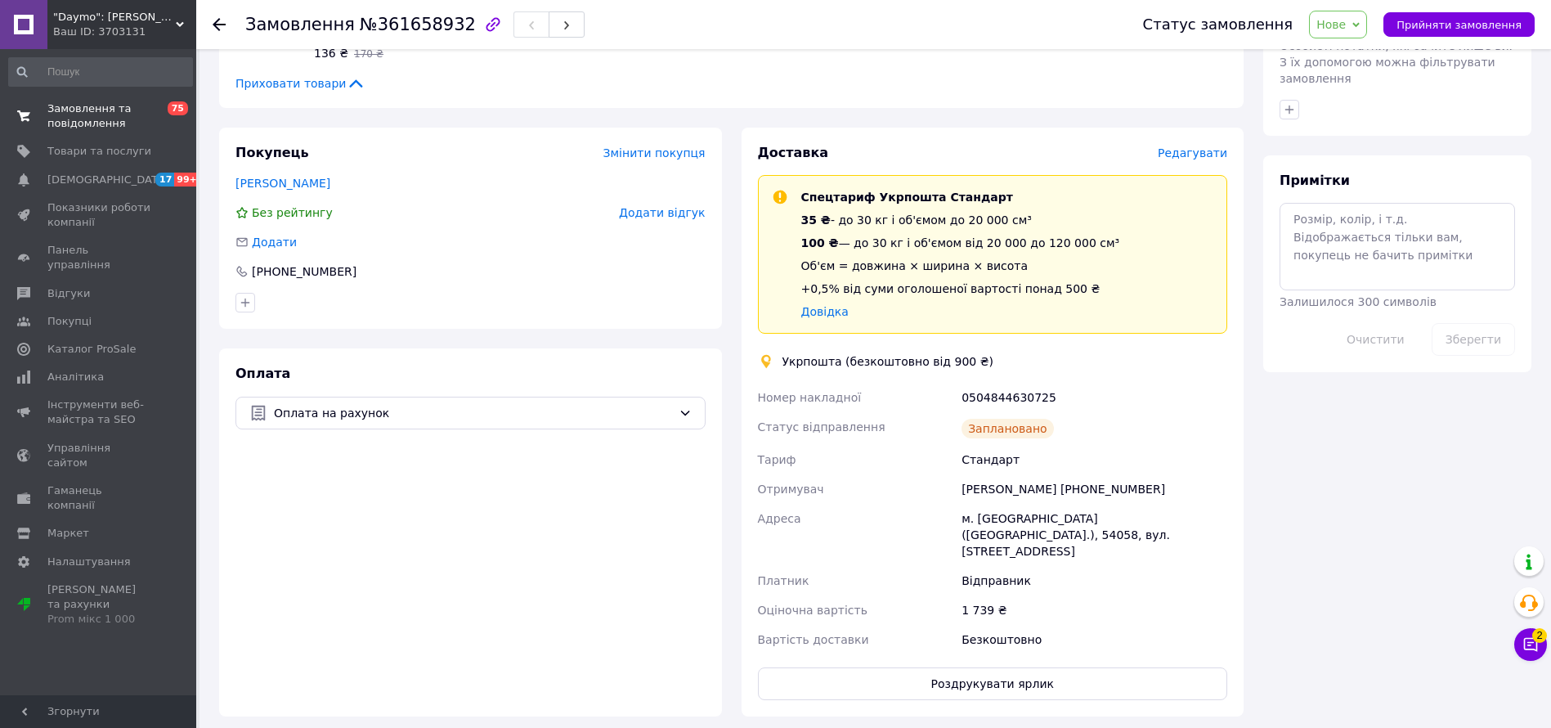
click at [85, 111] on span "Замовлення та повідомлення" at bounding box center [99, 115] width 104 height 29
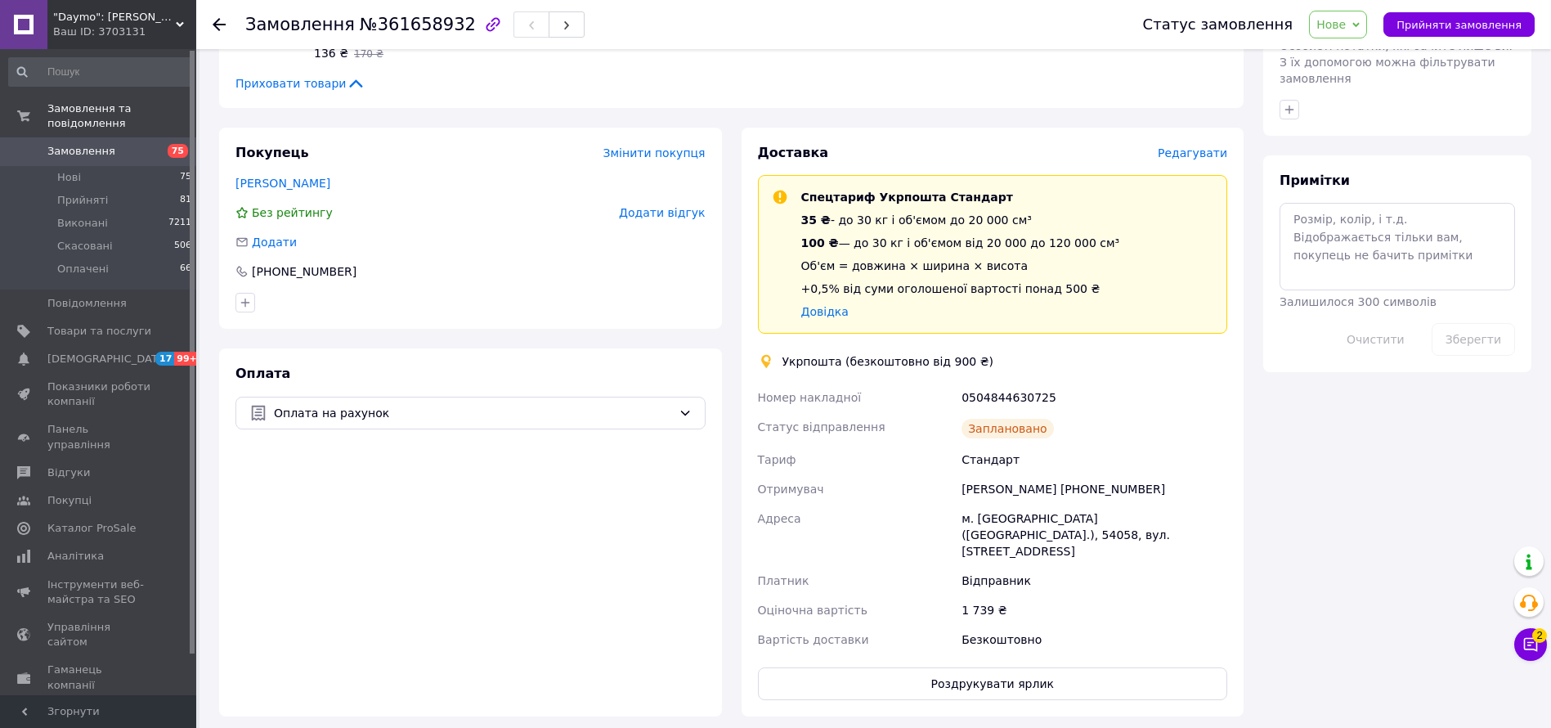
click at [92, 144] on span "Замовлення" at bounding box center [81, 151] width 68 height 15
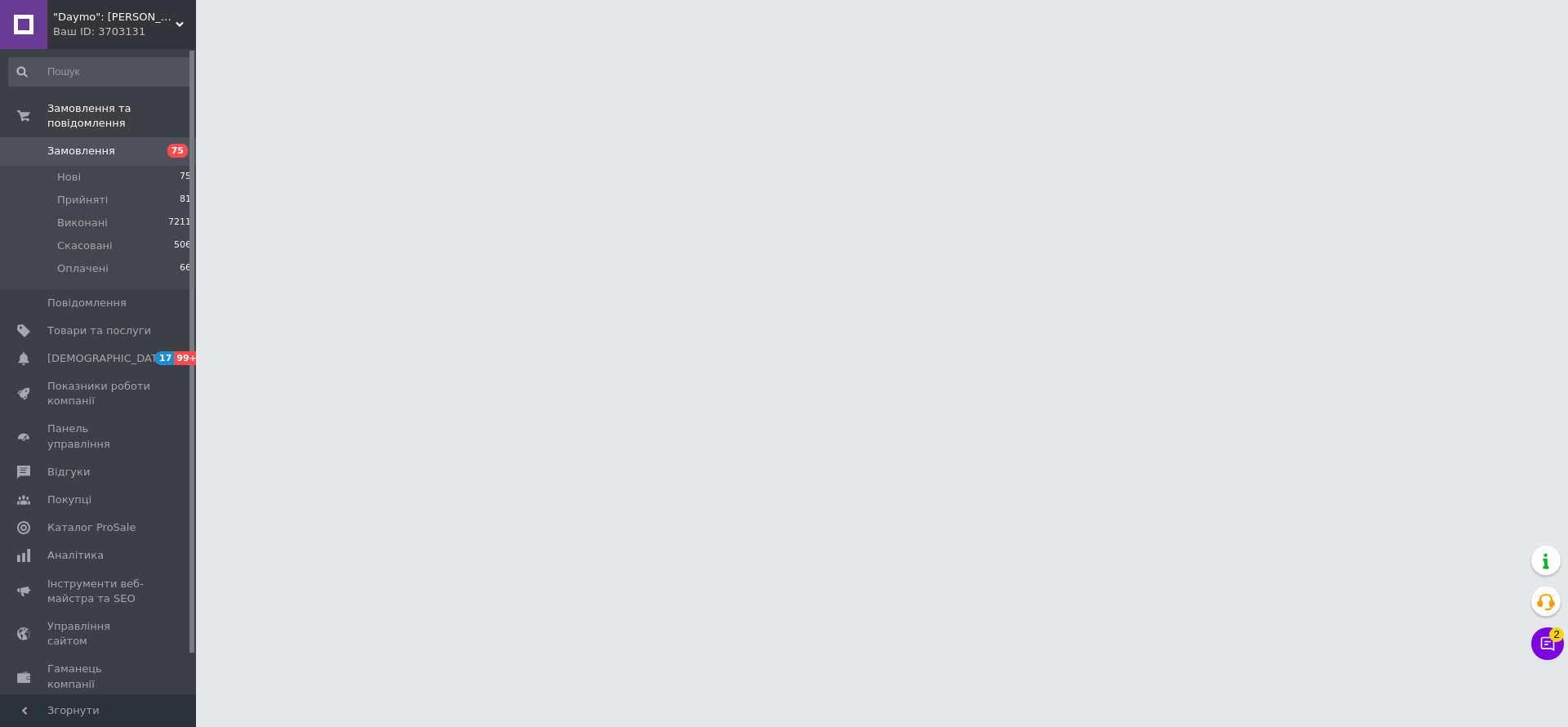
click at [88, 144] on span "Замовлення" at bounding box center [81, 151] width 68 height 15
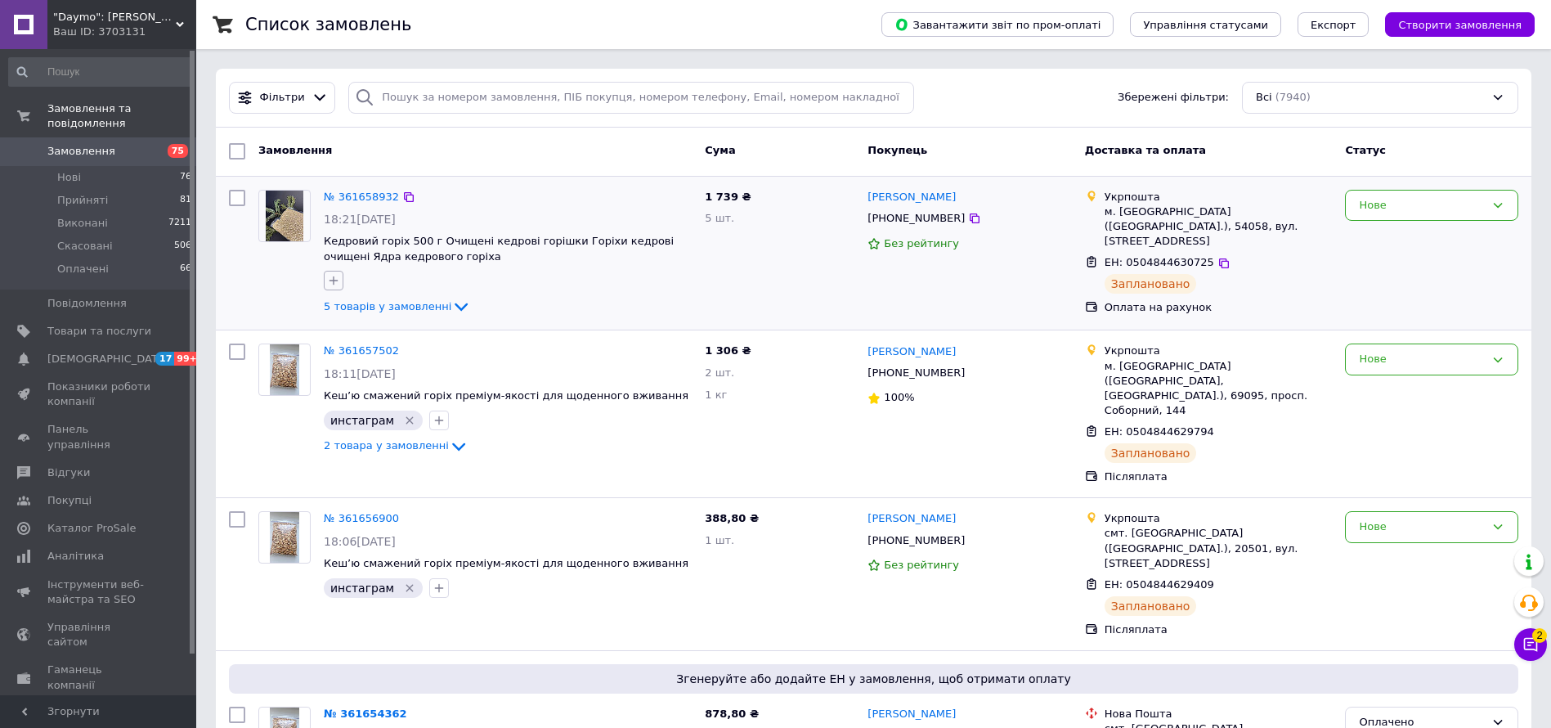
click at [331, 284] on icon "button" at bounding box center [333, 280] width 13 height 13
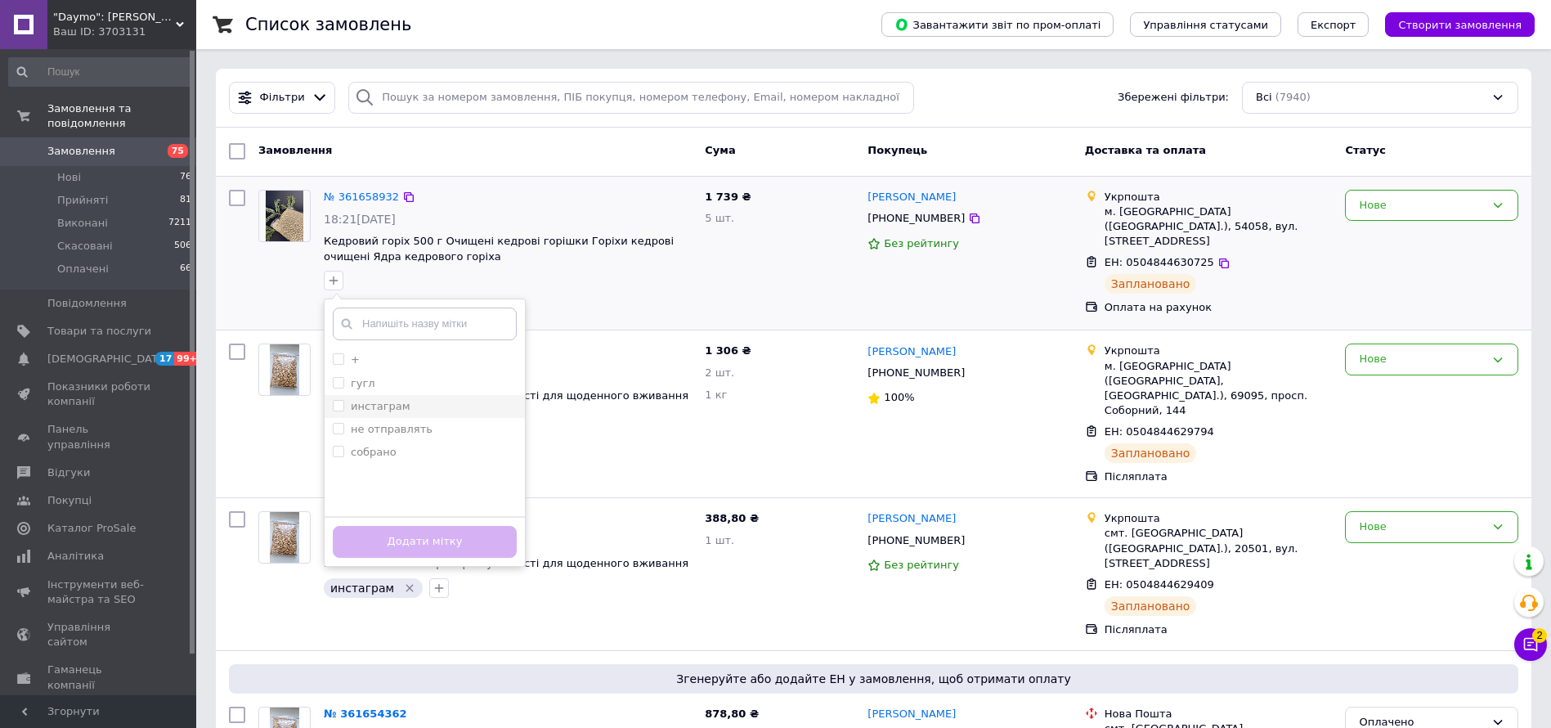
click at [342, 402] on input "инстаграм" at bounding box center [338, 405] width 11 height 11
checkbox input "true"
click at [451, 545] on button "Додати мітку" at bounding box center [425, 542] width 184 height 32
